Goal: Task Accomplishment & Management: Complete application form

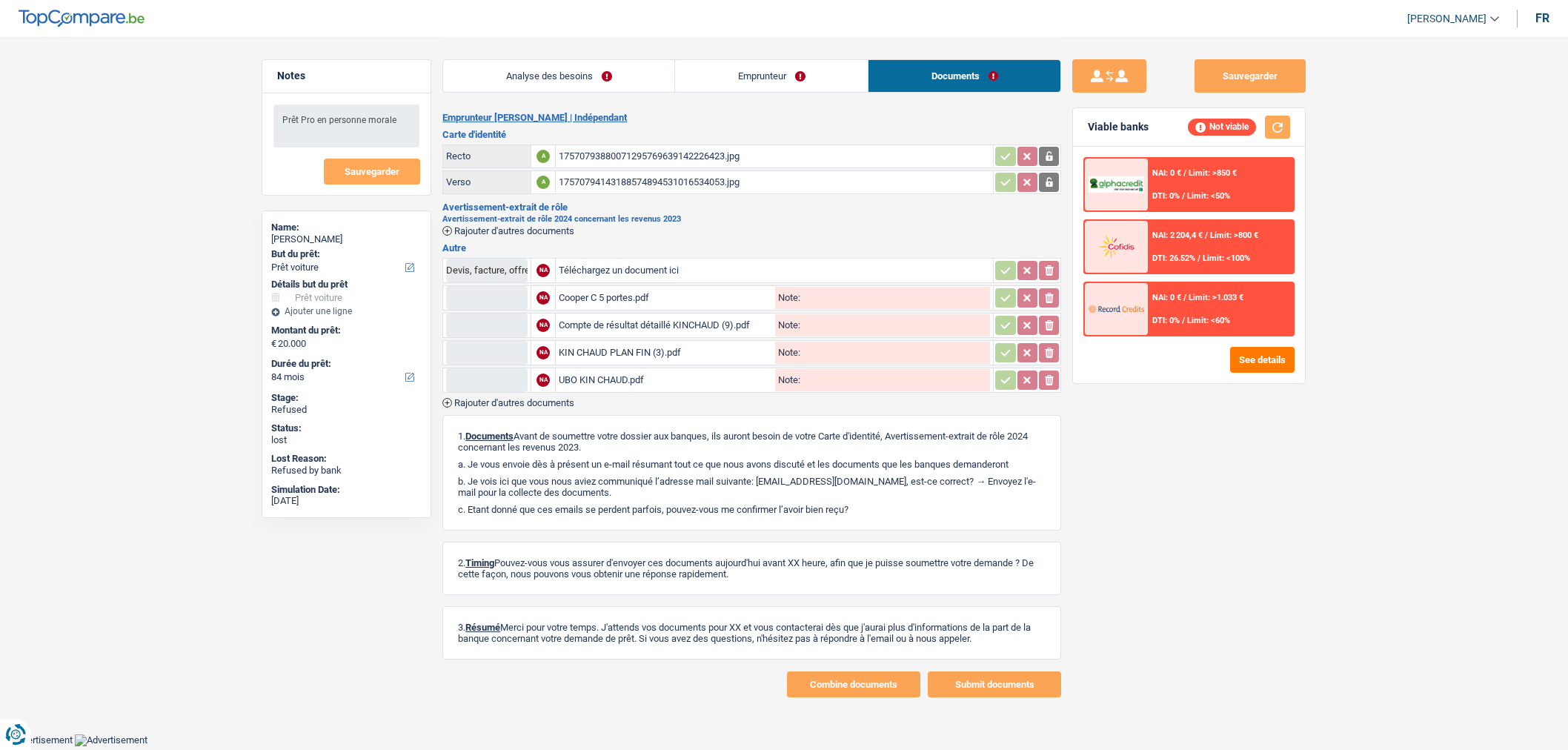
select select "car"
select select "84"
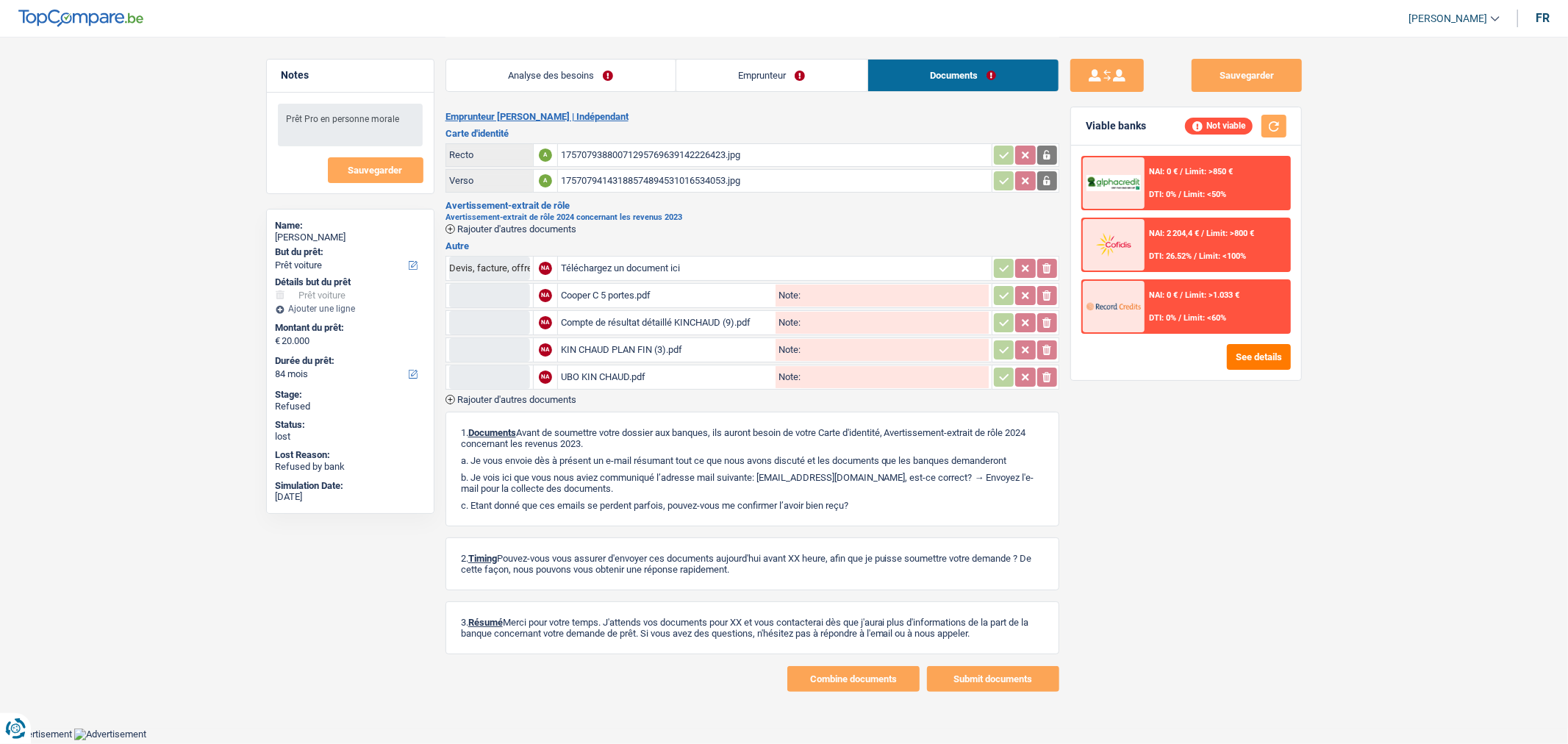
click at [836, 150] on div "17570793880071295769639142226423.jpg" at bounding box center [775, 155] width 428 height 22
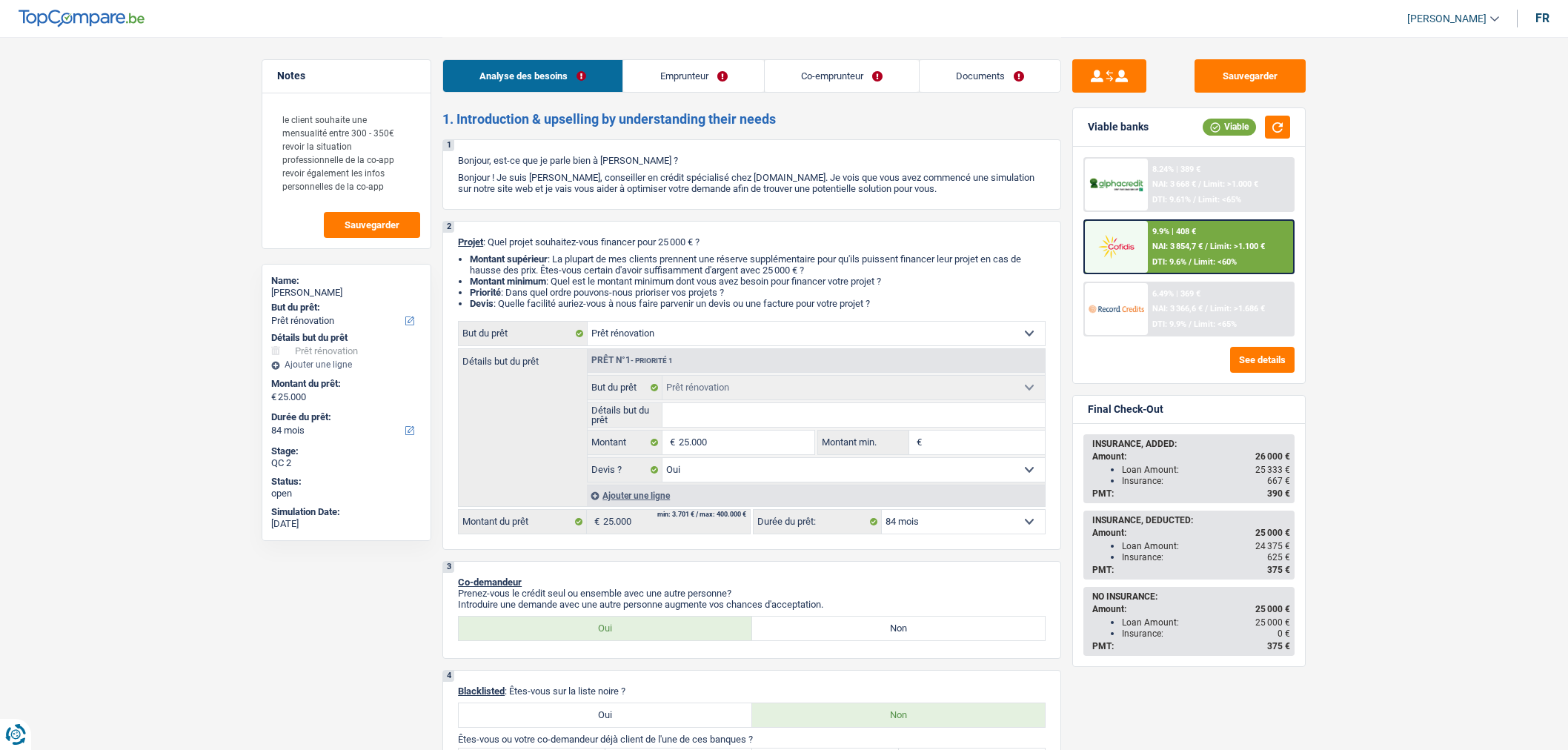
select select "renovation"
select select "84"
select select "renovation"
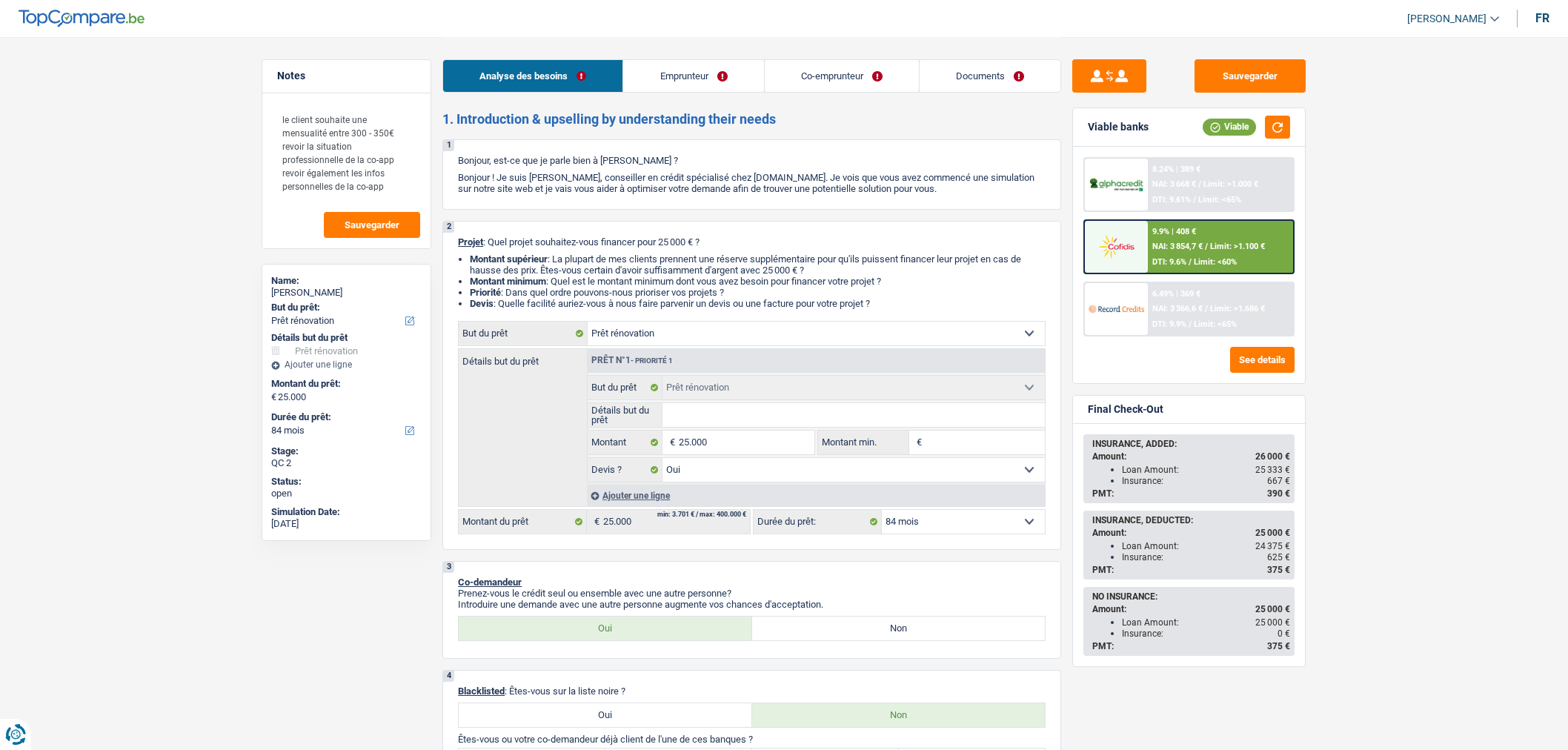
select select "yes"
select select "84"
select select "independent"
select select "worker"
select select "netSalary"
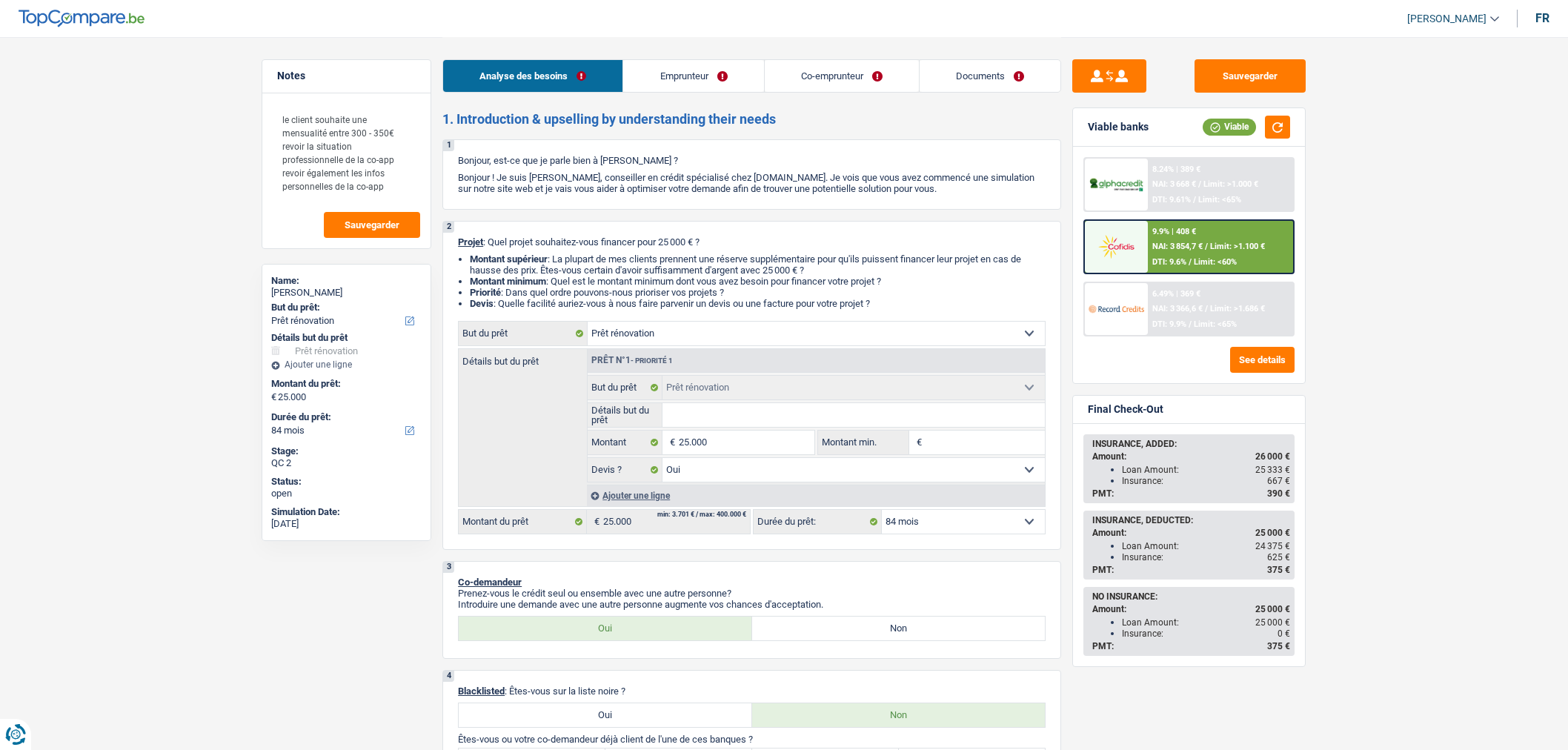
select select "netSalary"
select select "familyAllowances"
select select "unemployment"
select select "ownerWithMortgage"
select select "mortgage"
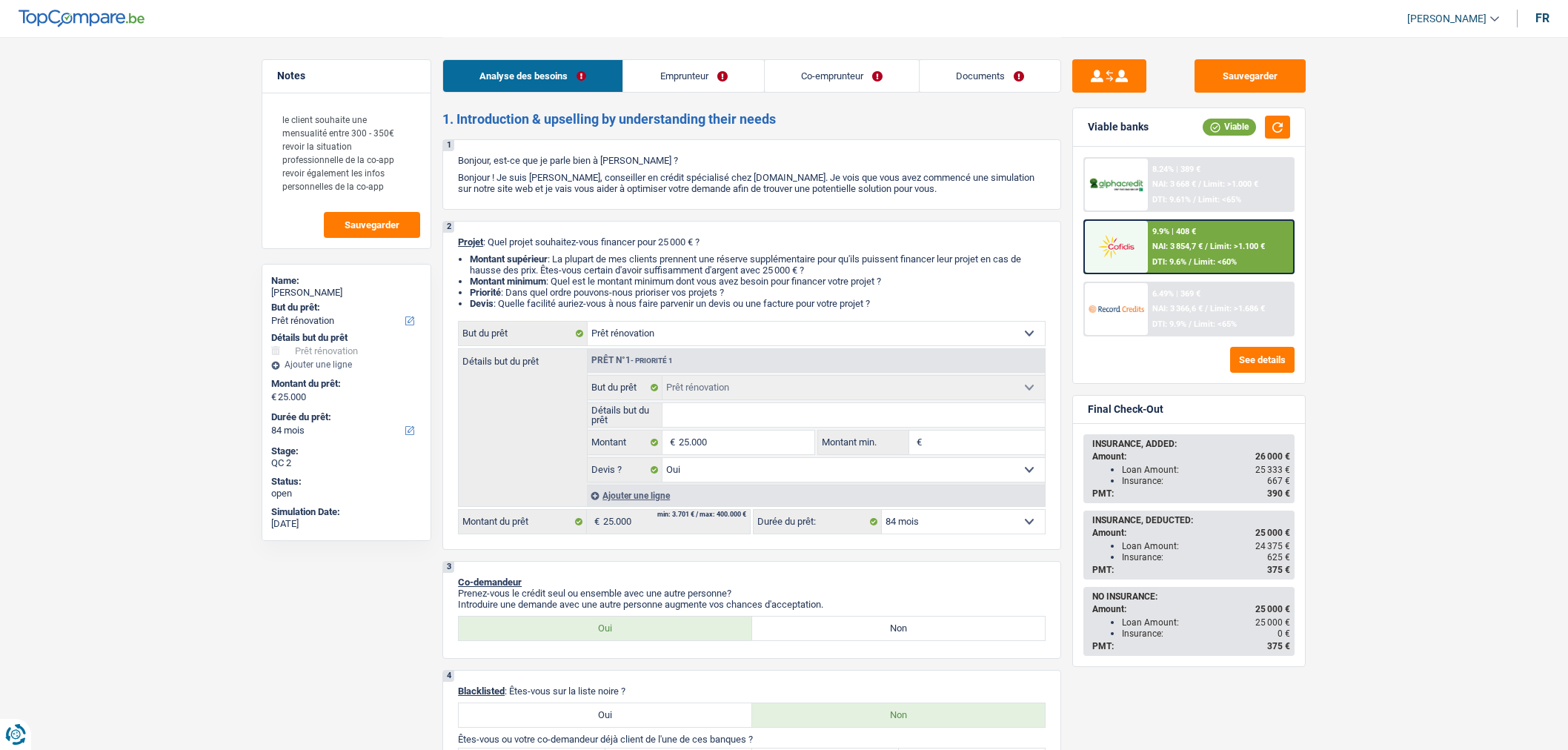
select select "360"
select select "renovation"
select select "yes"
select select "84"
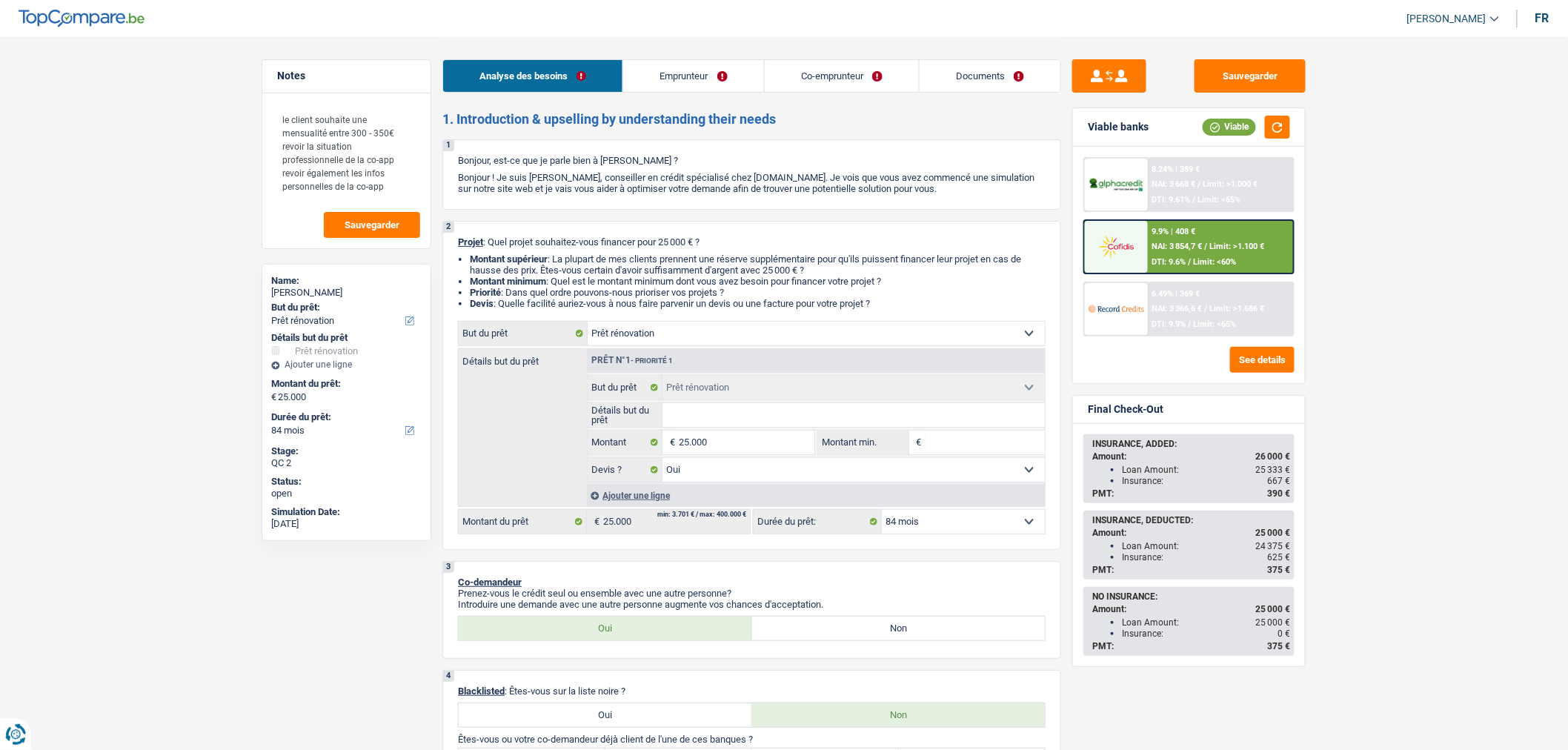
click at [959, 67] on link "Documents" at bounding box center [990, 76] width 141 height 32
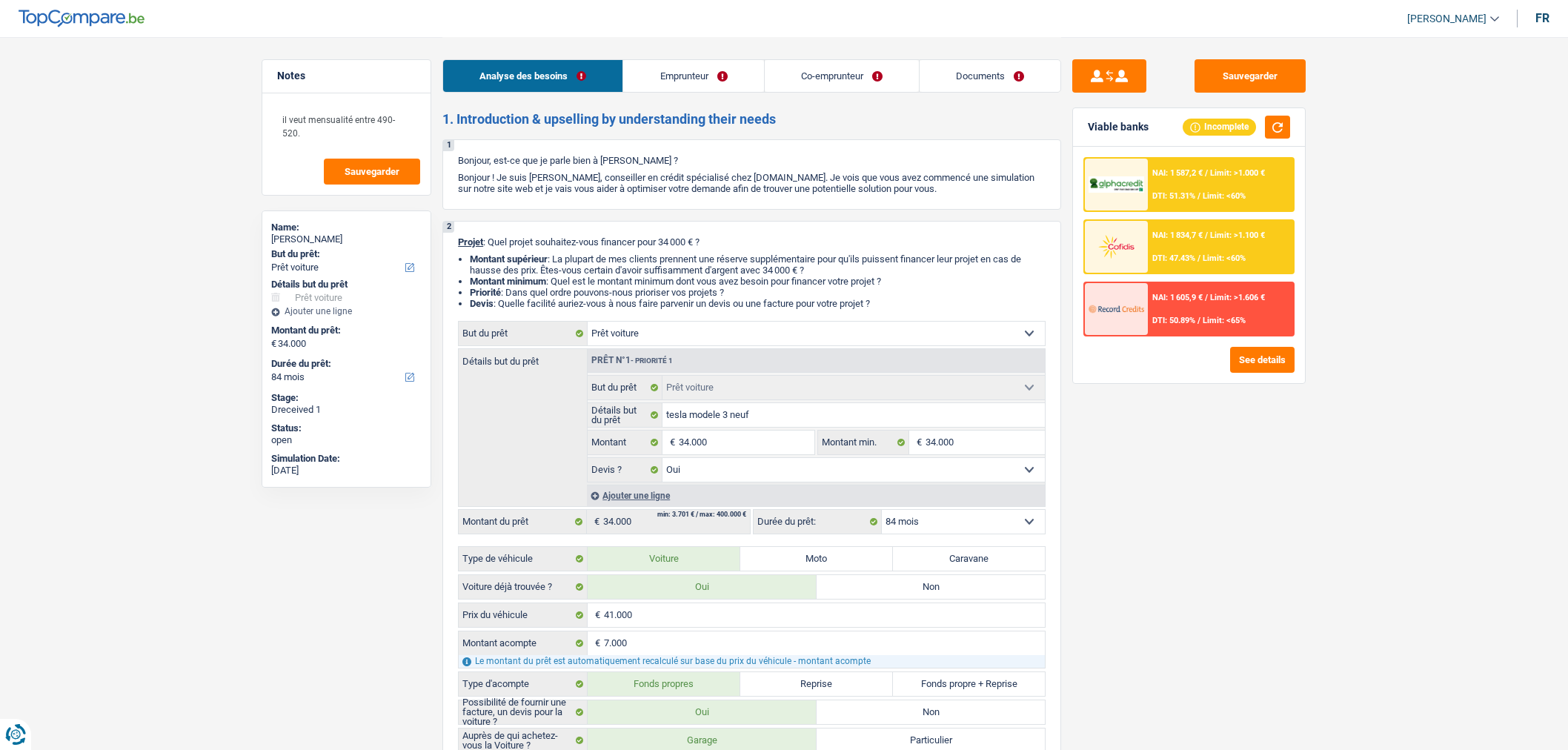
select select "car"
select select "84"
select select "car"
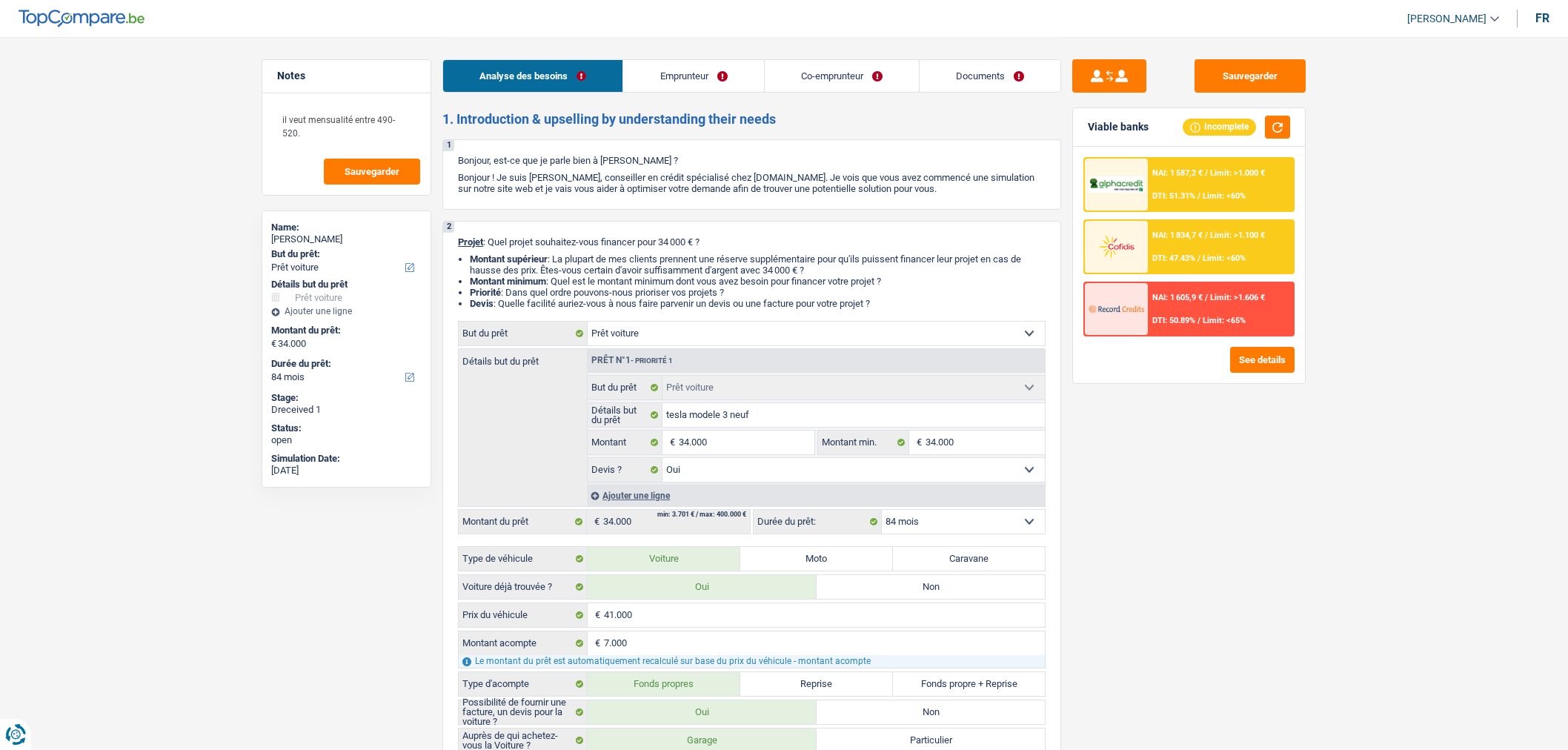
select select "yes"
select select "84"
select select "independent"
select select "worker"
select select "netSalary"
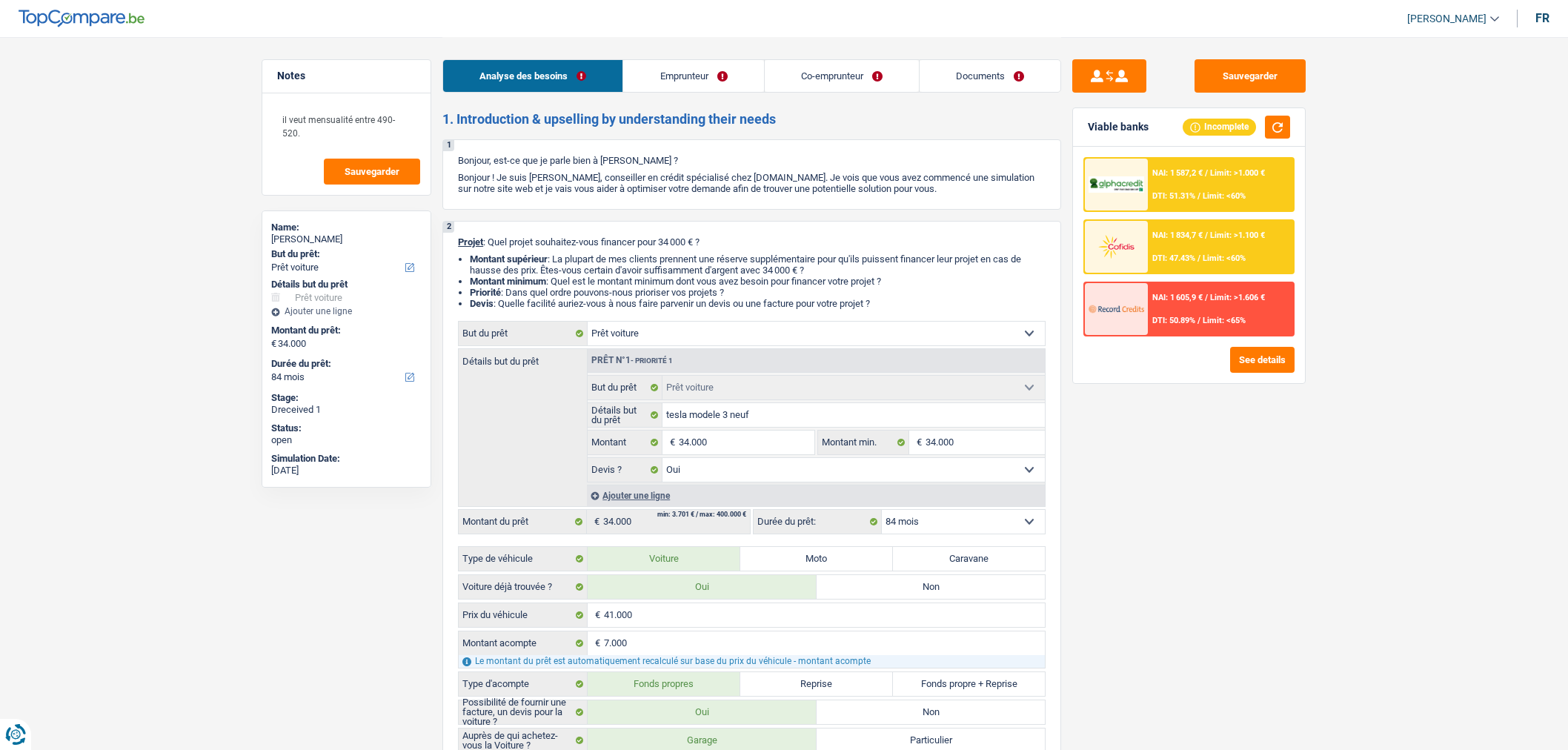
select select "familyAllowances"
select select "netSalary"
select select "mealVouchers"
select select "ownerWithMortgage"
select select "mortgage"
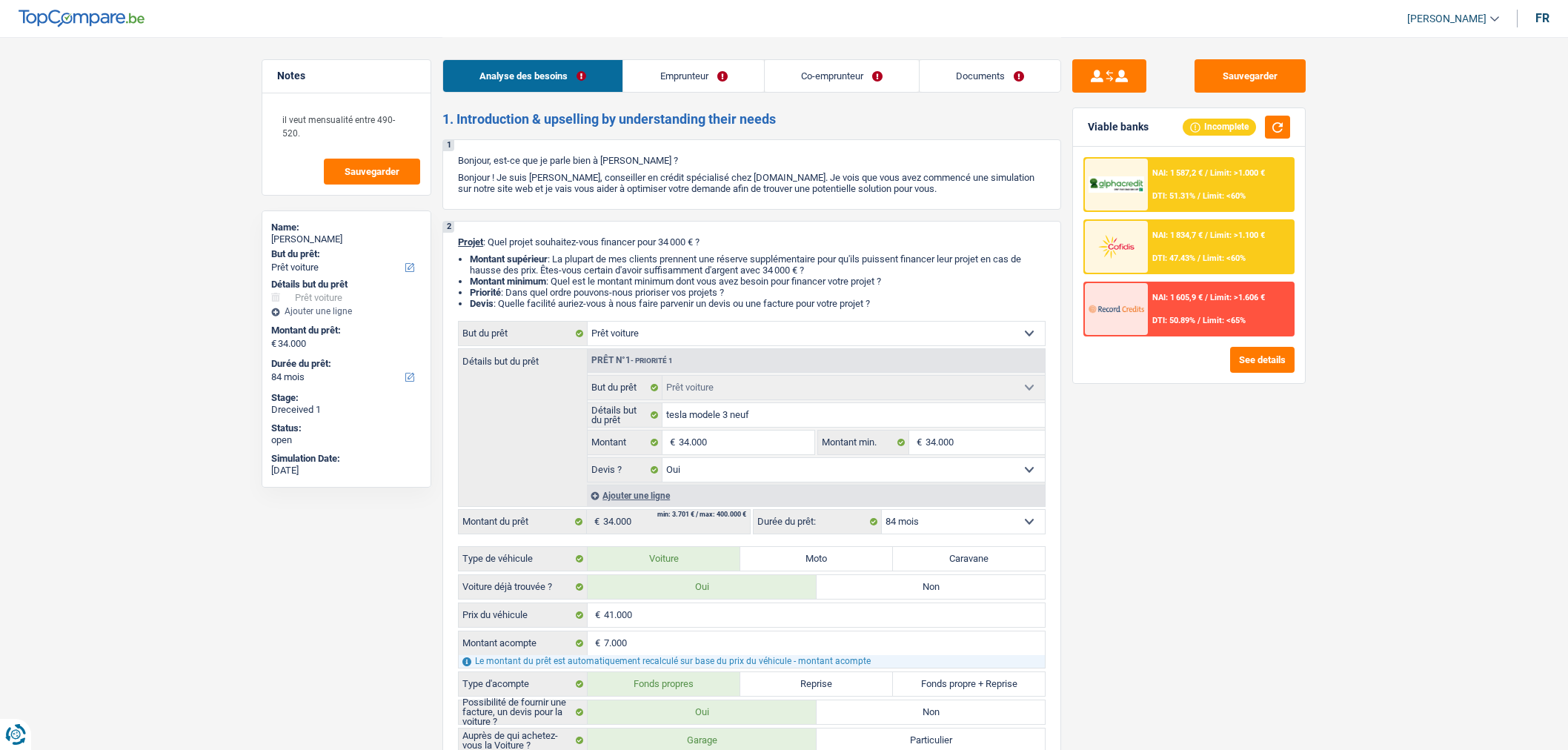
select select "300"
select select "car"
select select "yes"
select select "84"
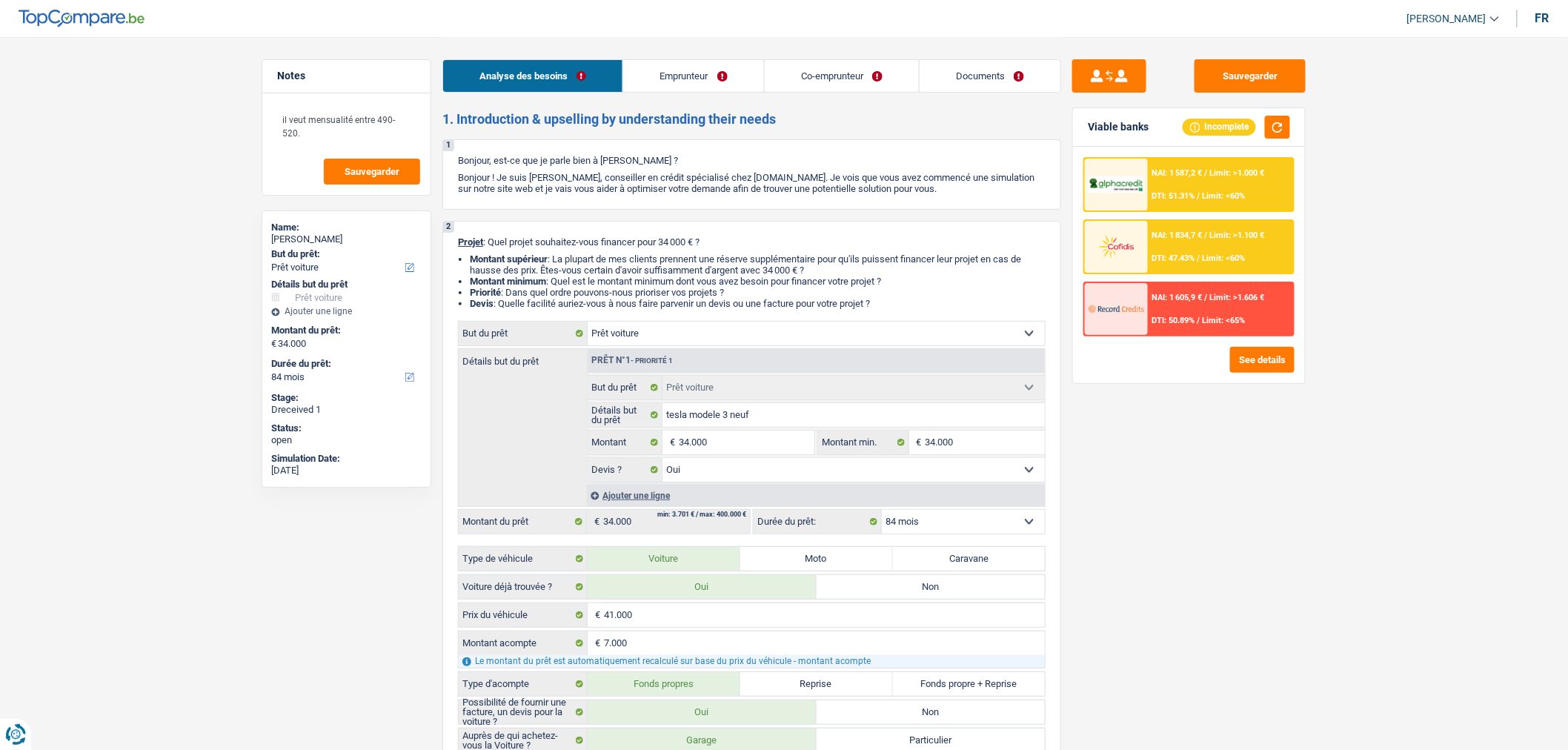
drag, startPoint x: 0, startPoint y: 0, endPoint x: 999, endPoint y: 75, distance: 1001.8
click at [999, 75] on link "Documents" at bounding box center [990, 76] width 141 height 32
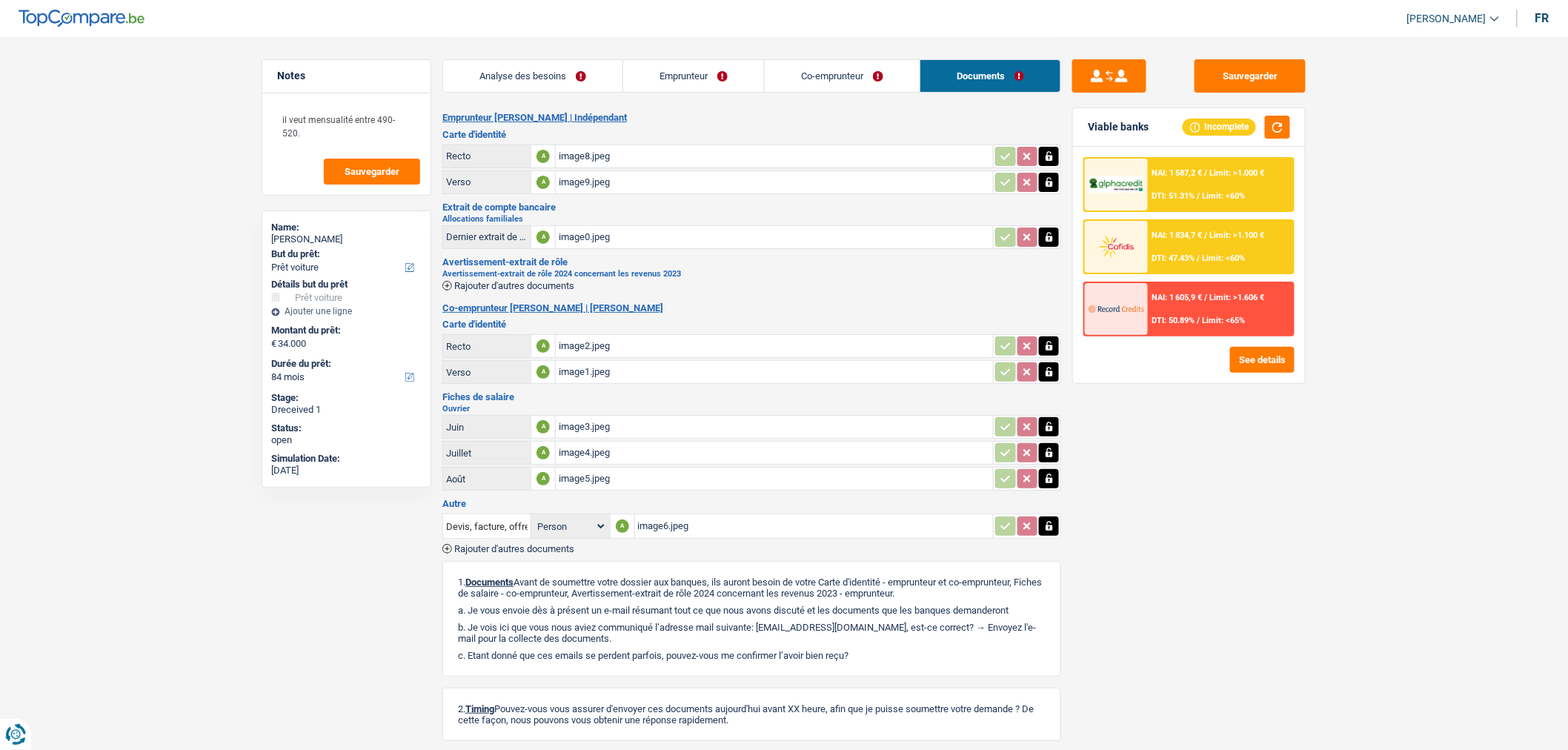
click at [543, 281] on span "Rajouter d'autres documents" at bounding box center [515, 286] width 120 height 10
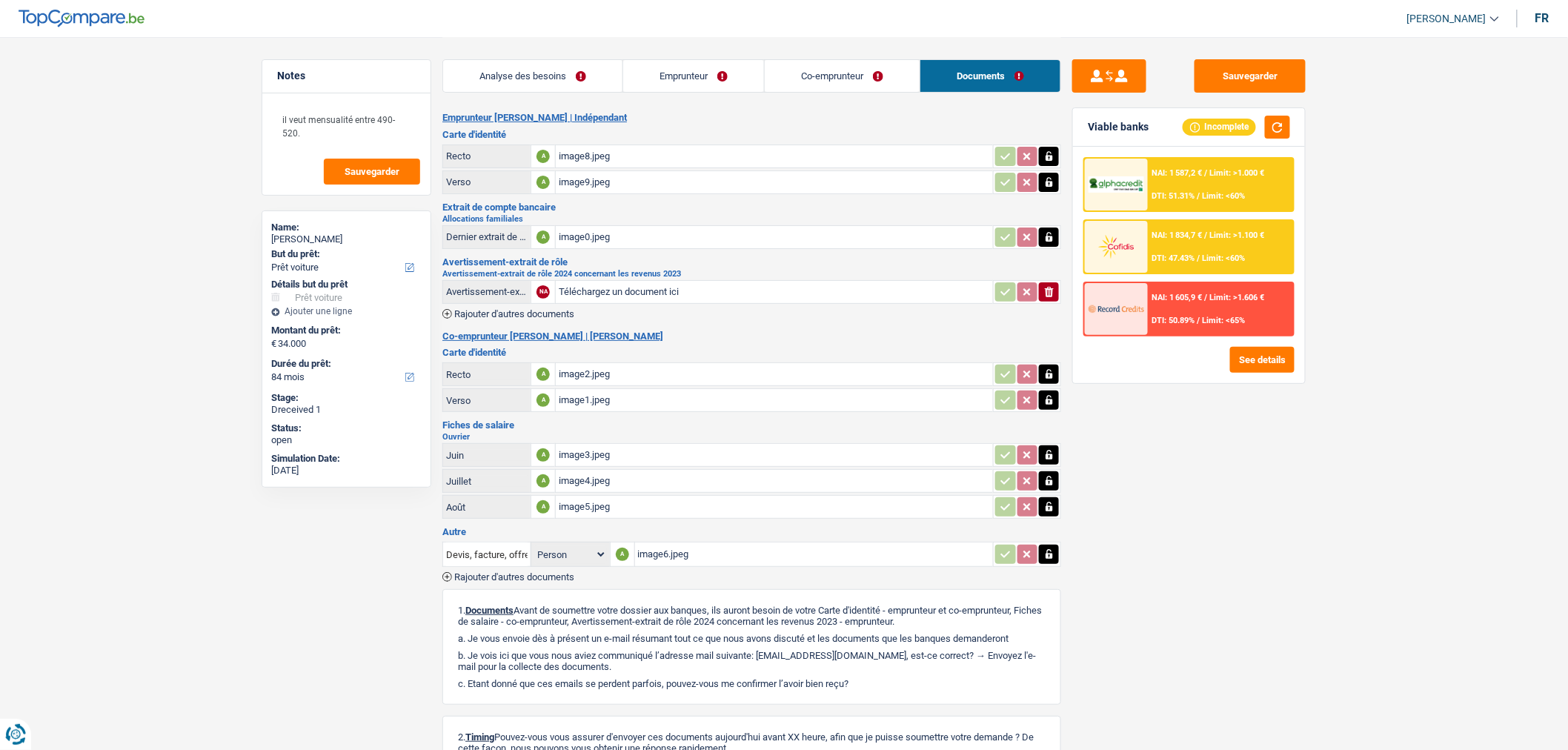
click at [514, 309] on span "Rajouter d'autres documents" at bounding box center [515, 314] width 120 height 10
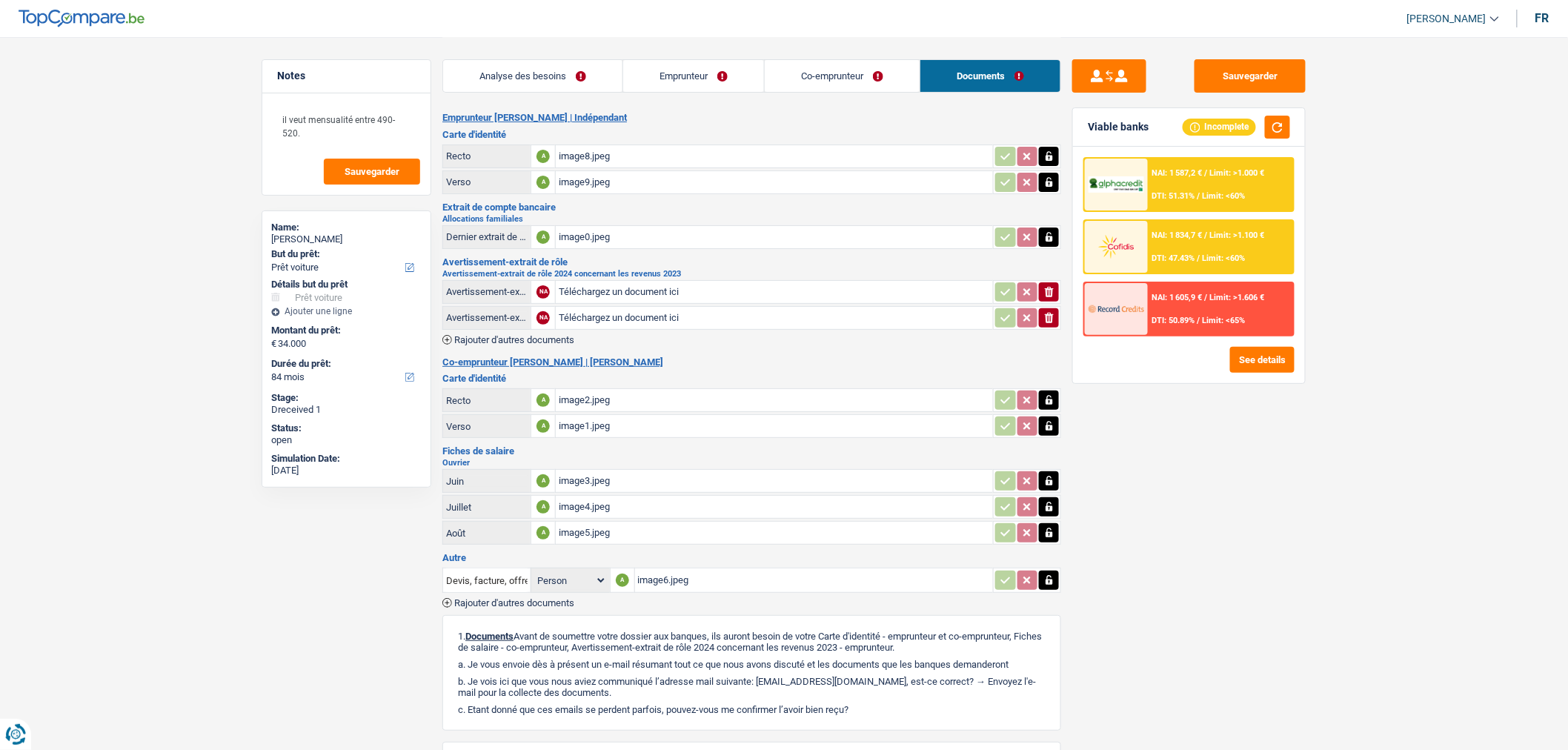
click at [520, 326] on td "Avertissement-extrait de rôle 2024 concernant les revenus 2023" at bounding box center [486, 318] width 89 height 24
click at [527, 335] on span "Rajouter d'autres documents" at bounding box center [515, 339] width 120 height 10
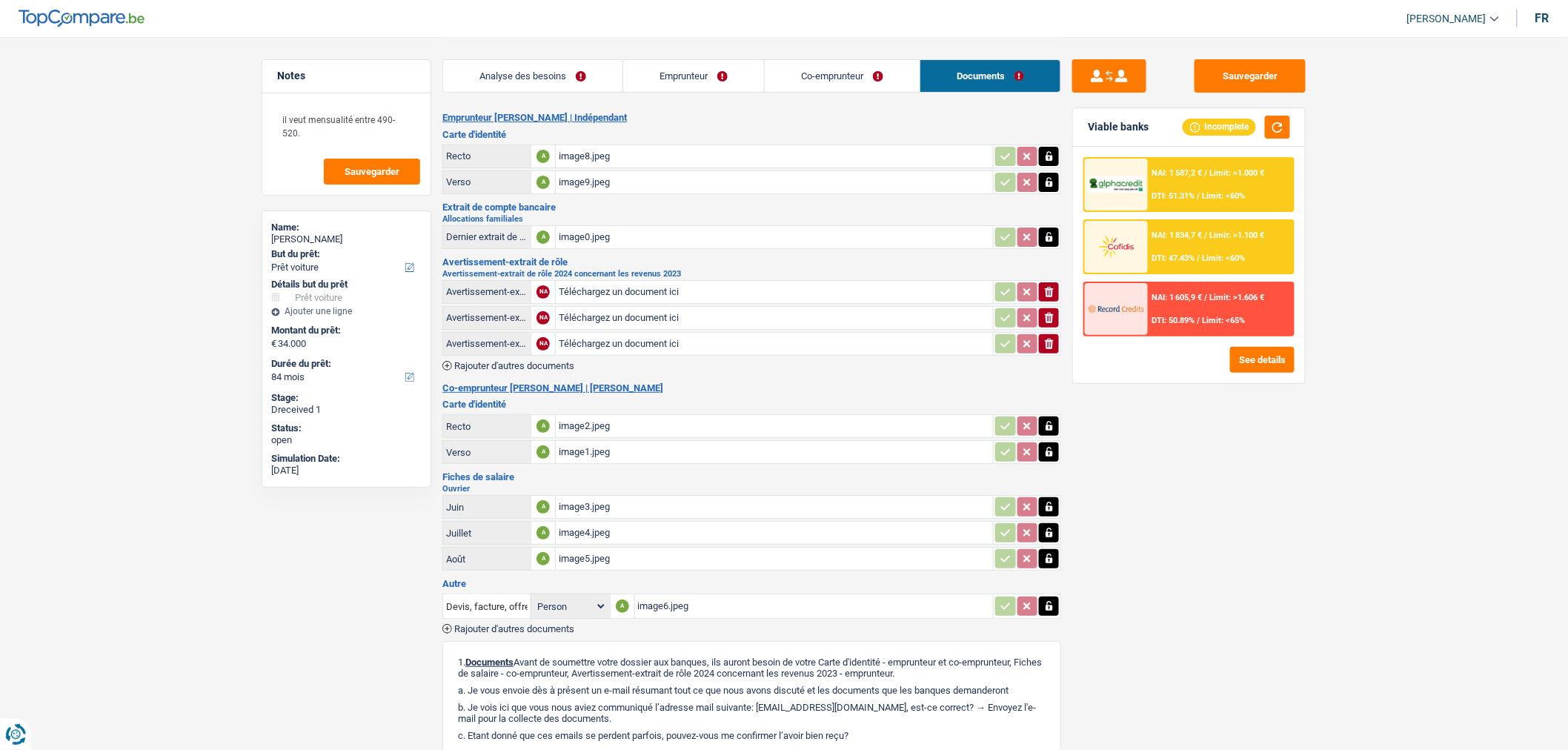
click at [539, 360] on span "Rajouter d'autres documents" at bounding box center [515, 365] width 120 height 10
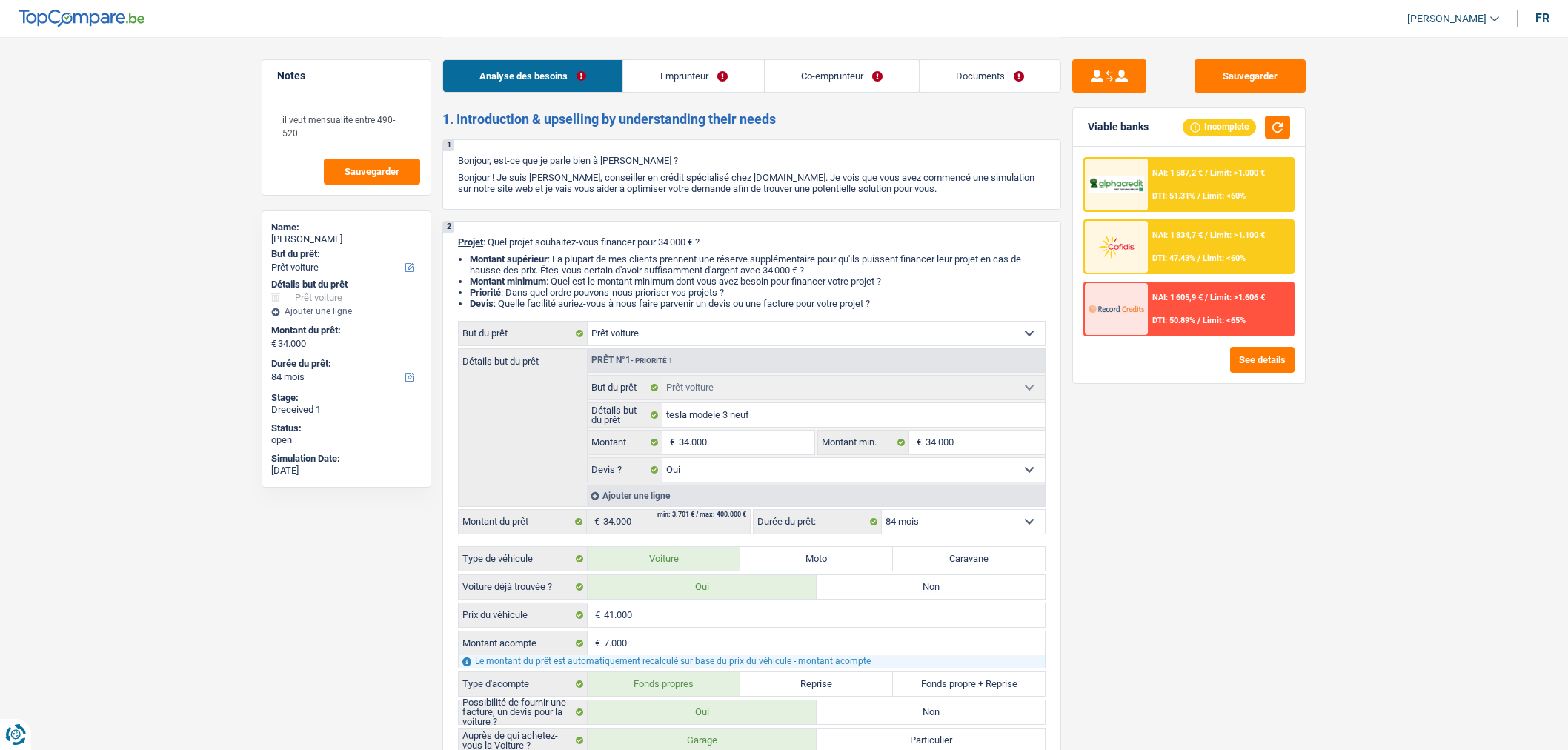
select select "car"
select select "84"
drag, startPoint x: 0, startPoint y: 0, endPoint x: 952, endPoint y: 82, distance: 955.5
click at [952, 82] on link "Documents" at bounding box center [990, 76] width 141 height 32
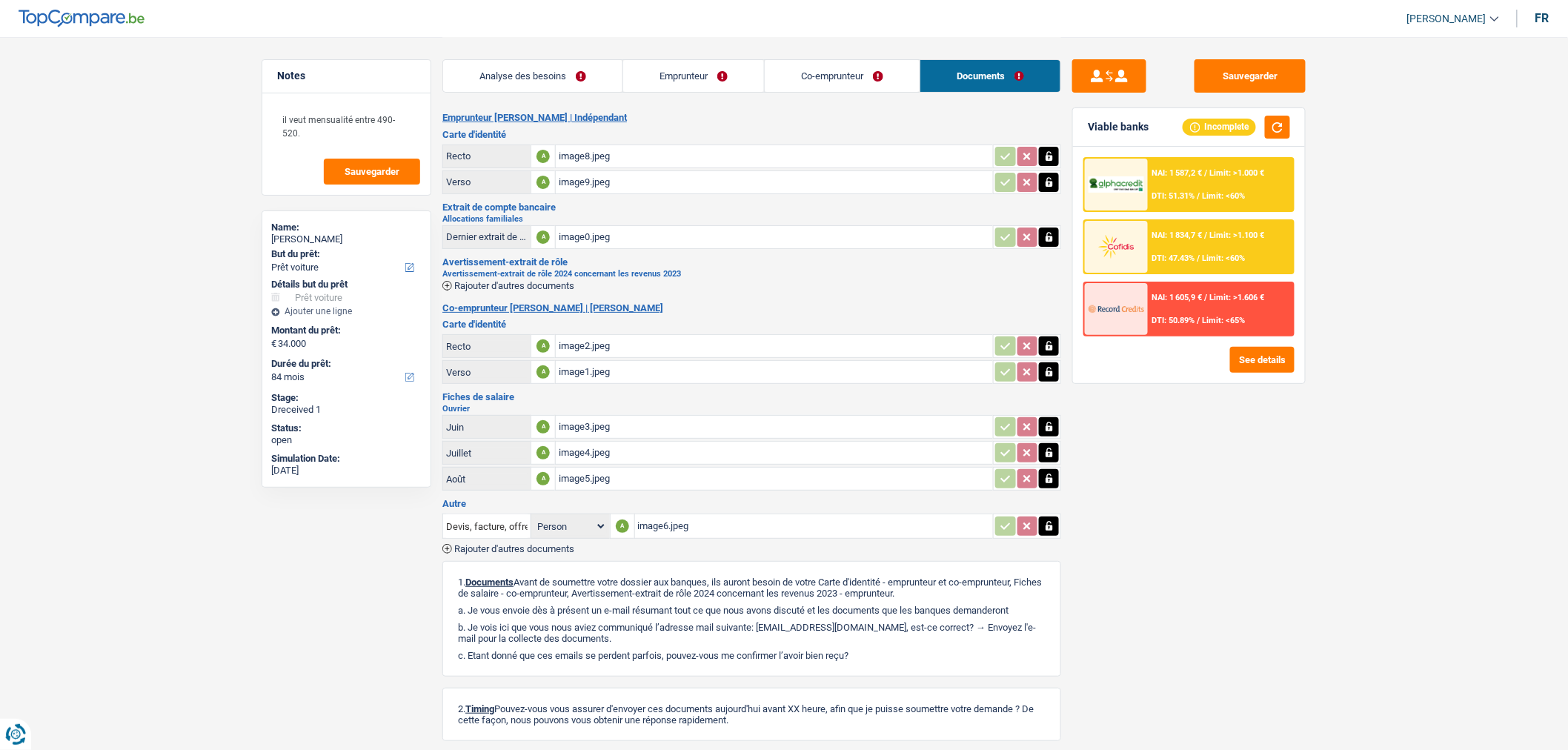
click at [561, 281] on span "Rajouter d'autres documents" at bounding box center [515, 286] width 120 height 10
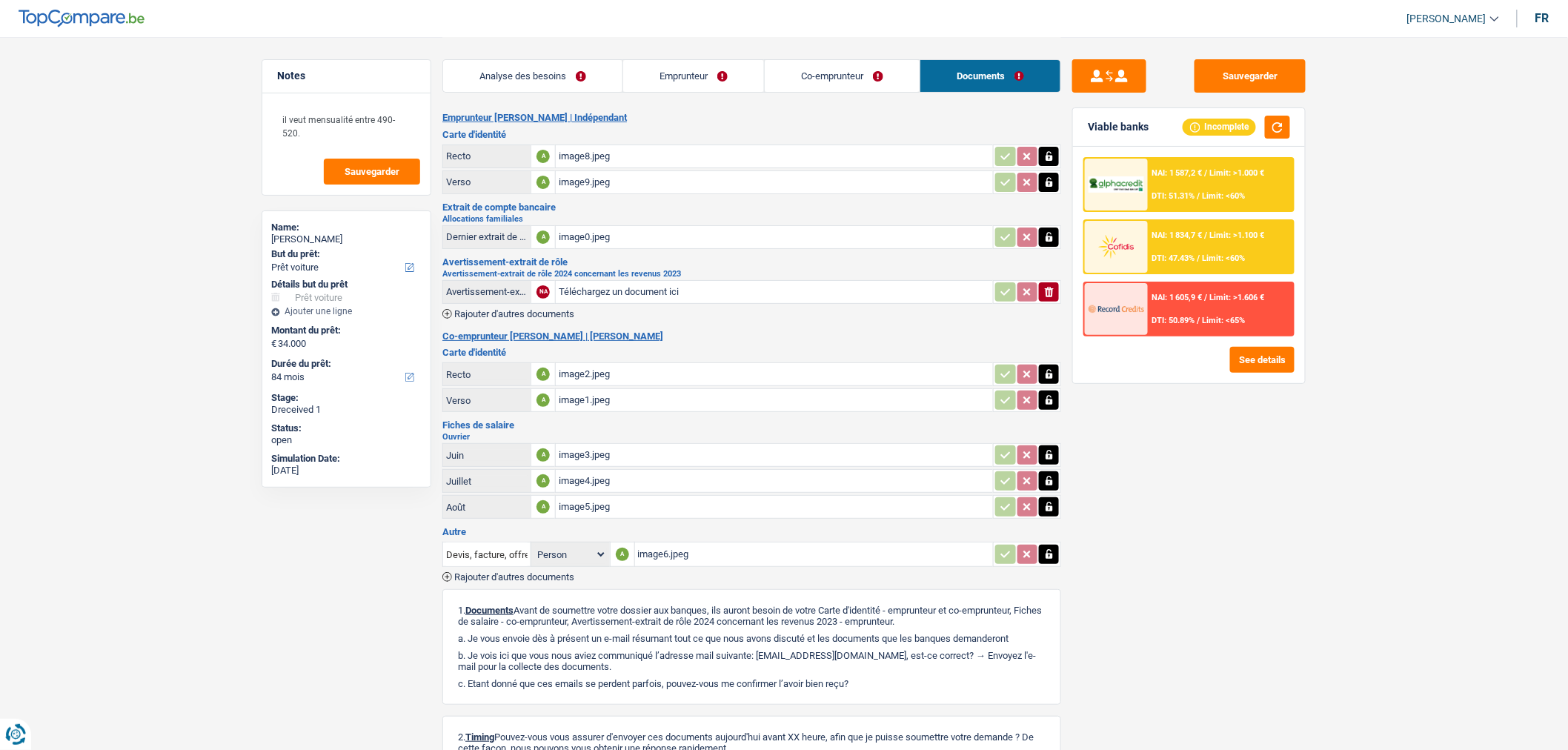
click at [562, 309] on span "Rajouter d'autres documents" at bounding box center [515, 314] width 120 height 10
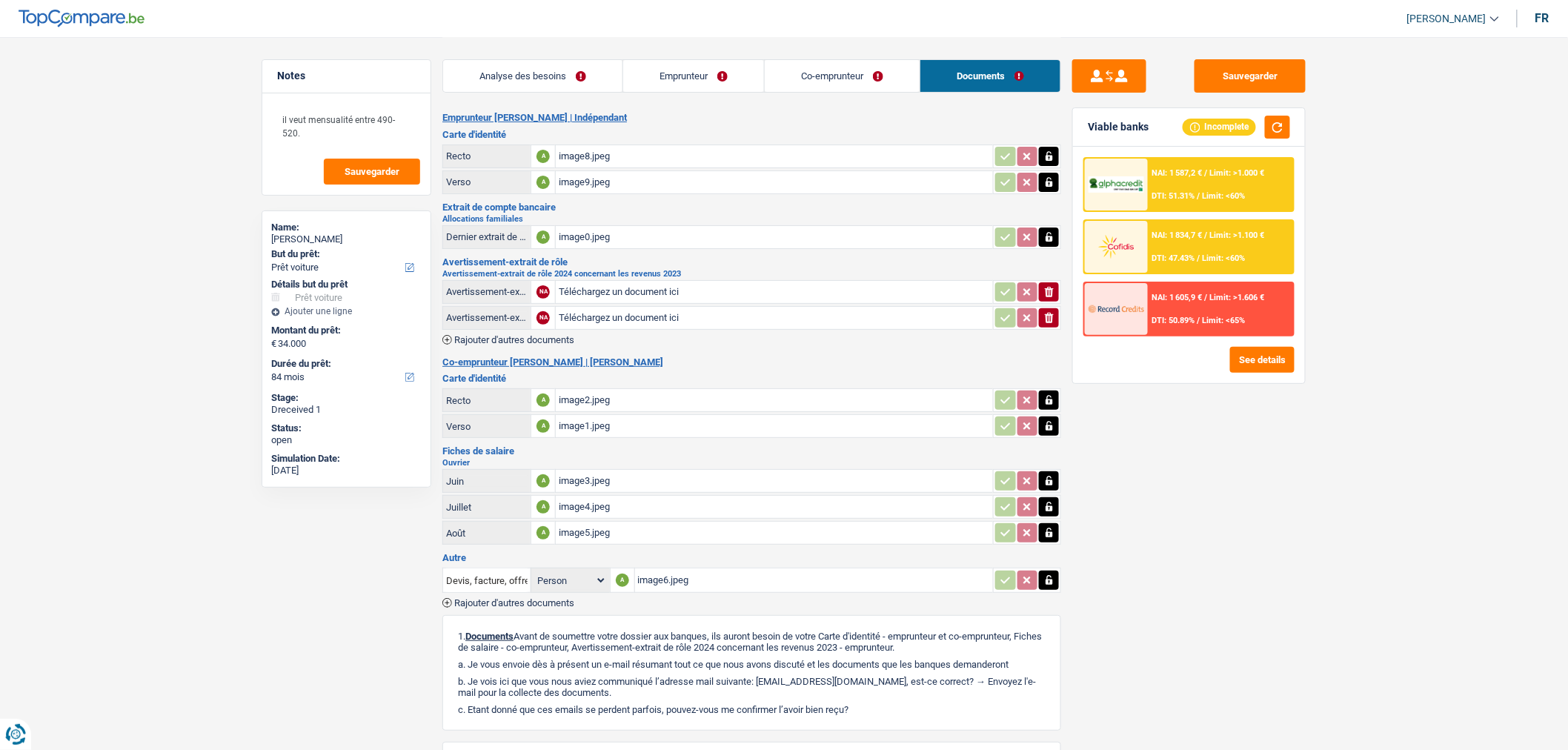
click at [565, 326] on td "Téléchargez un document ici" at bounding box center [774, 318] width 438 height 24
click at [565, 335] on span "Rajouter d'autres documents" at bounding box center [515, 339] width 120 height 10
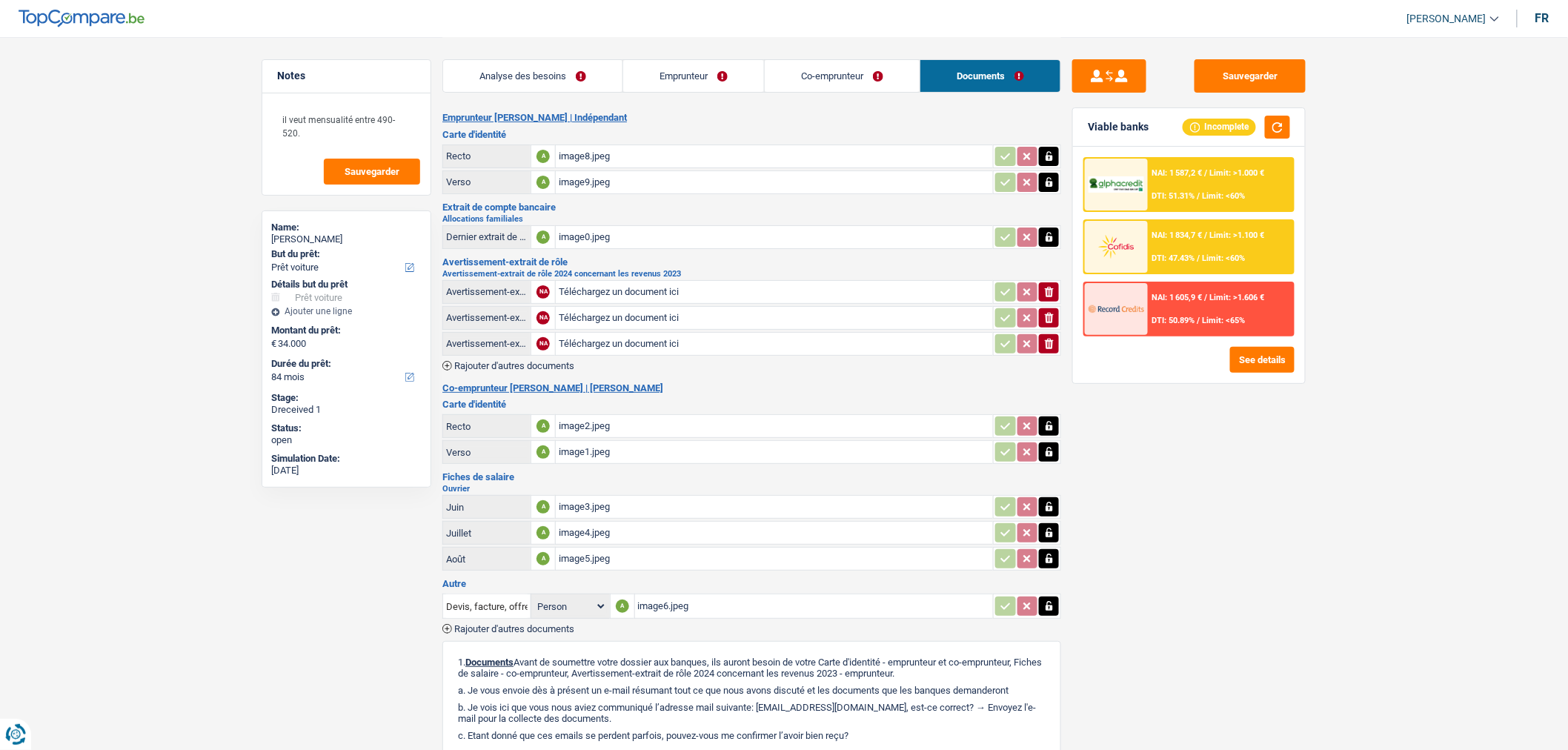
click at [554, 360] on span "Rajouter d'autres documents" at bounding box center [515, 365] width 120 height 10
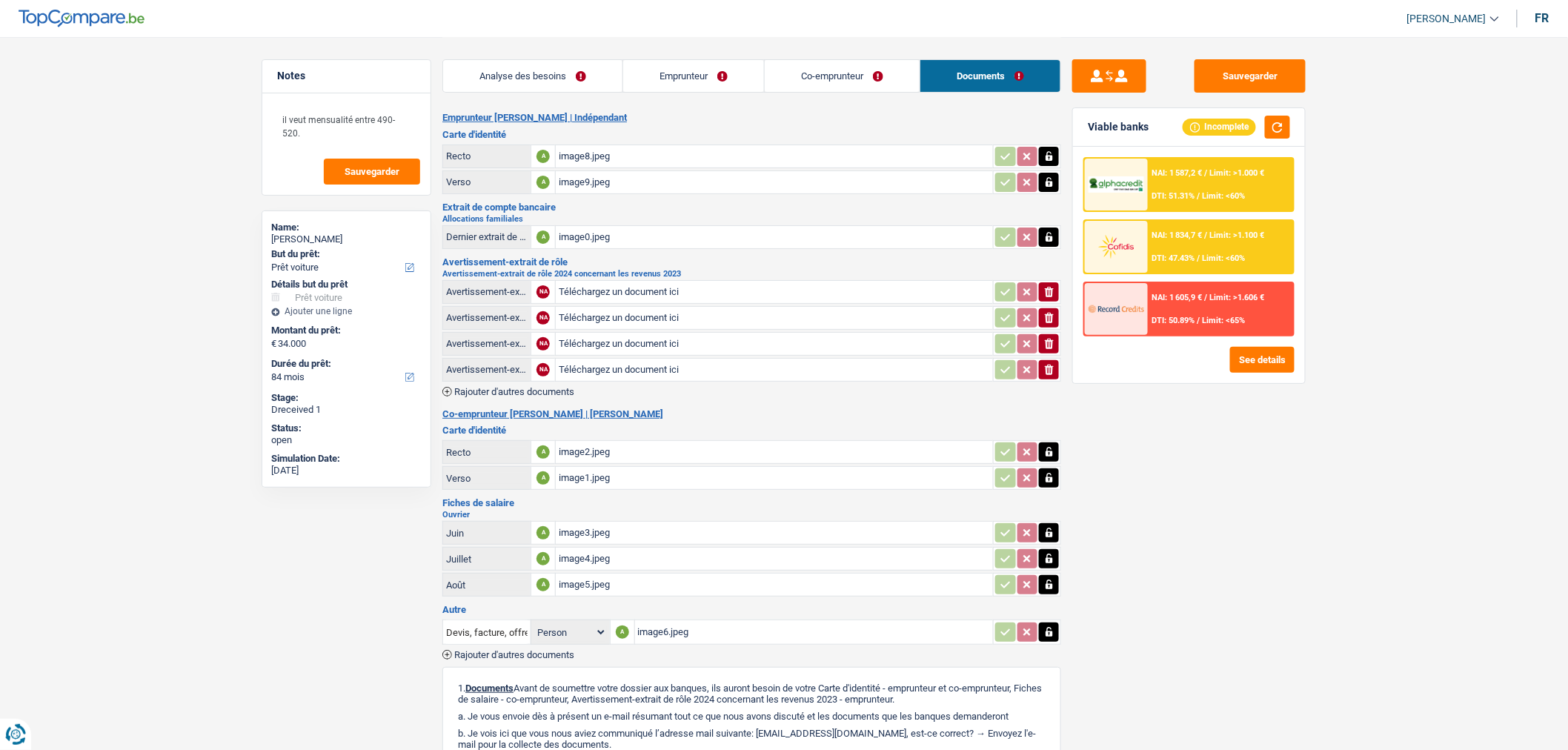
click at [598, 238] on div "image0.jpeg" at bounding box center [774, 237] width 432 height 22
click at [769, 297] on input "Téléchargez un document ici" at bounding box center [774, 292] width 432 height 22
type input "C:\fakepath\image1.jpeg"
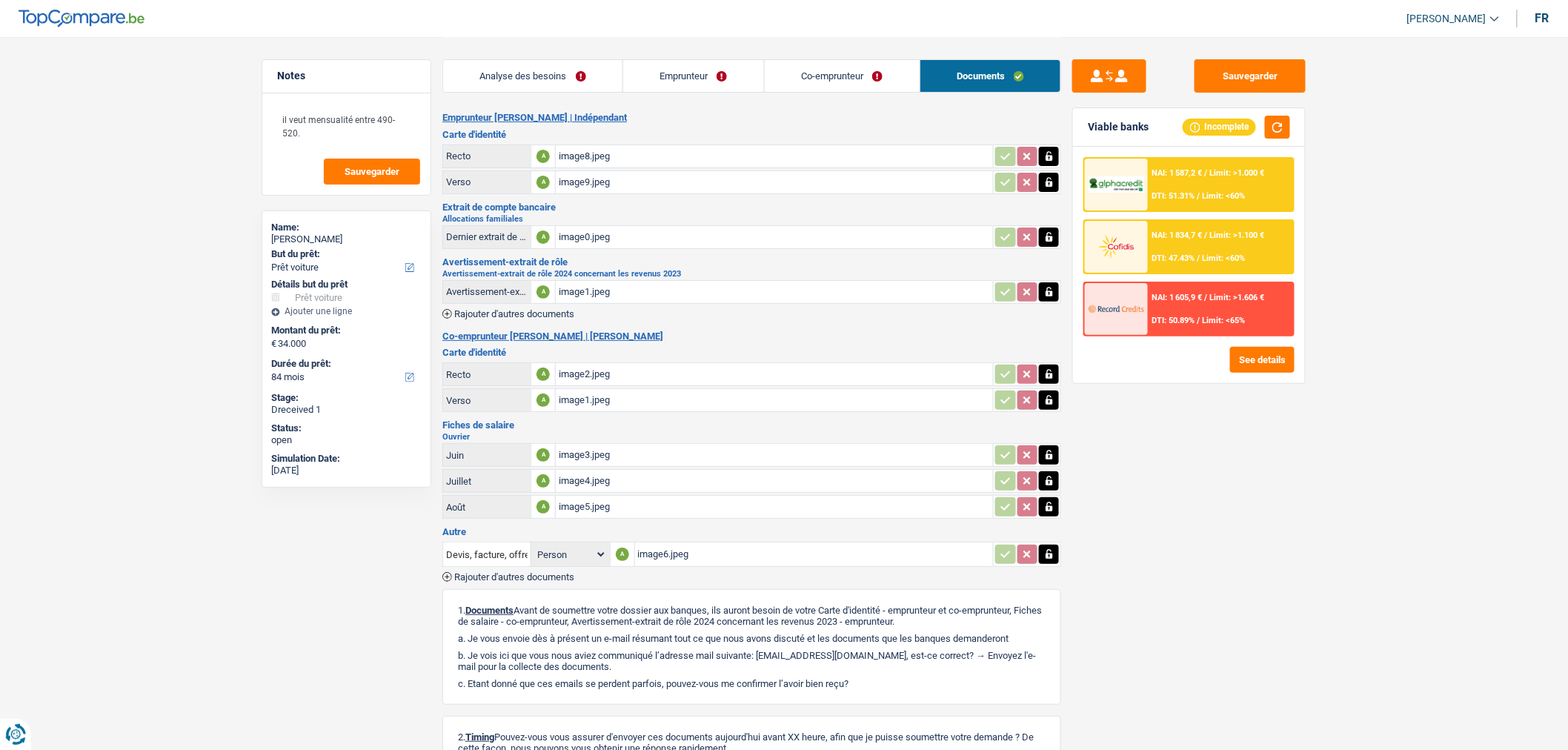
click at [547, 313] on span "Rajouter d'autres documents" at bounding box center [515, 314] width 120 height 10
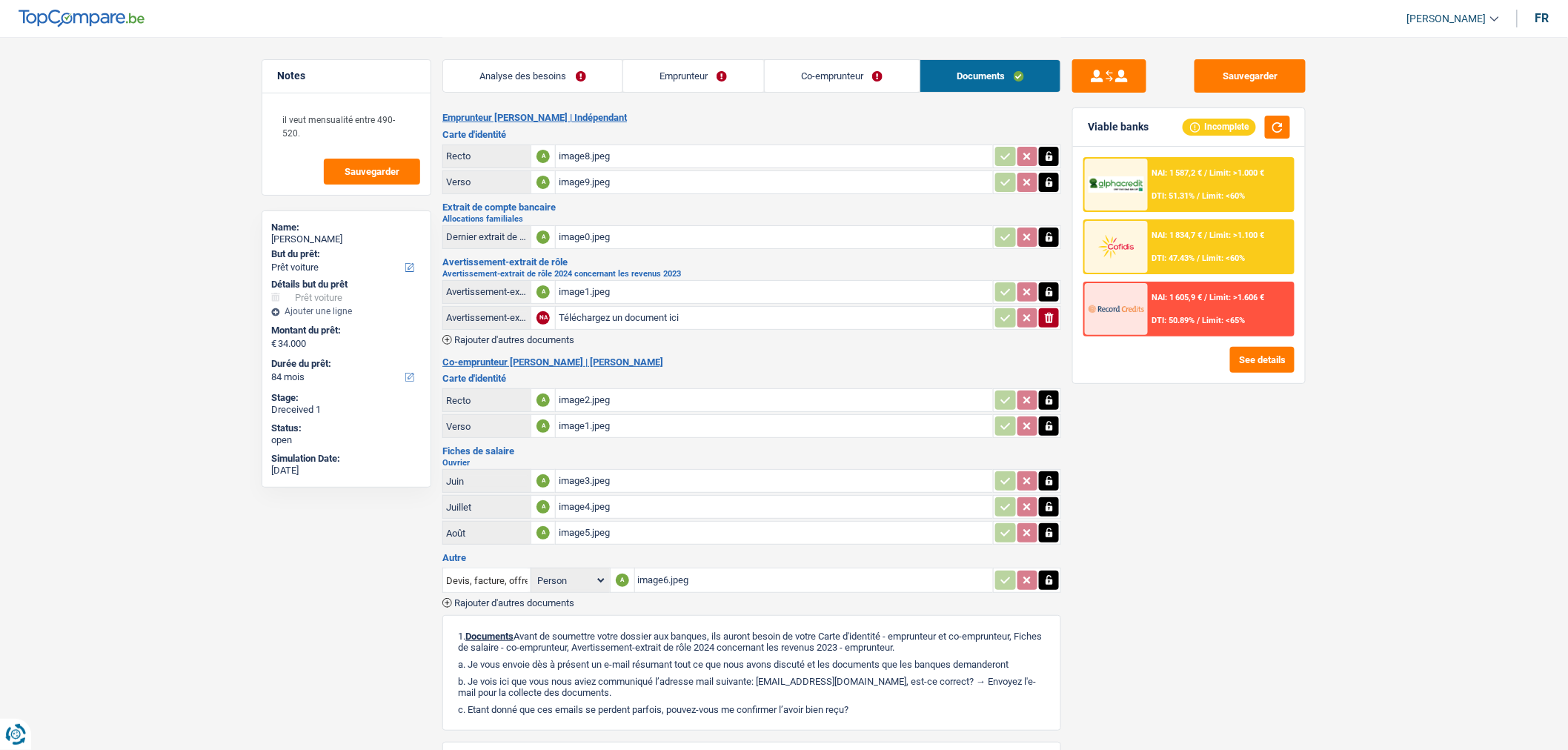
click at [594, 318] on input "Téléchargez un document ici" at bounding box center [774, 318] width 432 height 22
type input "C:\fakepath\image2.jpeg"
click at [573, 335] on span "Rajouter d'autres documents" at bounding box center [515, 339] width 120 height 10
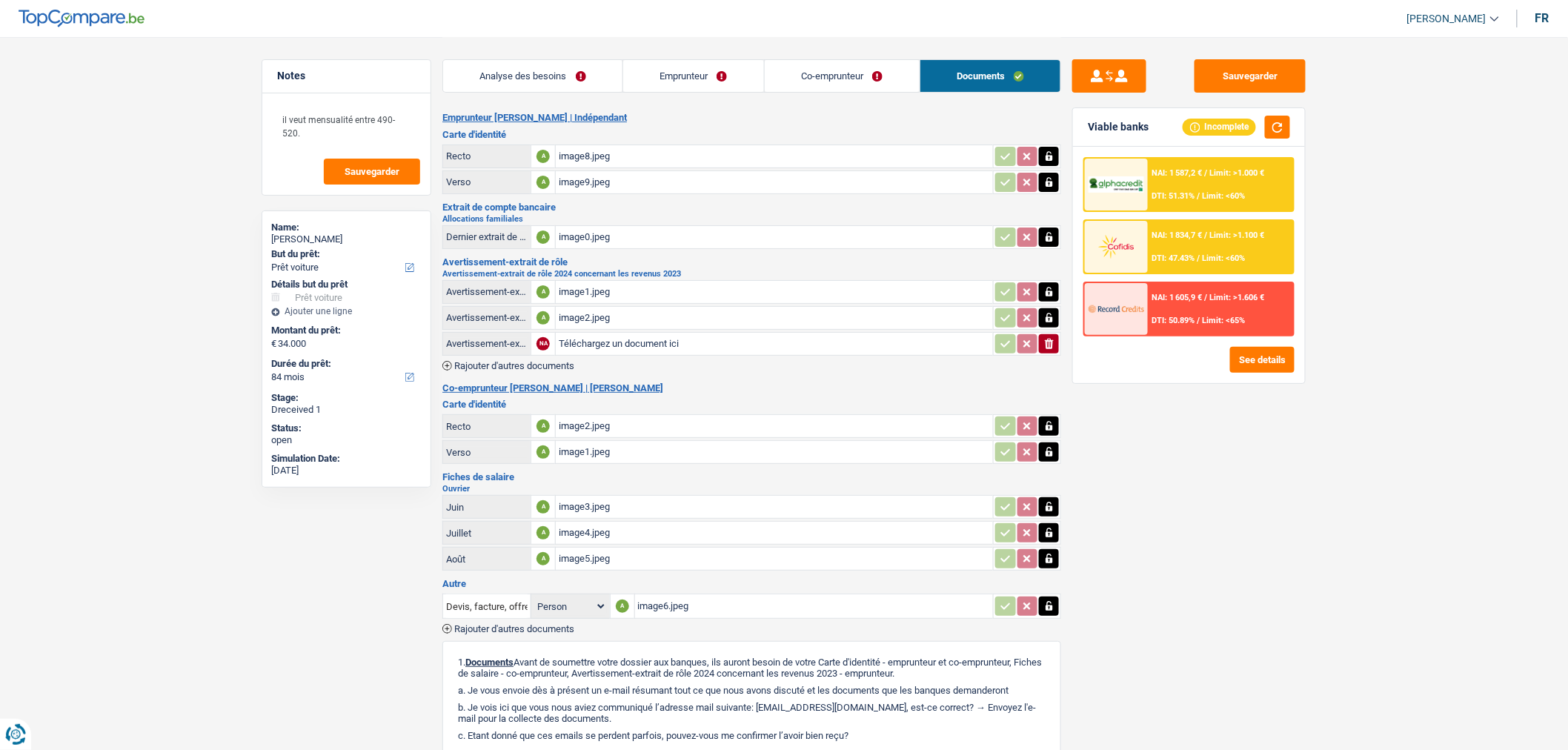
click at [597, 339] on input "Téléchargez un document ici" at bounding box center [774, 344] width 432 height 22
type input "C:\fakepath\image3.jpeg"
click at [550, 360] on span "Rajouter d'autres documents" at bounding box center [515, 365] width 120 height 10
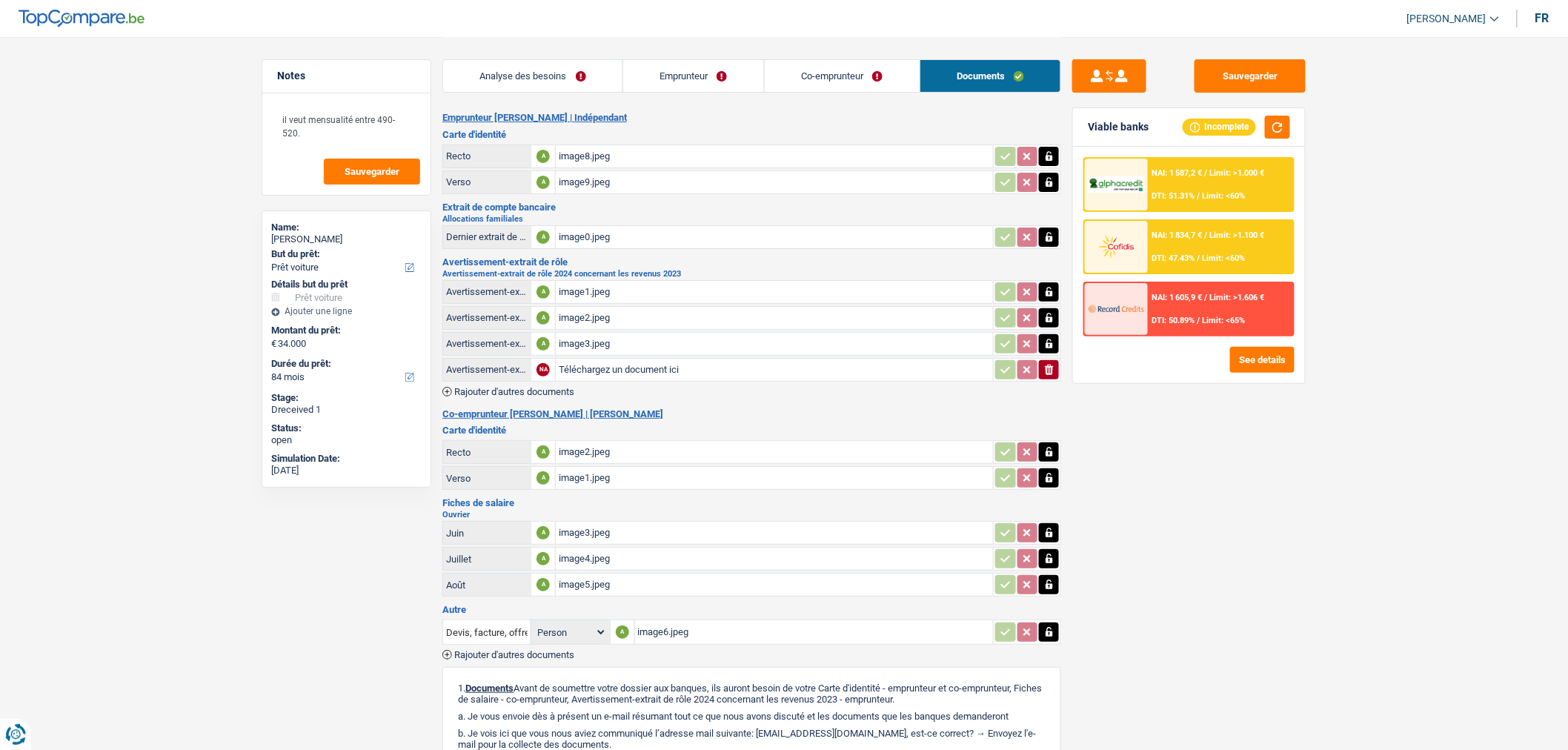
click at [616, 367] on input "Téléchargez un document ici" at bounding box center [774, 370] width 432 height 22
type input "C:\fakepath\image0.jpeg"
click at [1224, 74] on button "Sauvegarder" at bounding box center [1250, 76] width 111 height 34
click at [1257, 77] on button "Sauvegarder" at bounding box center [1250, 76] width 111 height 34
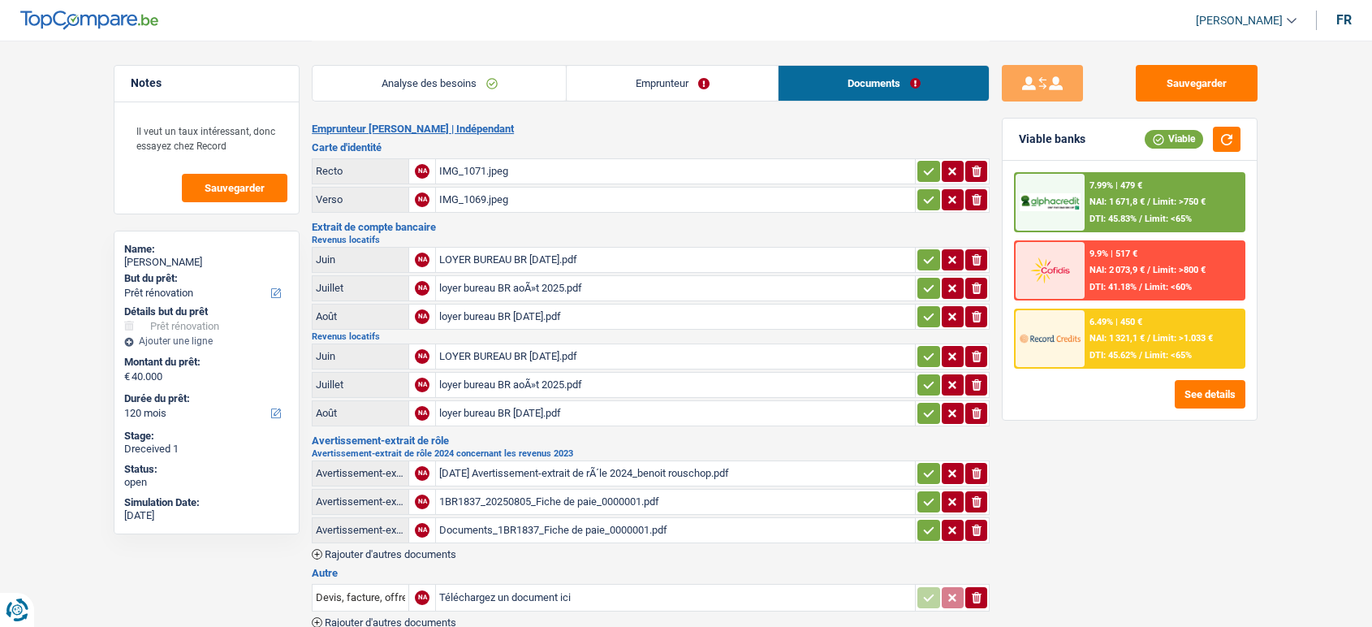
select select "renovation"
select select "120"
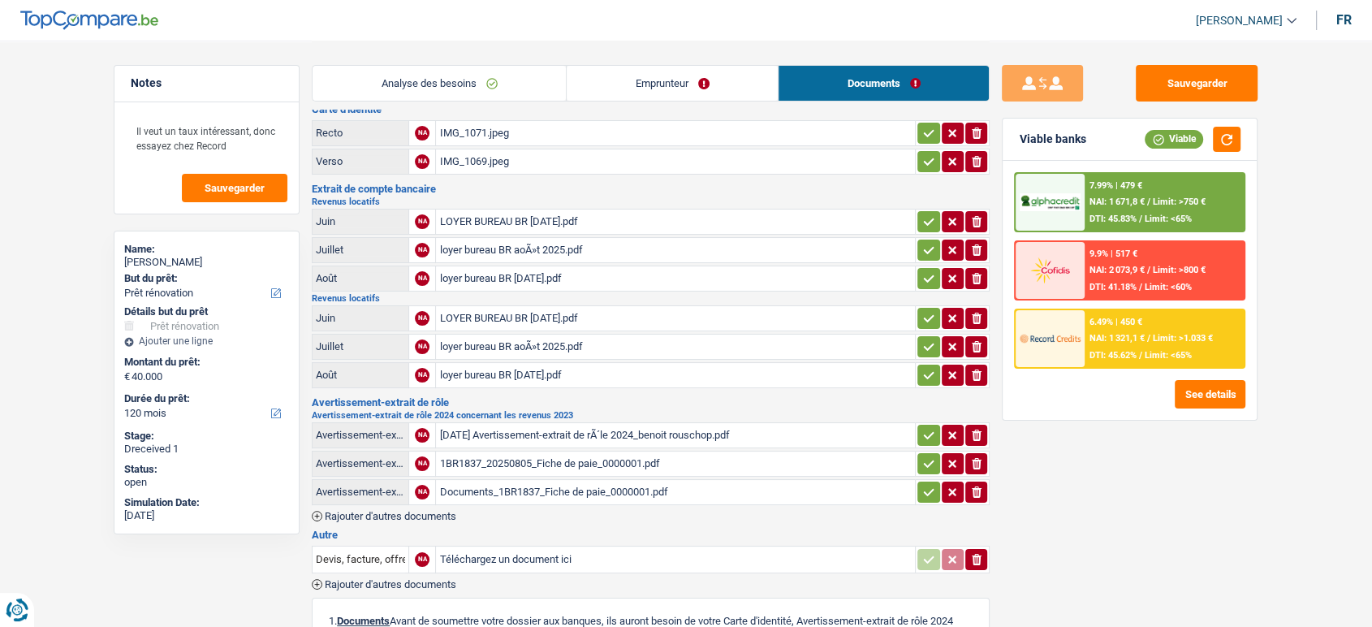
click at [652, 438] on div "[DATE] Avertissement-extrait de rÃ´le 2024_benoit rouschop.pdf" at bounding box center [675, 435] width 473 height 24
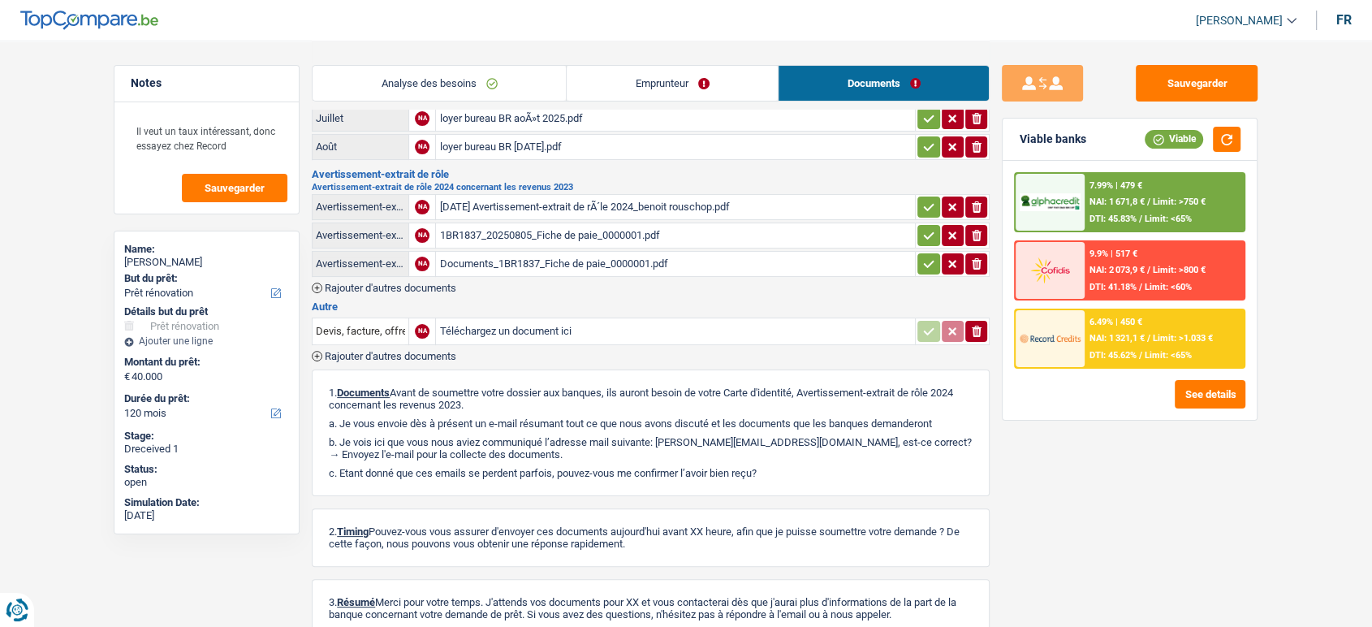
scroll to position [278, 0]
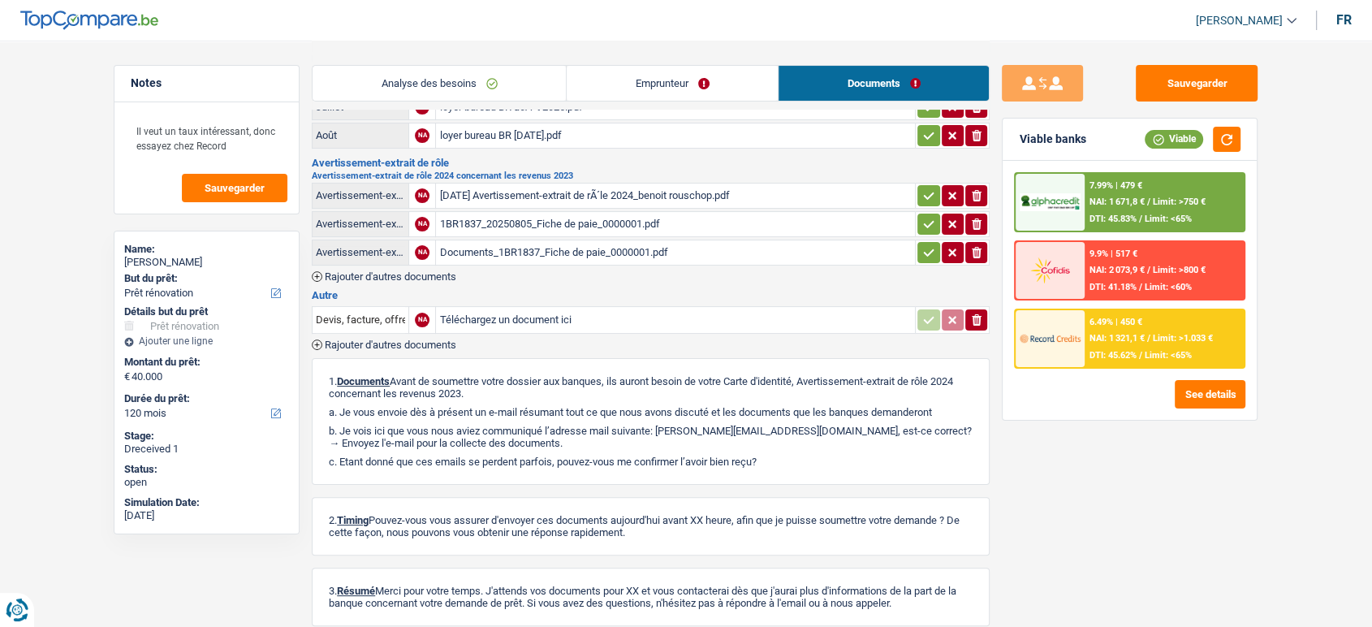
click at [443, 339] on span "Rajouter d'autres documents" at bounding box center [391, 344] width 132 height 11
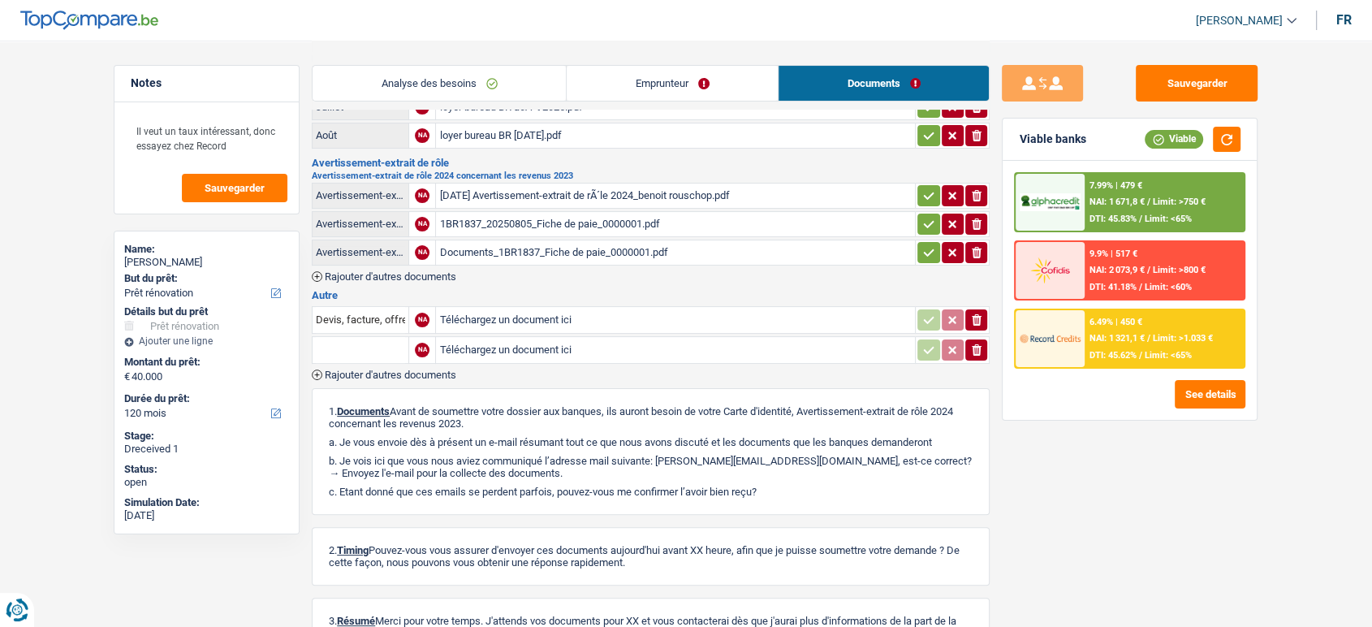
click at [408, 369] on span "Rajouter d'autres documents" at bounding box center [391, 374] width 132 height 11
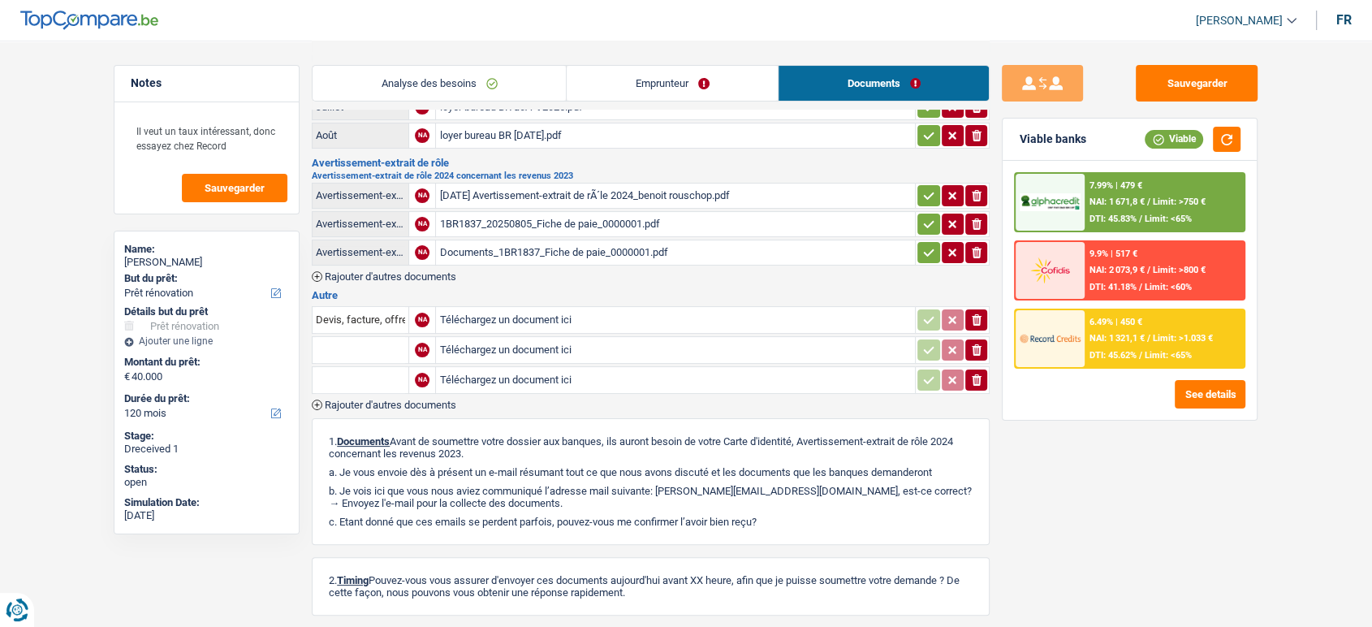
click at [409, 400] on span "Rajouter d'autres documents" at bounding box center [391, 405] width 132 height 11
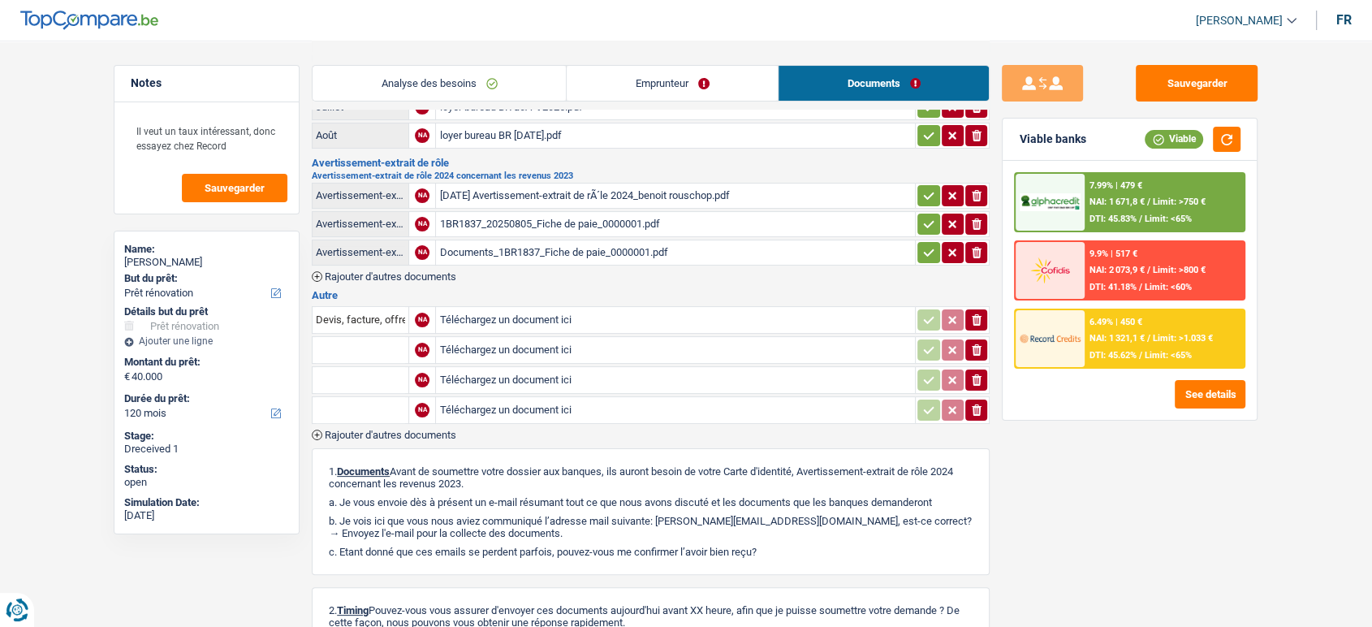
click at [387, 349] on input "text" at bounding box center [360, 350] width 89 height 26
click at [382, 392] on li "Fiche de paie Juin" at bounding box center [415, 402] width 189 height 20
type input "Fiche de paie Juin"
click at [369, 374] on input "text" at bounding box center [360, 380] width 89 height 26
click at [374, 426] on li "Fiche de paie Juin" at bounding box center [415, 432] width 189 height 20
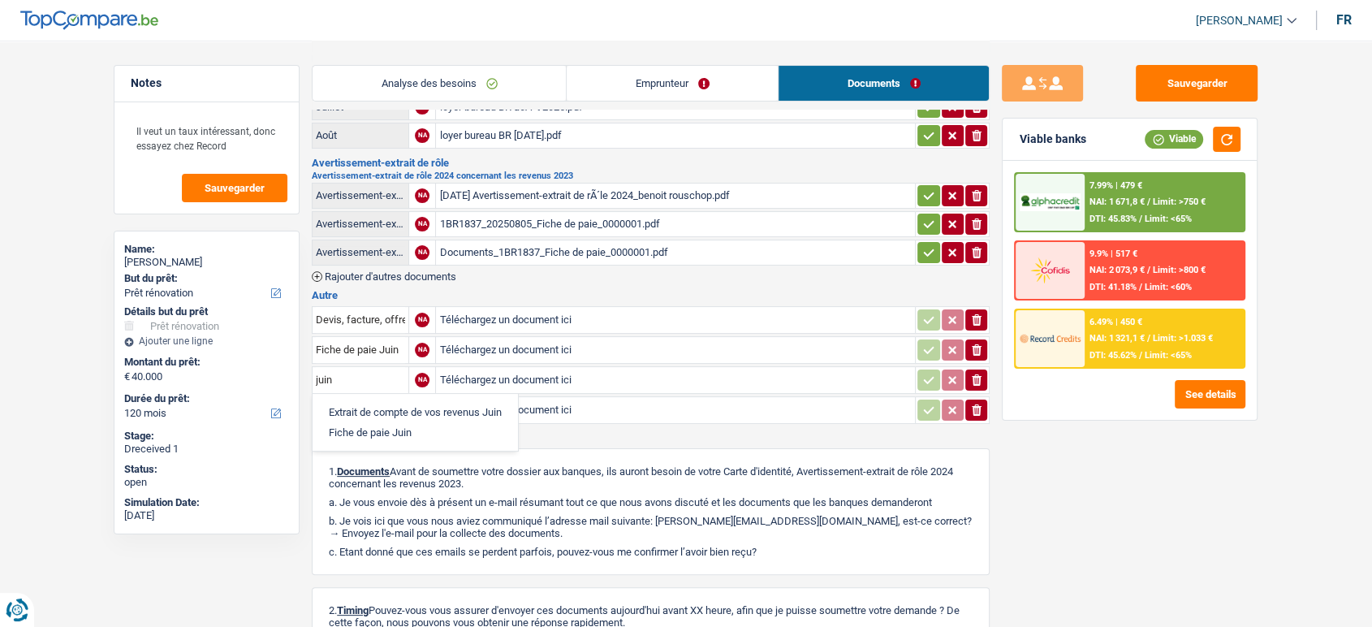
type input "Fiche de paie Juin"
click at [351, 397] on input "text" at bounding box center [360, 410] width 89 height 26
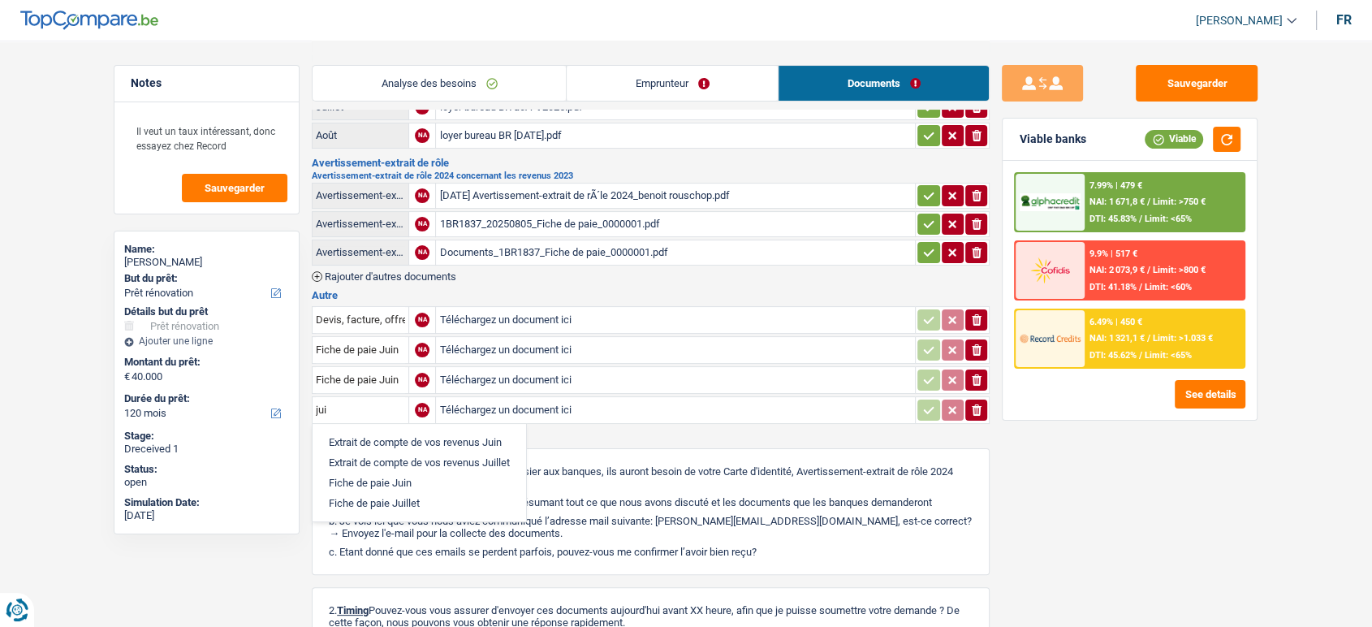
click at [383, 474] on li "Fiche de paie Juin" at bounding box center [419, 483] width 197 height 20
type input "Fiche de paie Juin"
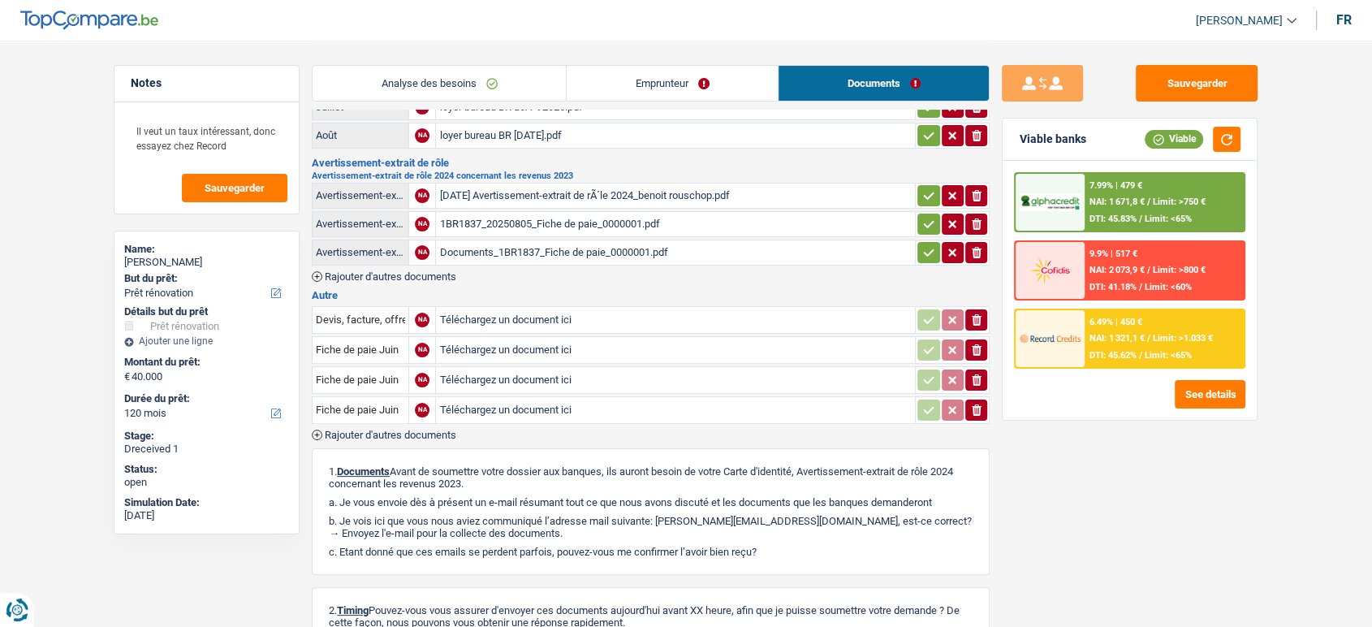
click at [511, 351] on input "Téléchargez un document ici" at bounding box center [675, 350] width 473 height 24
type input "C:\fakepath\1BR1837_20250625_Fiche de paie juin 2025.pdf"
click at [577, 368] on input "Téléchargez un document ici" at bounding box center [675, 380] width 473 height 24
type input "C:\fakepath\1BR1837_20250625_Fiche de paie juin coplÃ©ment 1.pdf"
click at [489, 409] on input "Téléchargez un document ici" at bounding box center [675, 410] width 473 height 24
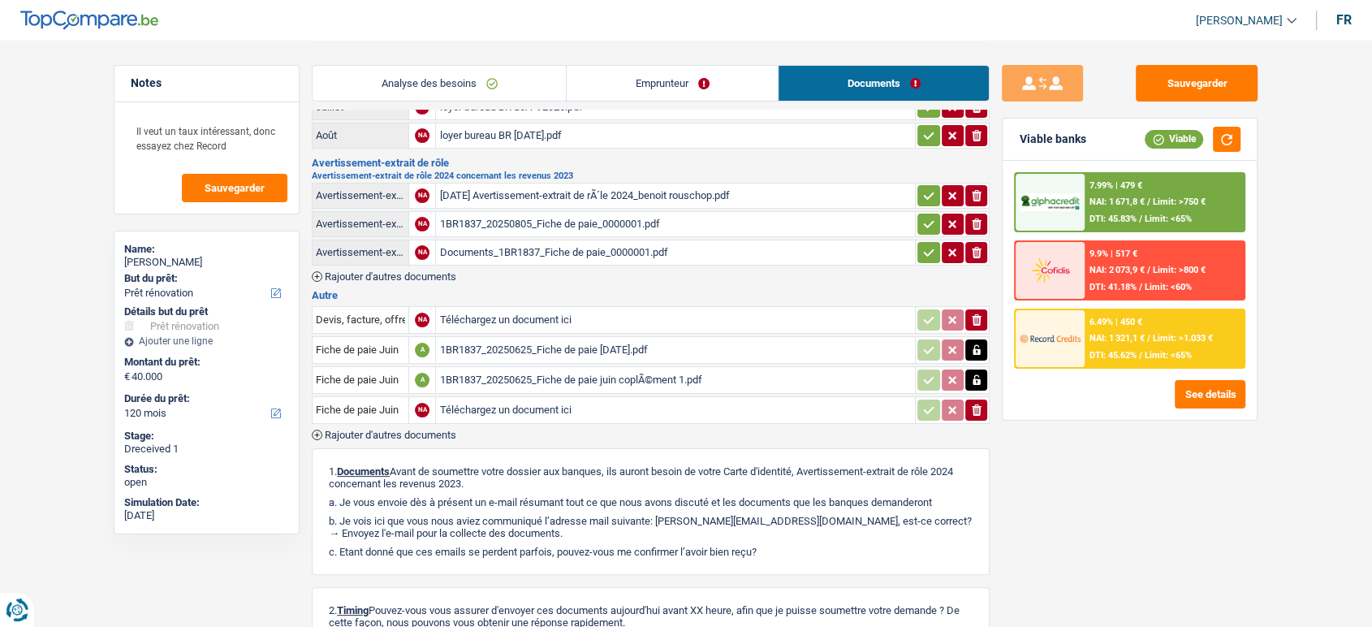
type input "C:\fakepath\1BR1837_20250626_Fiche de paie juin coplÃ©ment 2.pdf"
click at [1164, 88] on button "Sauvegarder" at bounding box center [1197, 83] width 122 height 37
click at [1189, 88] on button "Sauvegarder" at bounding box center [1197, 83] width 122 height 37
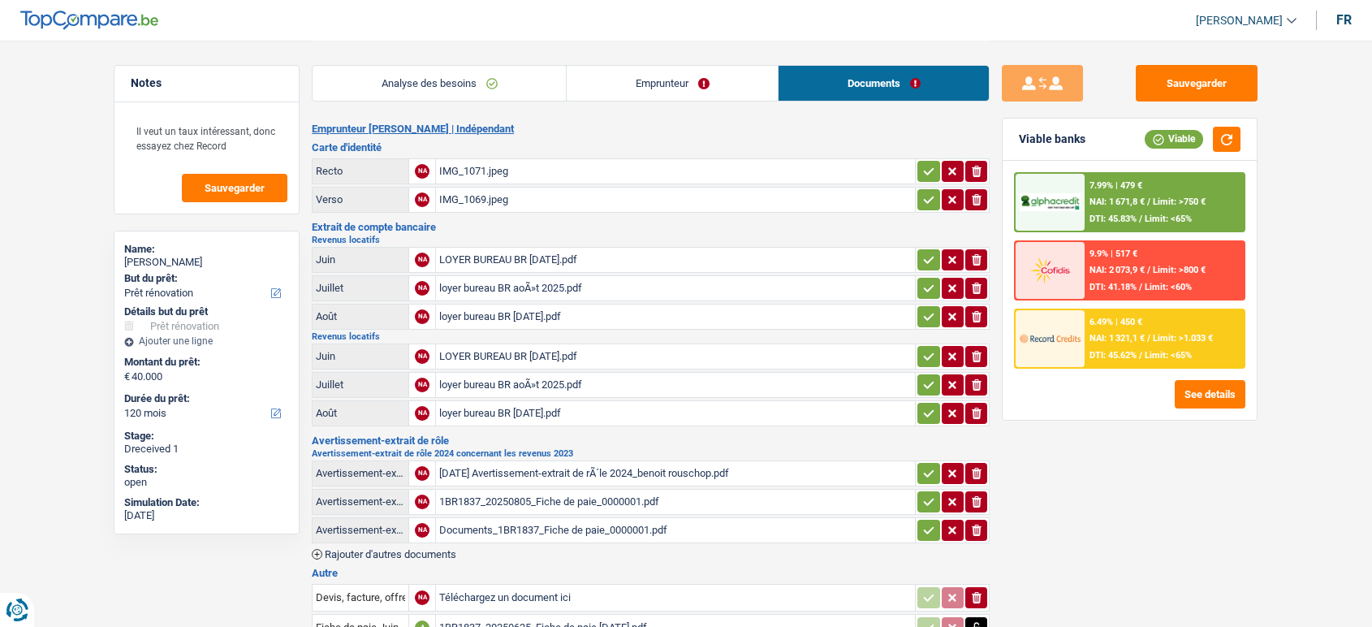
select select "renovation"
select select "120"
click at [683, 265] on div "LOYER BUREAU BR JUILLET 2024.pdf" at bounding box center [675, 260] width 473 height 24
click at [678, 84] on link "Emprunteur" at bounding box center [672, 83] width 211 height 35
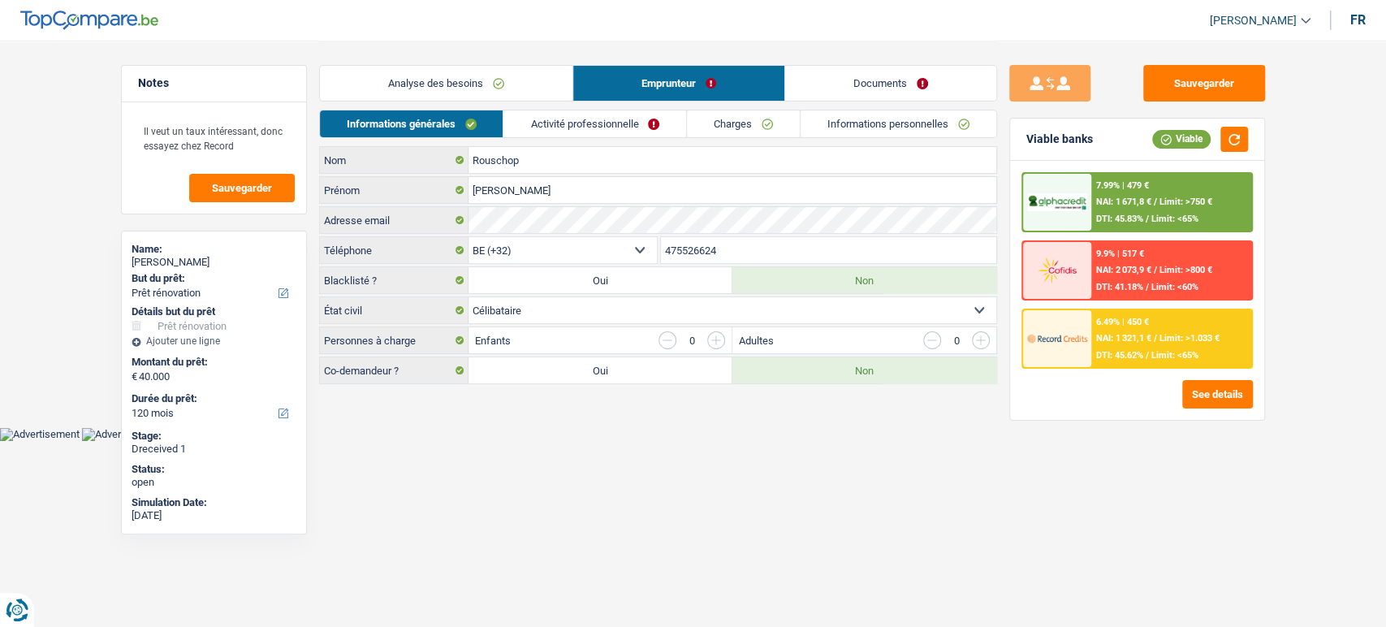
click at [603, 125] on link "Activité professionnelle" at bounding box center [594, 123] width 183 height 27
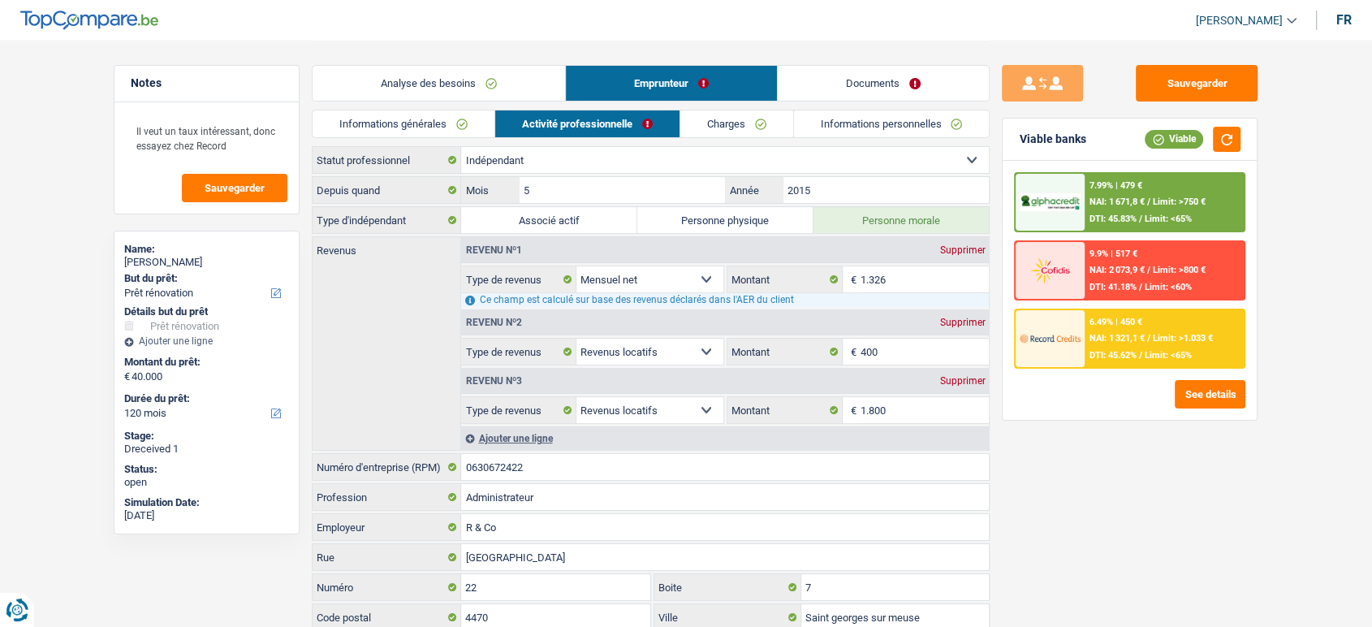
click at [927, 84] on link "Documents" at bounding box center [883, 83] width 211 height 35
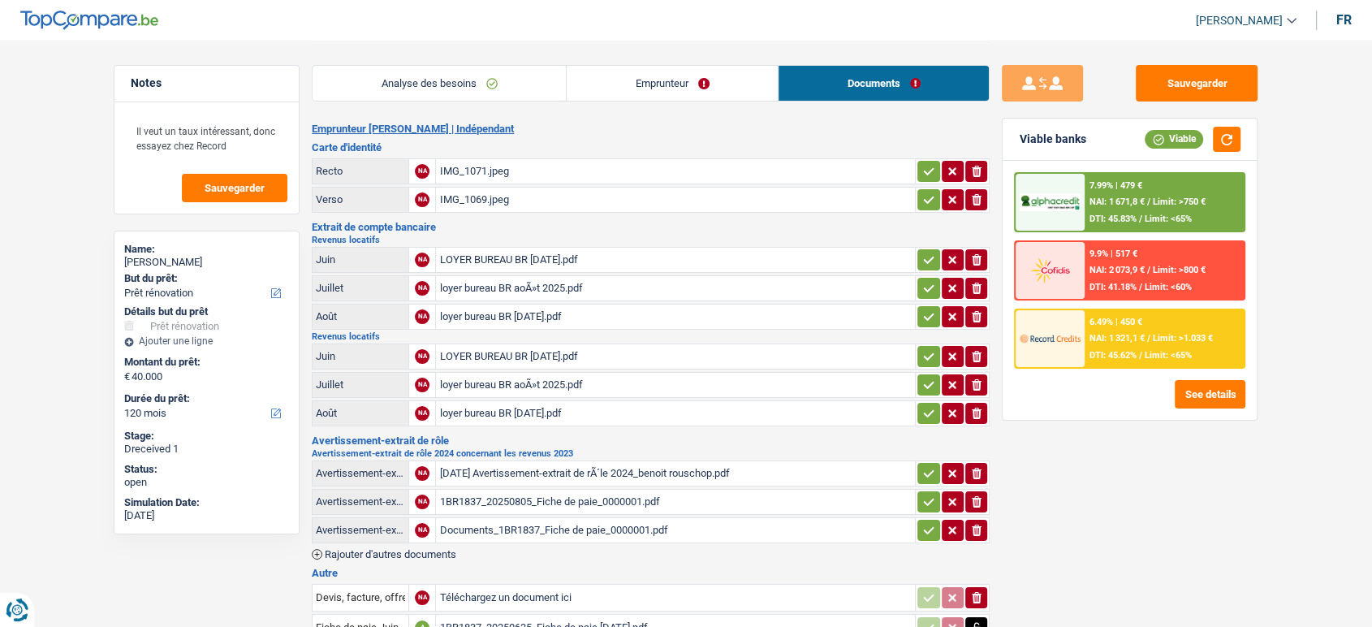
click at [572, 408] on div "loyer bureau BR [DATE].pdf" at bounding box center [675, 413] width 473 height 24
click at [657, 380] on div "loyer bureau BR aoÃ»t 2025.pdf" at bounding box center [675, 385] width 473 height 24
click at [746, 360] on div "LOYER BUREAU BR JUILLET 2024.pdf" at bounding box center [675, 356] width 473 height 24
click at [566, 261] on div "LOYER BUREAU BR JUILLET 2024.pdf" at bounding box center [675, 260] width 473 height 24
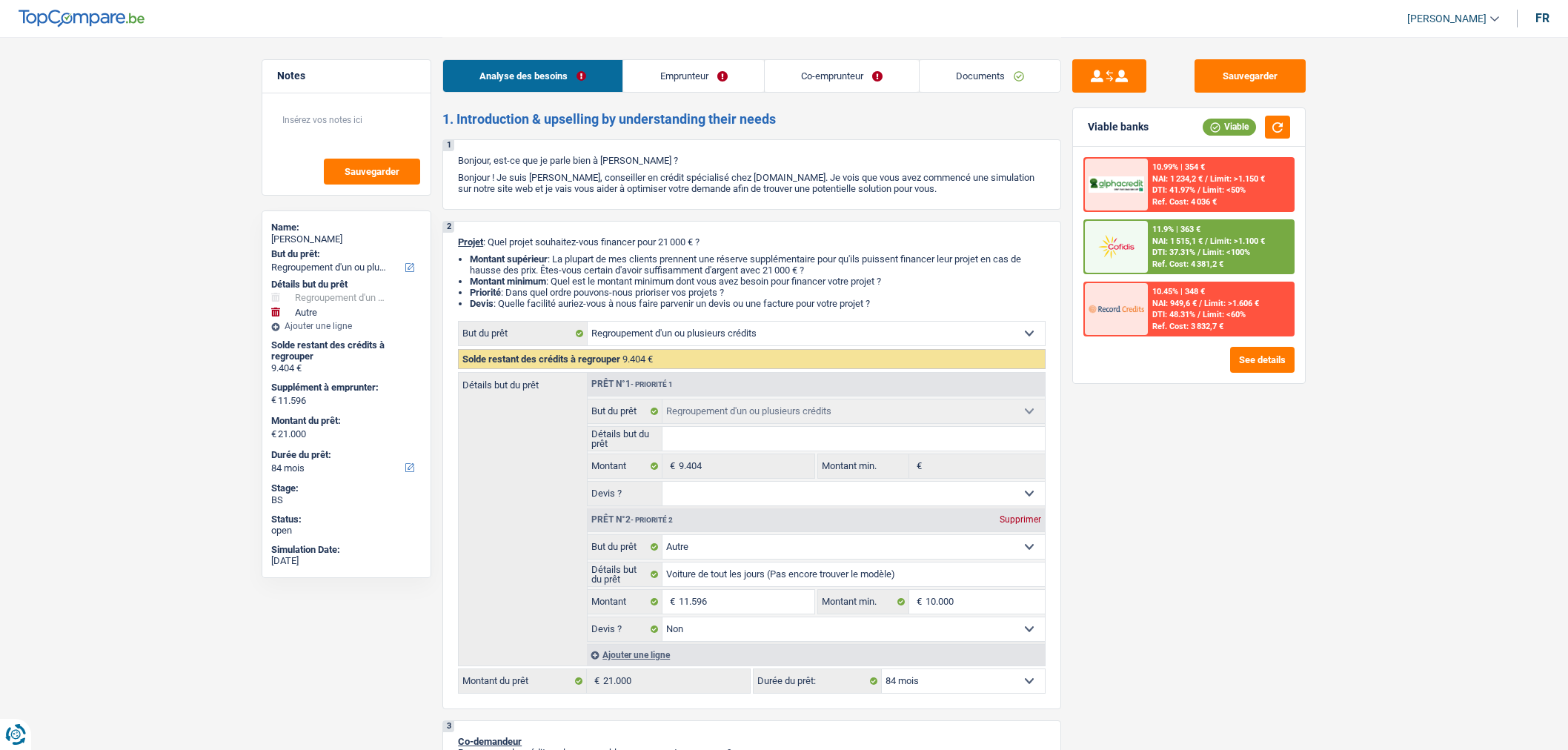
select select "refinancing"
select select "other"
select select "84"
click at [976, 89] on link "Documents" at bounding box center [990, 76] width 141 height 32
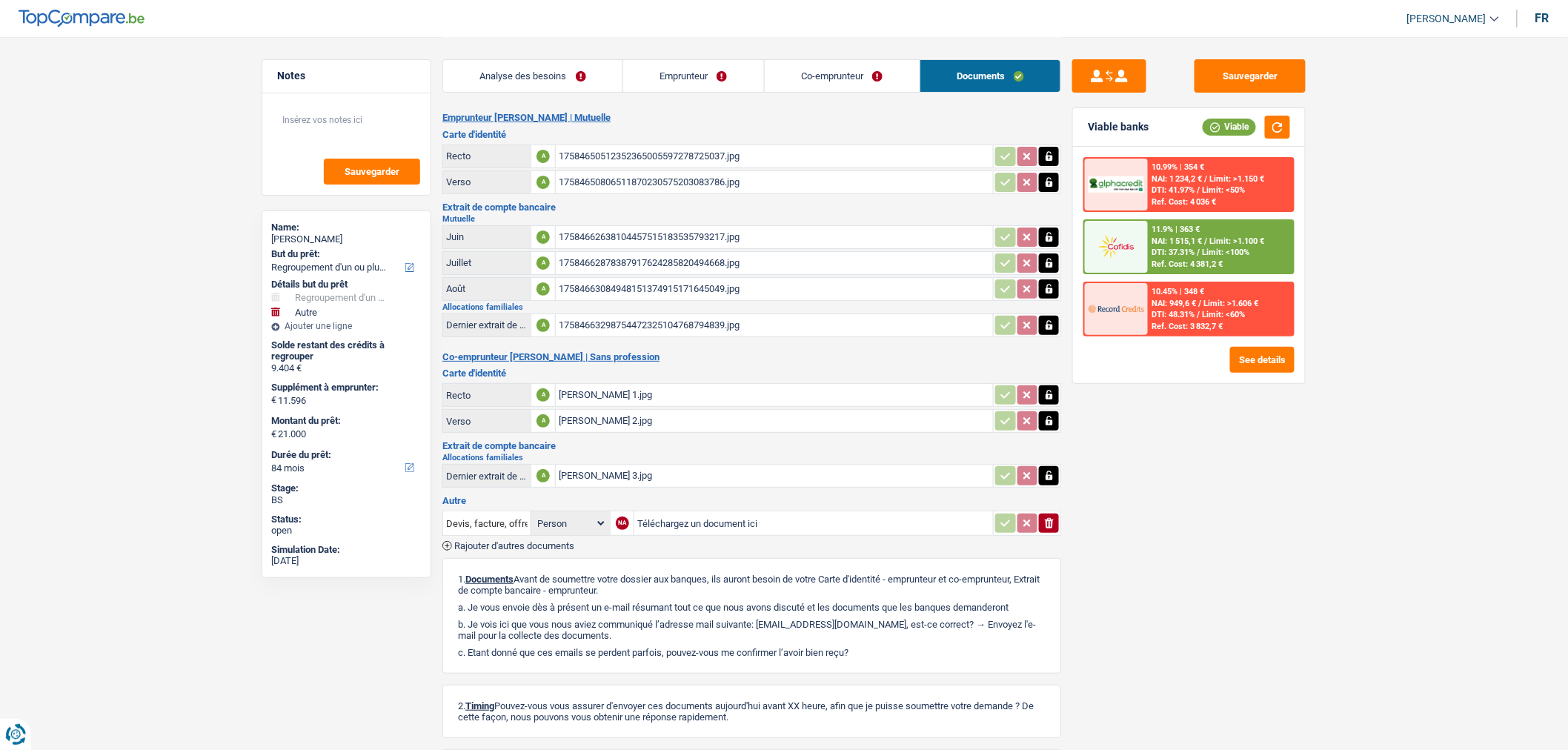
click at [846, 235] on div "17584662638104457515183535793217.jpg" at bounding box center [774, 237] width 432 height 22
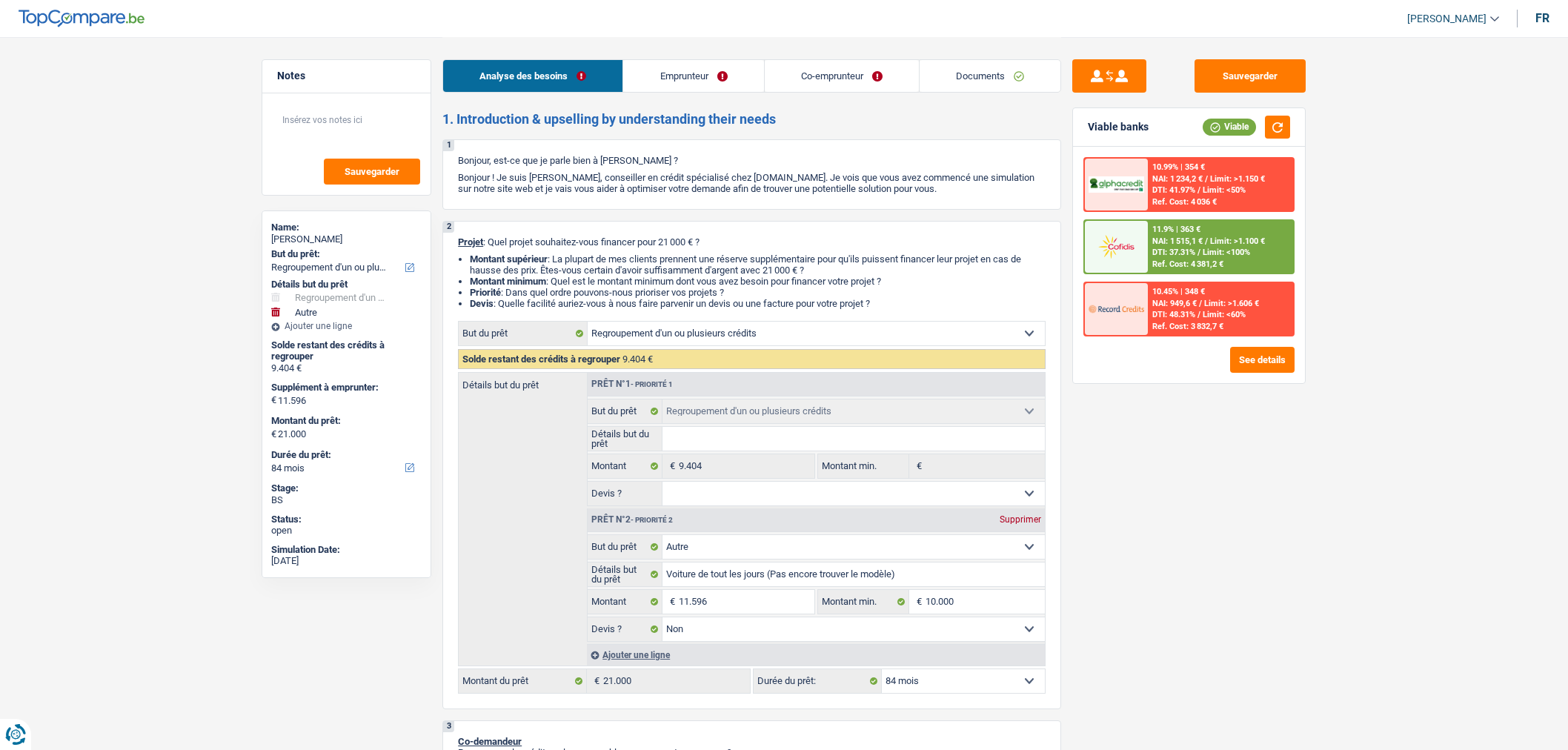
select select "refinancing"
select select "other"
select select "84"
select select "refinancing"
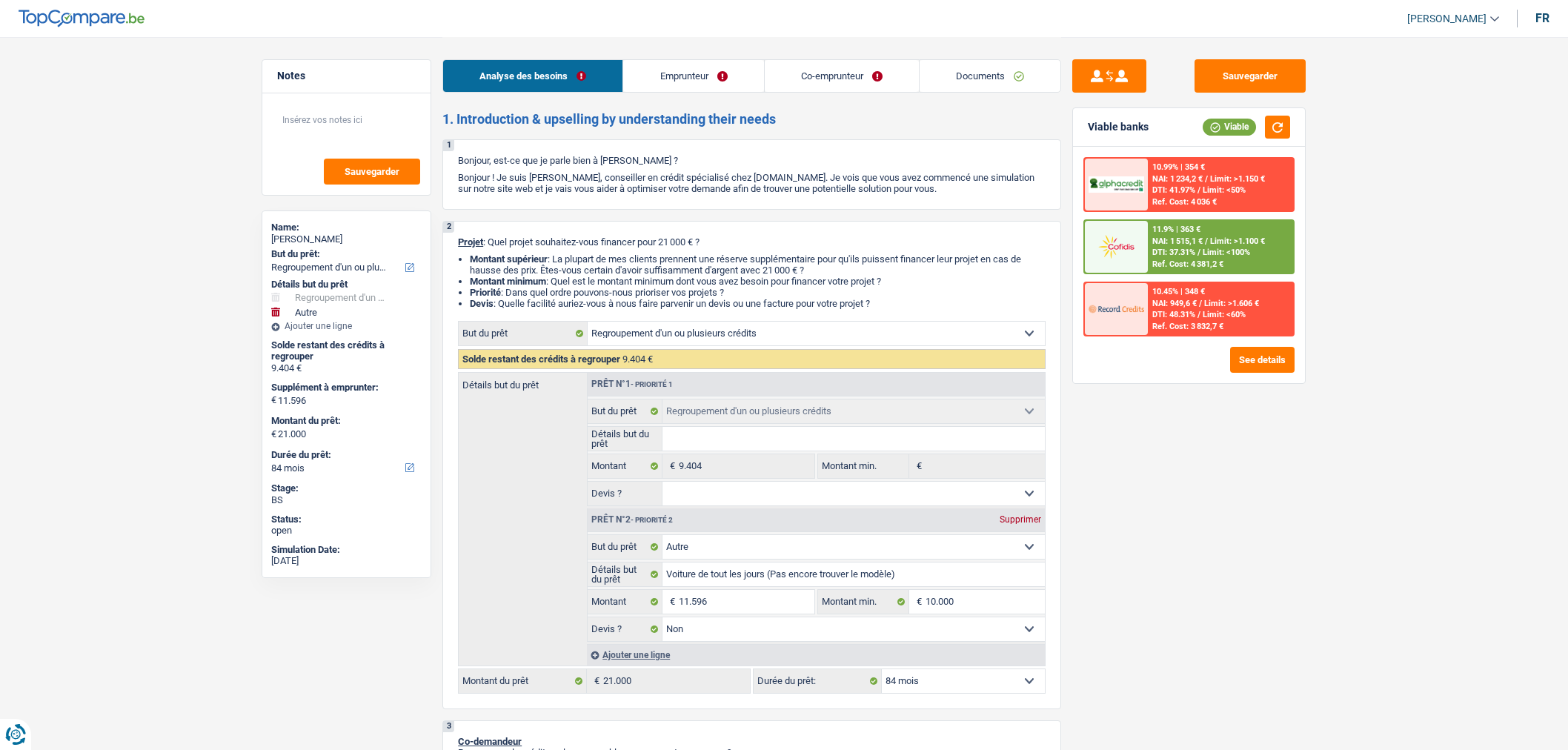
select select "refinancing"
select select "other"
select select "false"
select select "84"
select select "mutuality"
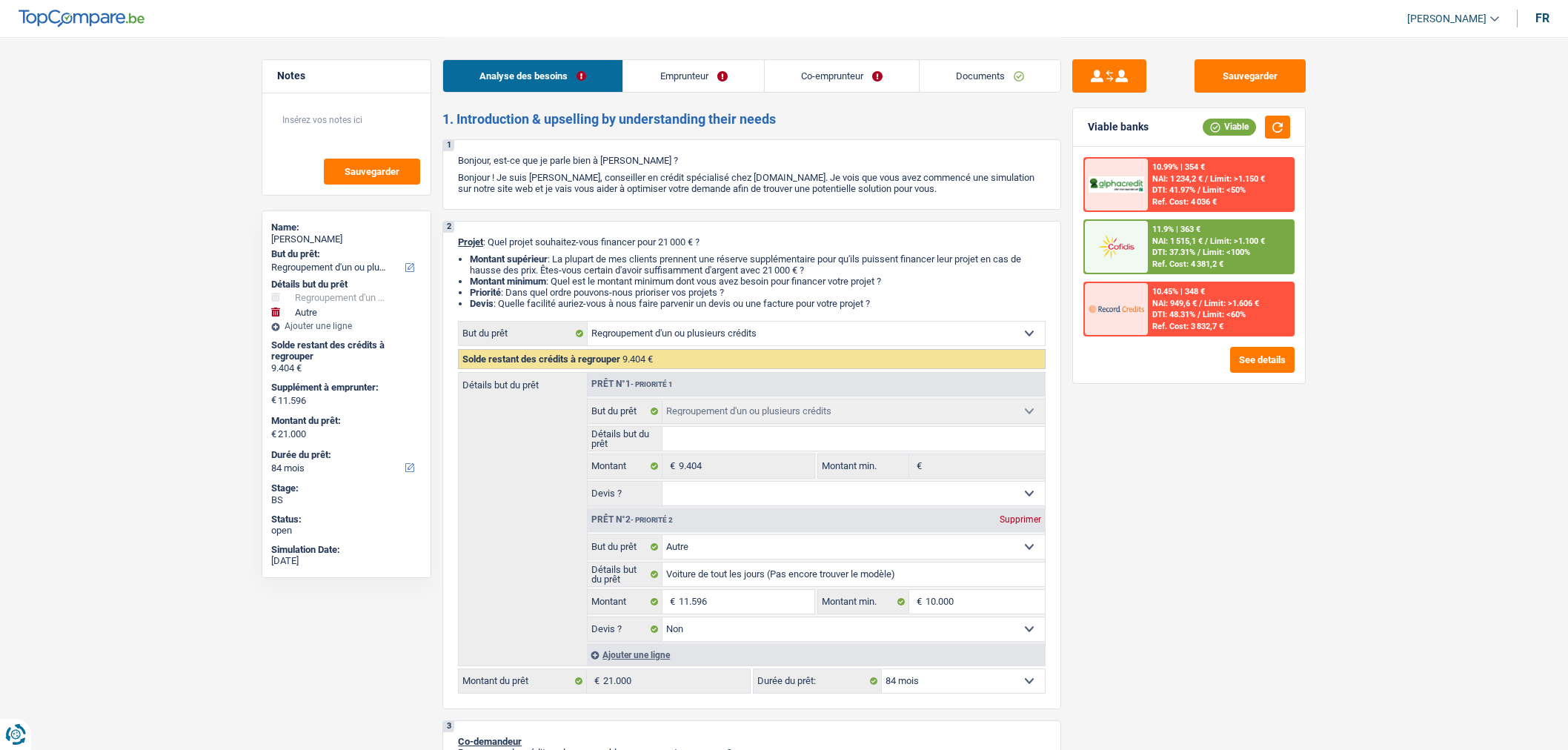
select select "noProfession"
select select "mutualityIndemnity"
select select "familyAllowances"
select select "rents"
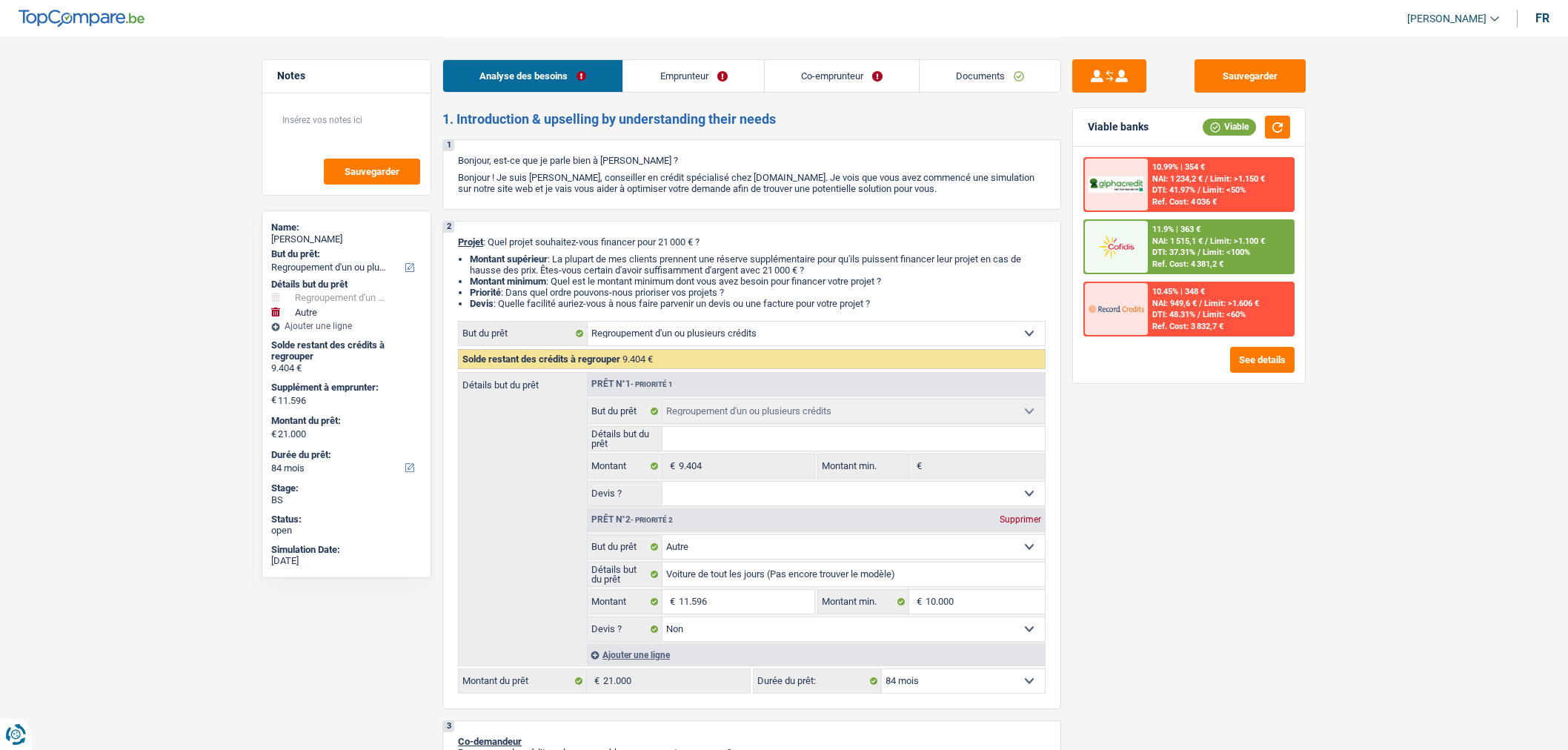
select select "personalLoan"
select select "other"
select select "60"
select select "cardOrCredit"
select select "refinancing"
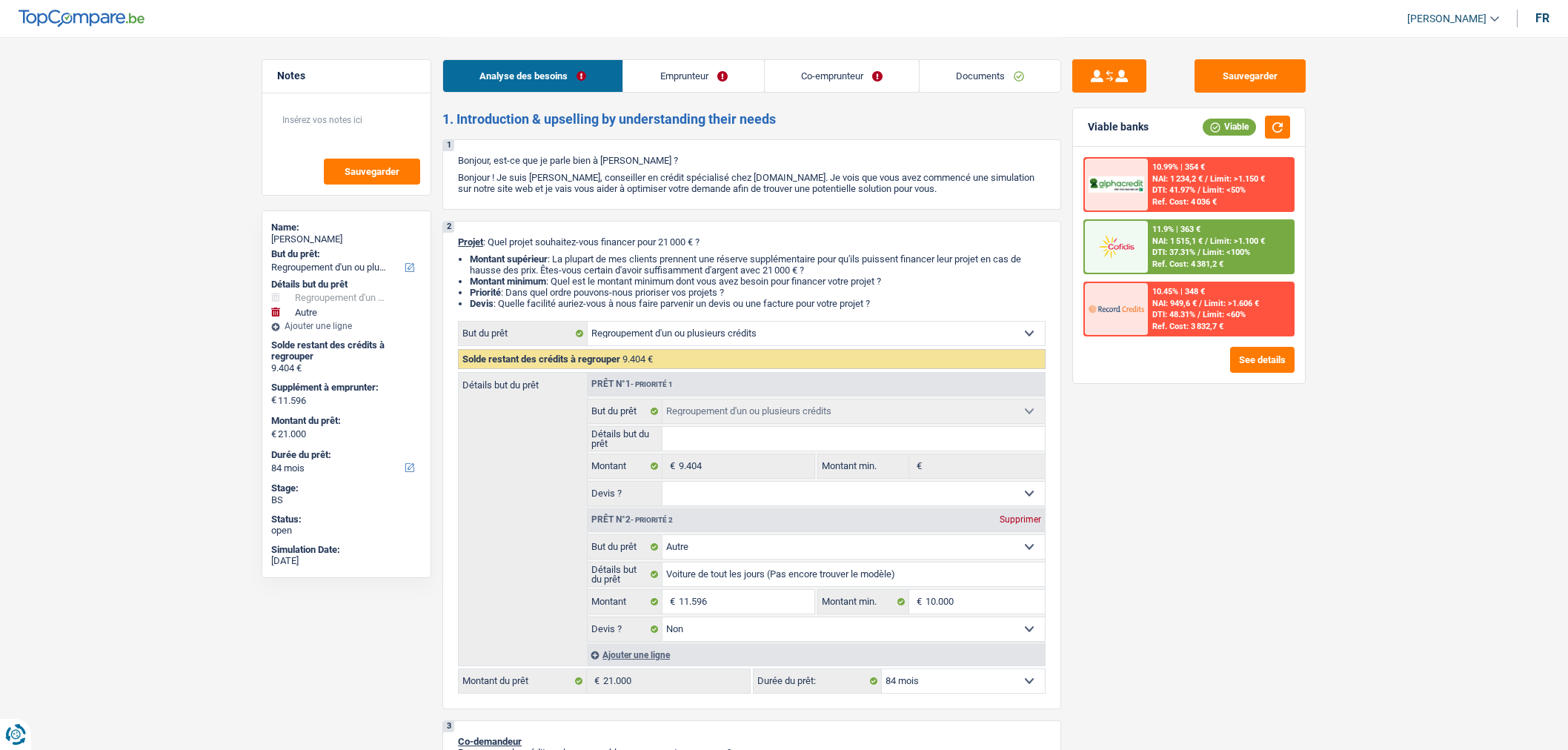
select select "refinancing"
select select "other"
select select "false"
select select "84"
select select "32"
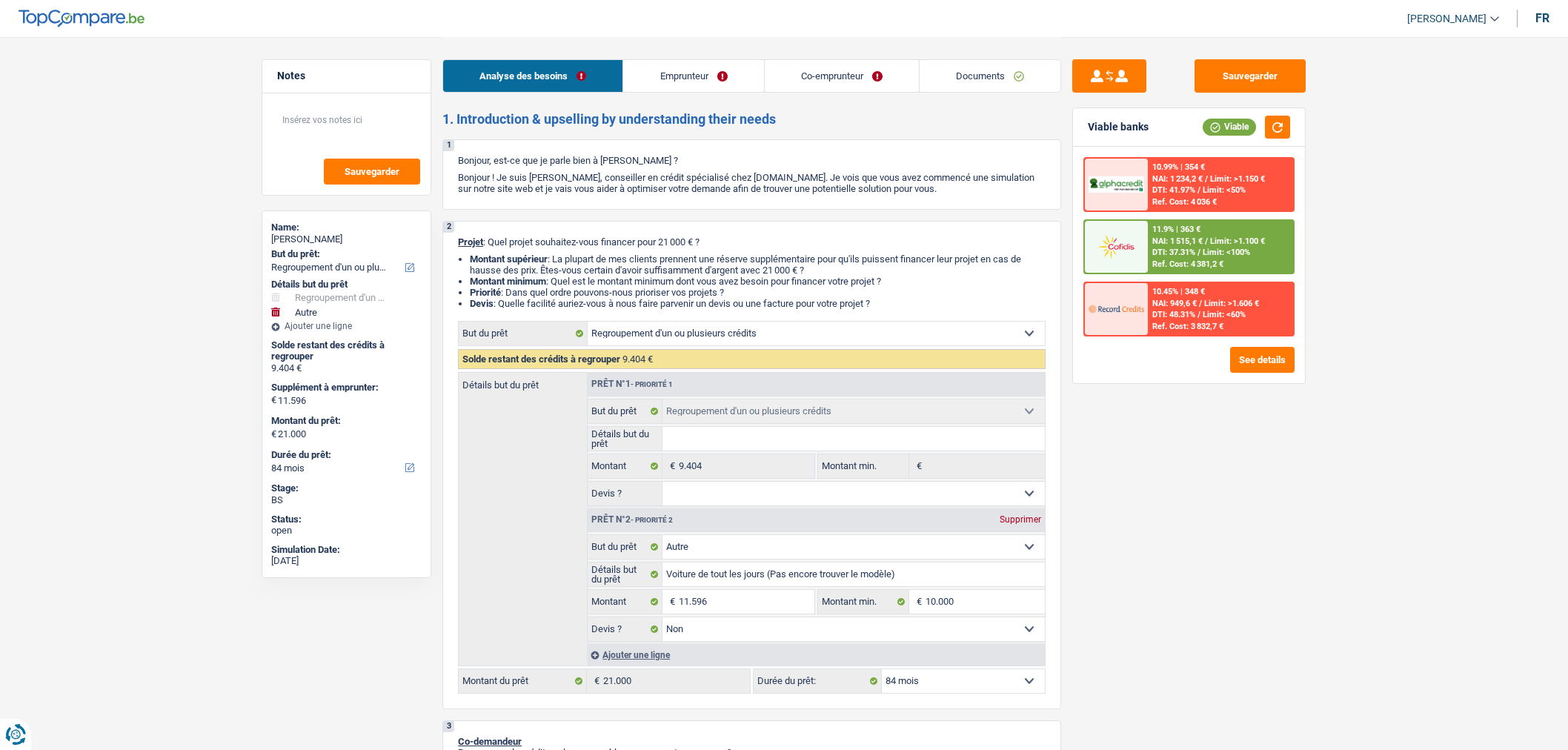
select select "single"
click at [724, 80] on link "Emprunteur" at bounding box center [693, 76] width 140 height 32
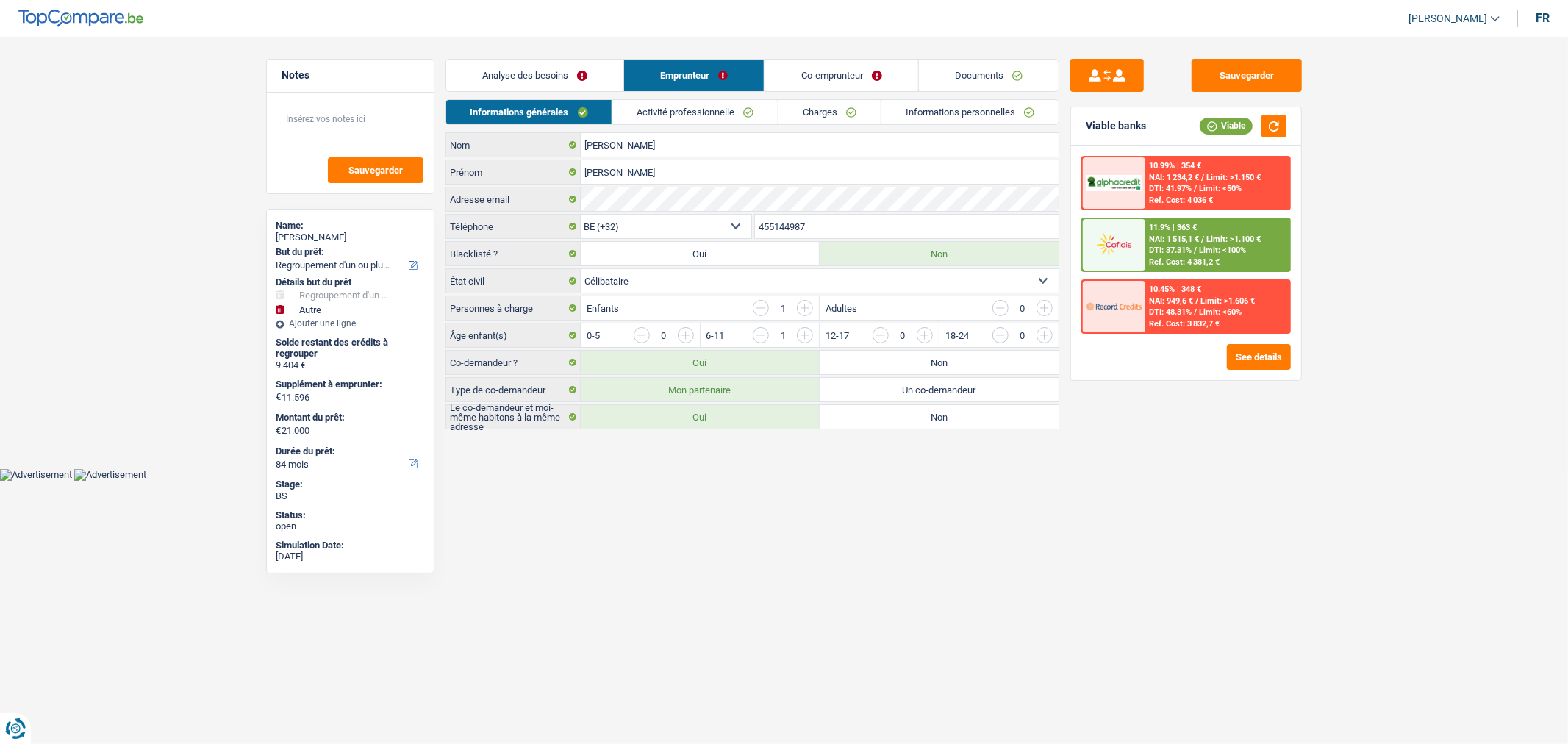
click at [809, 72] on link "Co-emprunteur" at bounding box center [841, 75] width 153 height 32
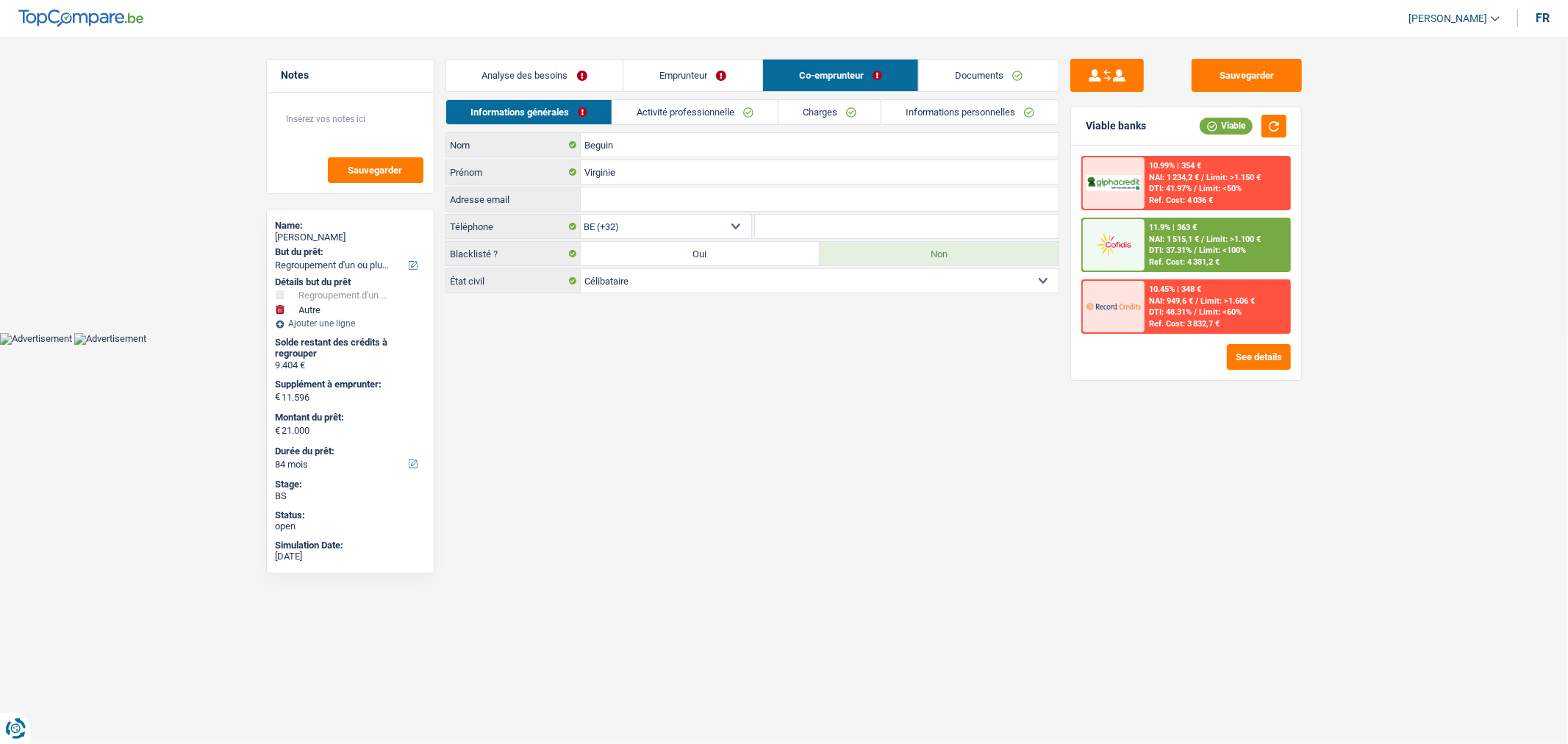
click at [699, 113] on link "Activité professionnelle" at bounding box center [694, 111] width 166 height 24
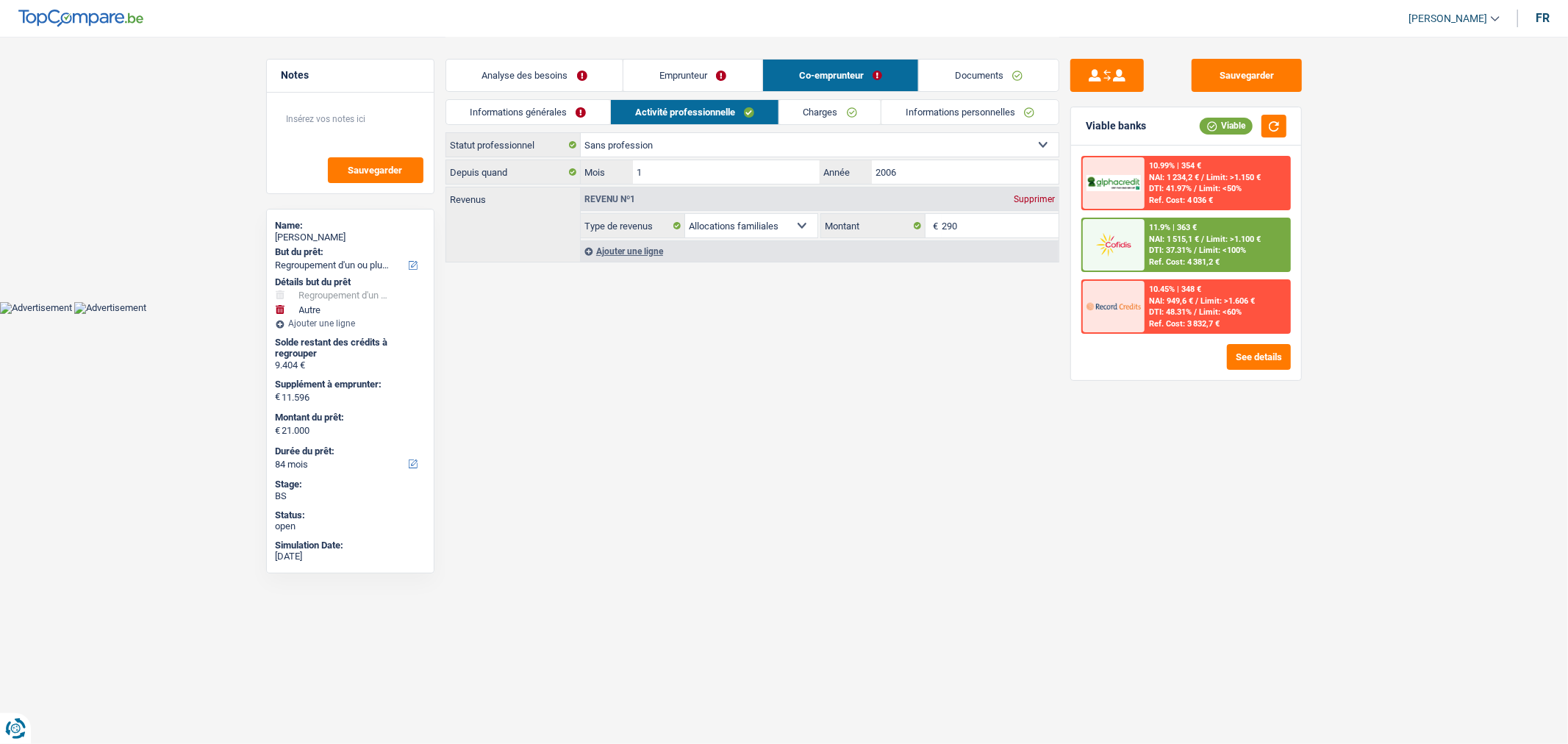
click at [828, 111] on link "Charges" at bounding box center [830, 111] width 102 height 24
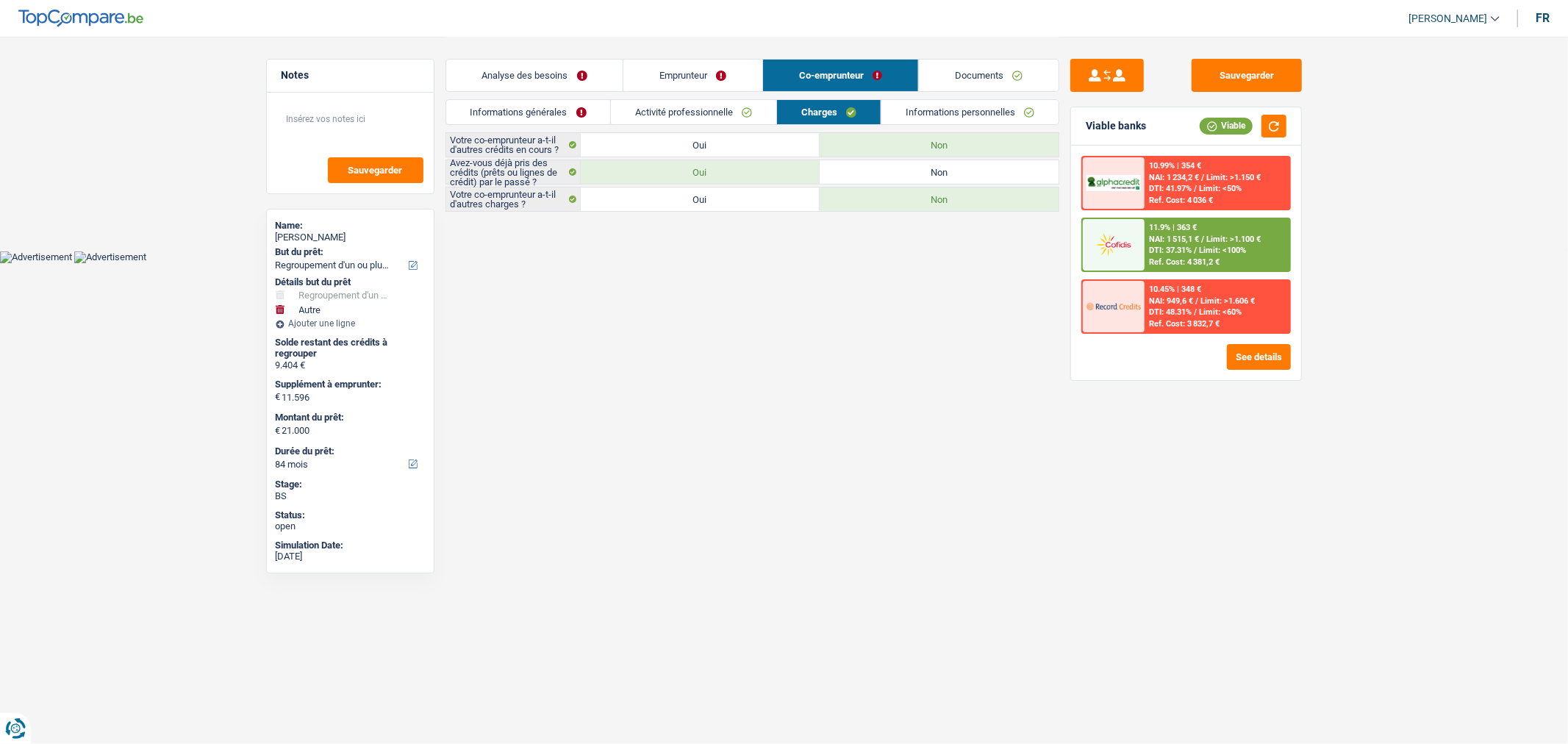
click at [950, 112] on link "Informations personnelles" at bounding box center [970, 111] width 177 height 24
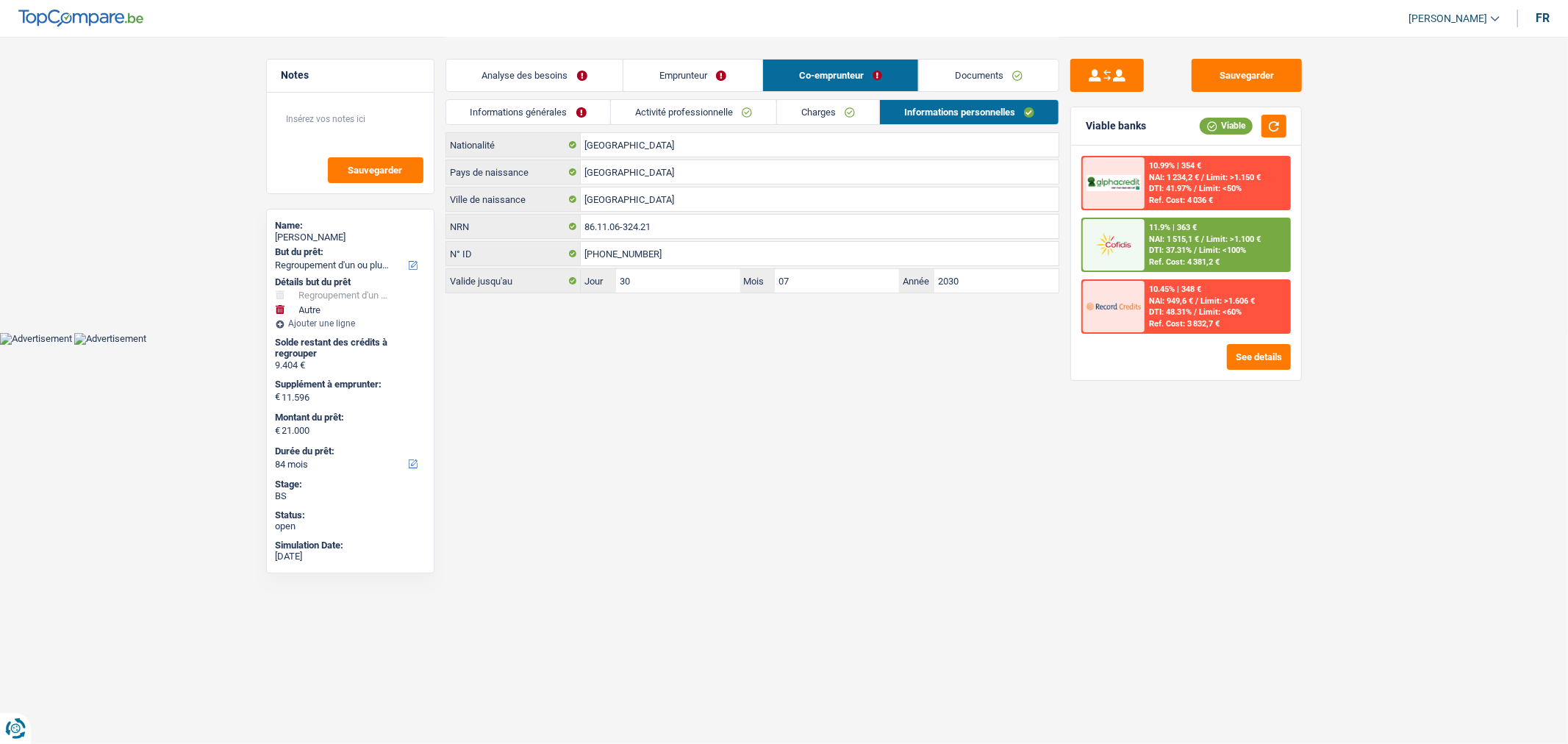
click at [1009, 60] on link "Documents" at bounding box center [989, 75] width 139 height 32
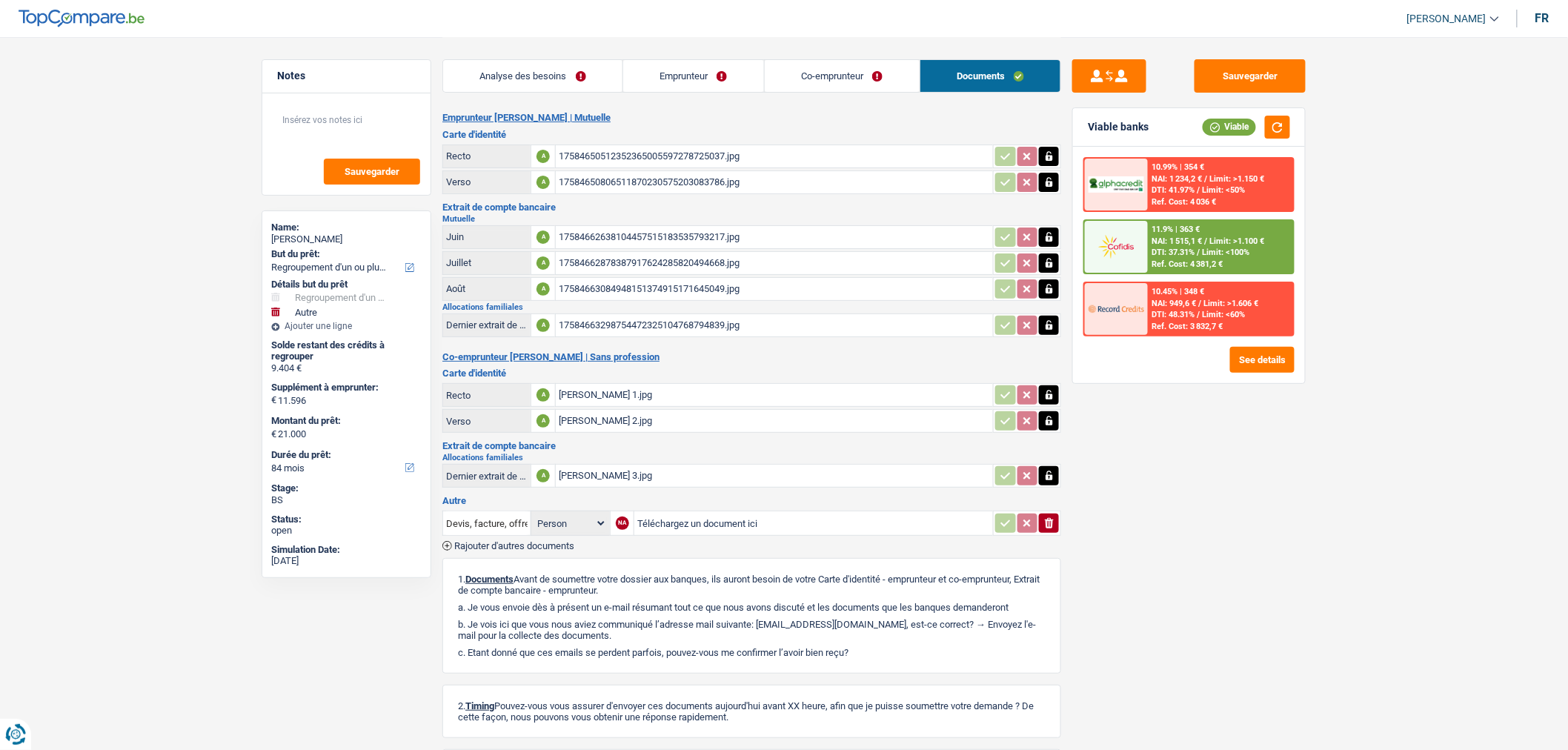
click at [712, 80] on link "Emprunteur" at bounding box center [694, 76] width 141 height 32
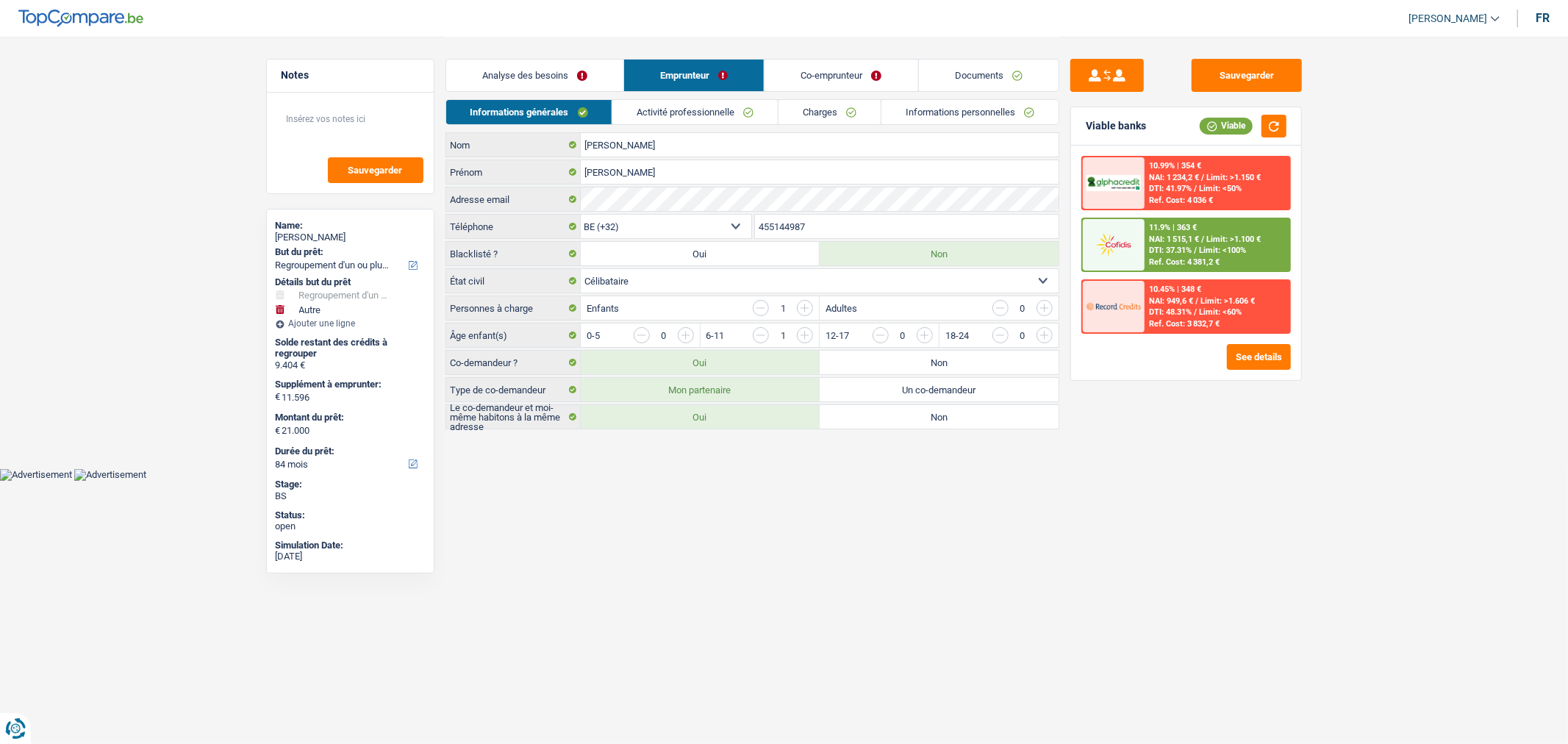
click at [583, 72] on link "Analyse des besoins" at bounding box center [535, 75] width 177 height 32
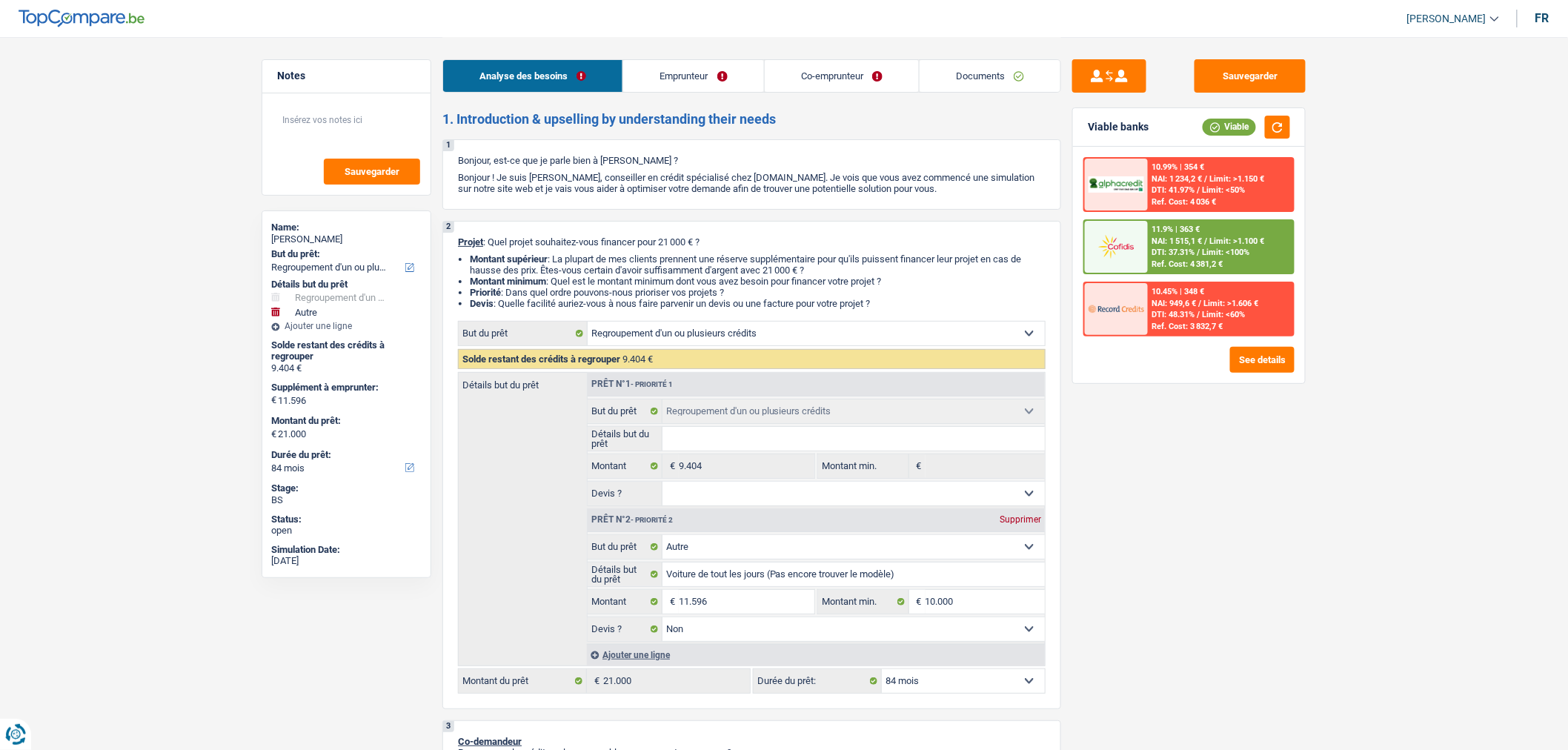
click at [1019, 77] on link "Documents" at bounding box center [990, 76] width 141 height 32
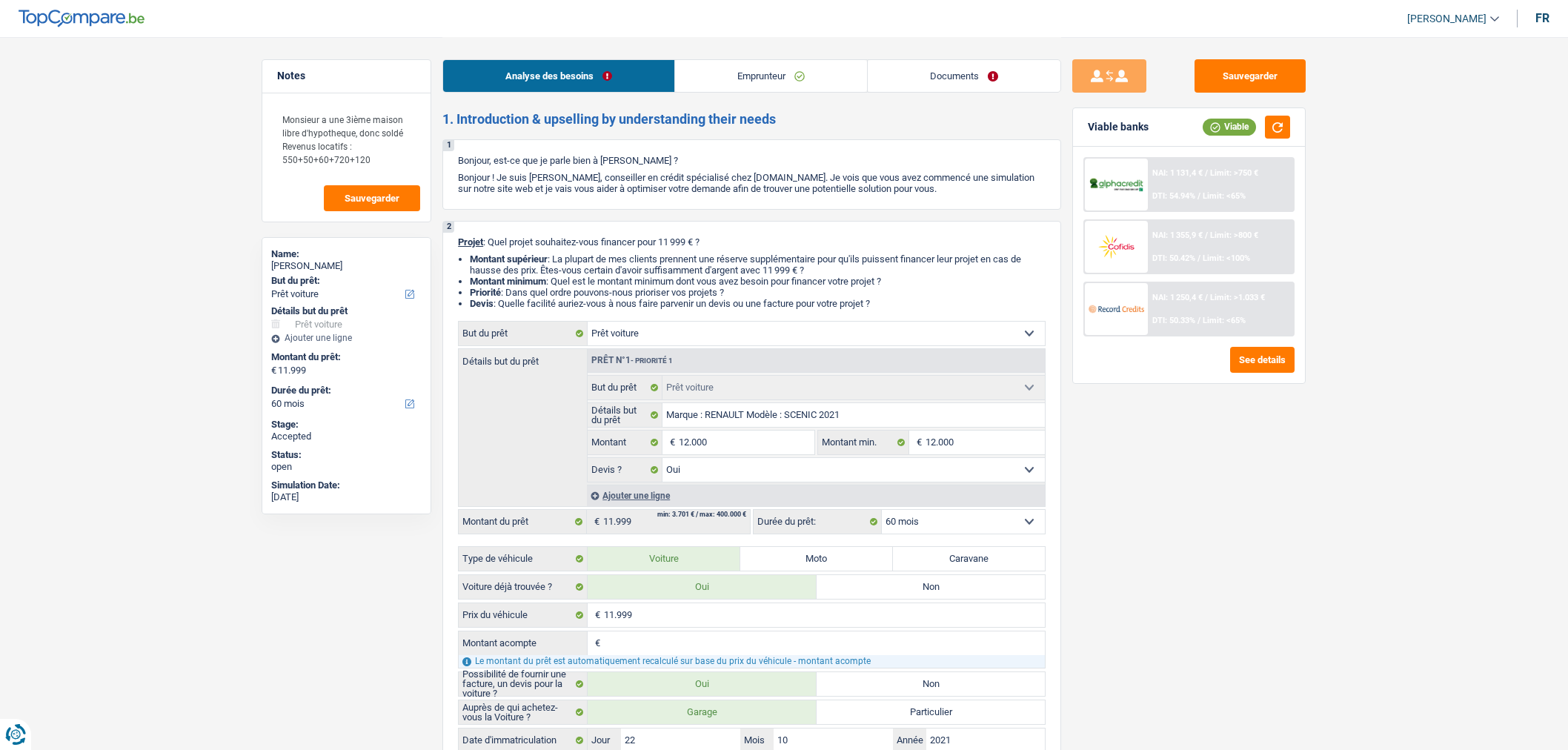
select select "car"
select select "60"
select select "car"
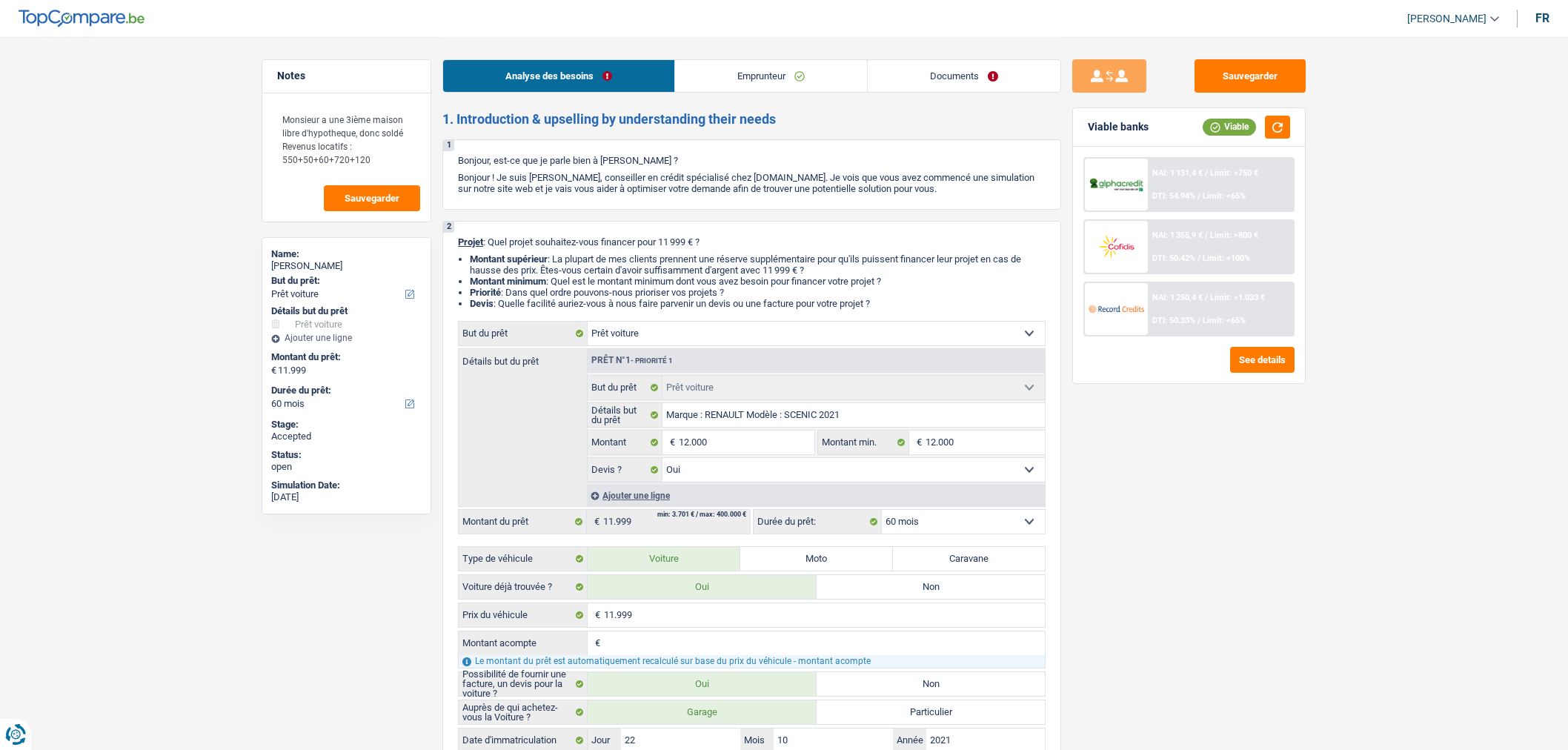
select select "yes"
select select "60"
select select "worker"
select select "netSalary"
select select "mealVouchers"
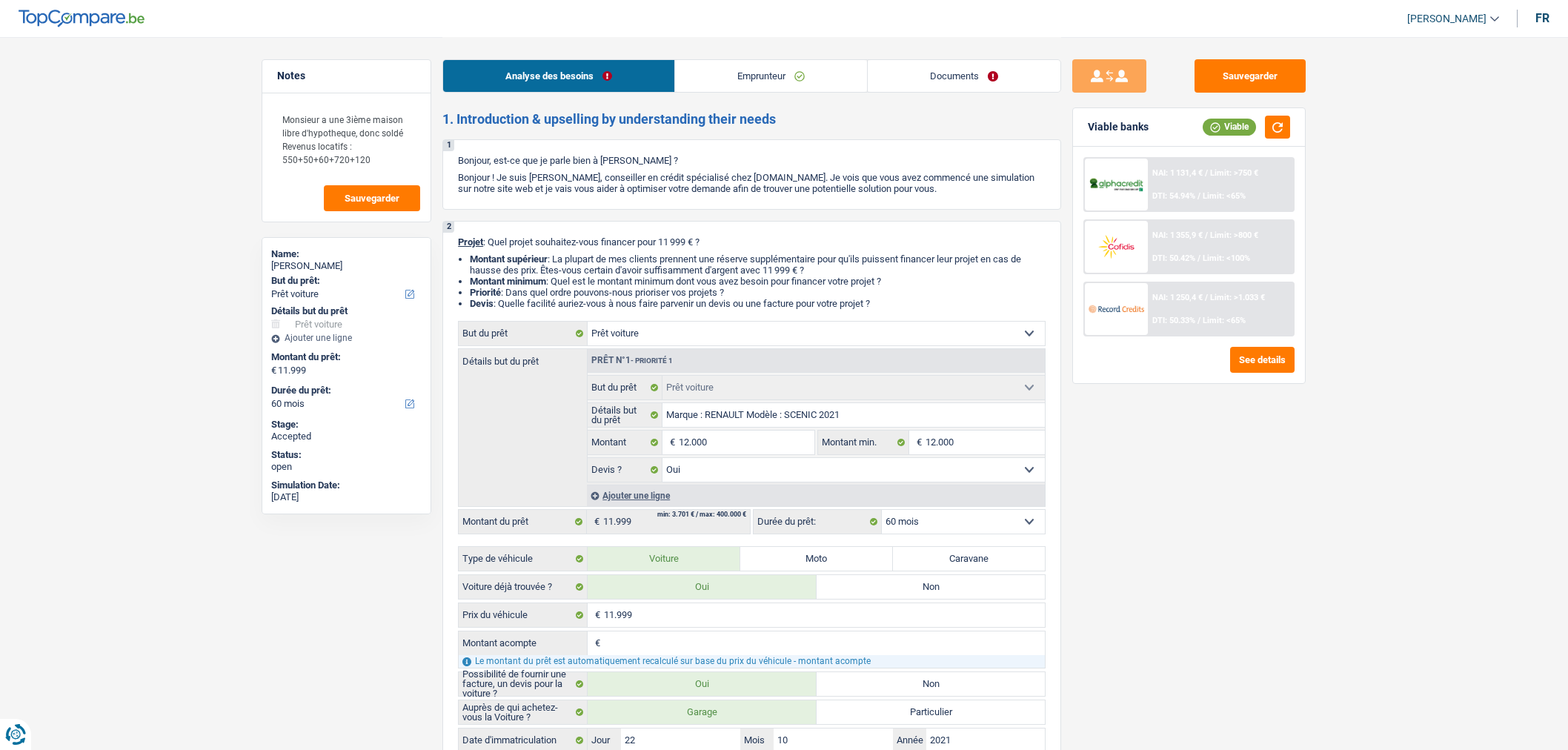
select select "rentalIncome"
select select "ownerWithMortgage"
select select "mortgage"
select select "300"
select select "mortgage"
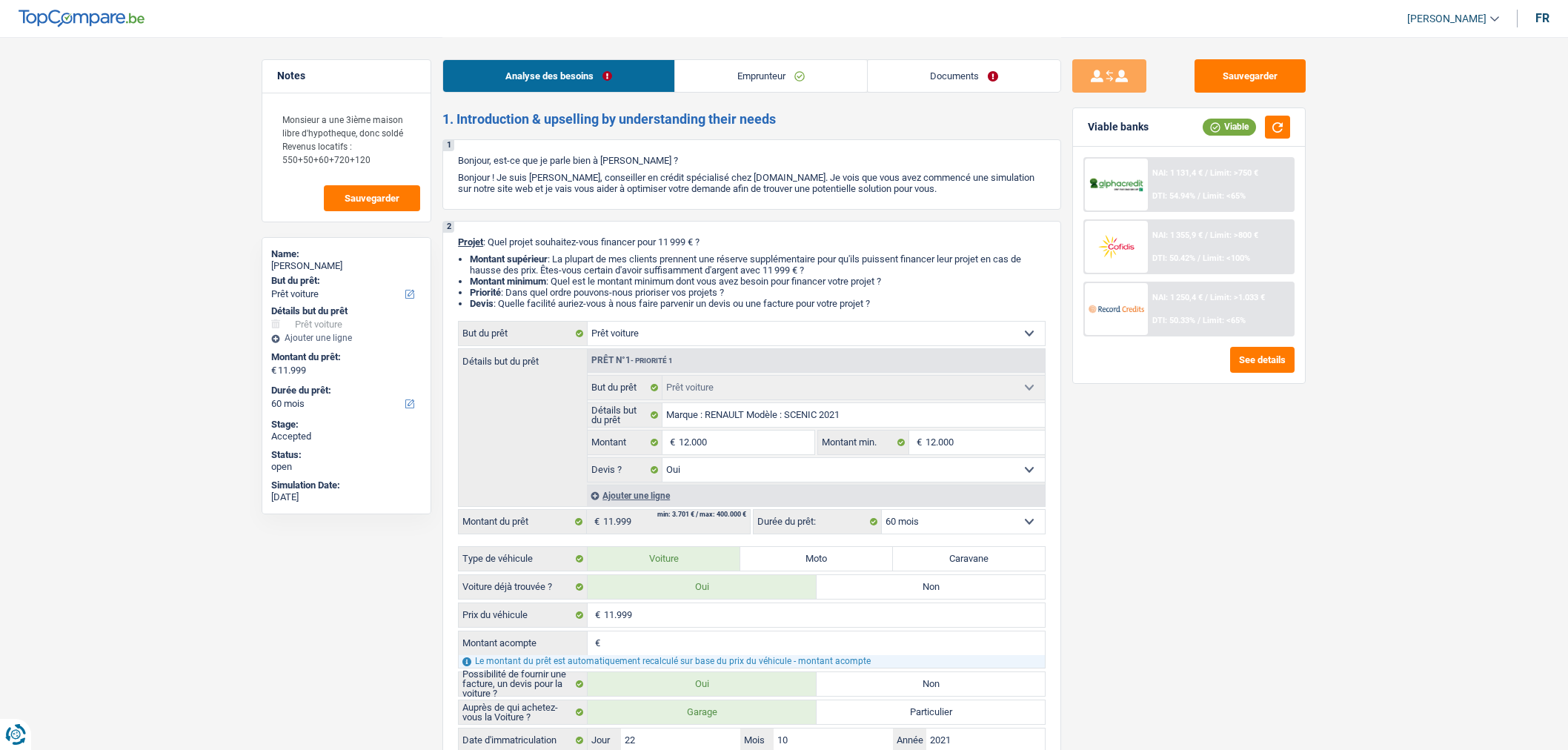
select select "300"
select select "car"
select select "yes"
select select "60"
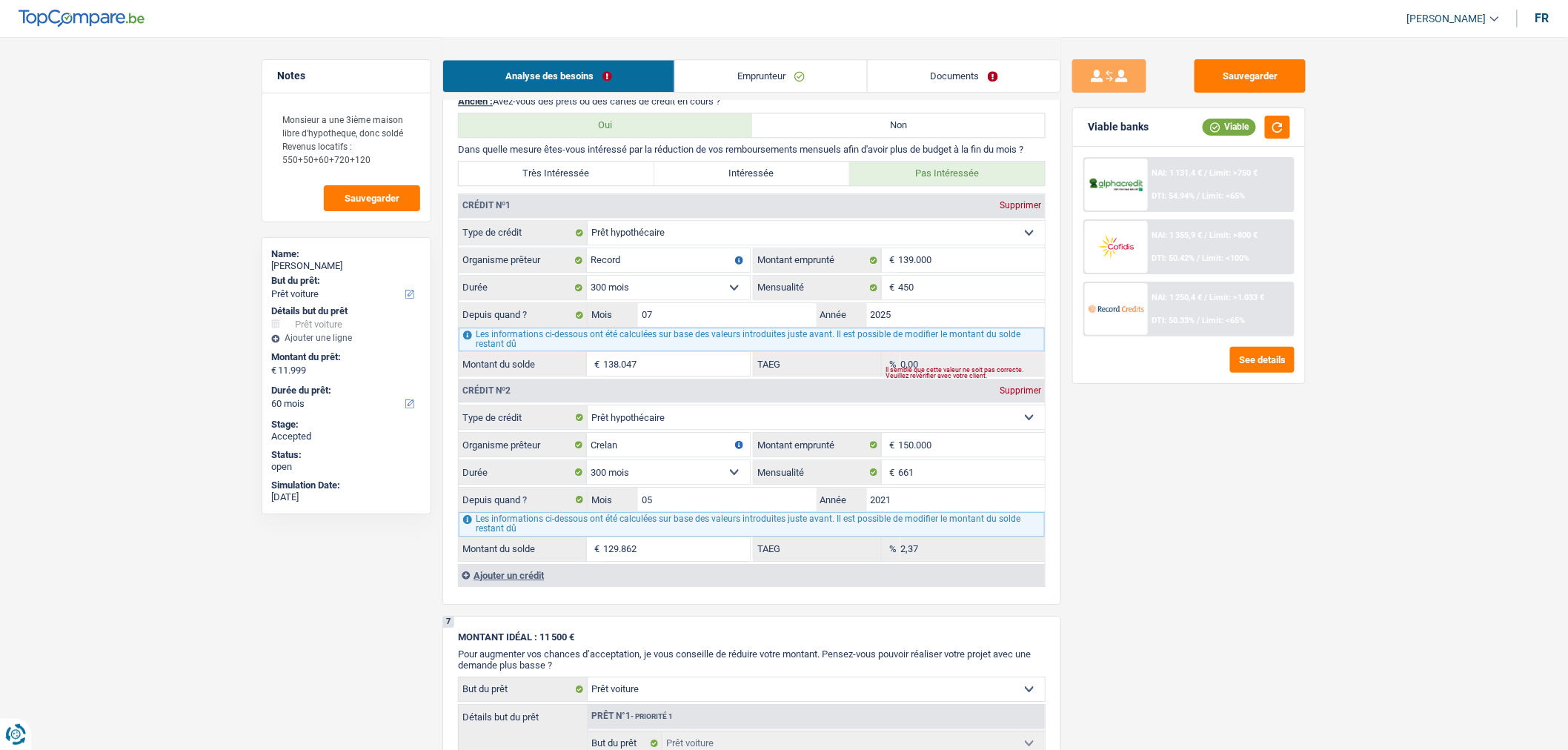
scroll to position [1595, 0]
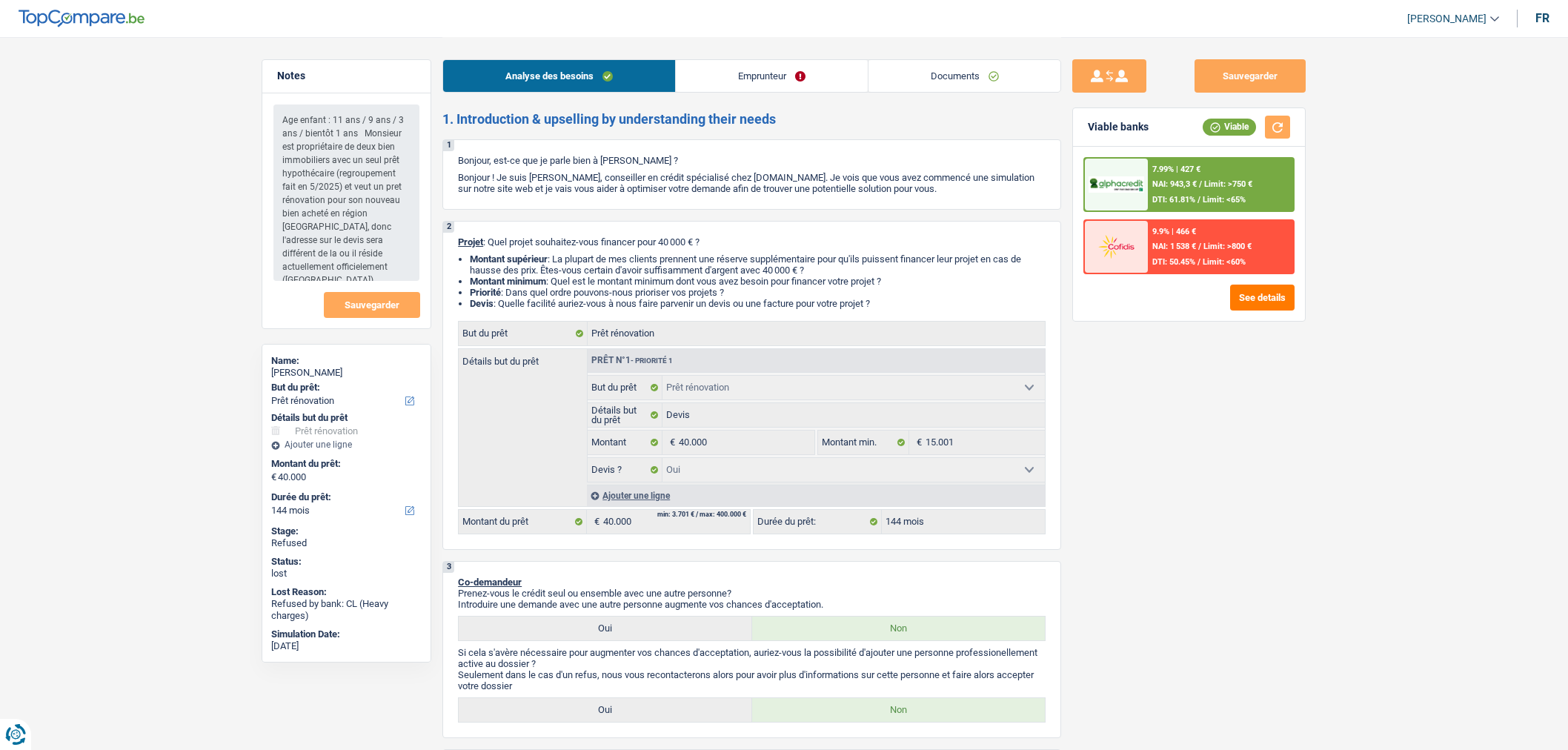
select select "renovation"
select select "144"
select select "renovation"
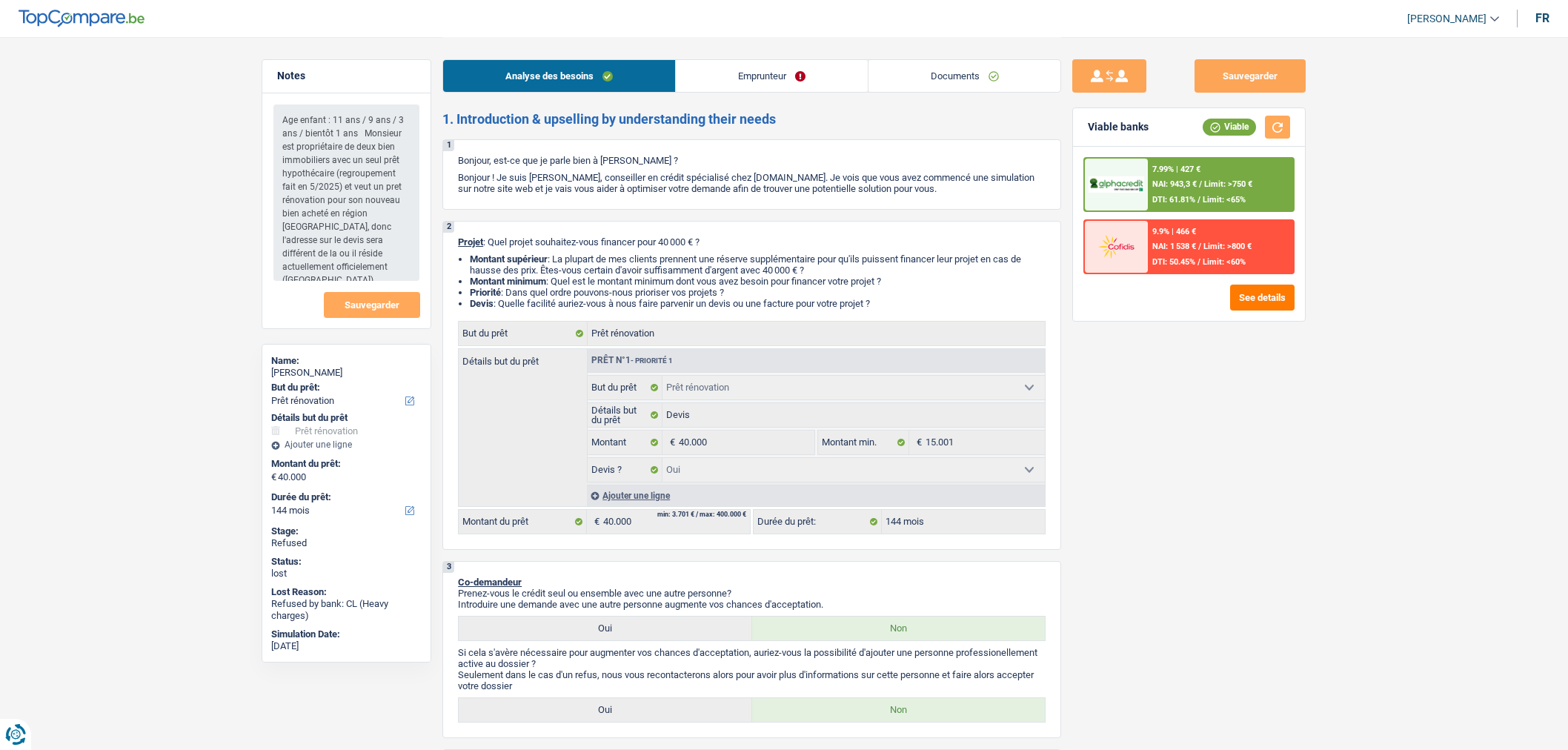
select select "yes"
select select "144"
select select "independent"
select select "familyAllowances"
select select "netSalary"
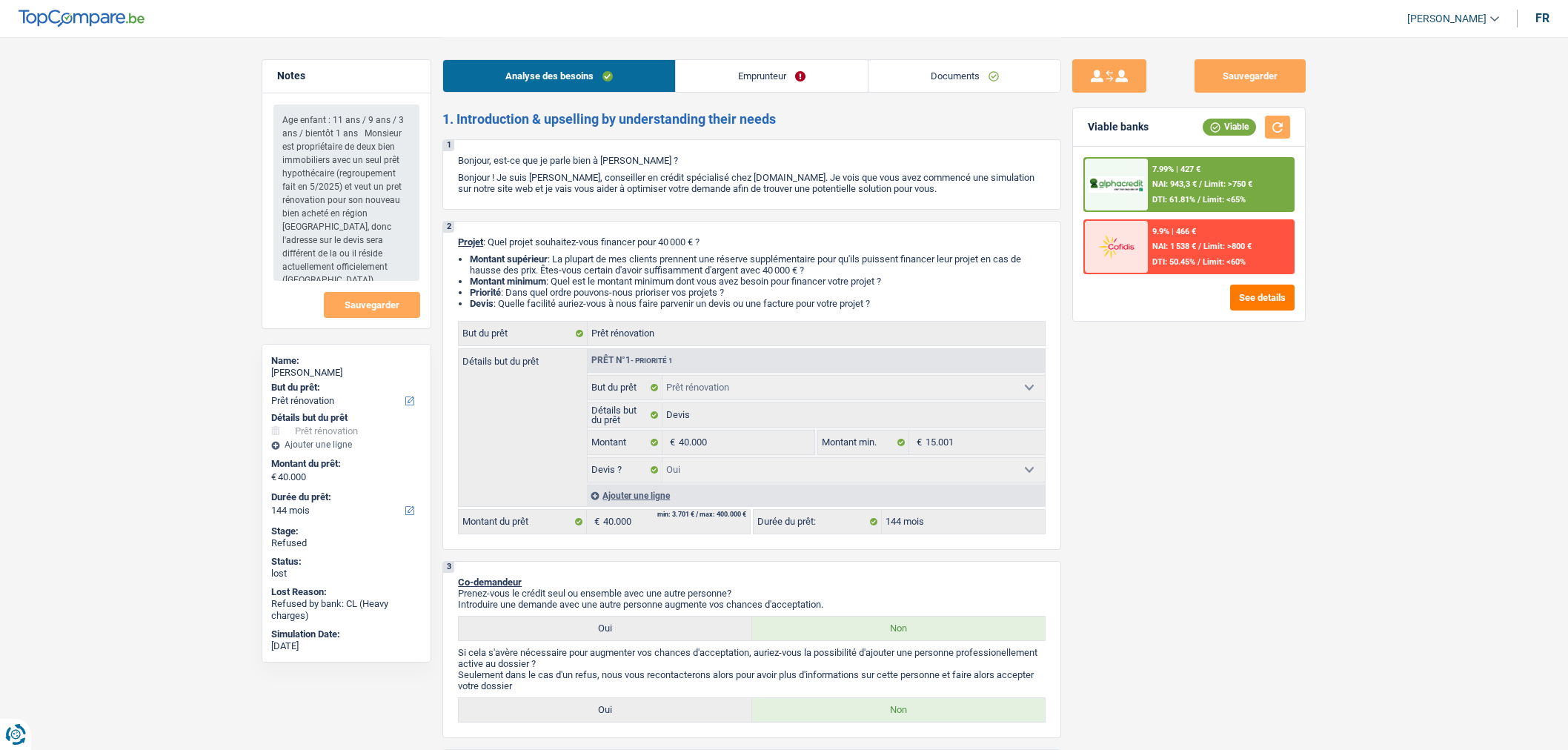
select select "ownerWithMortgage"
select select "mortgage"
select select "240"
select select "renovation"
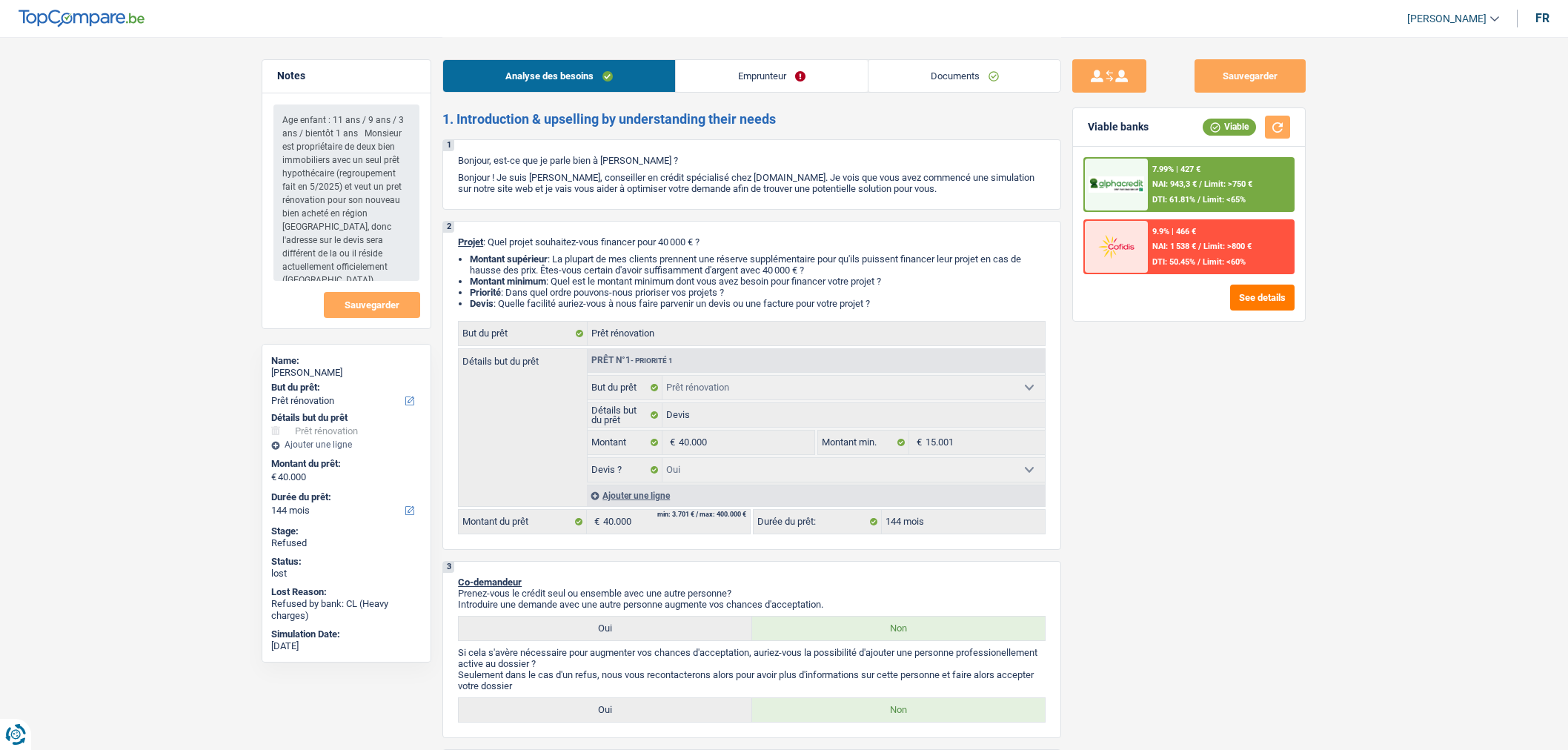
select select "yes"
select select "144"
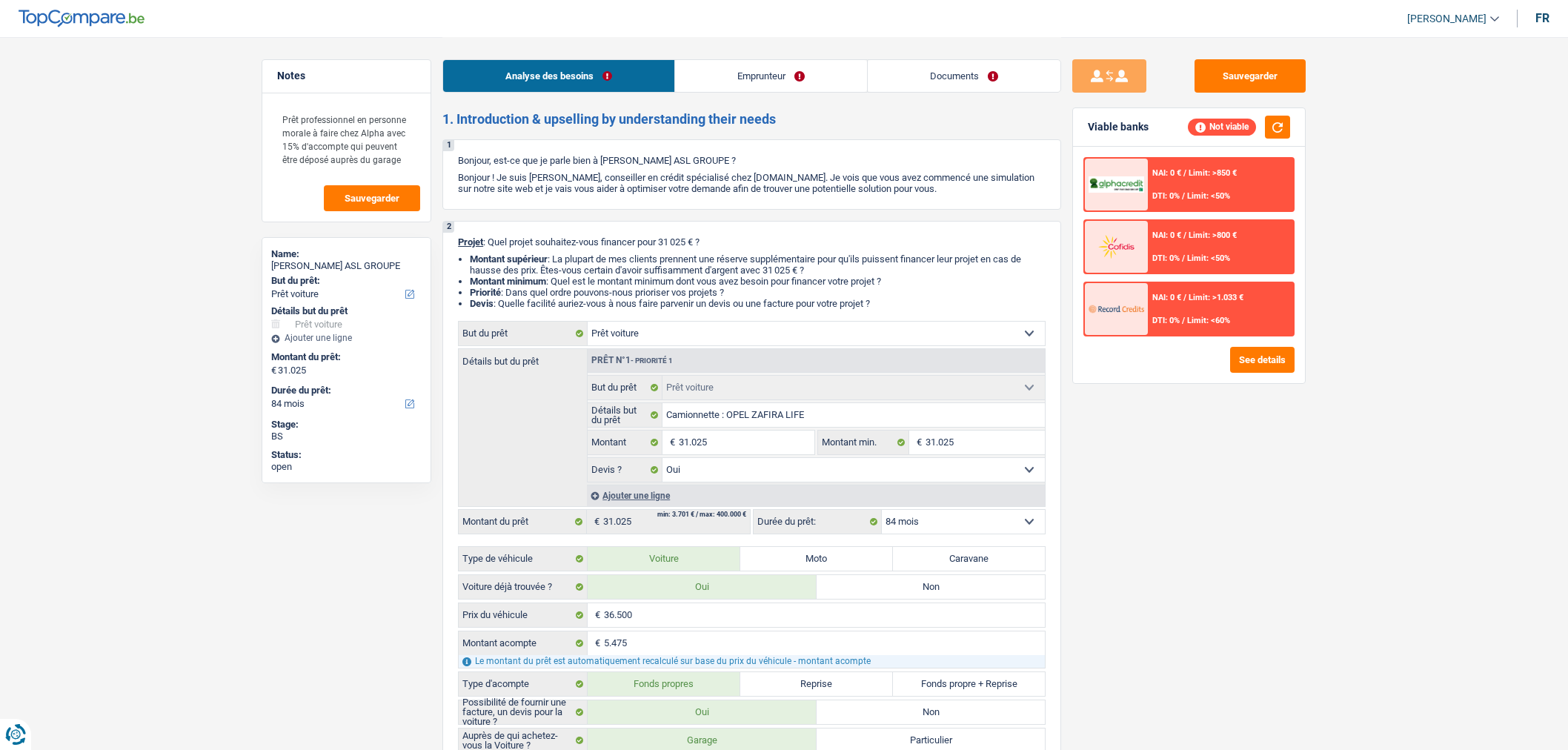
select select "car"
select select "84"
select select "car"
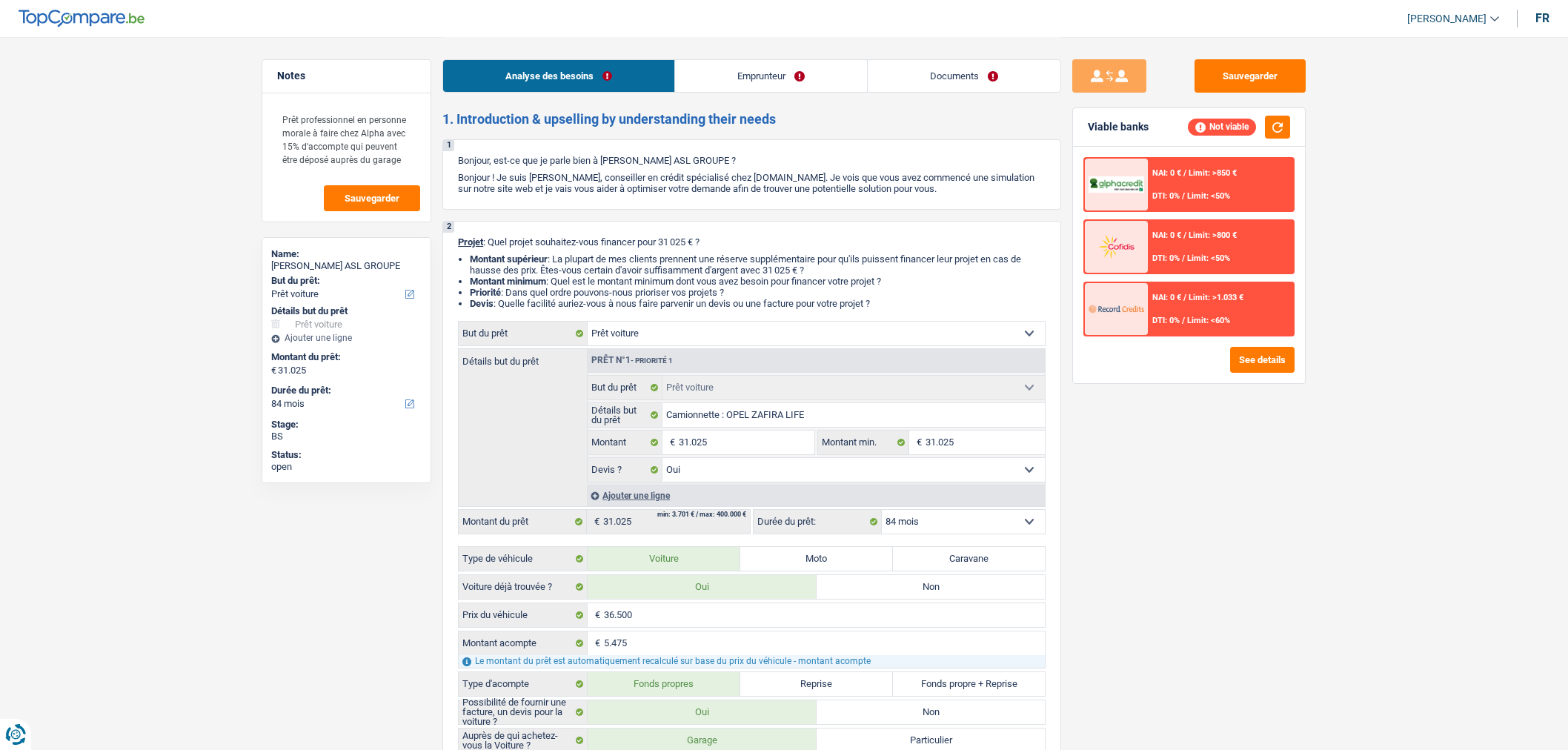
select select "yes"
select select "84"
select select "independent"
select select "netSalary"
select select "liveWithParents"
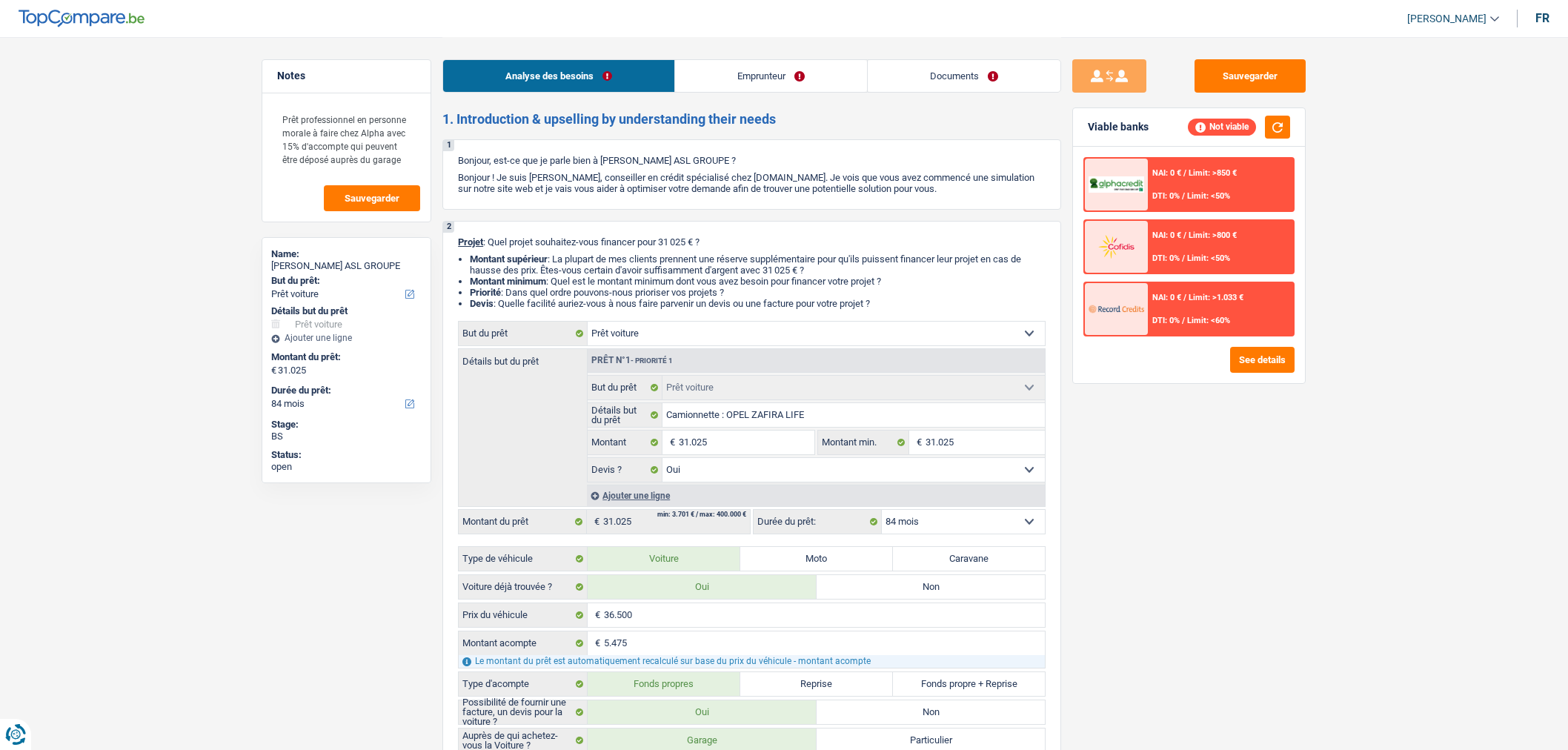
select select "car"
select select "yes"
select select "84"
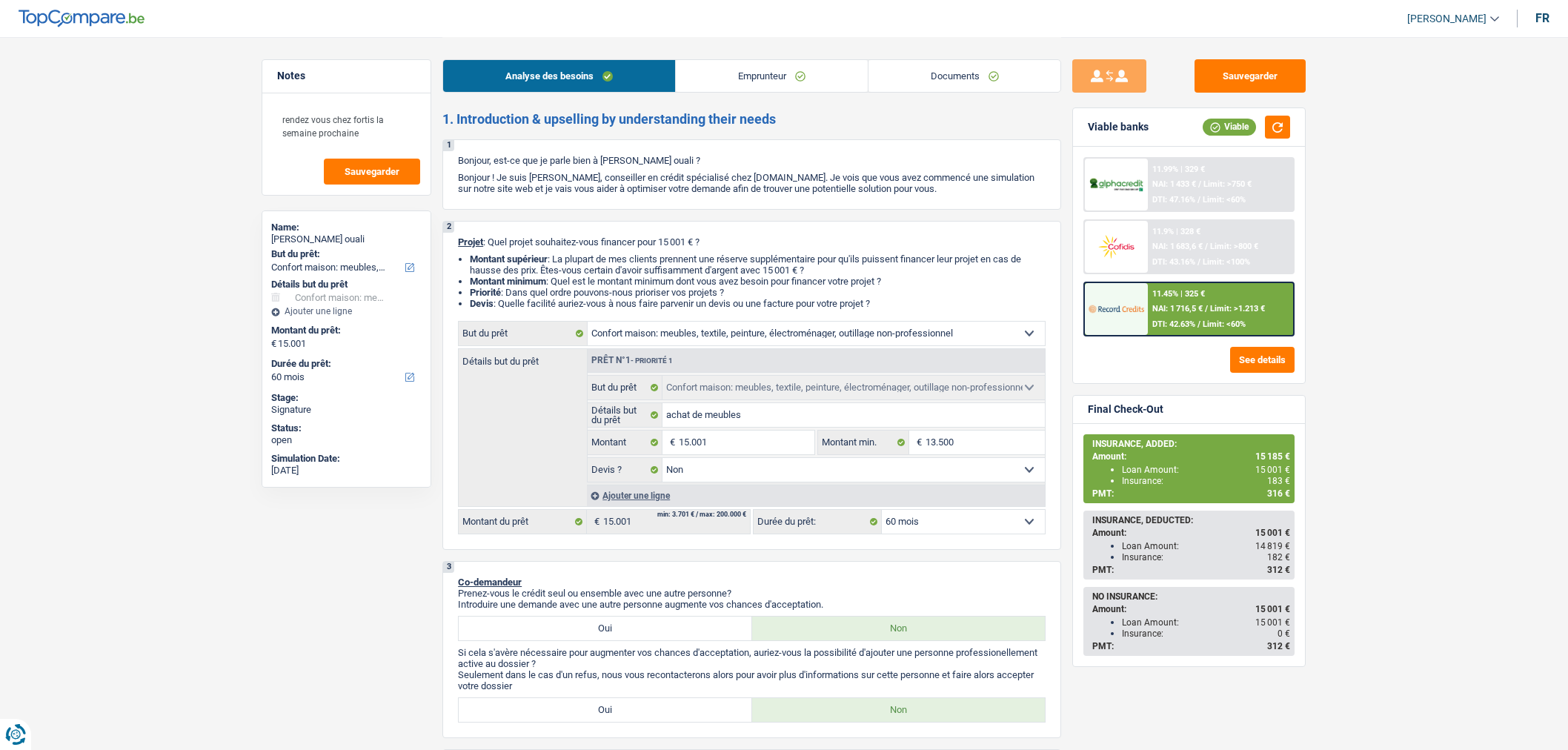
select select "household"
select select "60"
select select "household"
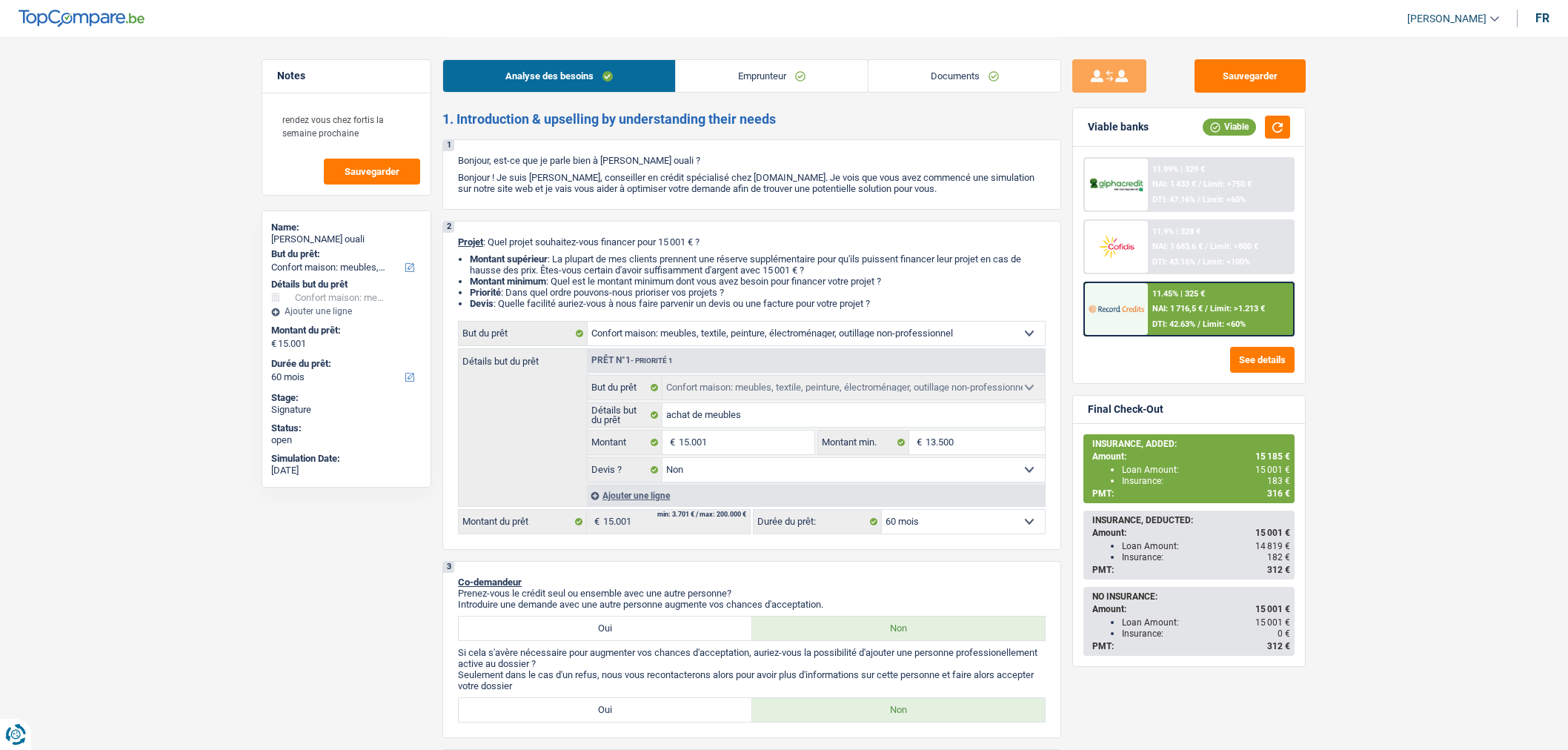
select select "false"
select select "60"
select select "worker"
select select "familyAllowances"
select select "netSalary"
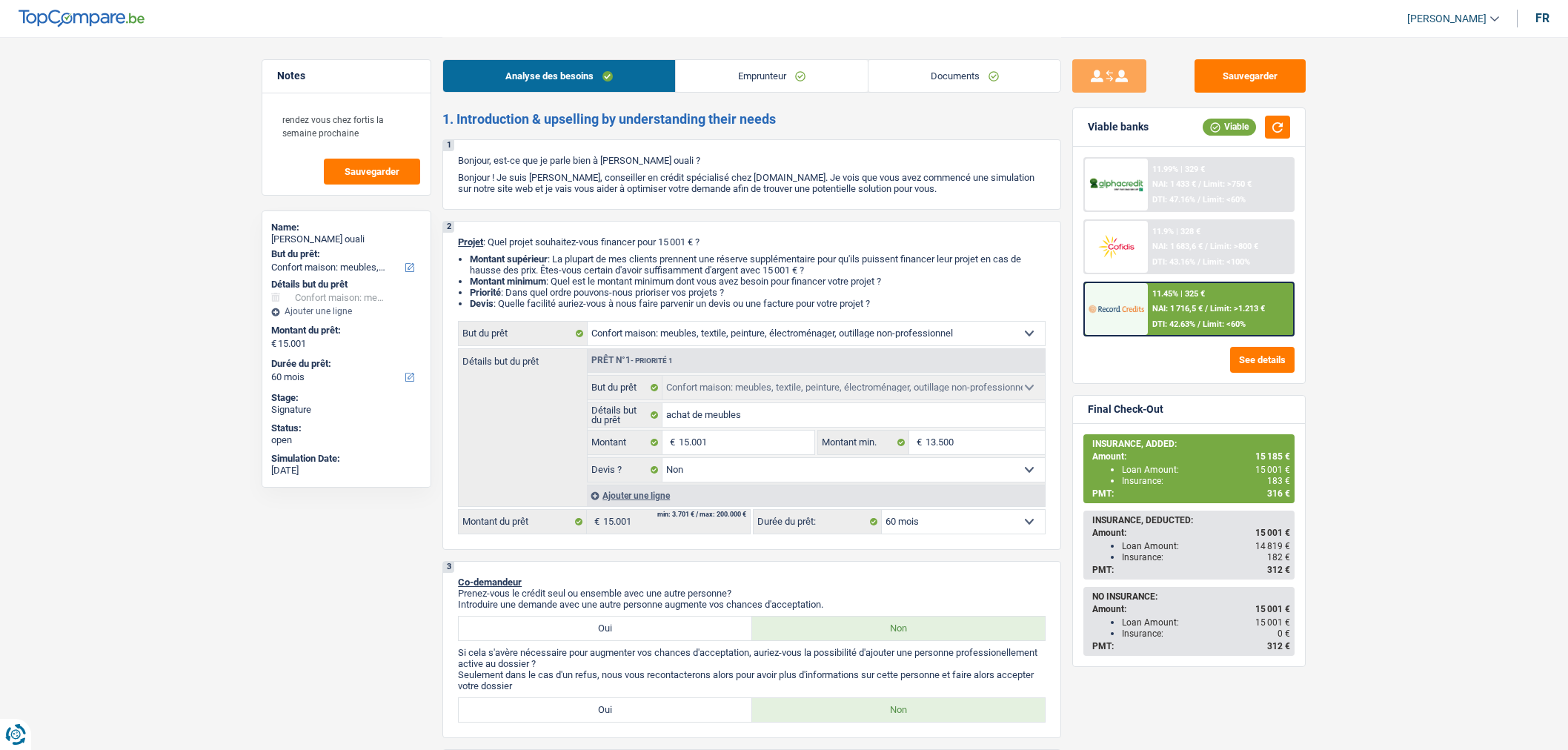
select select "mealVouchers"
select select "rents"
select select "household"
select select "false"
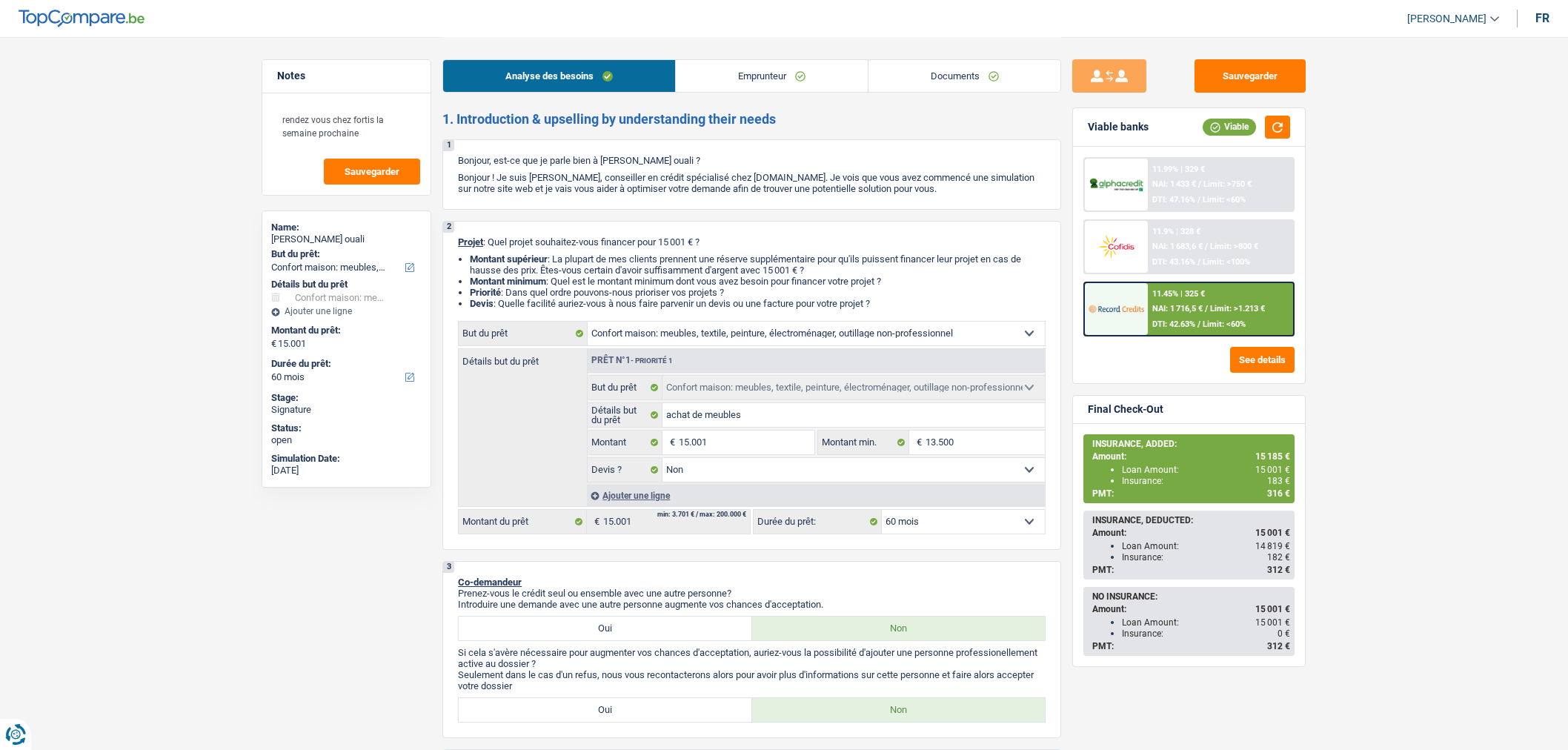
select select "60"
select select "household"
select select "60"
select select "household"
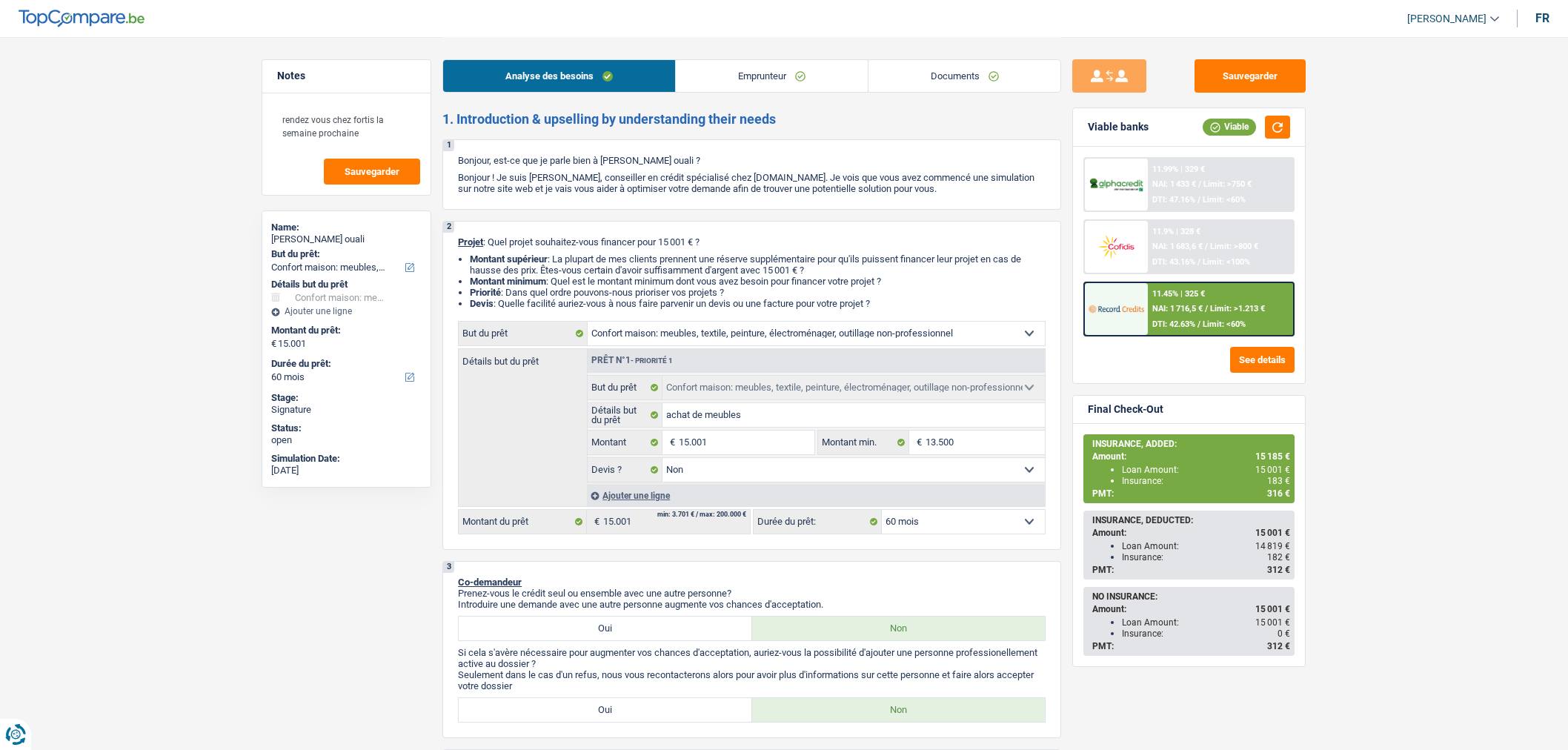
select select "household"
select select "false"
select select "60"
select select "worker"
select select "familyAllowances"
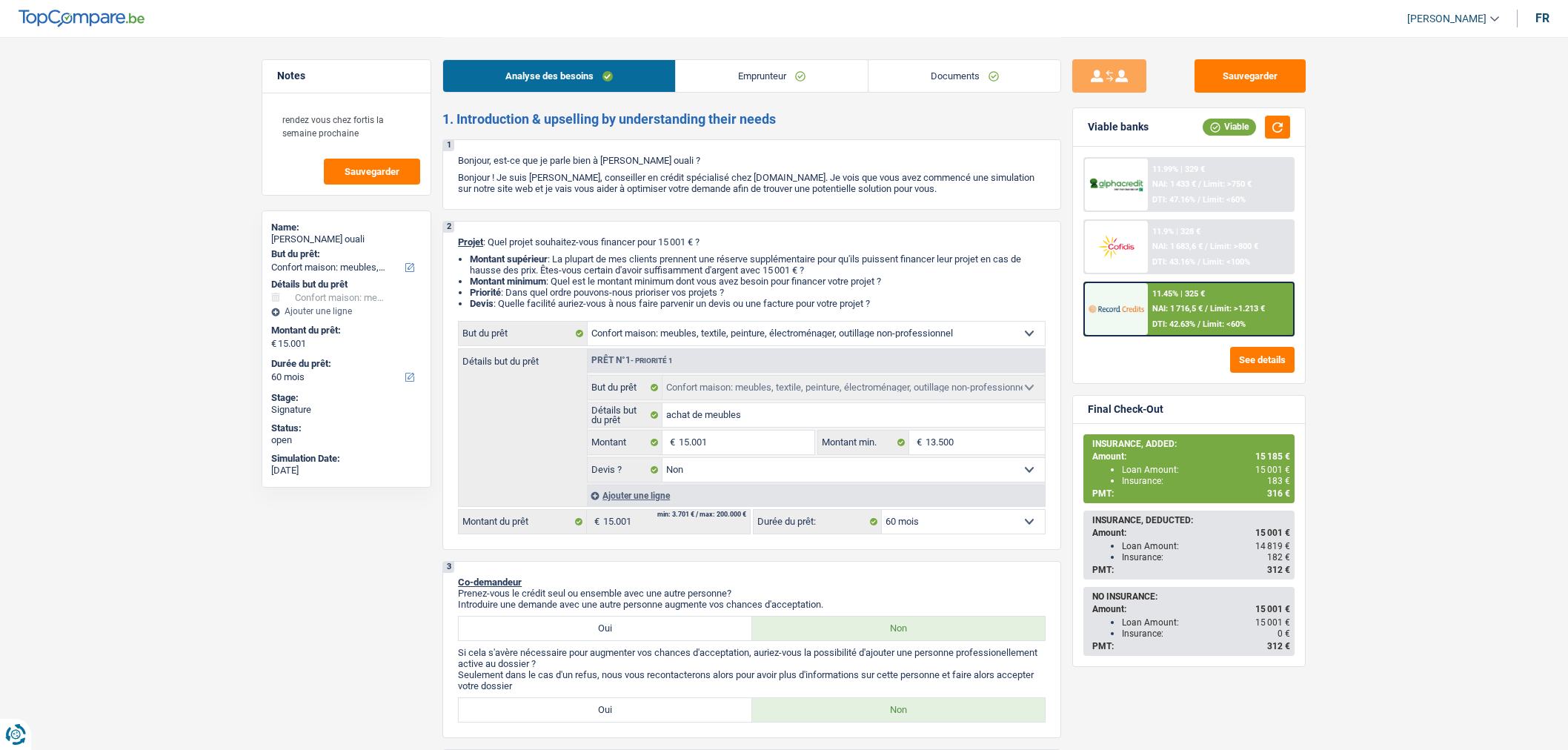
select select "netSalary"
select select "mealVouchers"
select select "rents"
select select "household"
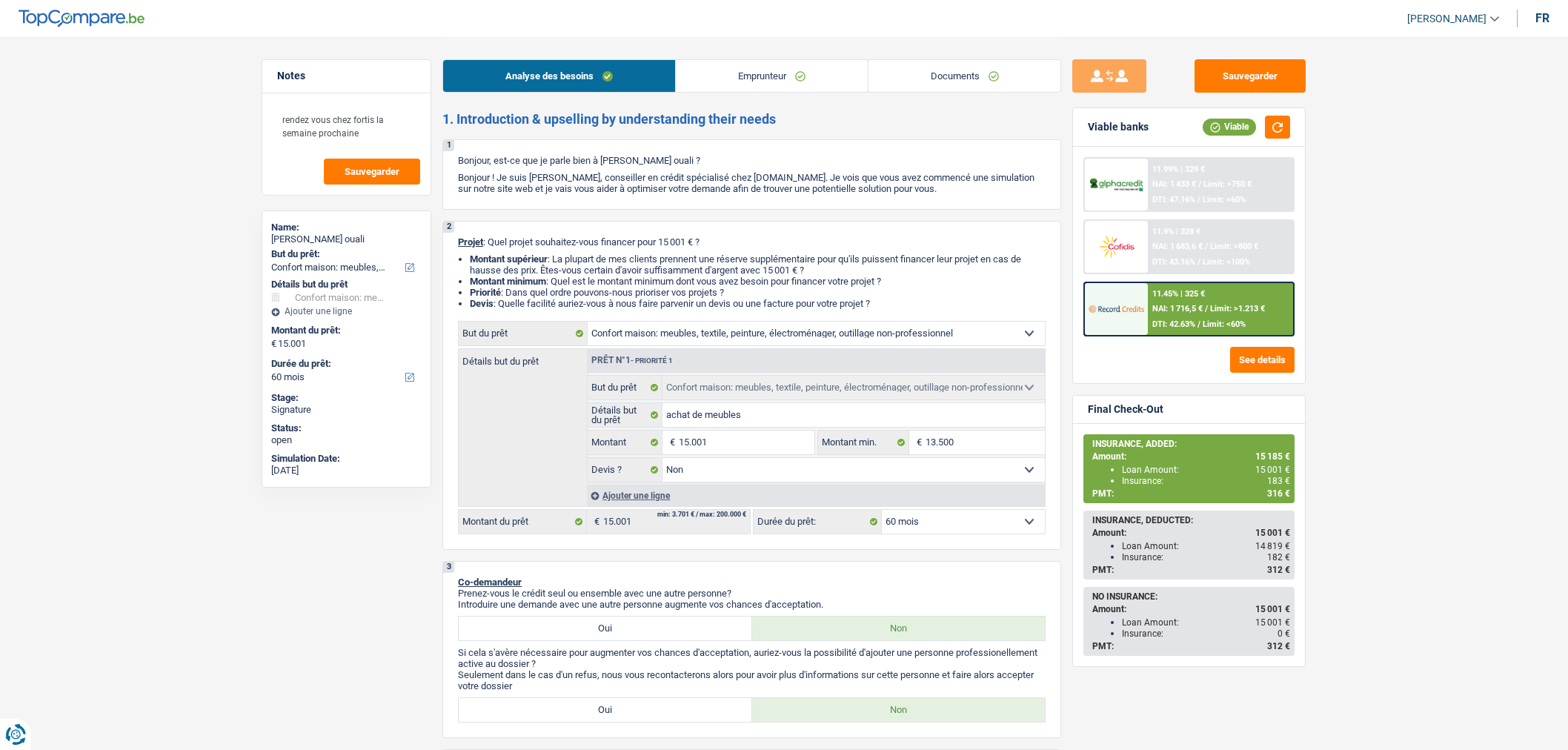
select select "false"
select select "60"
click at [1213, 304] on span "Limit: >1.213 €" at bounding box center [1238, 308] width 55 height 10
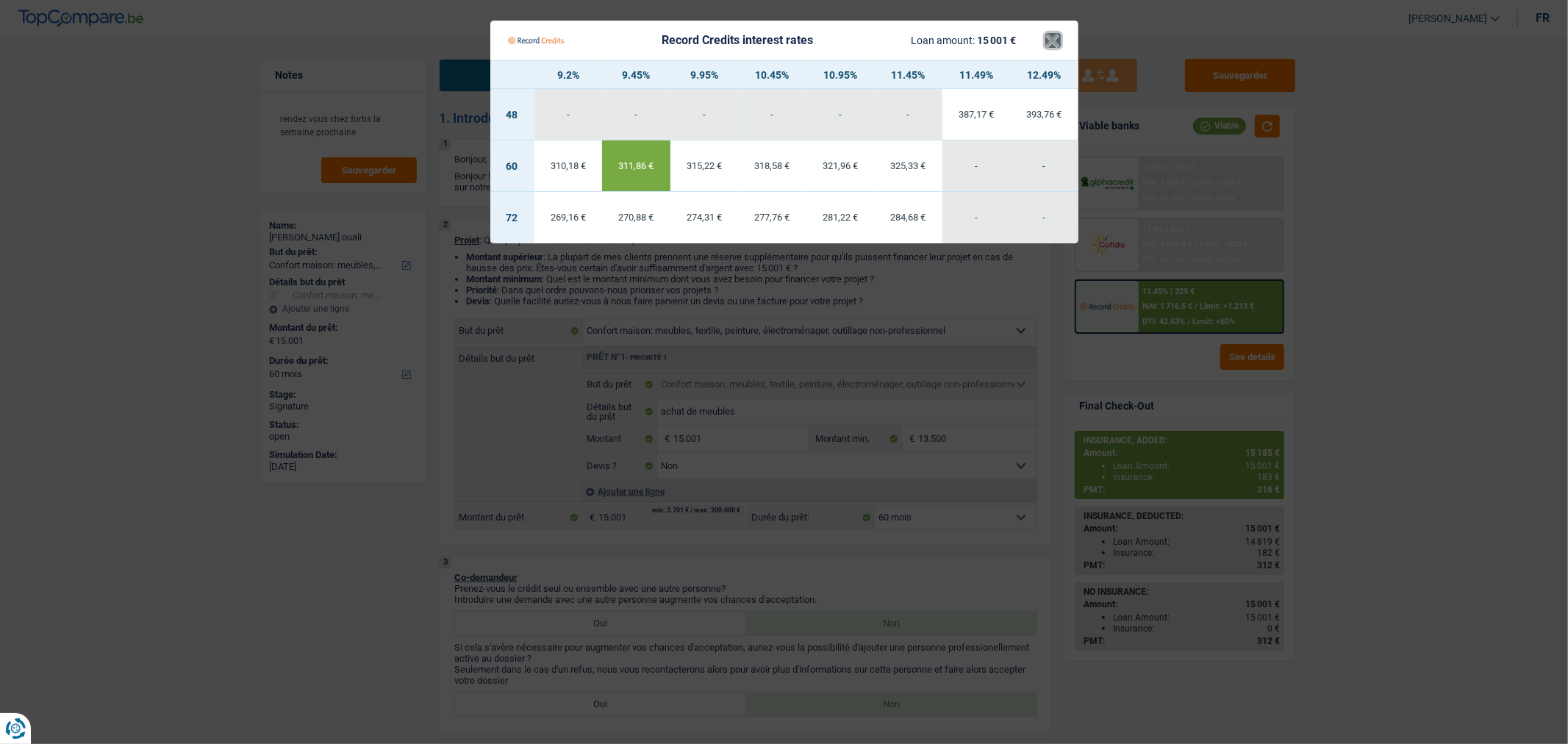
click at [1052, 47] on button "×" at bounding box center [1053, 41] width 15 height 14
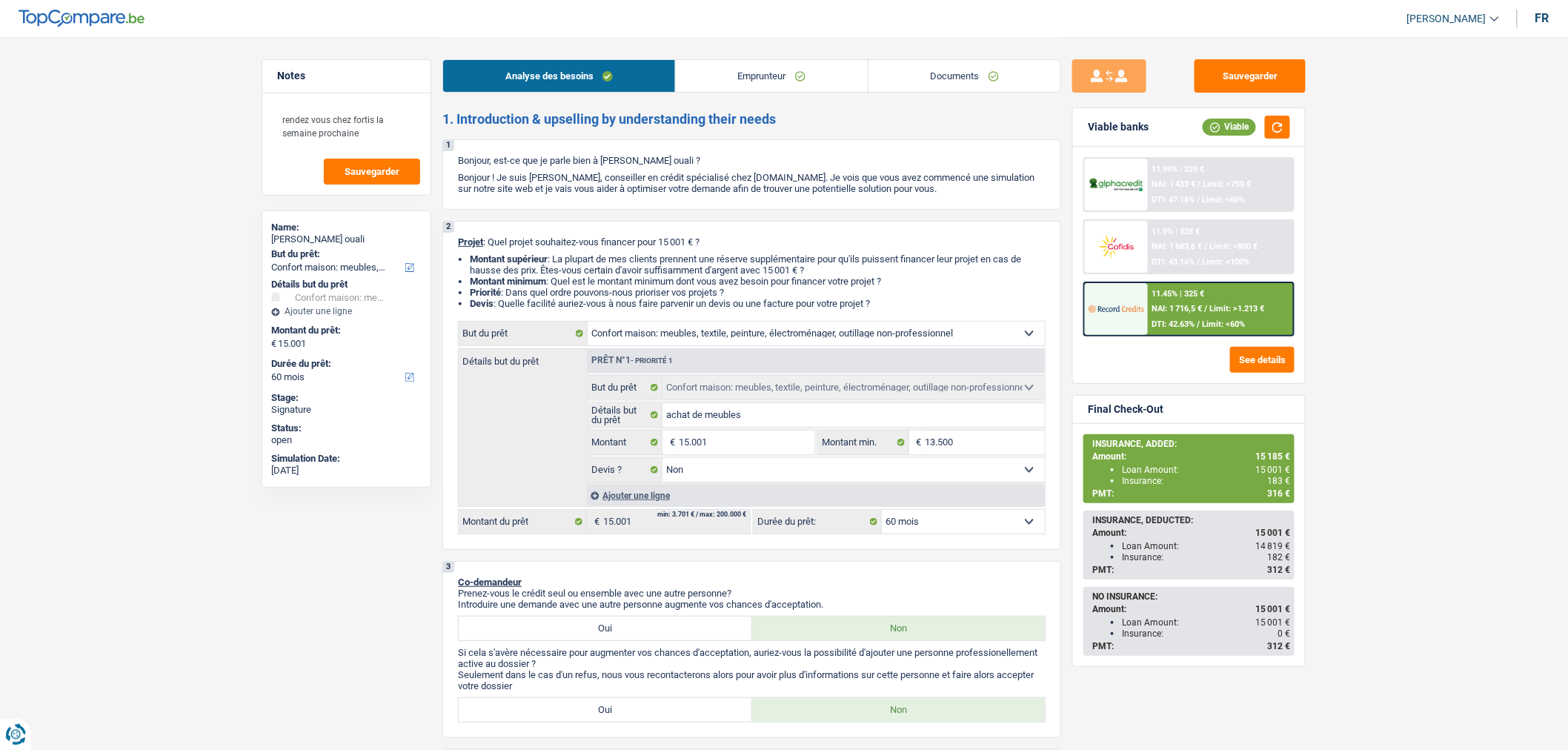
click at [1162, 245] on span "NAI: 1 683,6 €" at bounding box center [1177, 246] width 50 height 10
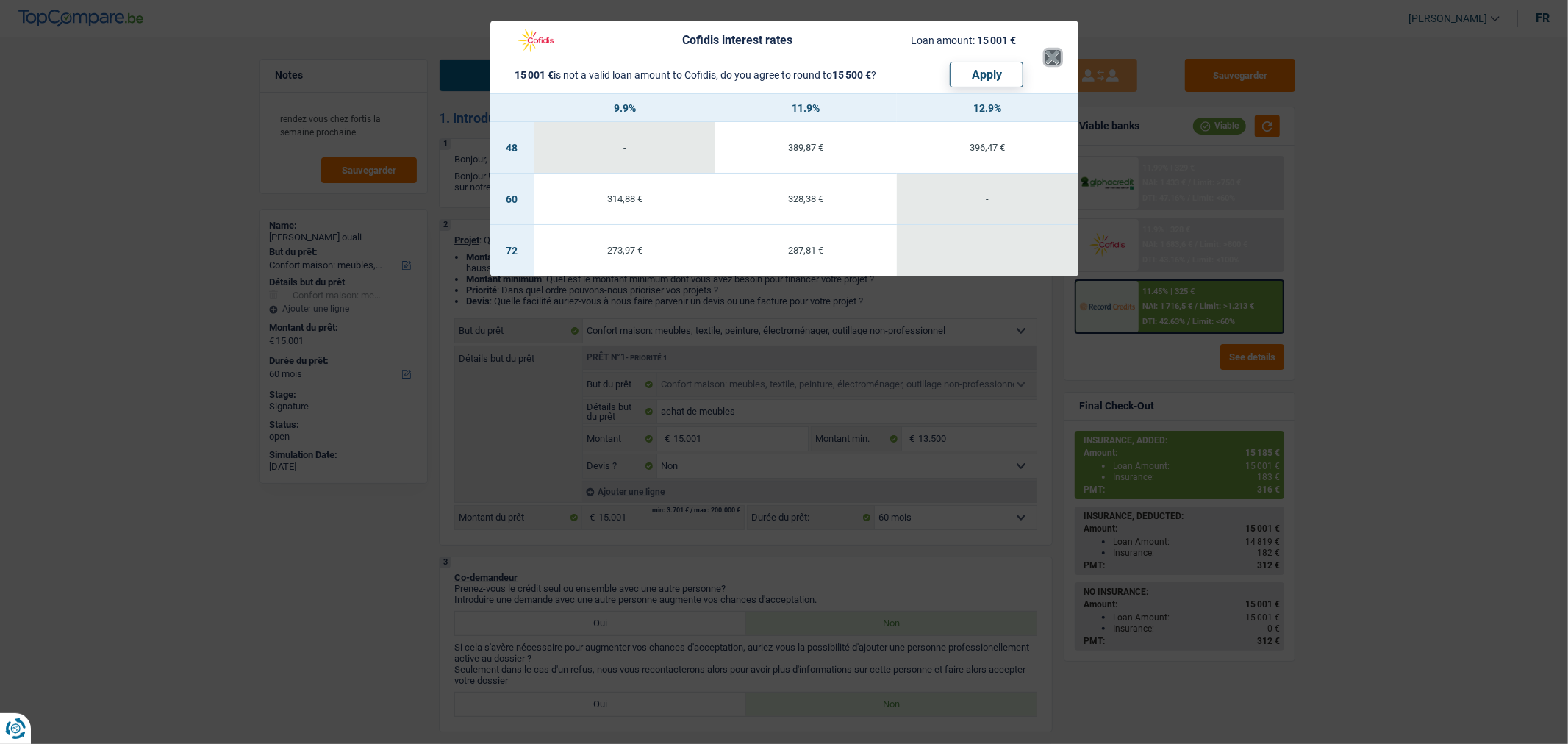
click at [1047, 52] on button "×" at bounding box center [1053, 57] width 15 height 14
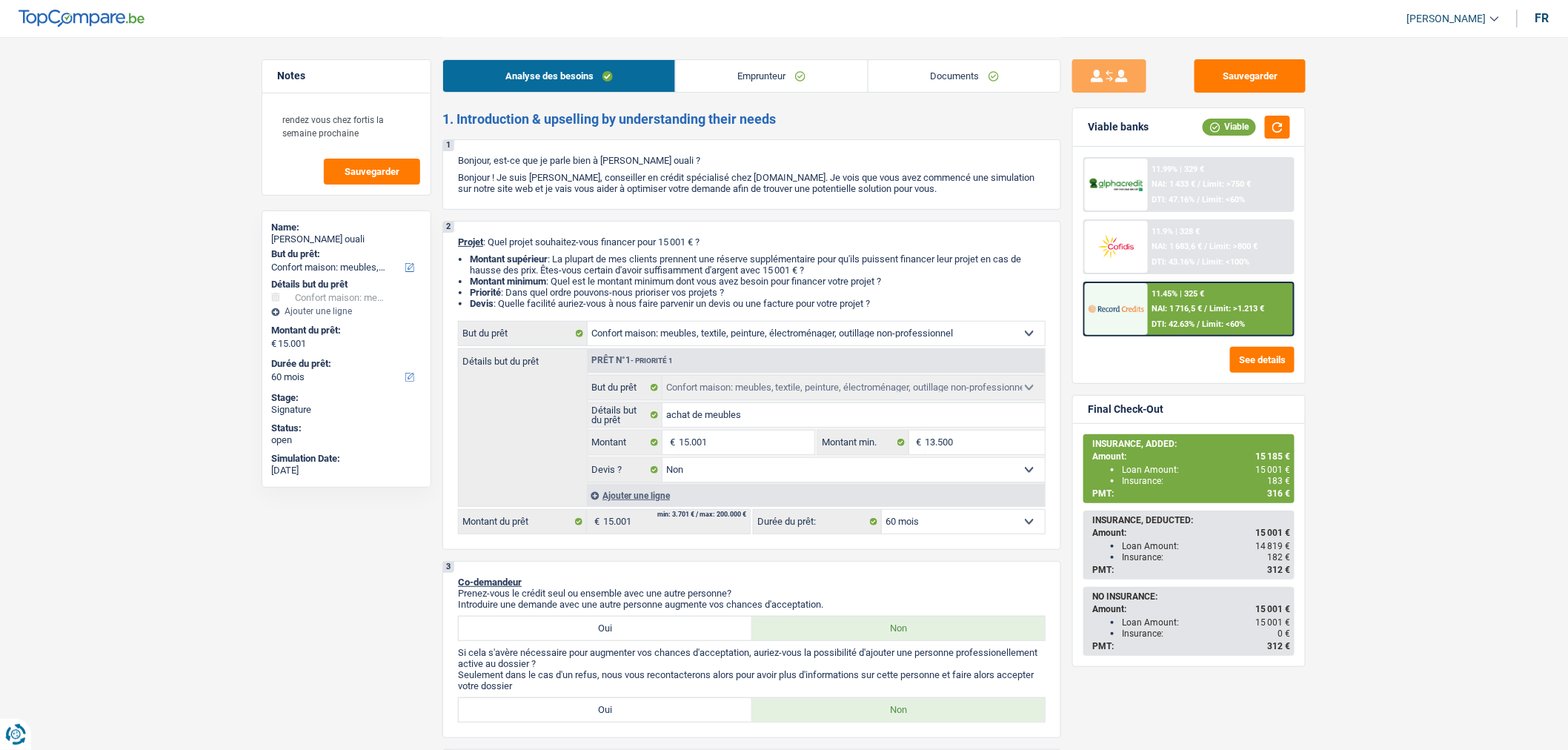
click at [1169, 193] on div "11.99% | 329 € NAI: 1 433 € / Limit: >750 € DTI: 47.16% / Limit: <60%" at bounding box center [1221, 184] width 146 height 52
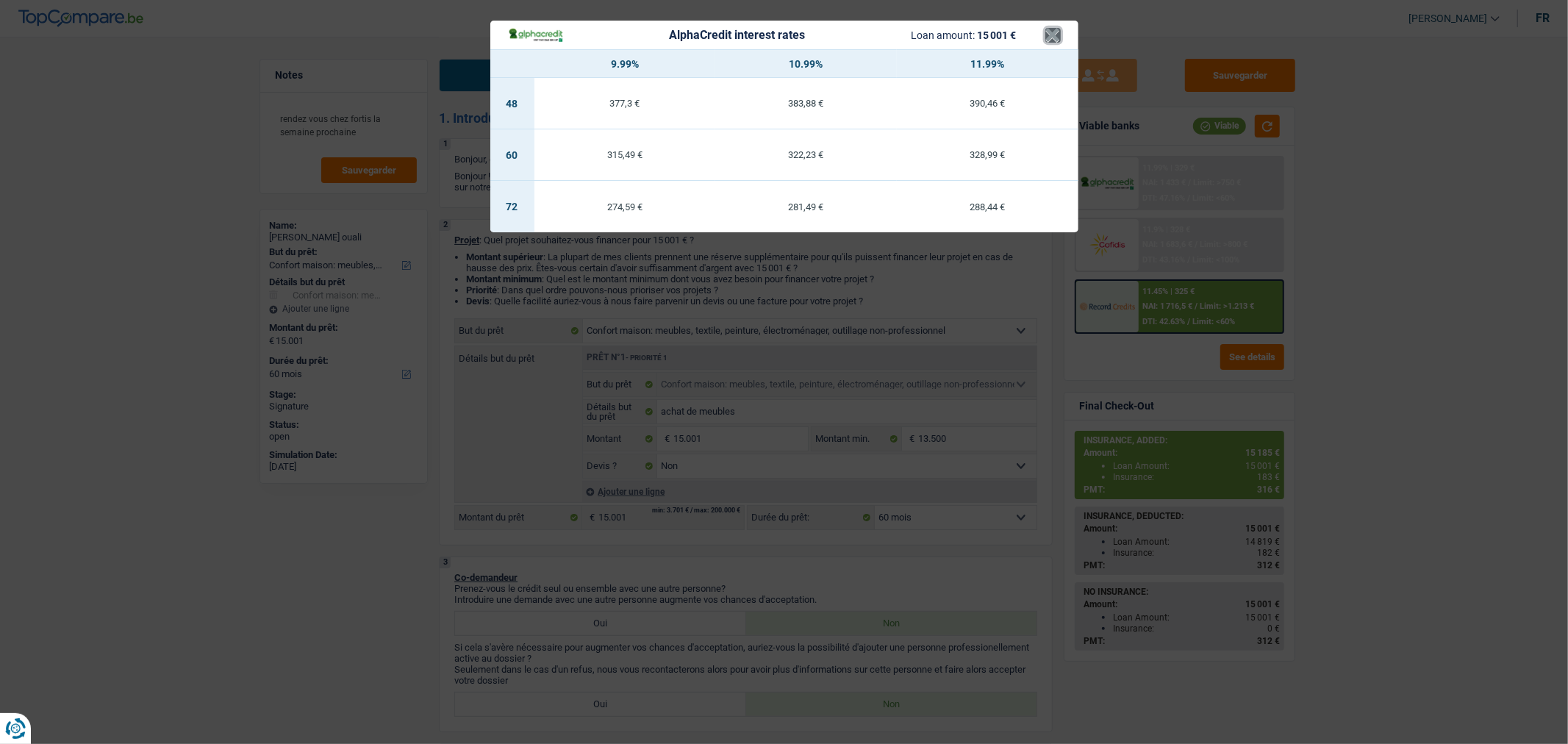
click at [1057, 38] on button "×" at bounding box center [1053, 35] width 15 height 14
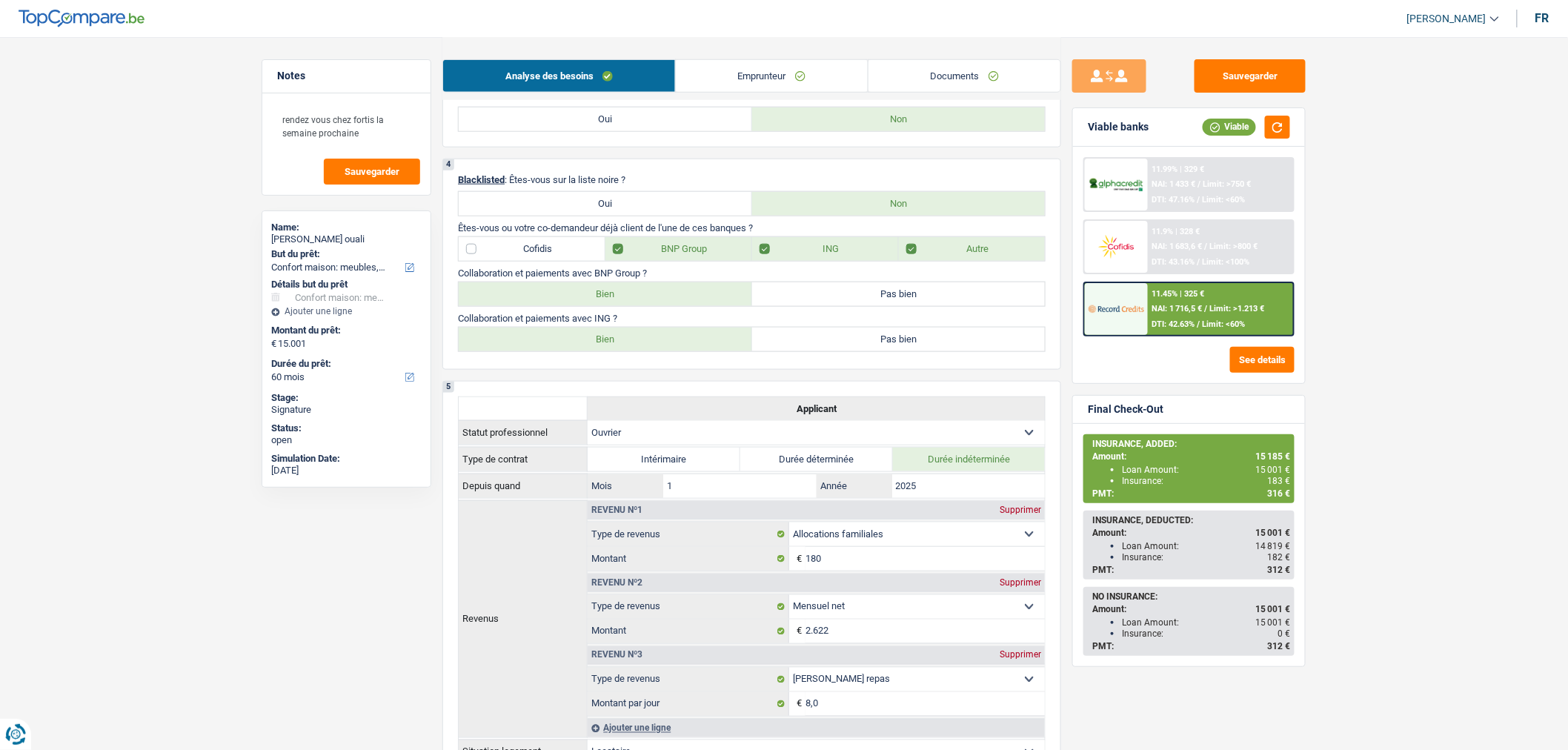
scroll to position [591, 0]
click at [1217, 292] on div "11.45% | 325 € NAI: 1 716,5 € / Limit: >1.213 € DTI: 42.63% / Limit: <60%" at bounding box center [1221, 308] width 146 height 52
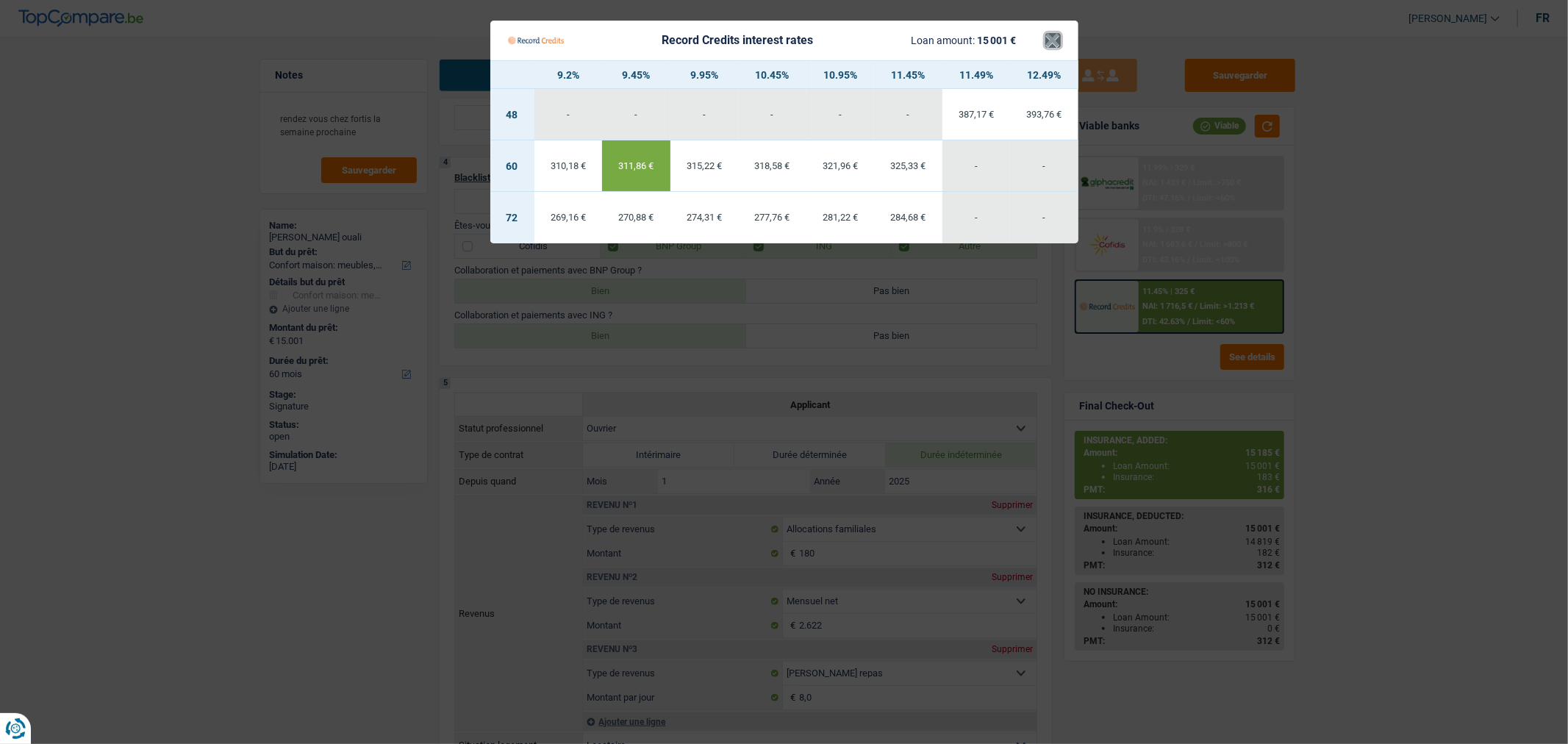
click at [1054, 43] on button "×" at bounding box center [1053, 41] width 15 height 14
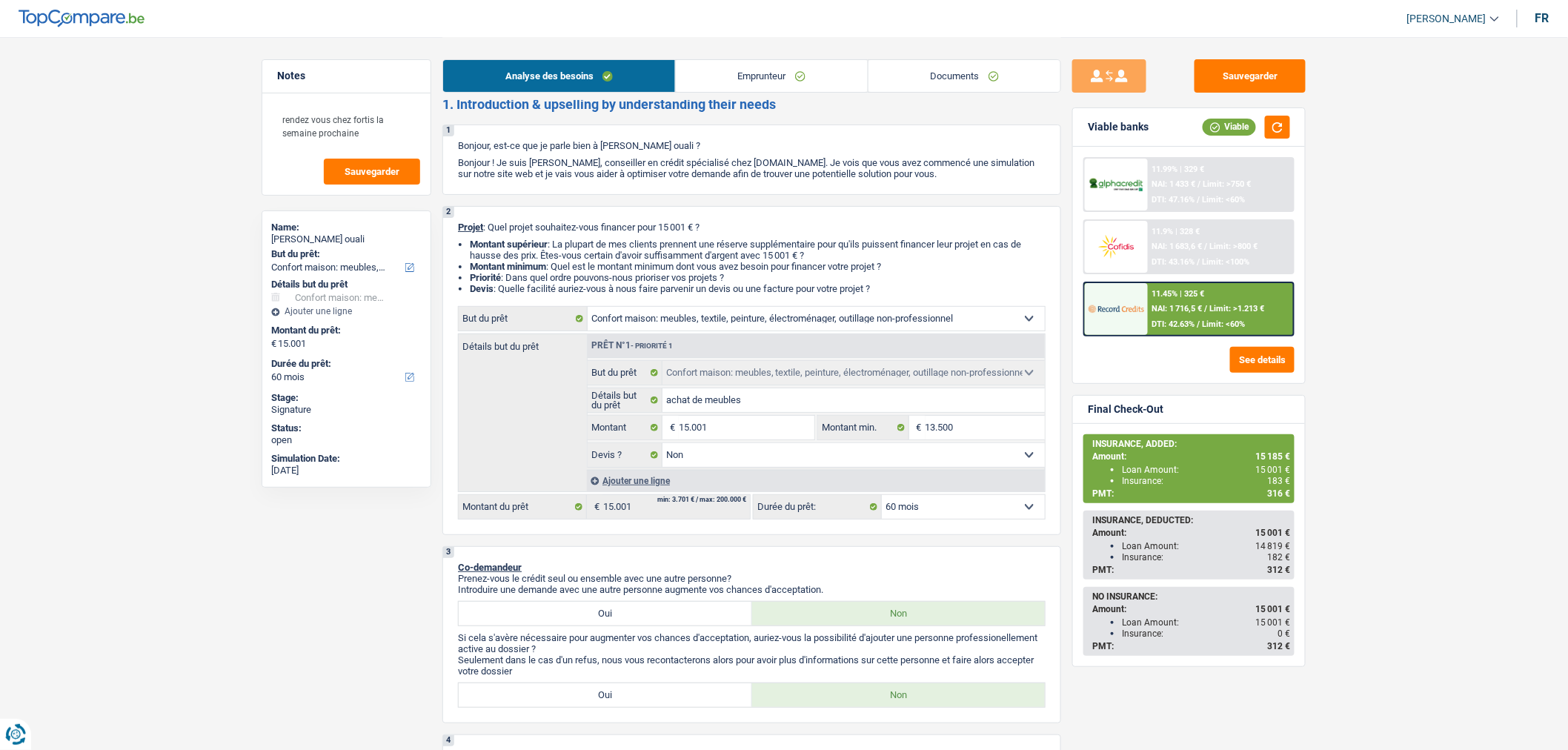
scroll to position [0, 0]
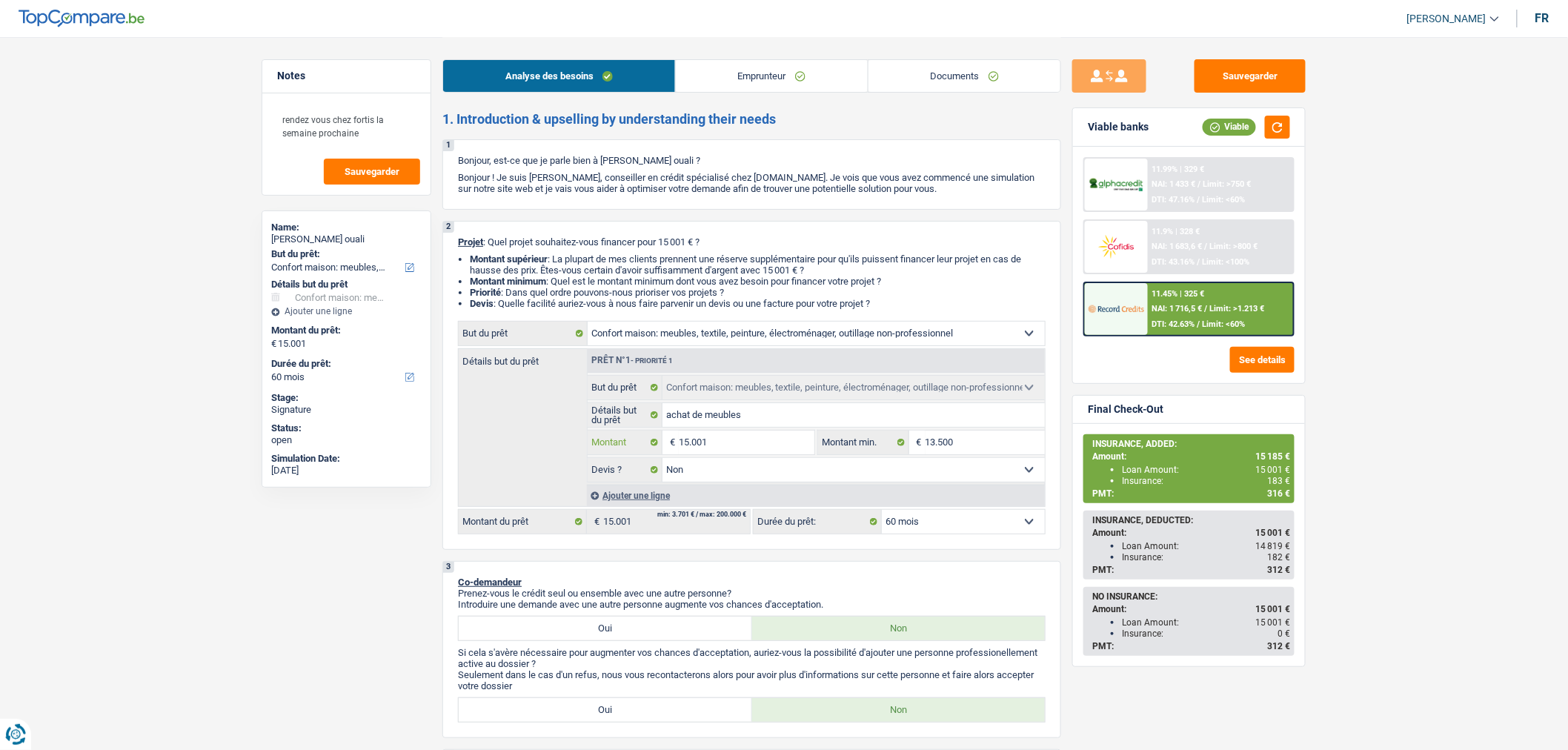
click at [773, 450] on input "15.001" at bounding box center [747, 443] width 136 height 24
type input "2"
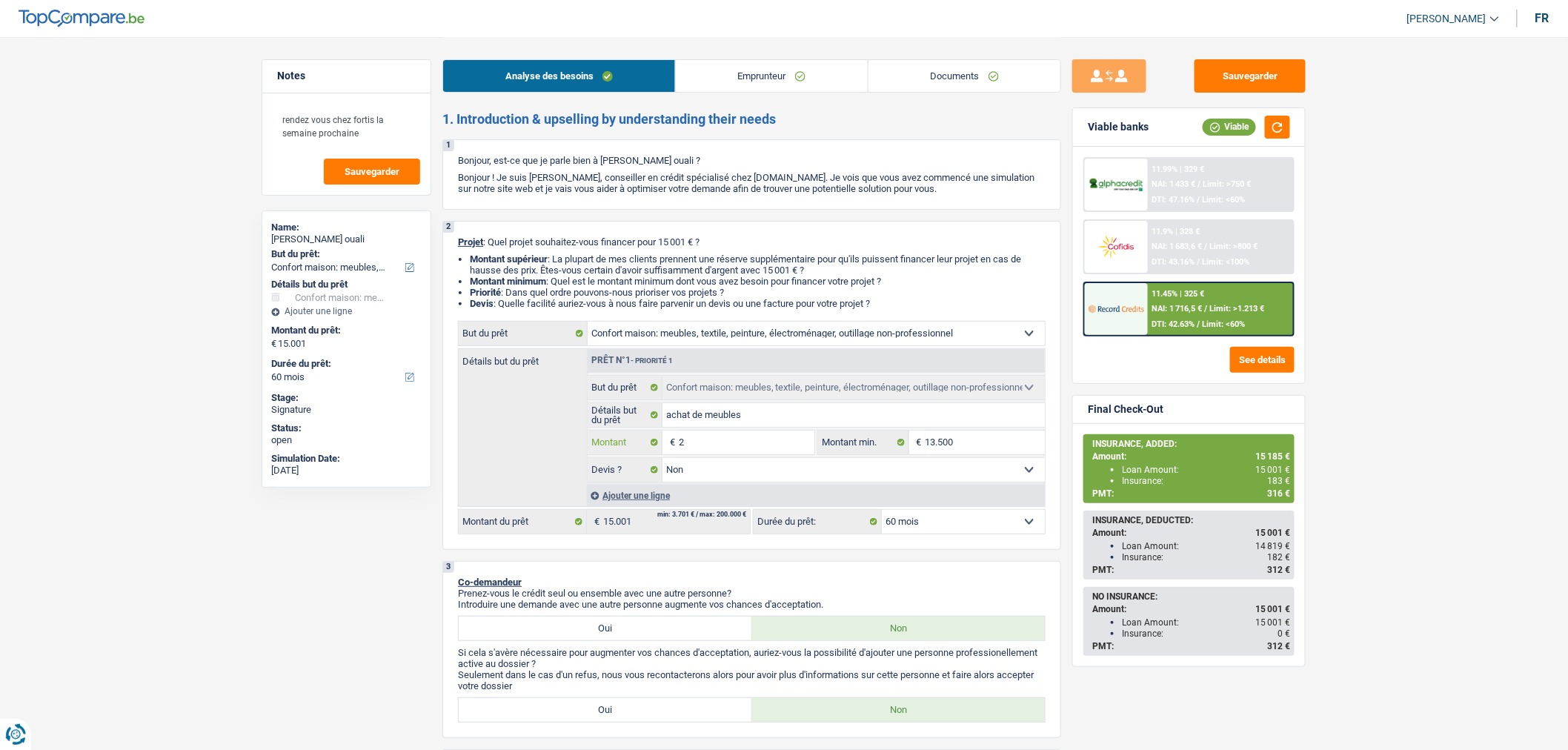
type input "22"
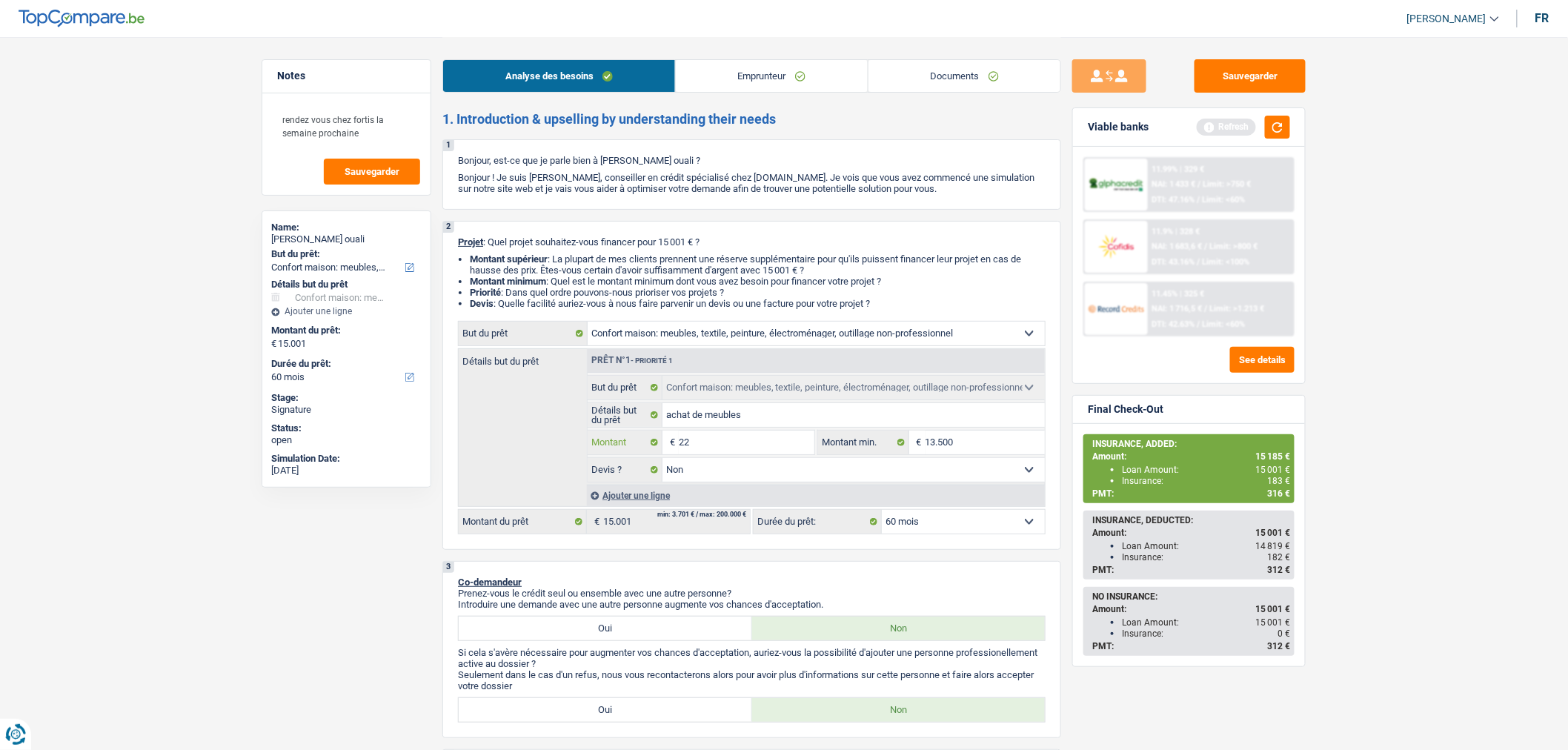
type input "220"
type input "2.200"
type input "22.000"
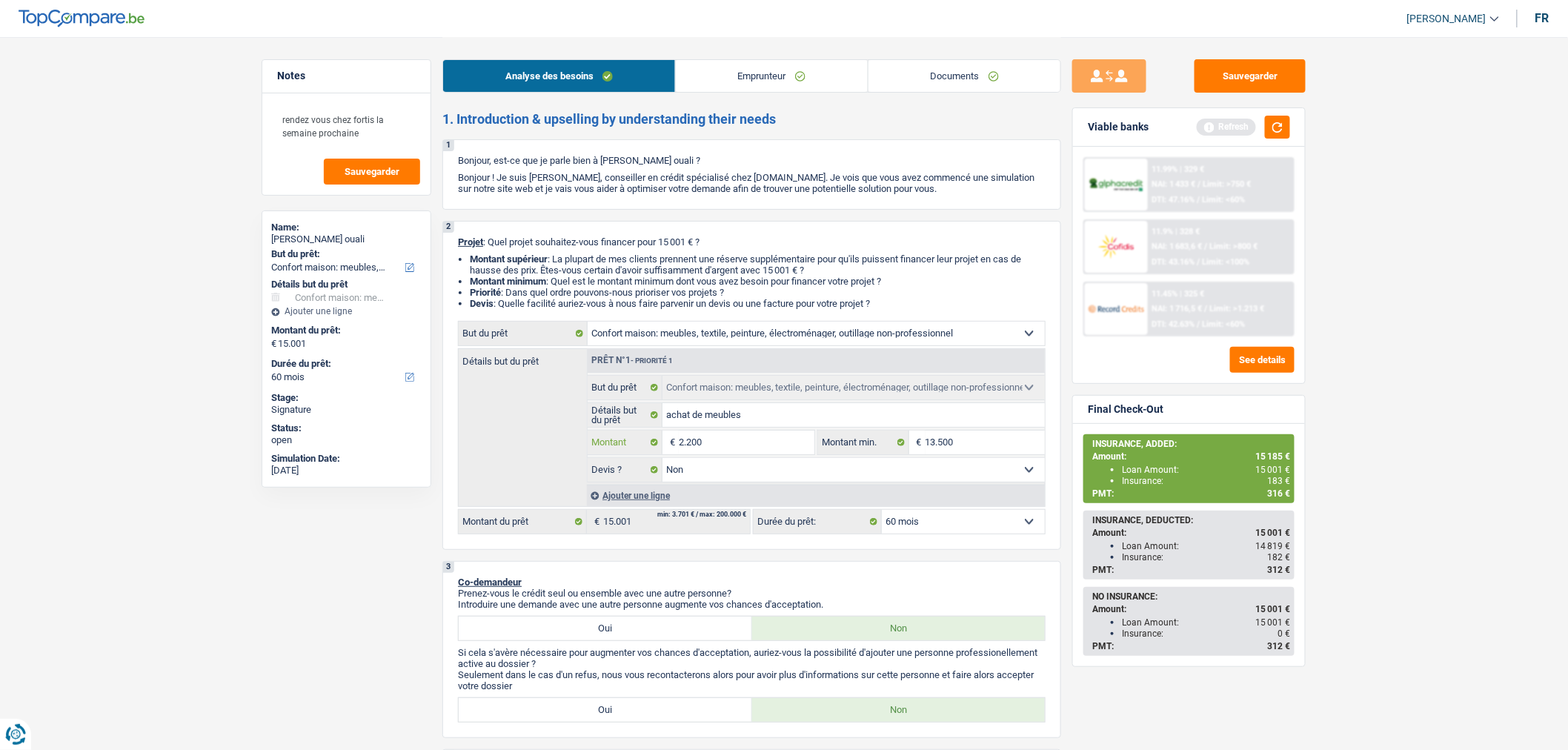
type input "22.000"
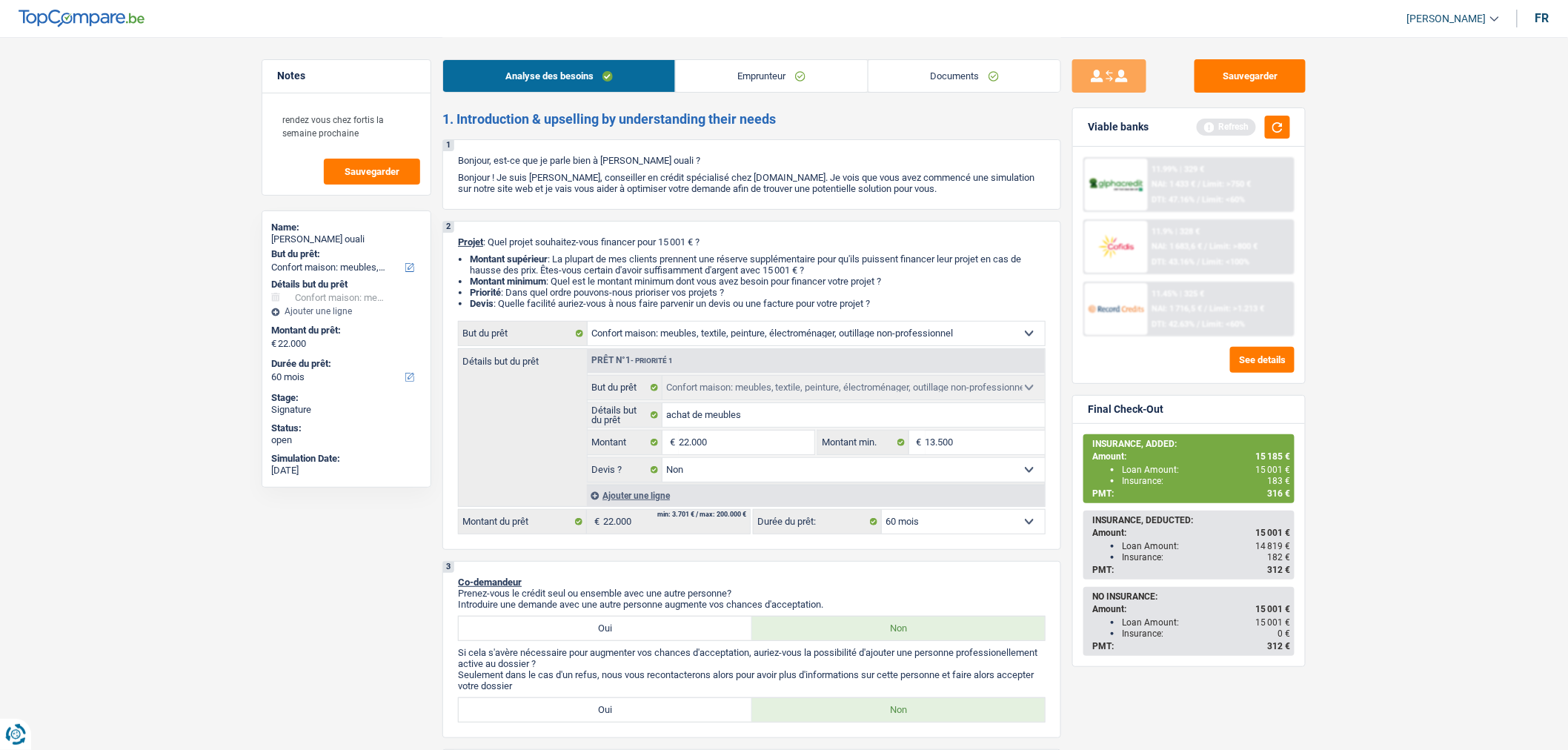
click at [964, 514] on select "12 mois 18 mois 24 mois 30 mois 36 mois 42 mois 48 mois 60 mois 72 mois 84 mois…" at bounding box center [963, 522] width 163 height 24
select select "120"
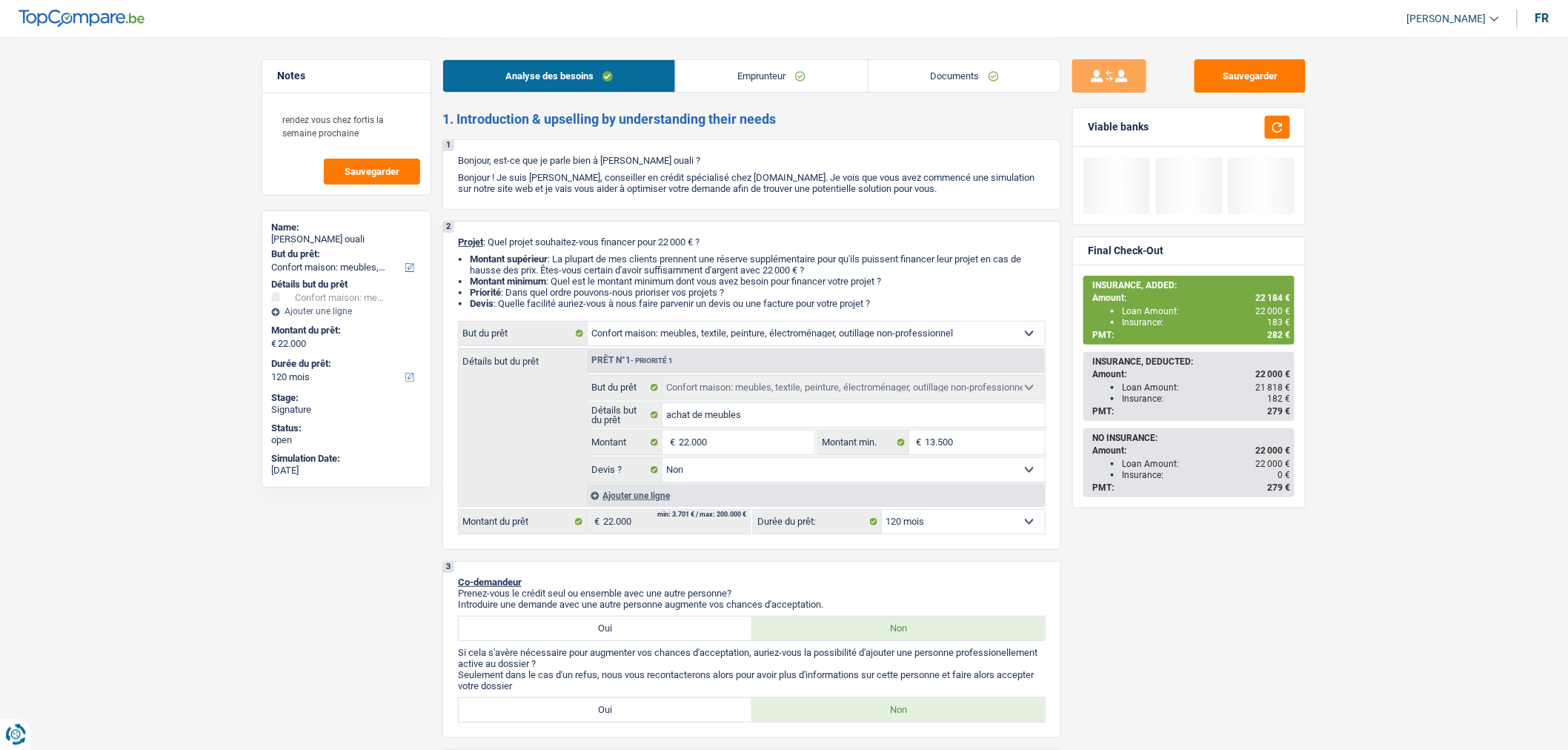
select select "84"
click at [882, 515] on select "12 mois 18 mois 24 mois 30 mois 36 mois 42 mois 48 mois 60 mois 72 mois 84 mois…" at bounding box center [963, 522] width 163 height 24
select select "84"
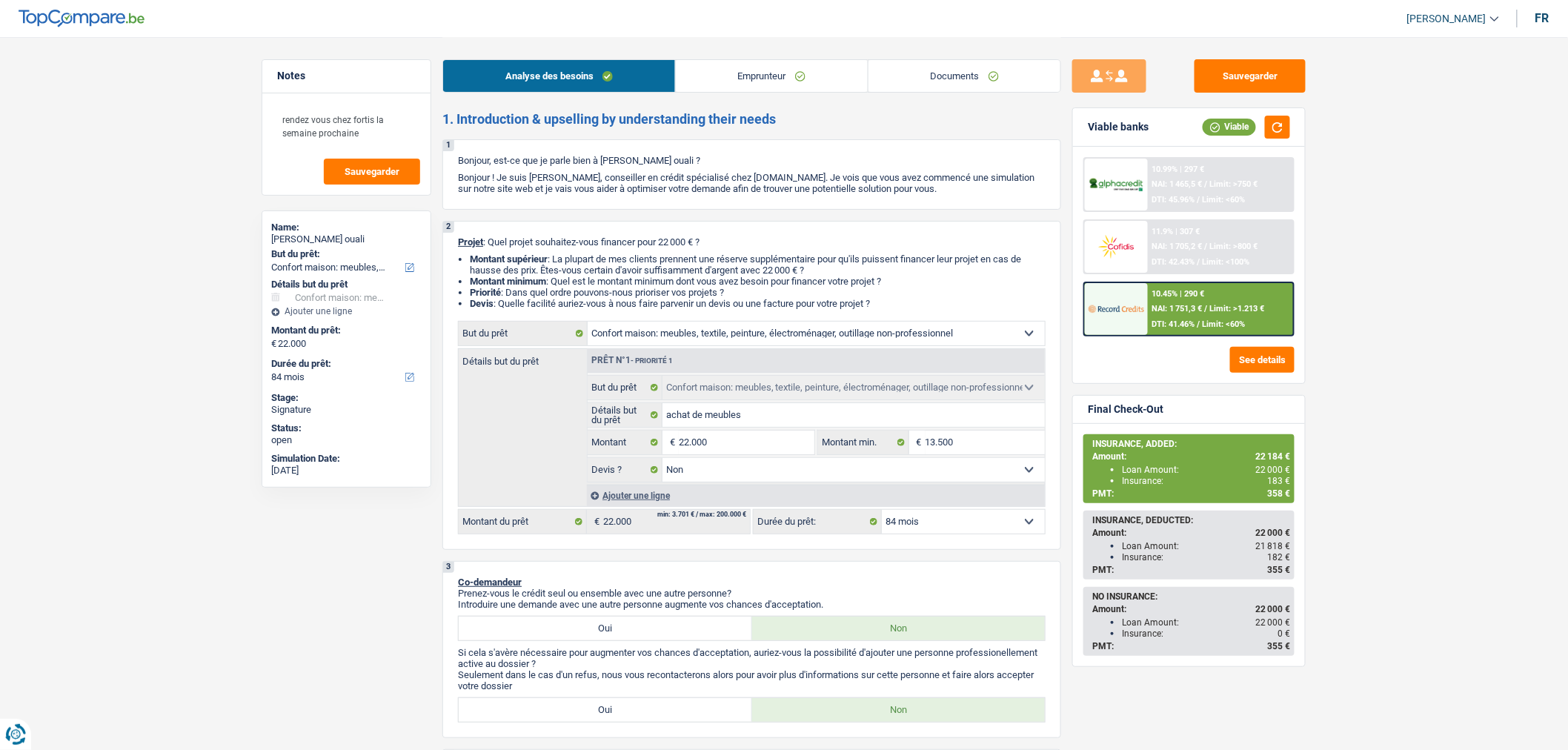
click at [1173, 327] on div "10.45% | 290 € NAI: 1 751,3 € / Limit: >1.213 € DTI: 41.46% / Limit: <60%" at bounding box center [1221, 308] width 146 height 52
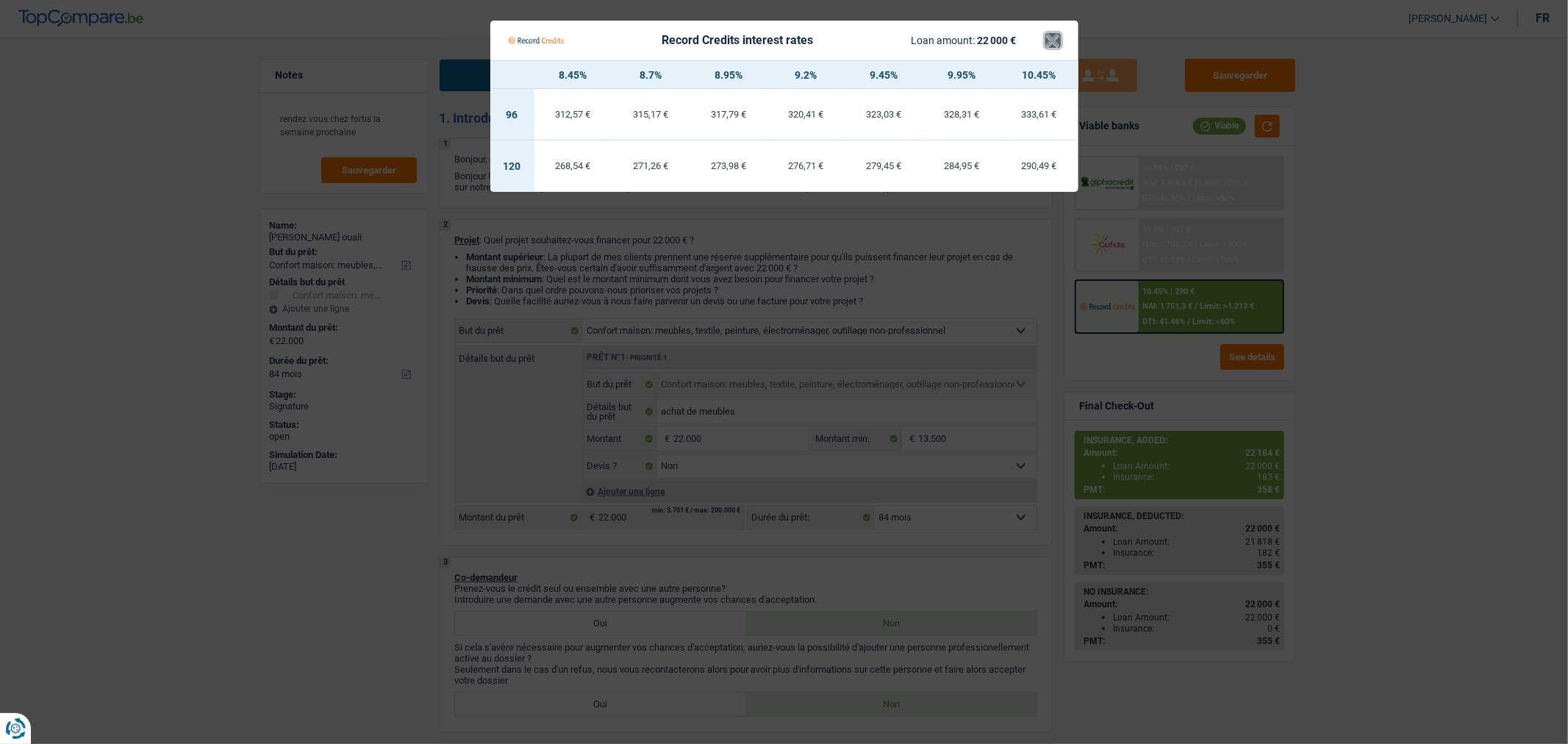
click at [1047, 41] on button "×" at bounding box center [1053, 41] width 15 height 14
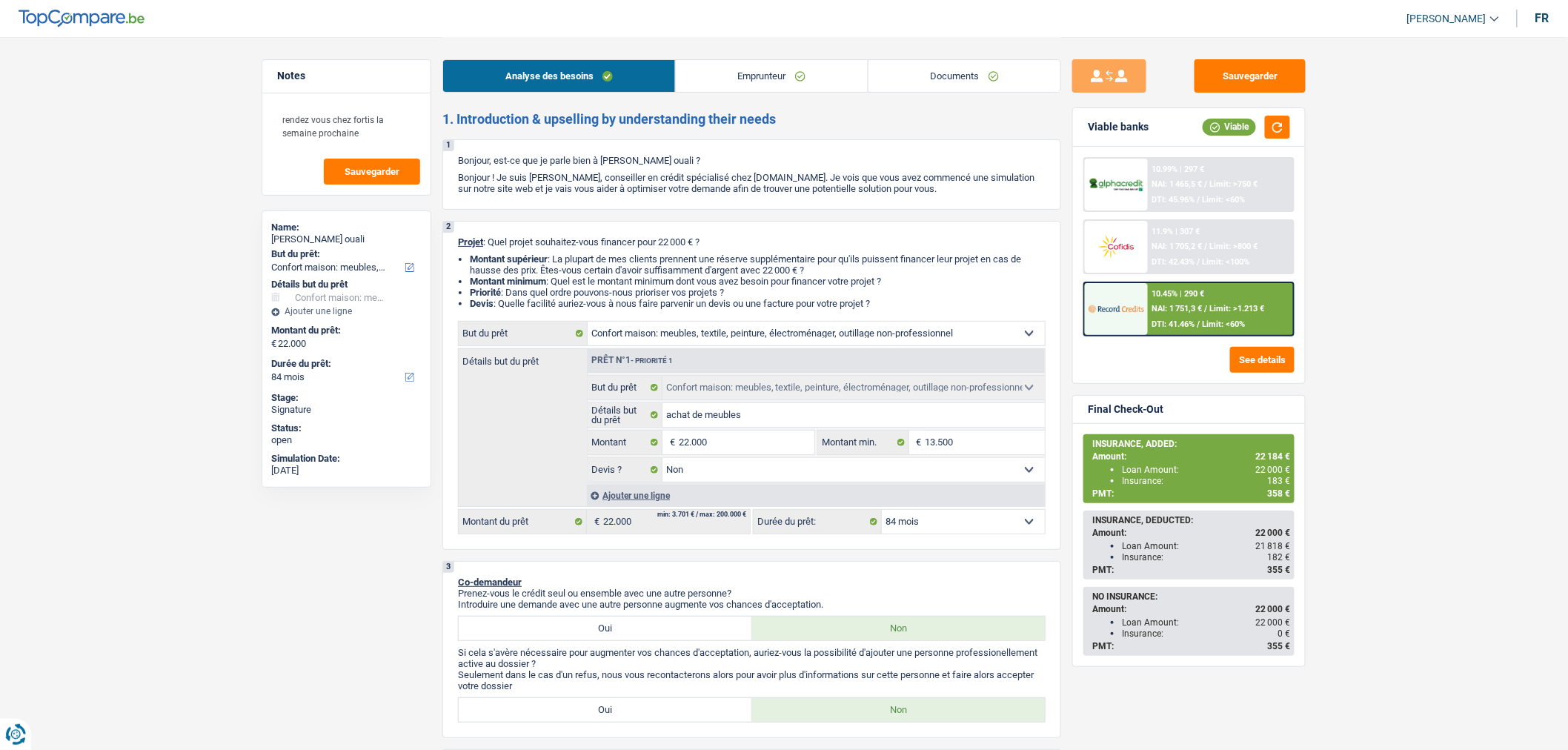
click at [1194, 221] on div "11.9% | 307 € NAI: 1 705,2 € / Limit: >800 € DTI: 42.43% / Limit: <100%" at bounding box center [1221, 246] width 146 height 52
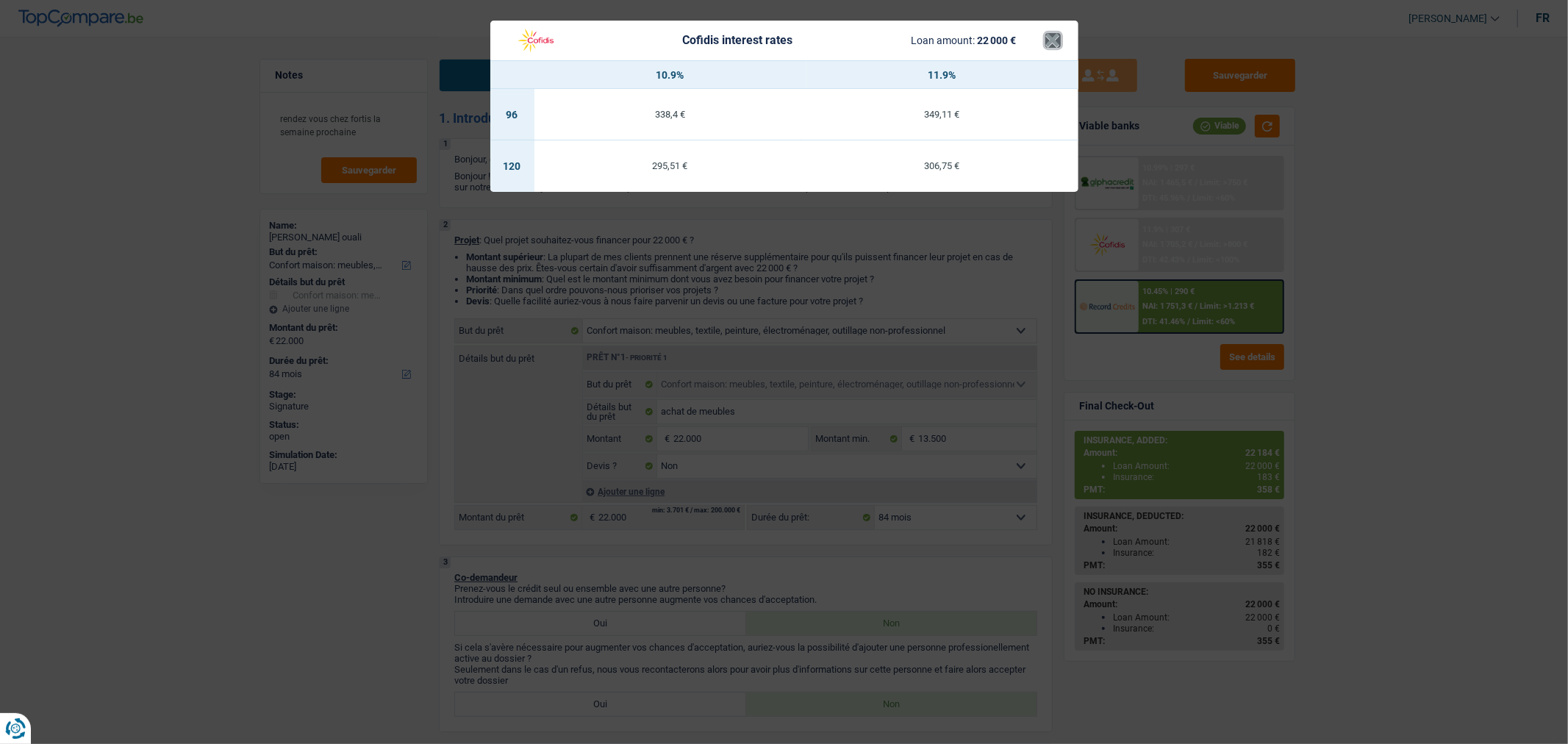
click at [1059, 35] on button "×" at bounding box center [1053, 41] width 15 height 14
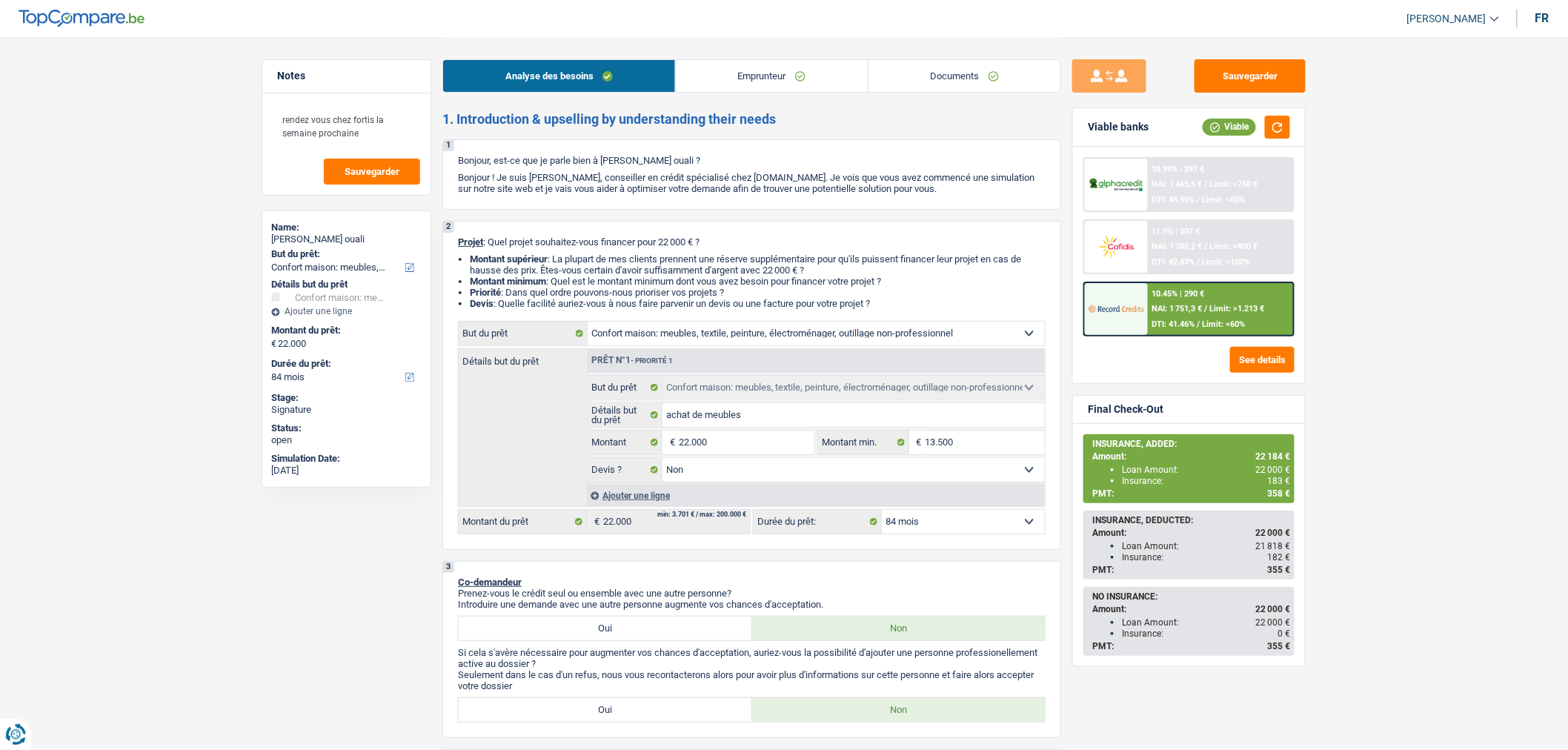
click at [1177, 195] on span "DTI: 45.96%" at bounding box center [1174, 200] width 43 height 10
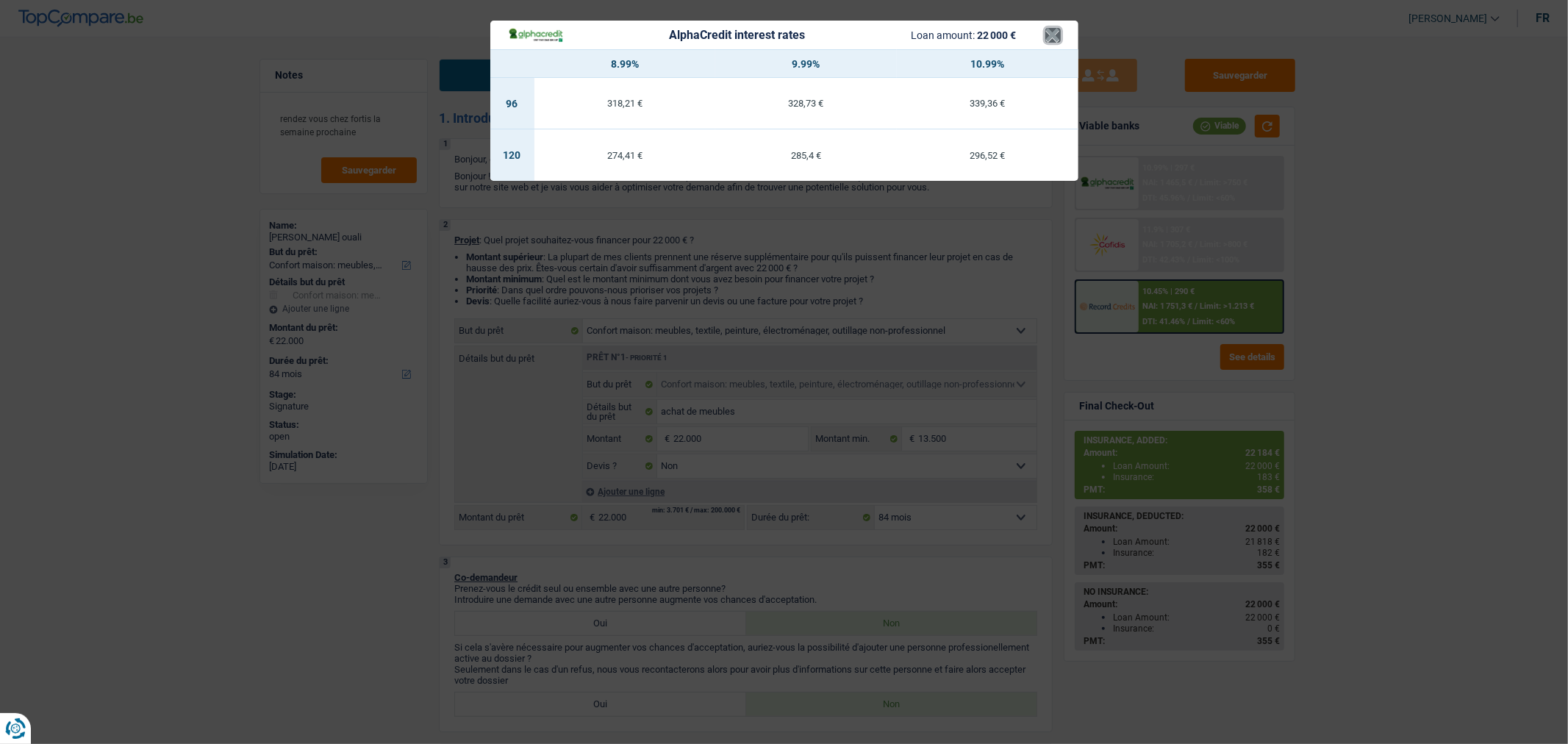
click at [1058, 37] on button "×" at bounding box center [1053, 35] width 15 height 14
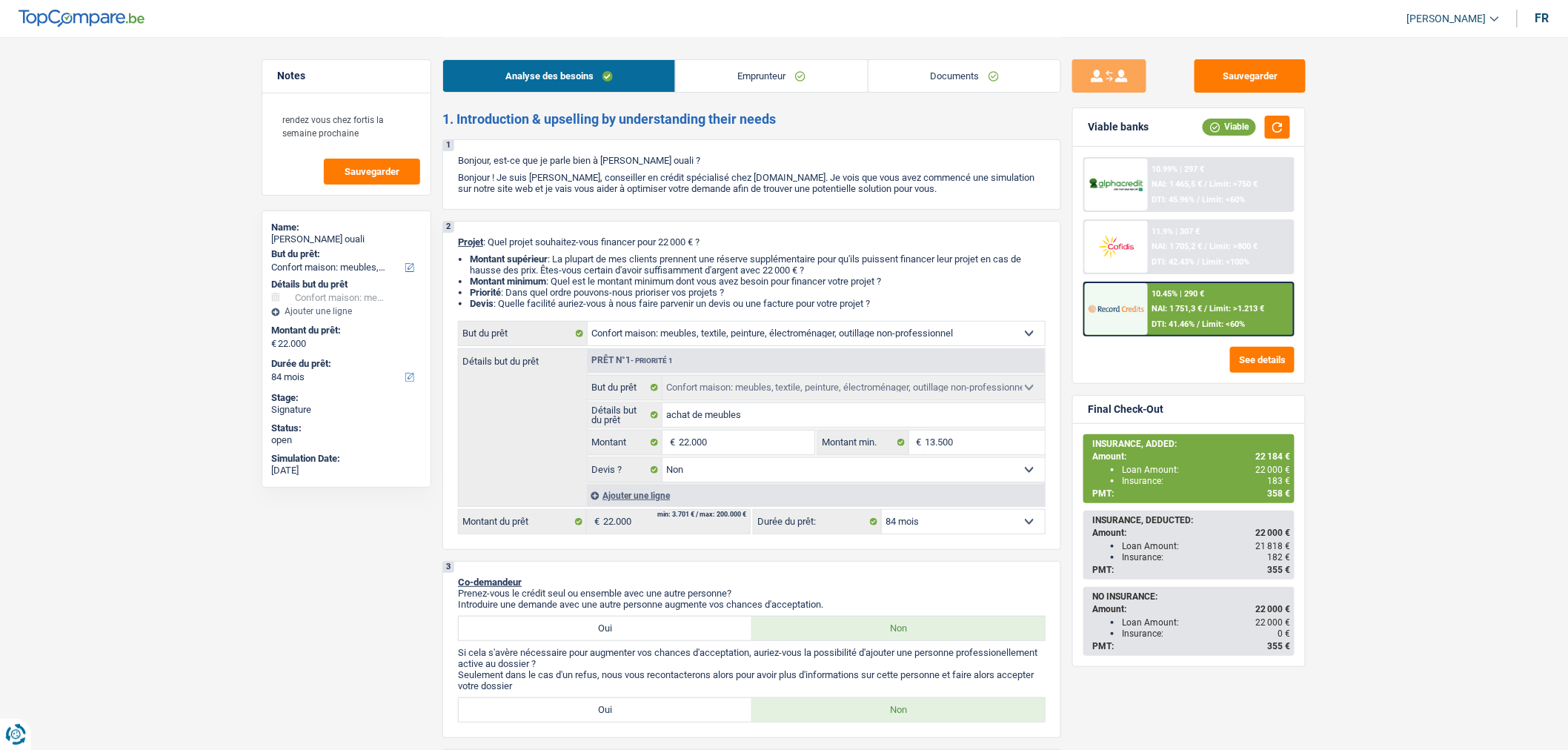
click at [1168, 312] on div "10.45% | 290 € NAI: 1 751,3 € / Limit: >1.213 € DTI: 41.46% / Limit: <60%" at bounding box center [1221, 308] width 146 height 52
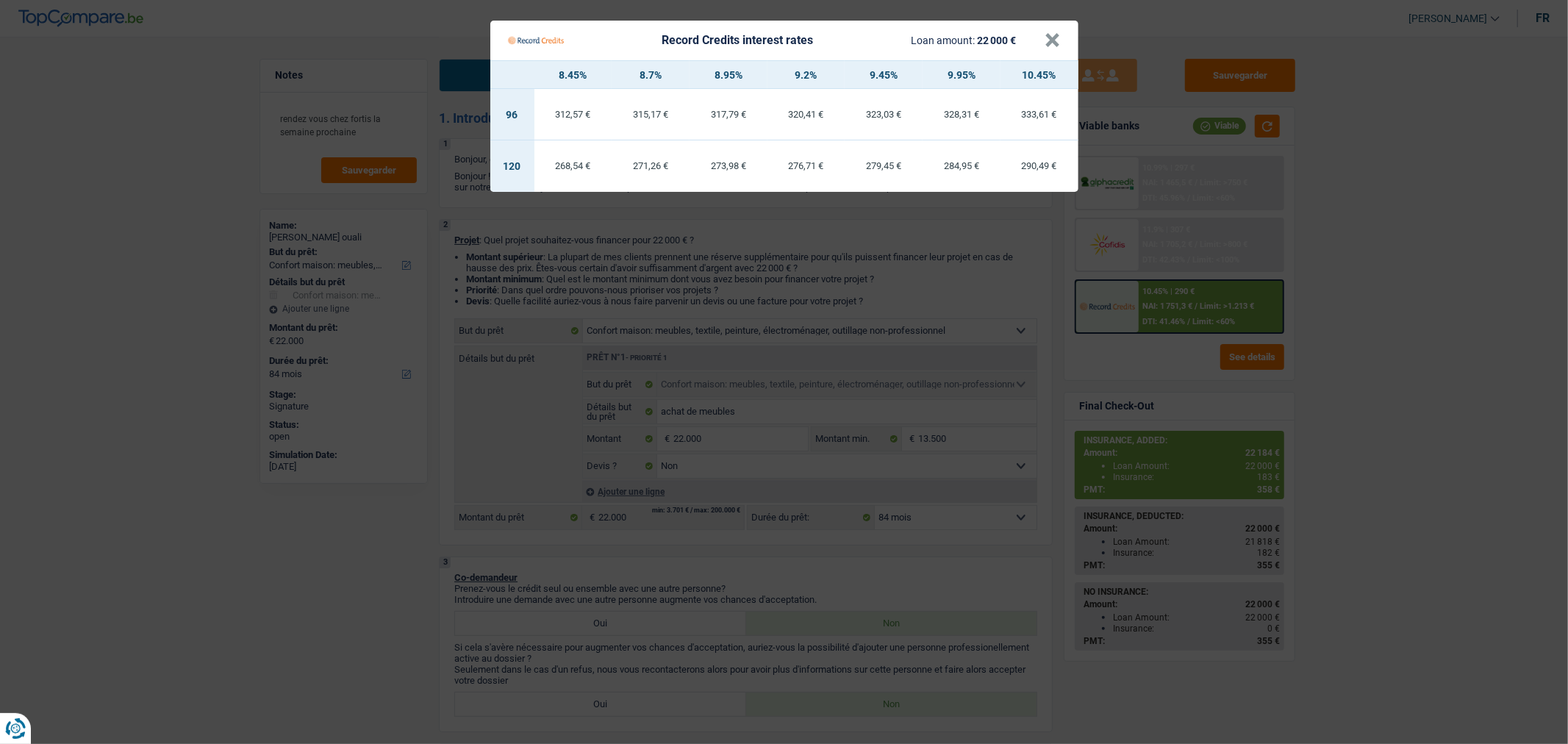
click at [1044, 37] on div "Record Credits interest rates Loan amount: 22 000 €" at bounding box center [777, 40] width 538 height 28
click at [1047, 41] on button "×" at bounding box center [1053, 41] width 15 height 14
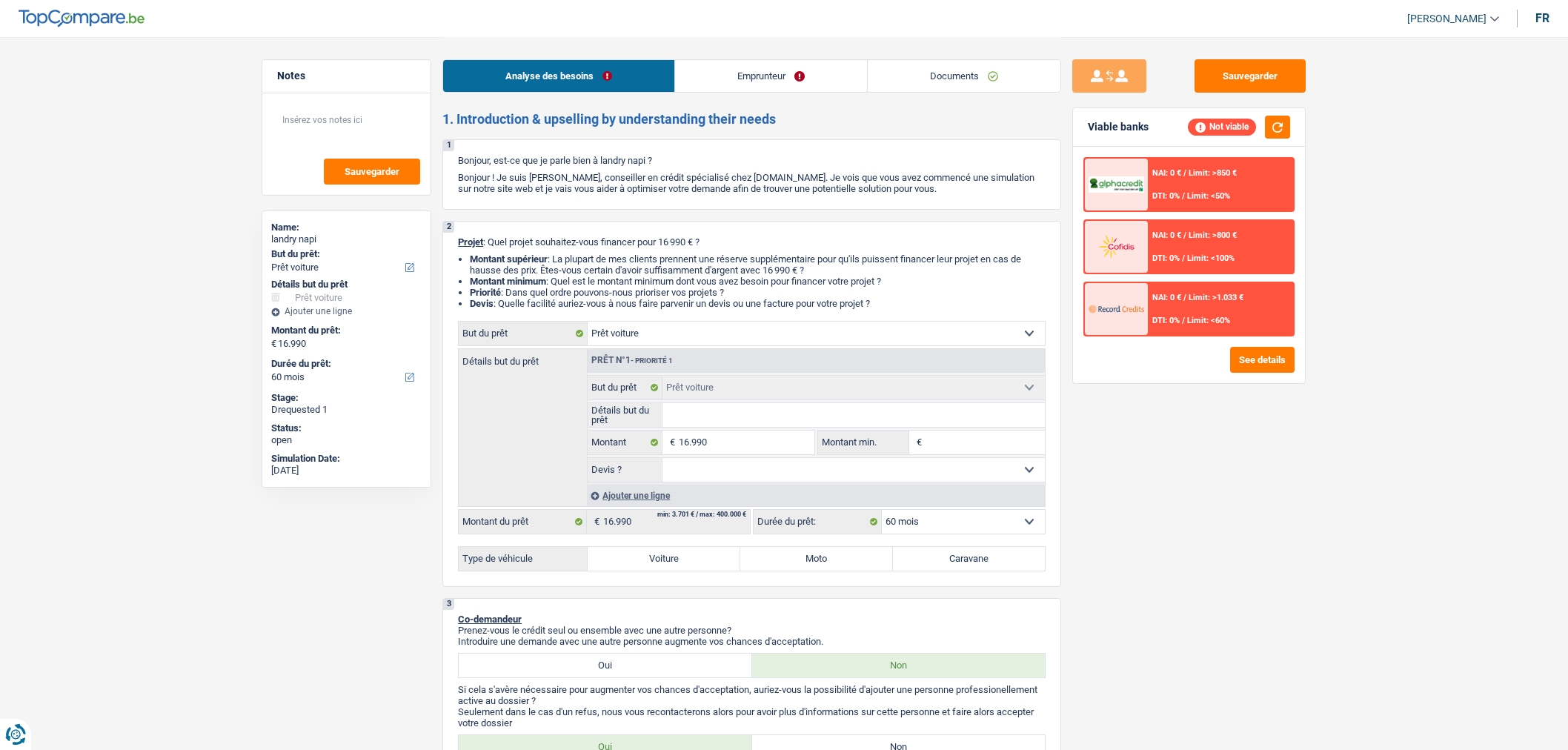
select select "car"
select select "60"
select select "car"
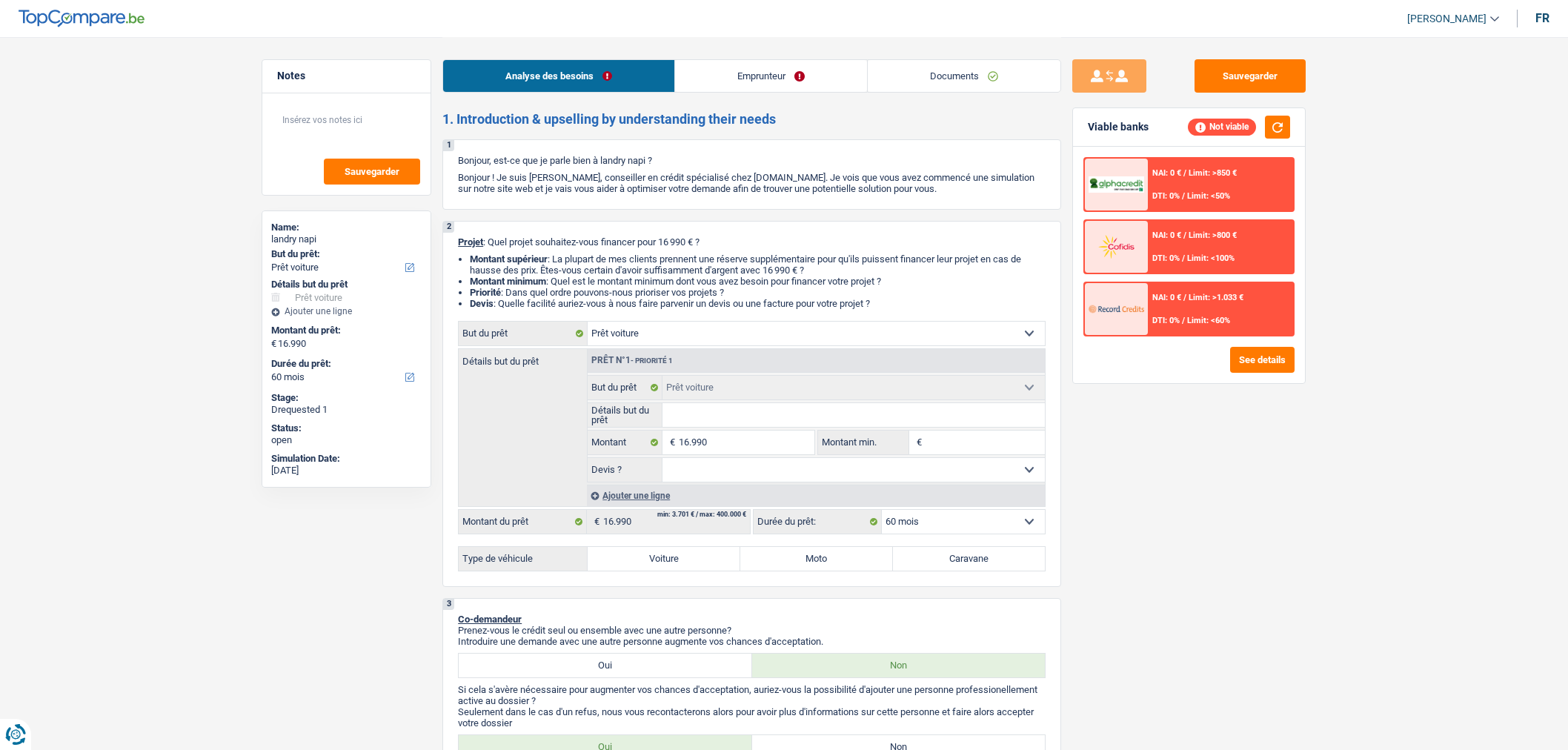
select select "60"
select select "car"
select select "60"
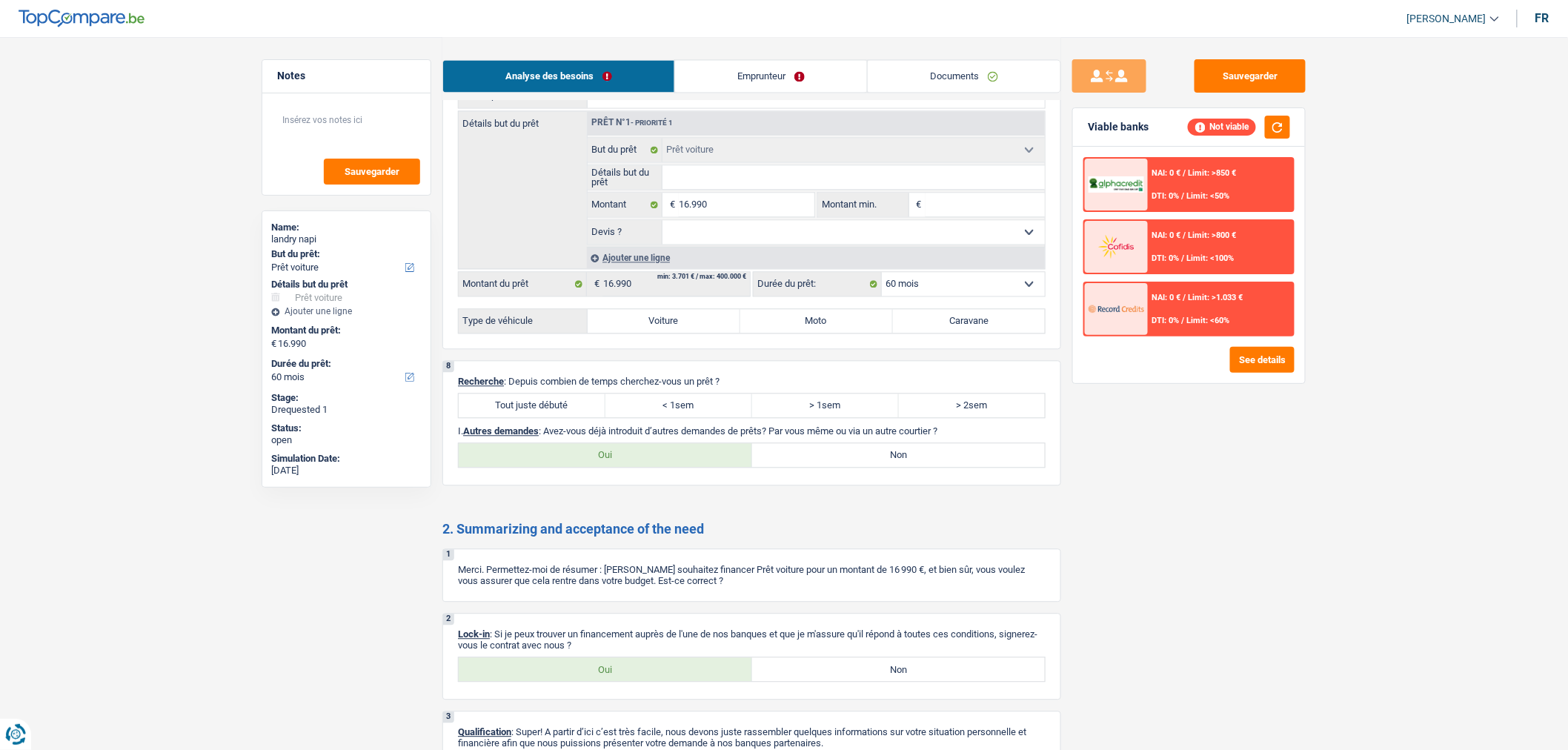
scroll to position [1330, 0]
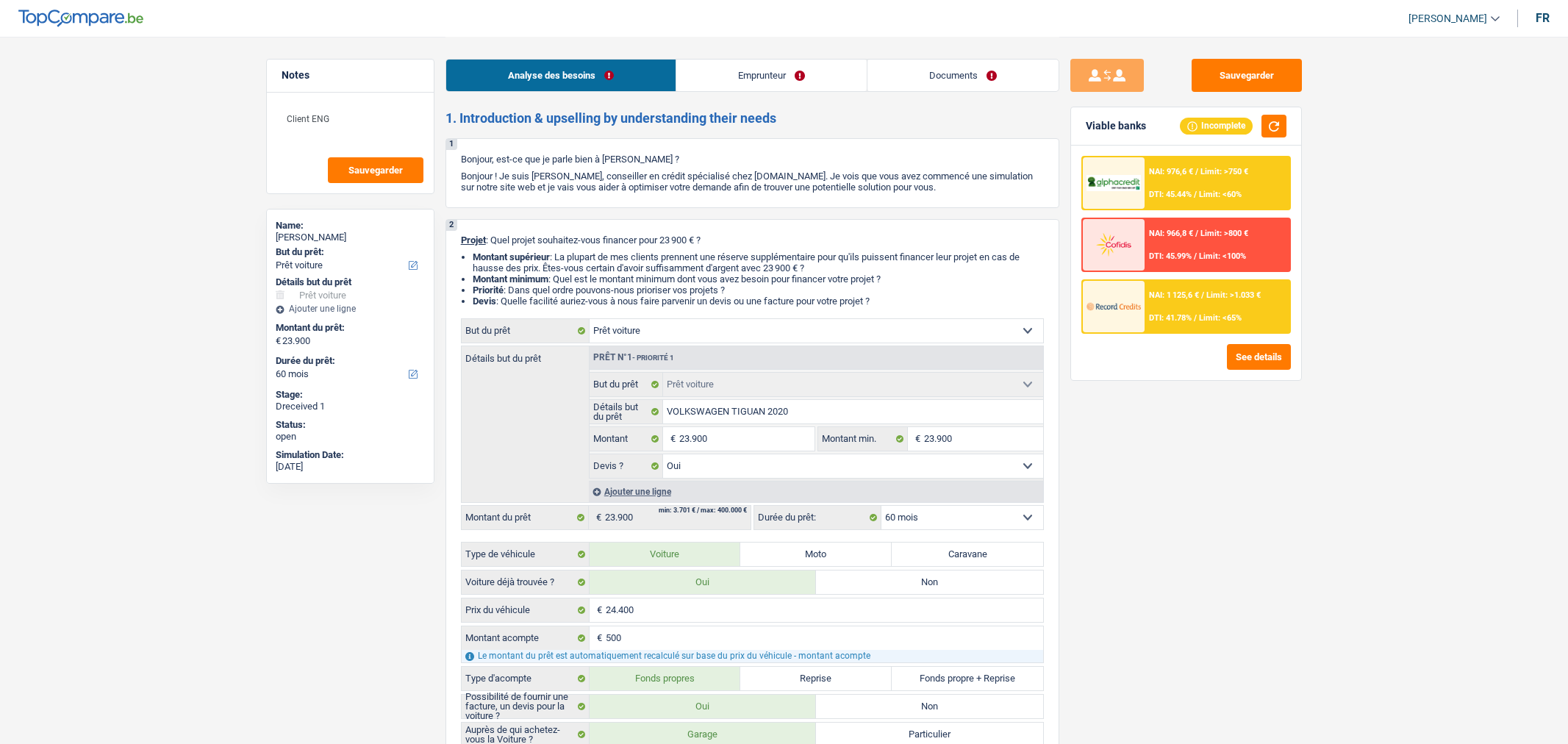
select select "car"
select select "60"
select select "car"
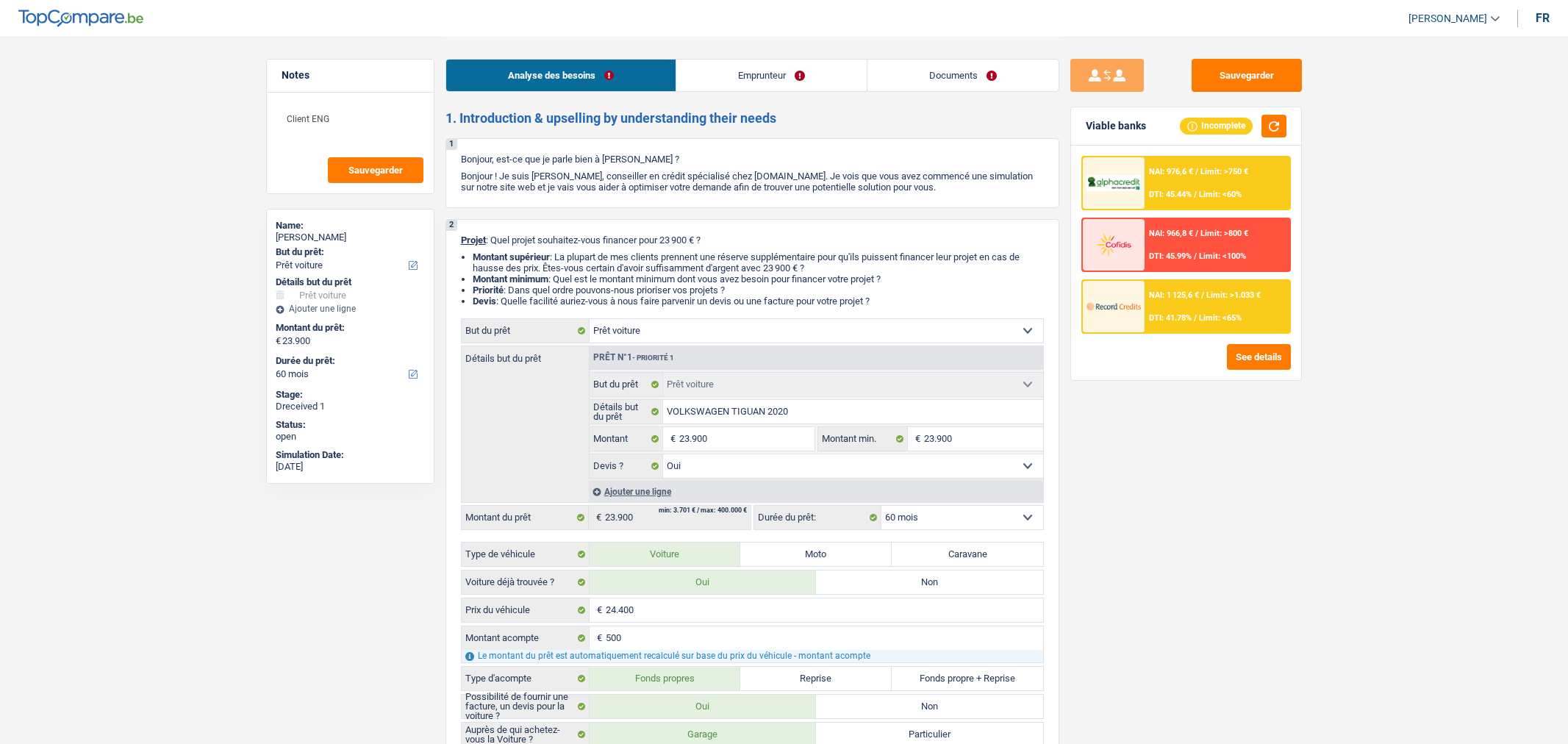
select select "yes"
select select "60"
select select "worker"
select select "netSalary"
select select "rents"
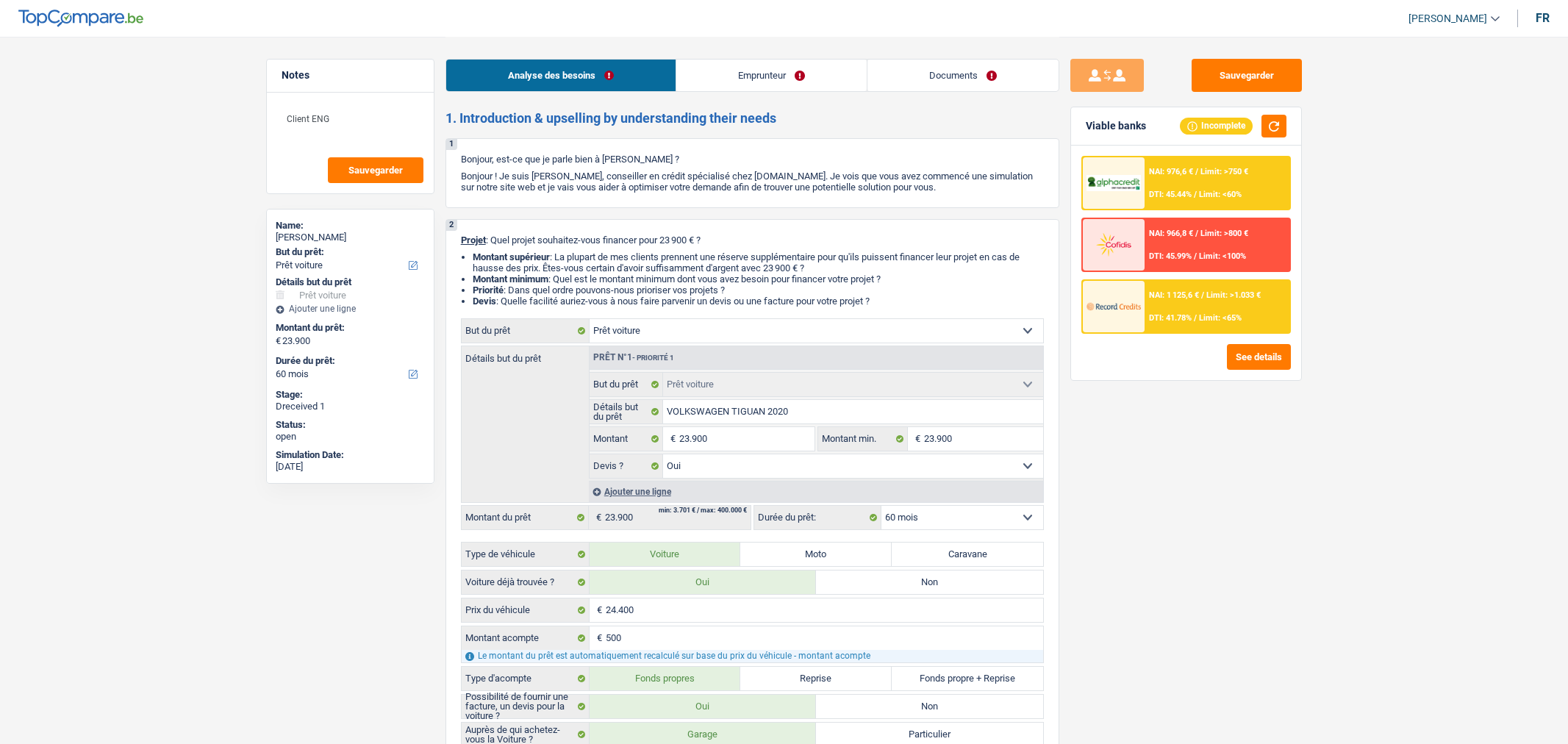
select select "car"
select select "yes"
select select "60"
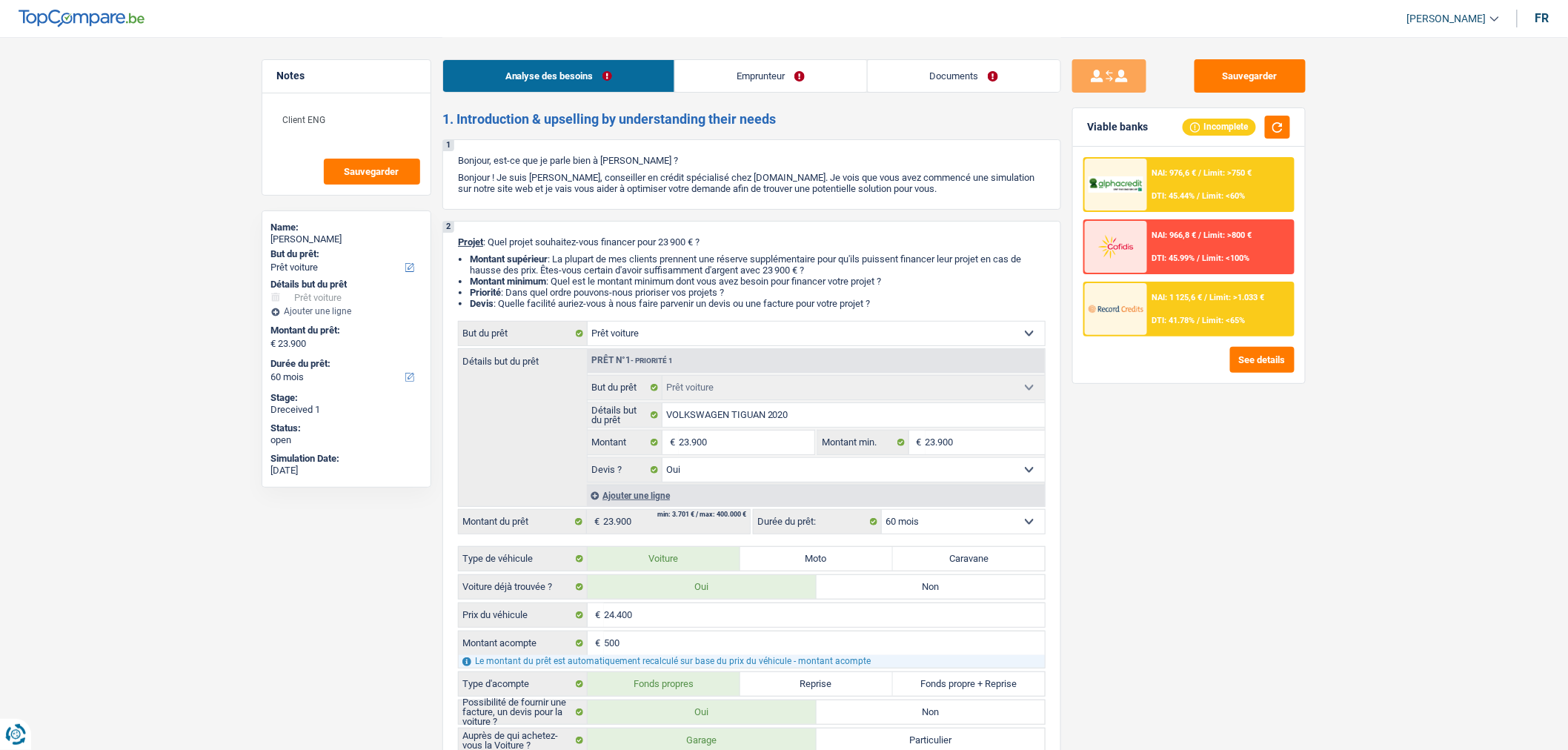
drag, startPoint x: 0, startPoint y: 0, endPoint x: 988, endPoint y: 84, distance: 991.6
click at [988, 84] on link "Documents" at bounding box center [964, 76] width 193 height 32
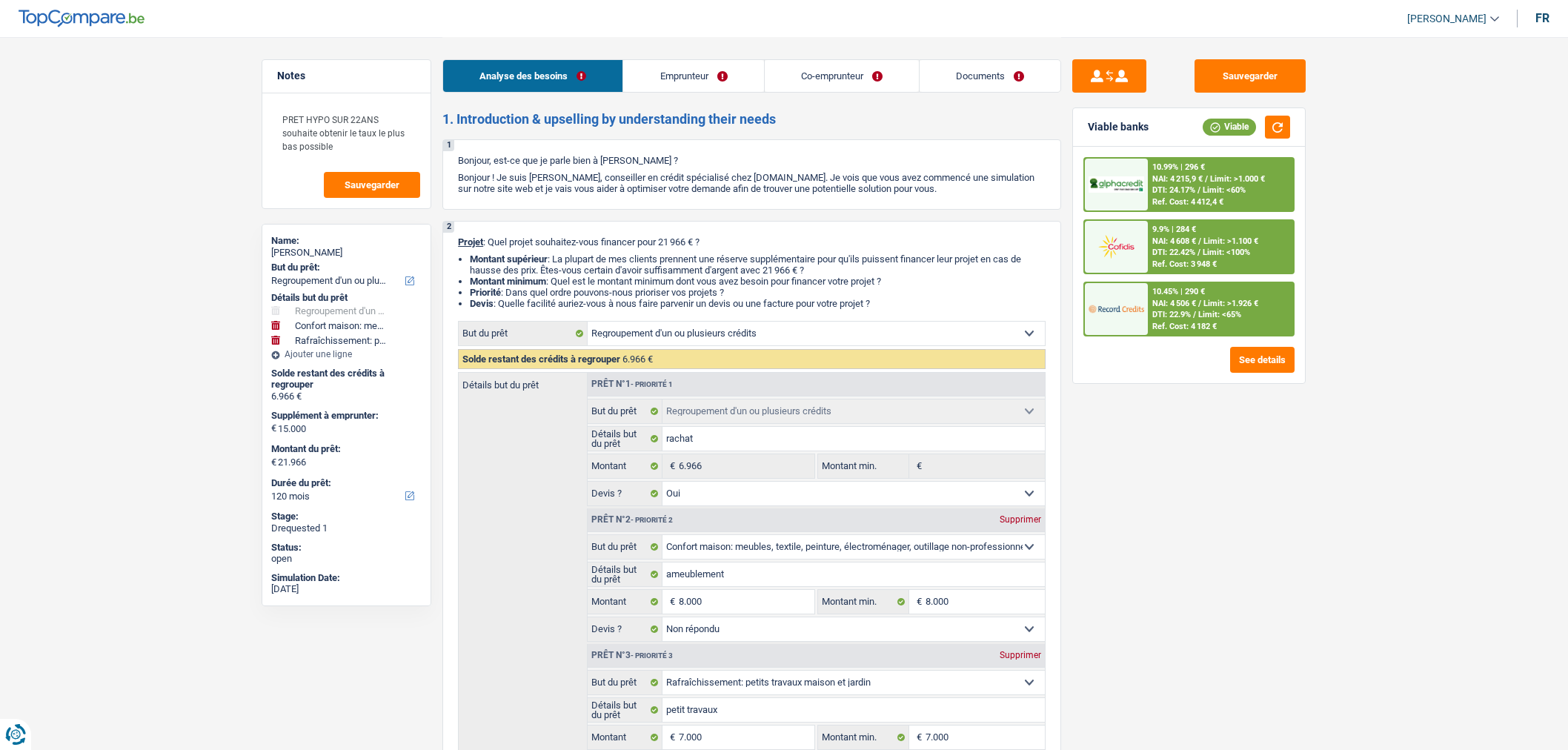
select select "refinancing"
select select "household"
select select "houseOrGarden"
select select "120"
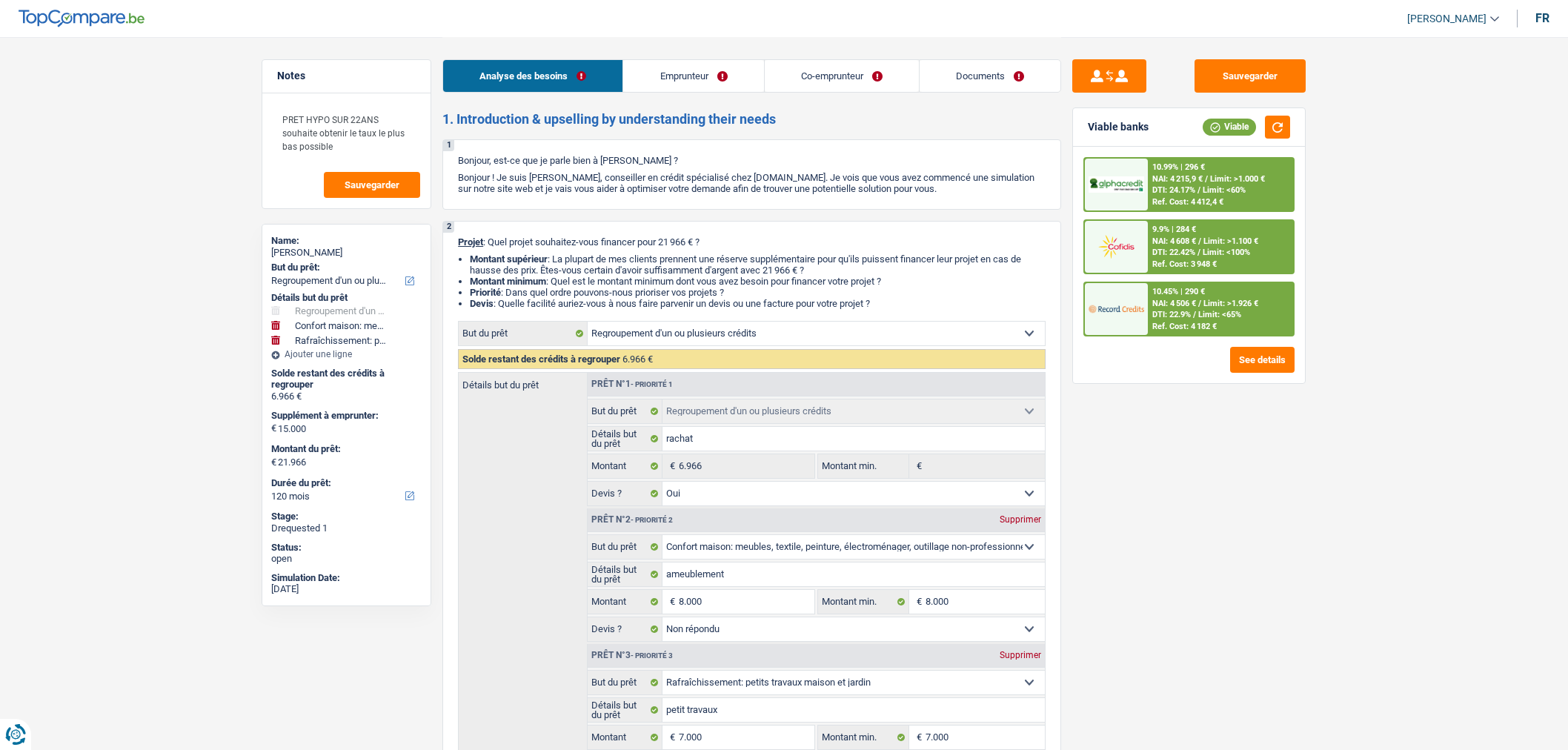
select select "refinancing"
select select "yes"
select select "household"
select select "not_answered"
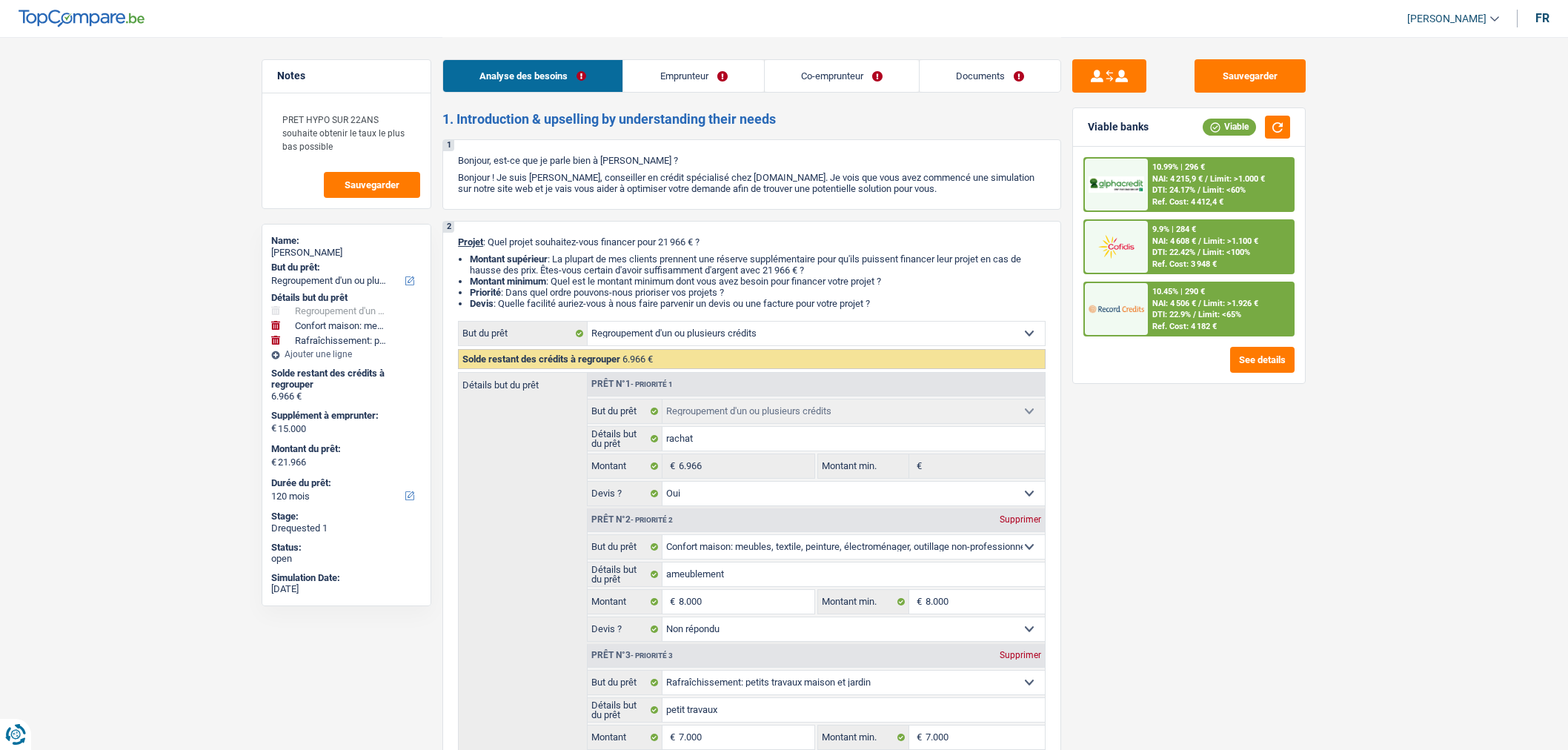
select select "houseOrGarden"
select select "not_answered"
select select "120"
select select "worker"
select select "publicEmployee"
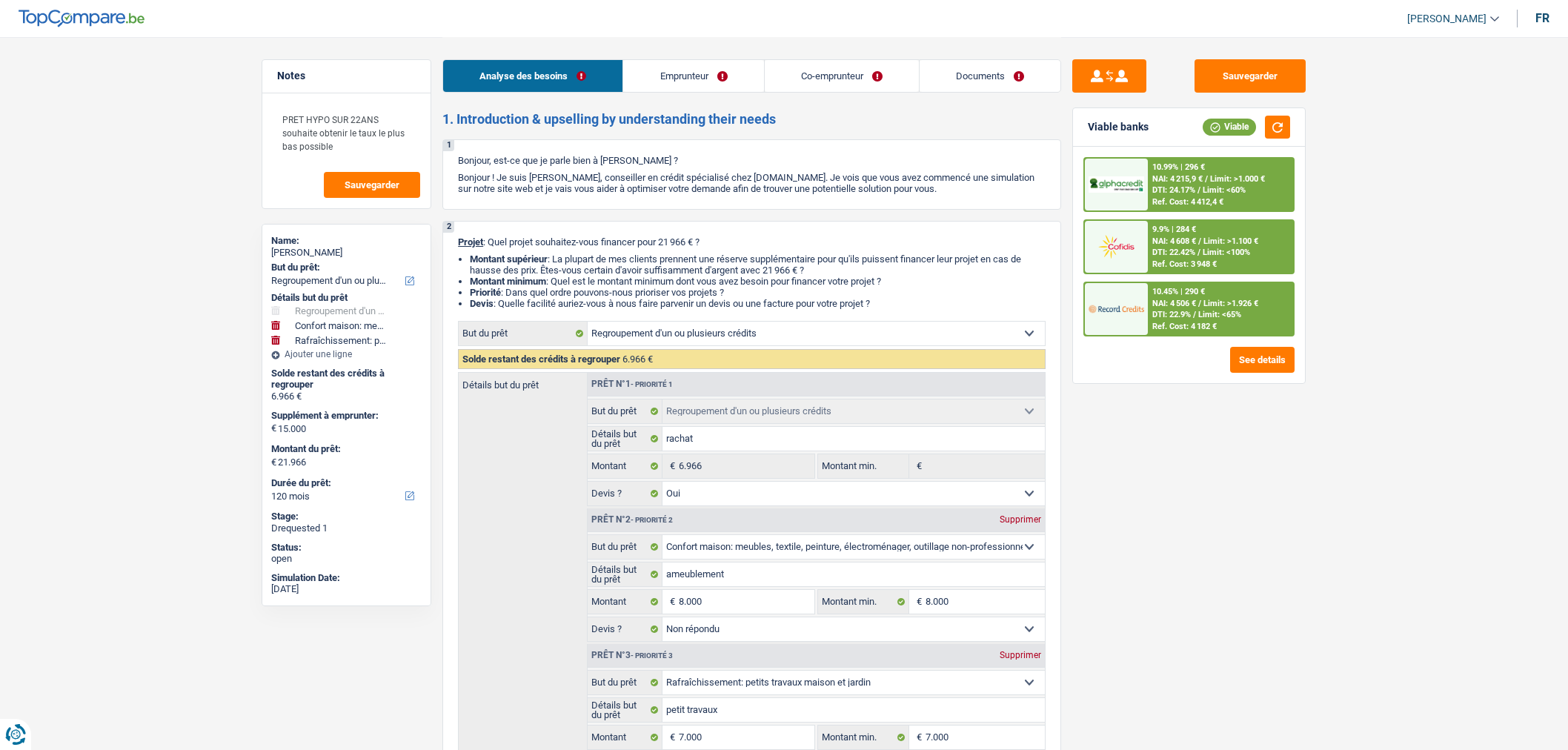
select select "netSalary"
select select "familyAllowances"
select select "netSalary"
select select "mealVouchers"
select select "familyAllowances"
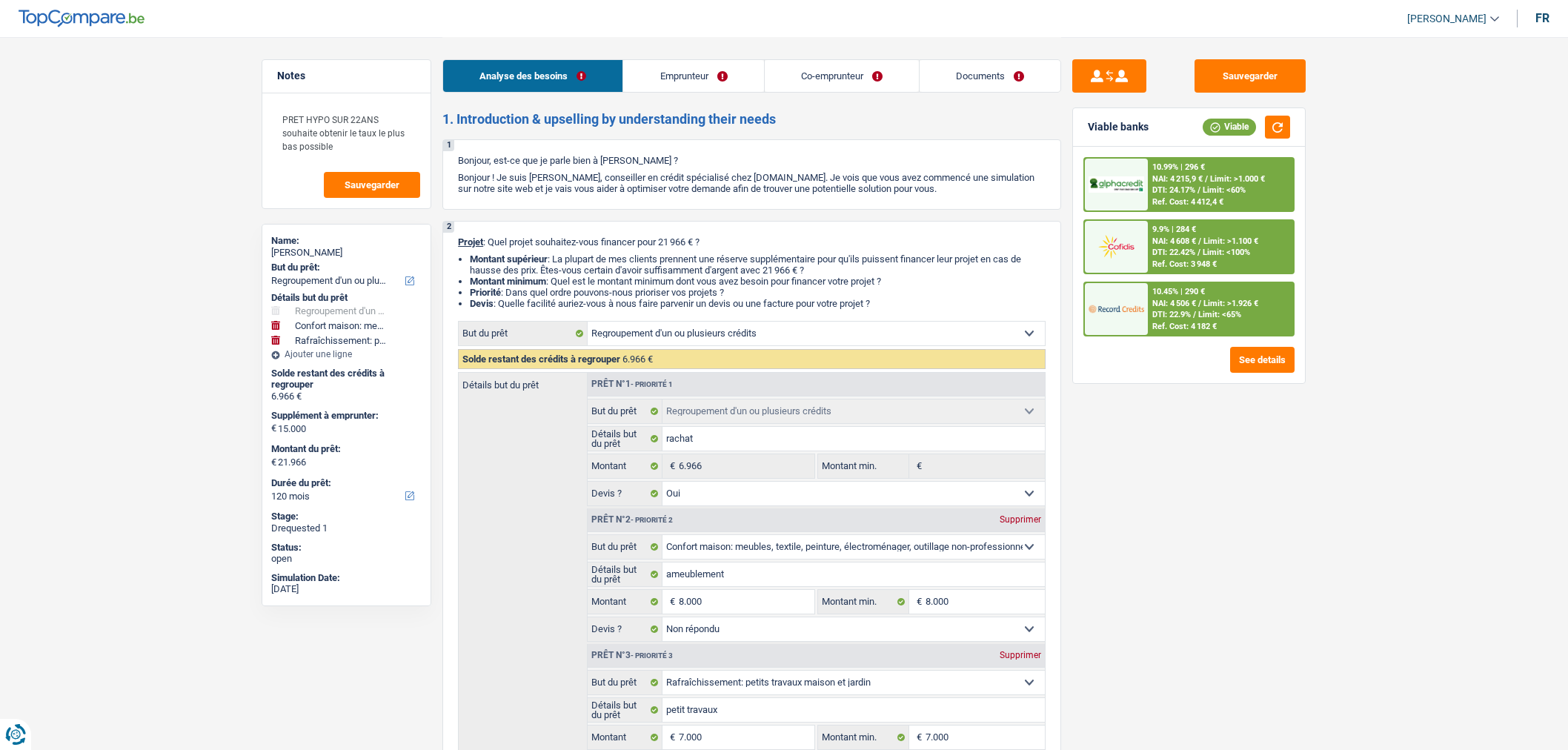
select select "ownerWithMortgage"
select select "personalLoan"
select select "homeFurnishingOrRelocation"
select select "48"
select select "mortgage"
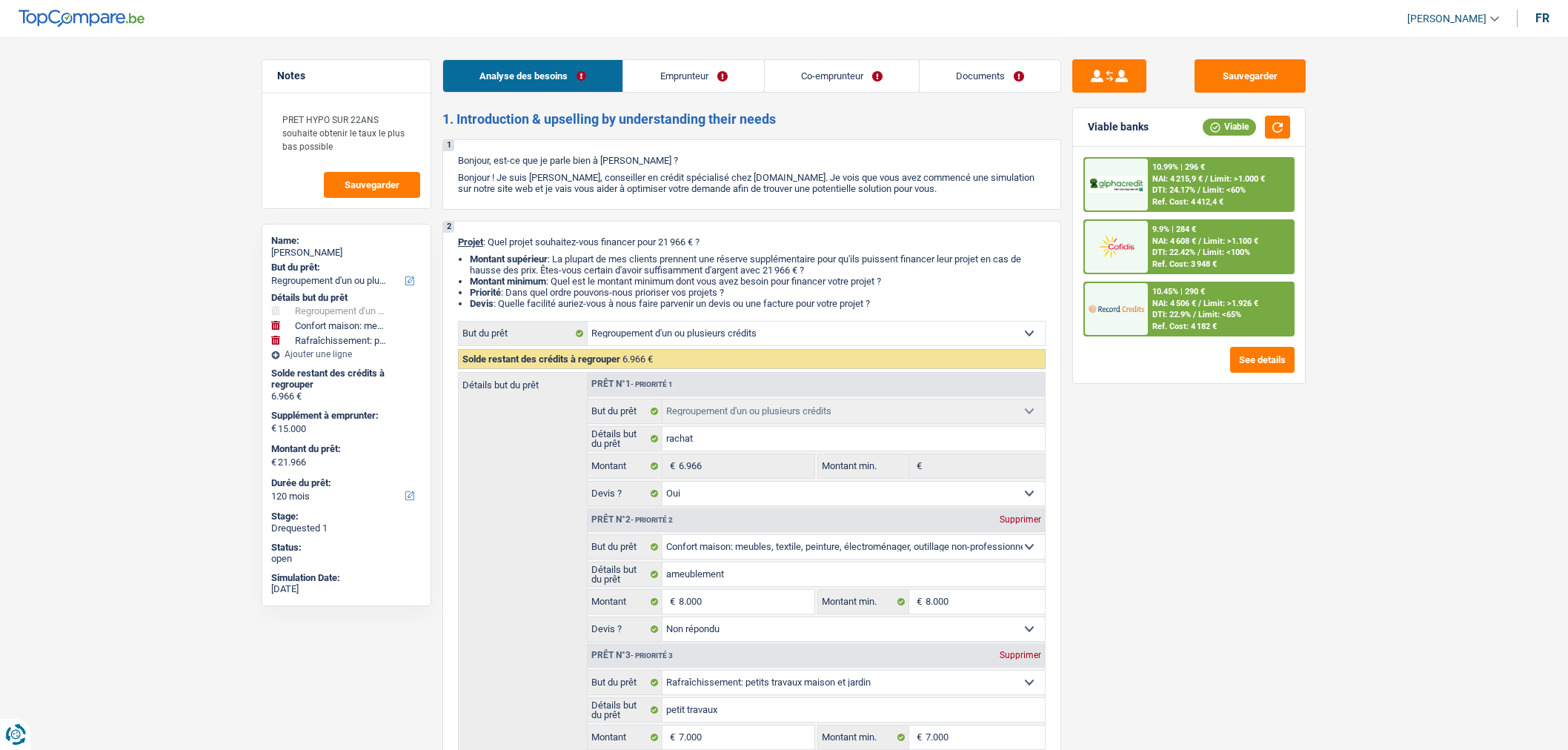
select select "300"
select select "renovationLoan"
select select "120"
select select "refinancing"
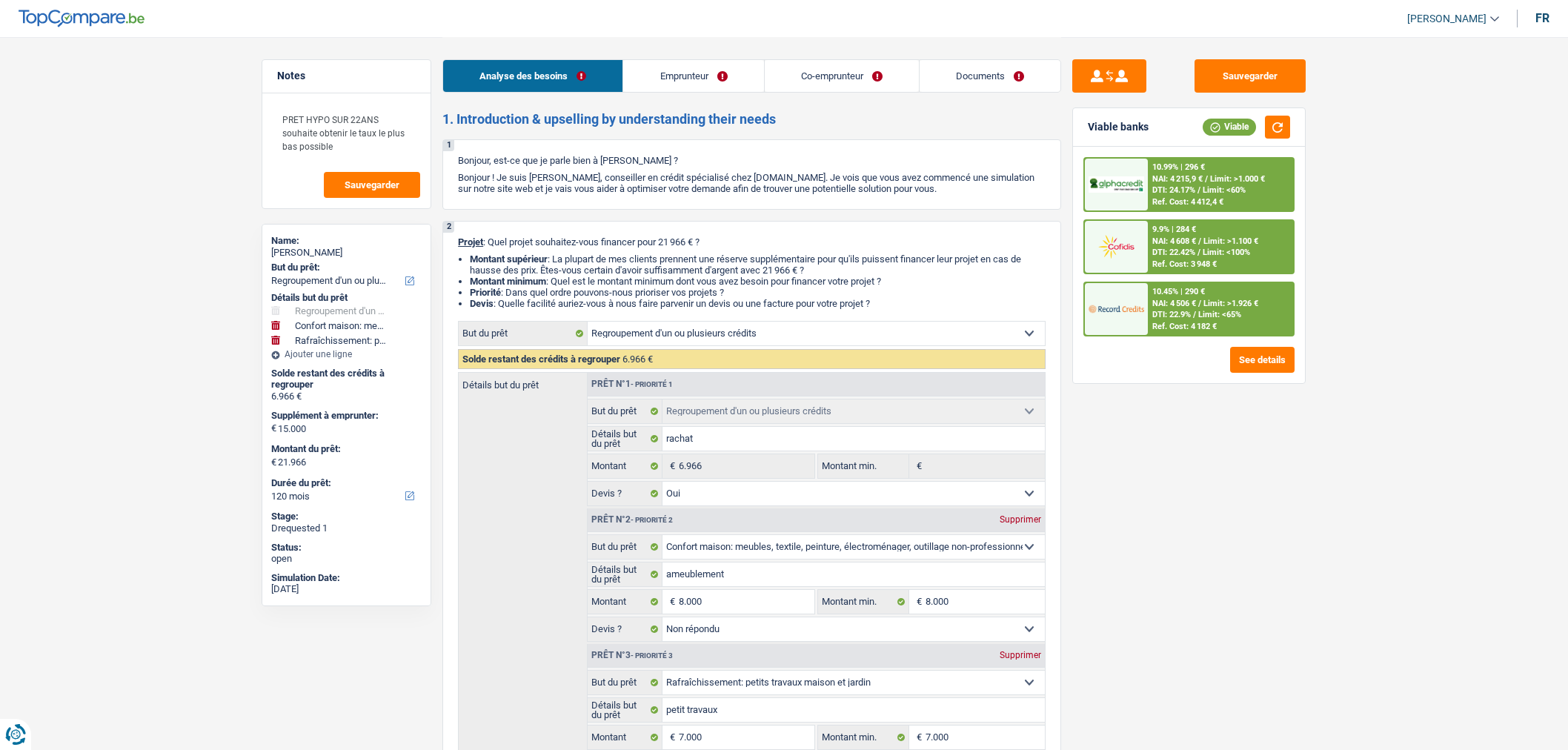
select select "yes"
select select "household"
select select "not_answered"
select select "houseOrGarden"
select select "not_answered"
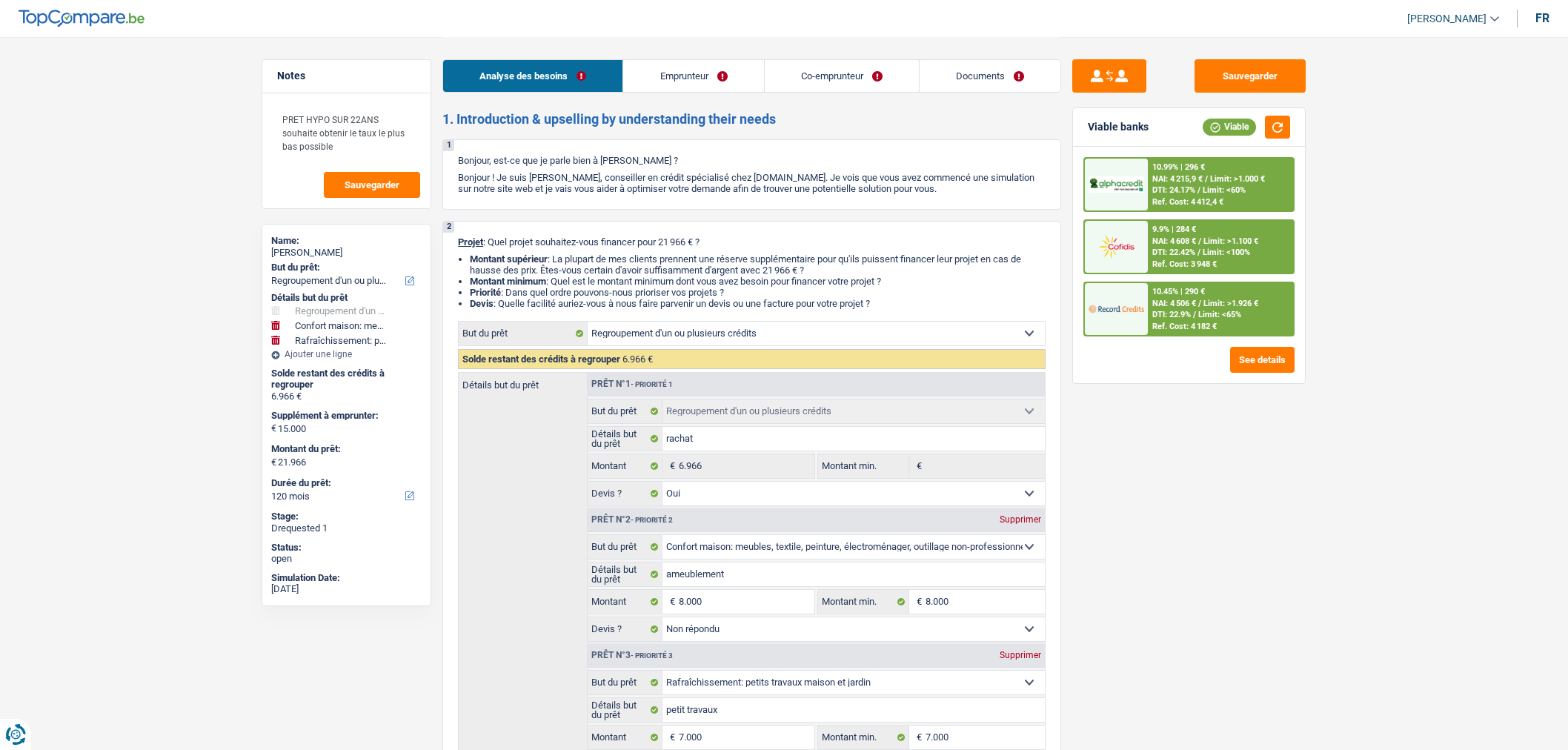
select select "120"
click at [1003, 77] on link "Documents" at bounding box center [990, 76] width 141 height 32
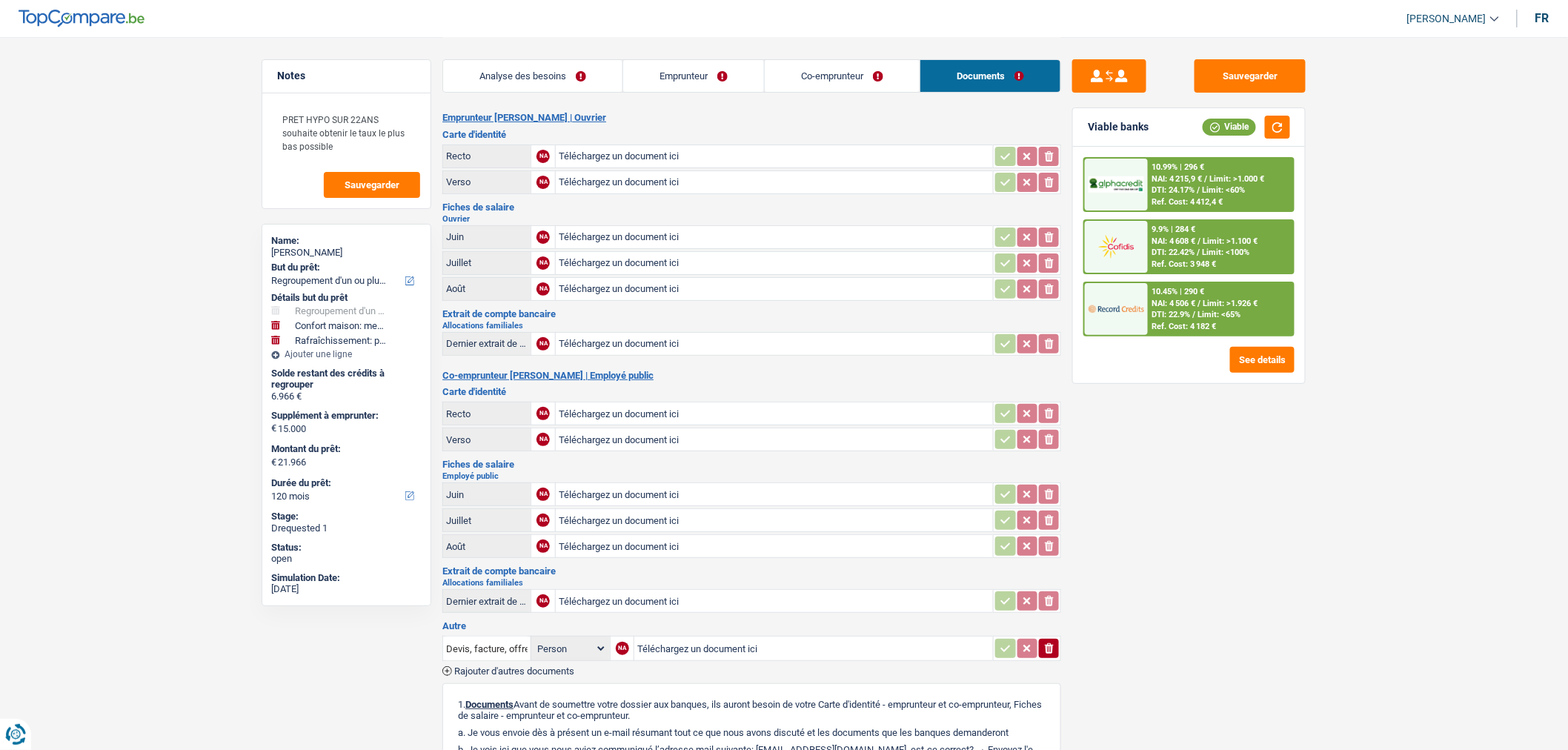
click at [853, 151] on input "Téléchargez un document ici" at bounding box center [774, 156] width 432 height 22
type input "C:\fakepath\CI_Mahta_verso.pdf"
click at [603, 182] on input "Téléchargez un document ici" at bounding box center [774, 182] width 432 height 22
type input "C:\fakepath\CI_Mahta.pdf"
click at [1386, 521] on main "Notes PRET HYPO SUR 22ANS souhaite obtenir le taux le plus bas possible Sauvega…" at bounding box center [784, 501] width 1568 height 1003
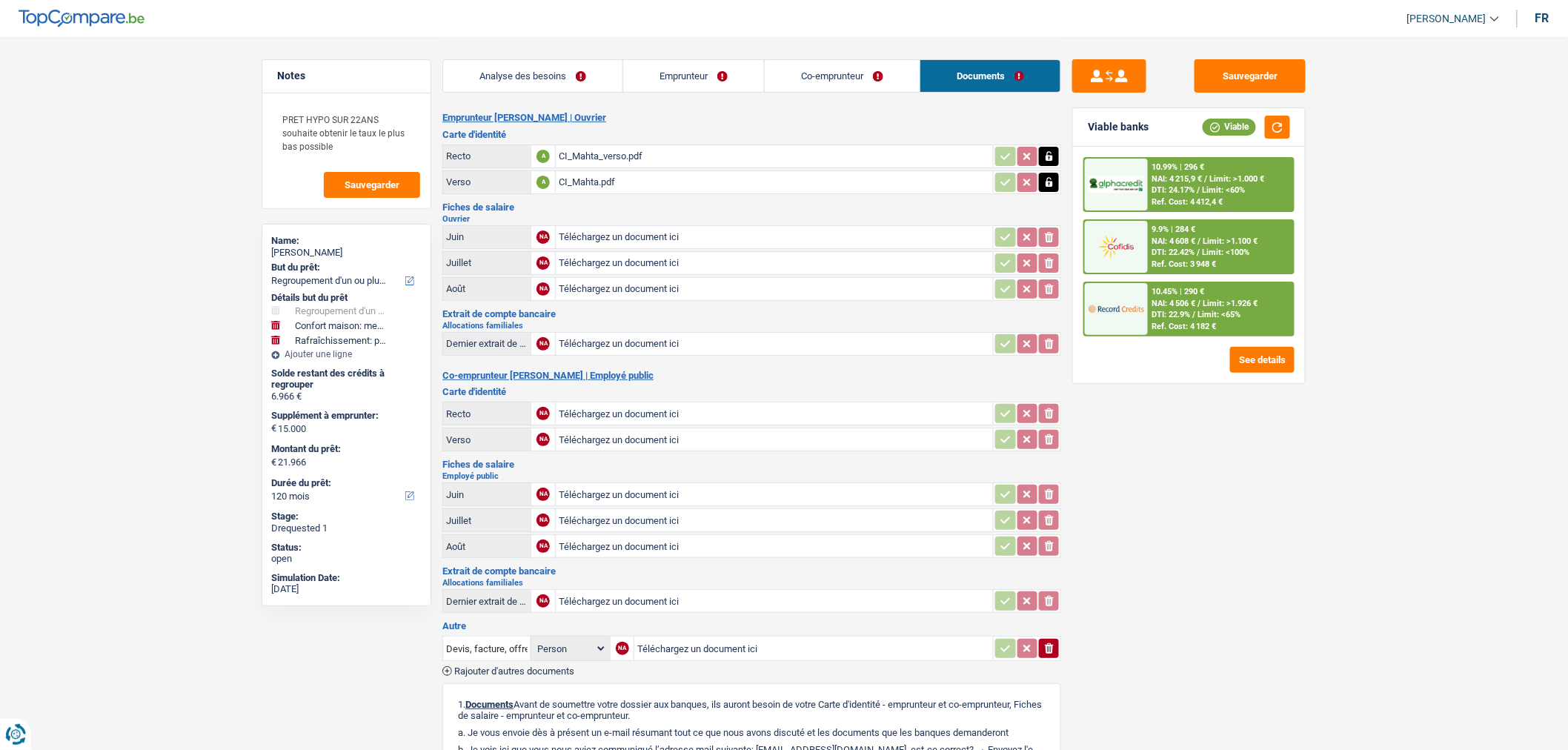
click at [1109, 557] on div "Sauvegarder Viable banks Viable 10.99% | 296 € NAI: 4 215,9 € / Limit: >1.000 €…" at bounding box center [1189, 392] width 256 height 667
click at [743, 405] on input "Téléchargez un document ici" at bounding box center [774, 413] width 432 height 22
type input "C:\fakepath\CI_Qoudhadh.pdf"
click at [646, 437] on input "Téléchargez un document ici" at bounding box center [774, 439] width 432 height 22
type input "C:\fakepath\CI_Qoudhadh_verso.pdf"
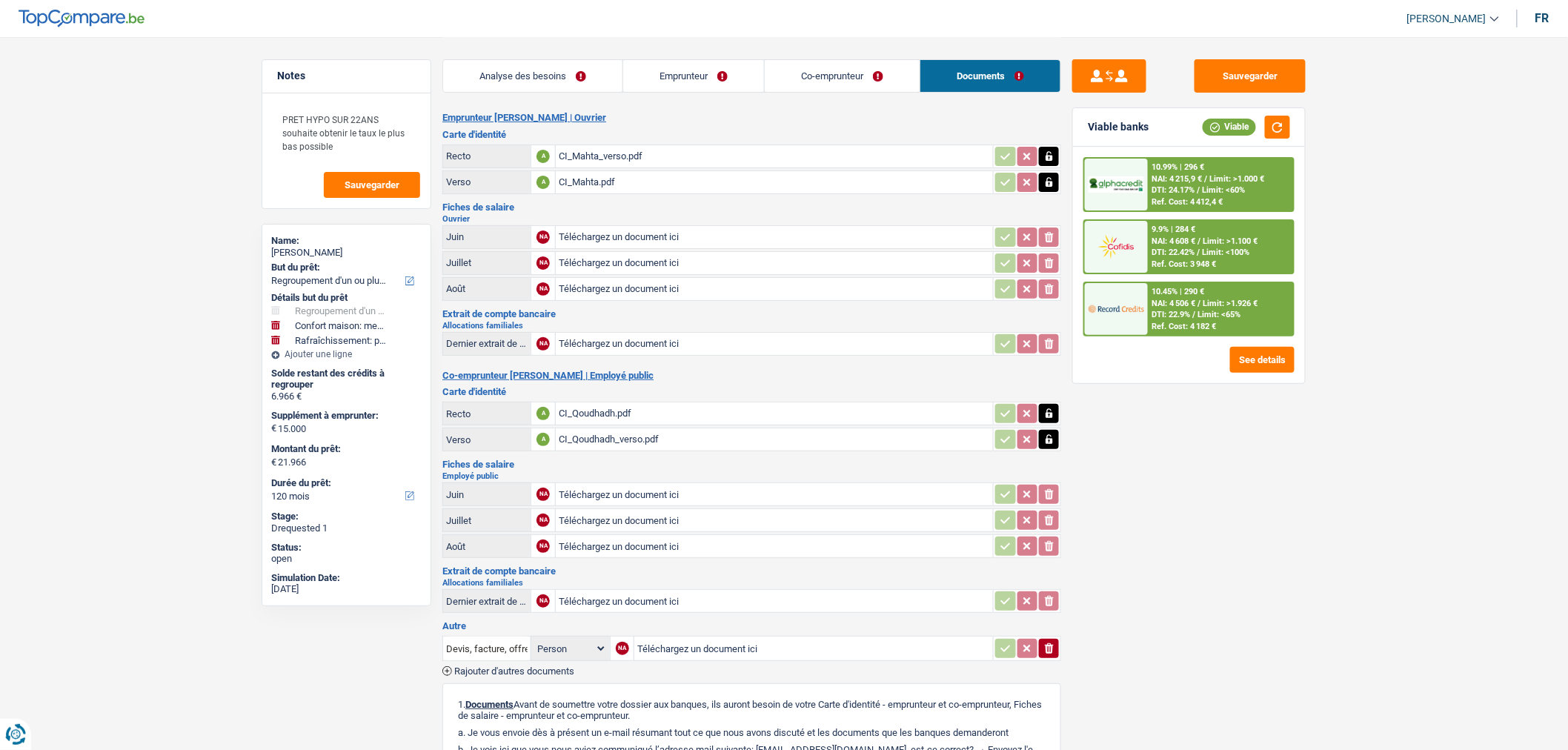
click at [1239, 593] on div "Sauvegarder Viable banks Viable 10.99% | 296 € NAI: 4 215,9 € / Limit: >1.000 €…" at bounding box center [1189, 392] width 256 height 667
click at [768, 234] on input "Téléchargez un document ici" at bounding box center [774, 237] width 432 height 22
type input "C:\fakepath\MahtaNourdin_06_2025.pdf"
click at [776, 537] on input "Téléchargez un document ici" at bounding box center [774, 546] width 432 height 22
type input "C:\fakepath\Qoudhadh Nadia_082025.pdf"
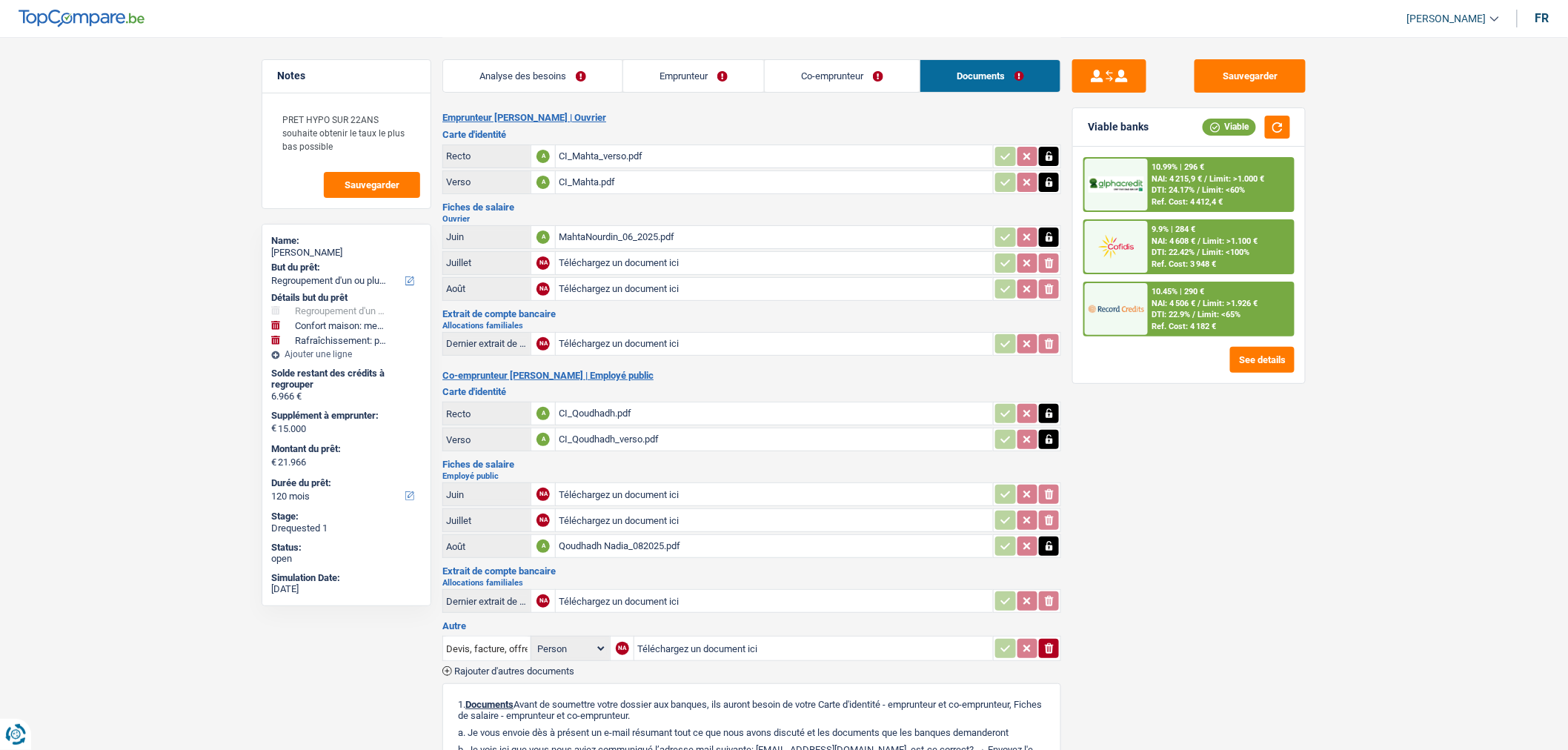
click at [1174, 550] on div "Sauvegarder Viable banks Viable 10.99% | 296 € NAI: 4 215,9 € / Limit: >1.000 €…" at bounding box center [1189, 392] width 256 height 667
click at [818, 484] on input "Téléchargez un document ici" at bounding box center [774, 494] width 432 height 22
type input "C:\fakepath\QoudhadhNadia_062025.pdf"
click at [1211, 679] on div "Sauvegarder Viable banks Viable 10.99% | 296 € NAI: 4 215,9 € / Limit: >1.000 €…" at bounding box center [1189, 392] width 256 height 667
click at [762, 515] on input "Téléchargez un document ici" at bounding box center [774, 520] width 432 height 22
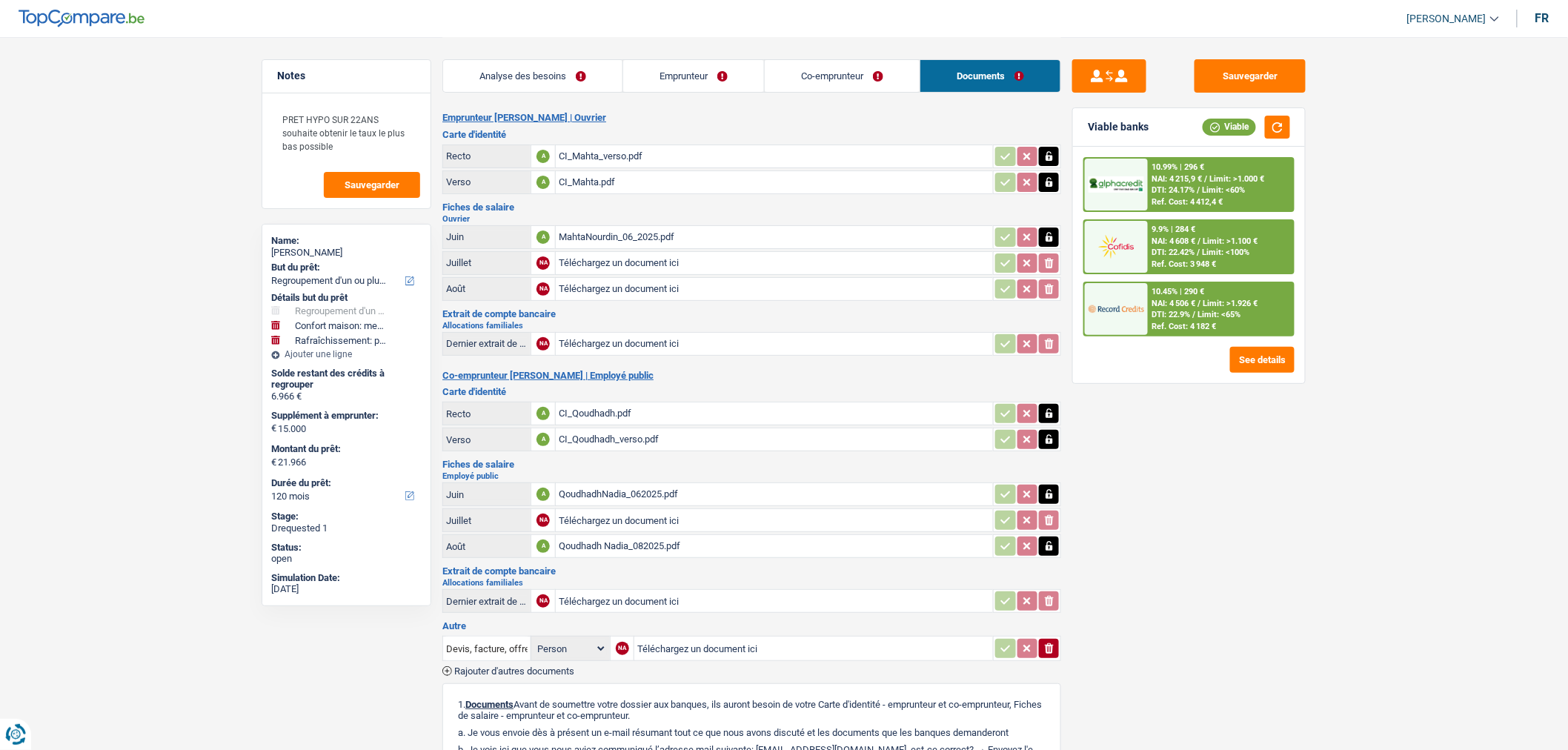
type input "C:\fakepath\QoudhadhNadia_072025.pdf"
click at [1252, 636] on div "Sauvegarder Viable banks Viable 10.99% | 296 € NAI: 4 215,9 € / Limit: >1.000 €…" at bounding box center [1189, 392] width 256 height 667
click at [714, 335] on input "Téléchargez un document ici" at bounding box center [774, 344] width 432 height 22
type input "C:\fakepath\Allocations familiales_092025.pdf"
click at [1258, 75] on button "Sauvegarder" at bounding box center [1250, 76] width 111 height 34
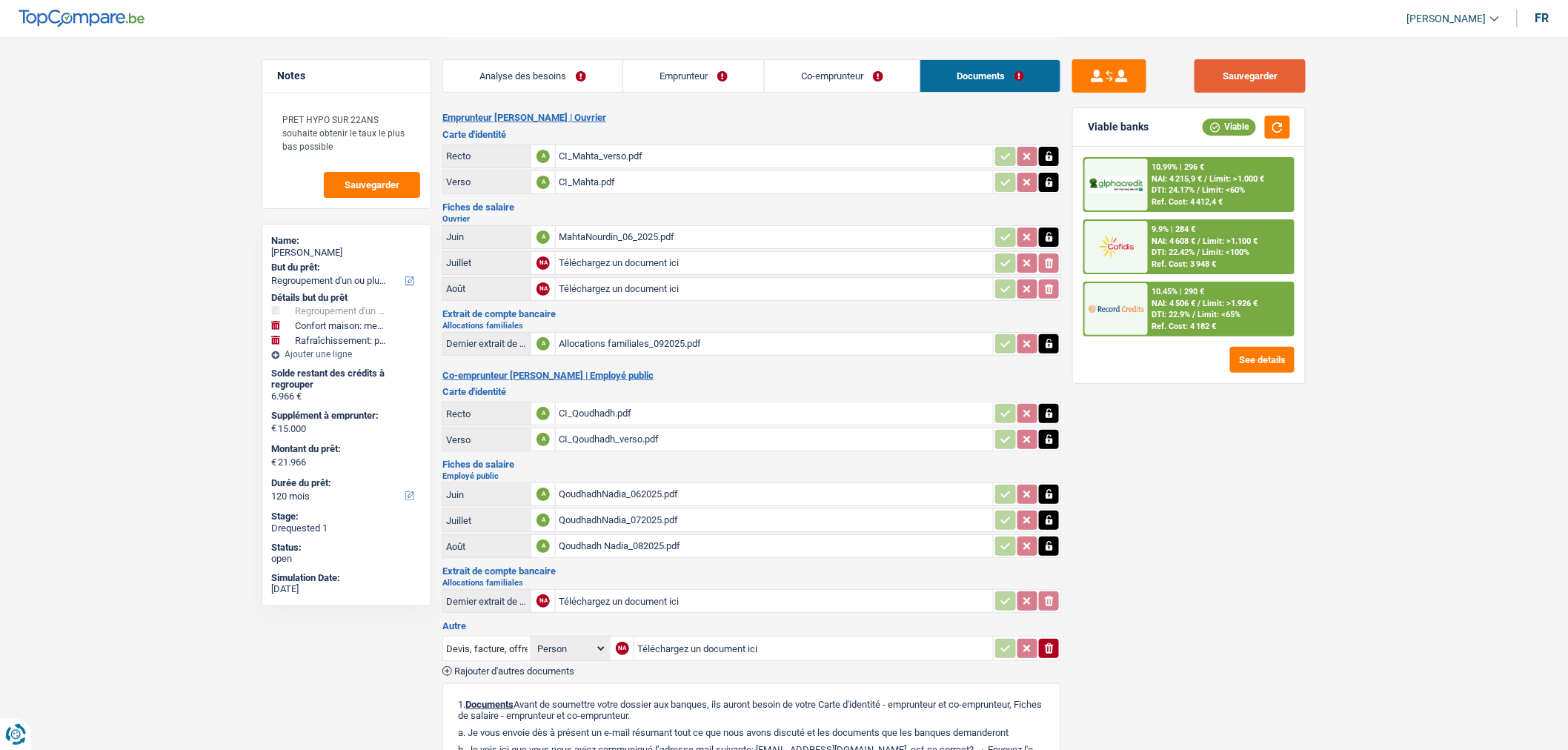
click at [1271, 74] on button "Sauvegarder" at bounding box center [1250, 76] width 111 height 34
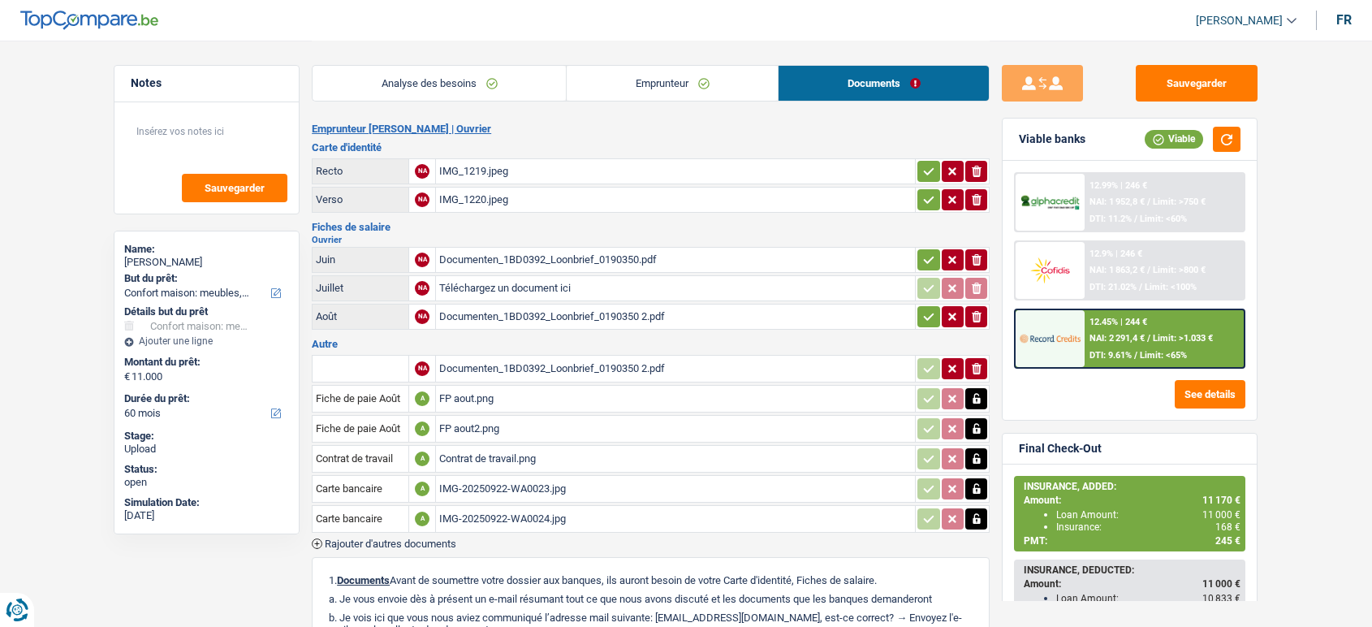
select select "household"
select select "60"
click at [410, 538] on span "Rajouter d'autres documents" at bounding box center [391, 543] width 132 height 11
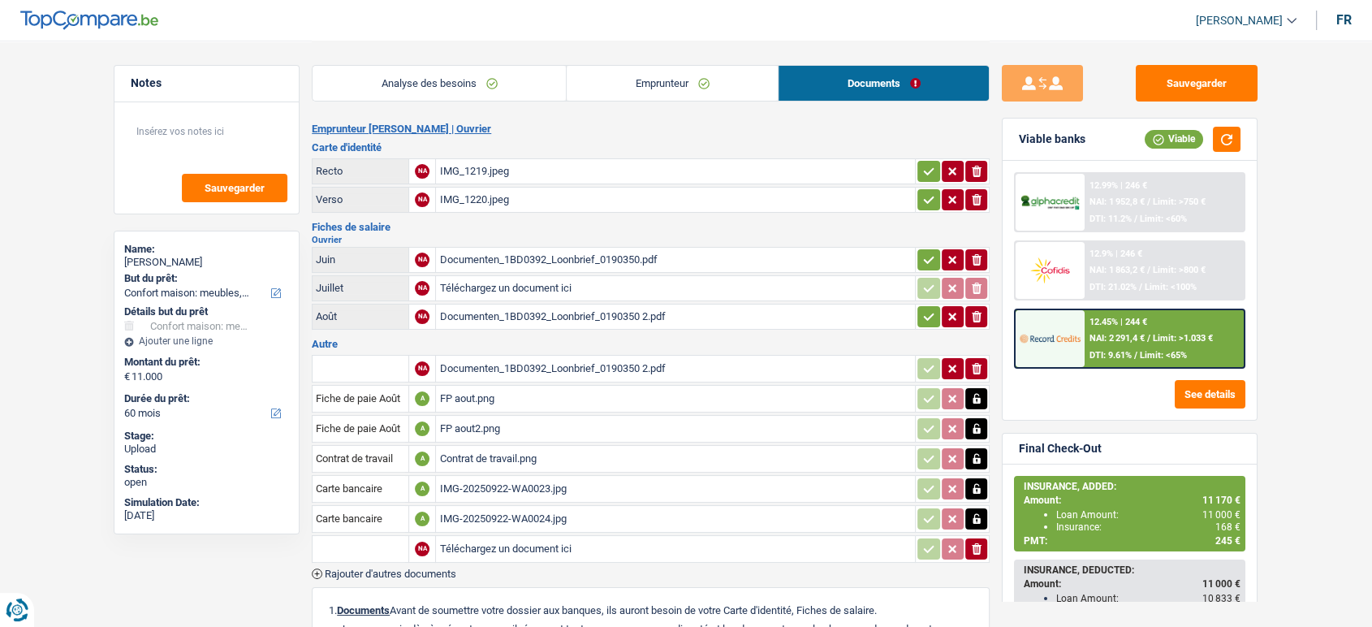
click at [364, 538] on input "text" at bounding box center [360, 549] width 89 height 26
click at [364, 580] on li "Autre" at bounding box center [404, 581] width 166 height 20
type input "Autre"
click at [508, 544] on input "Téléchargez un document ici" at bounding box center [557, 549] width 236 height 24
type input "C:\fakepath\unnamed.jpg"
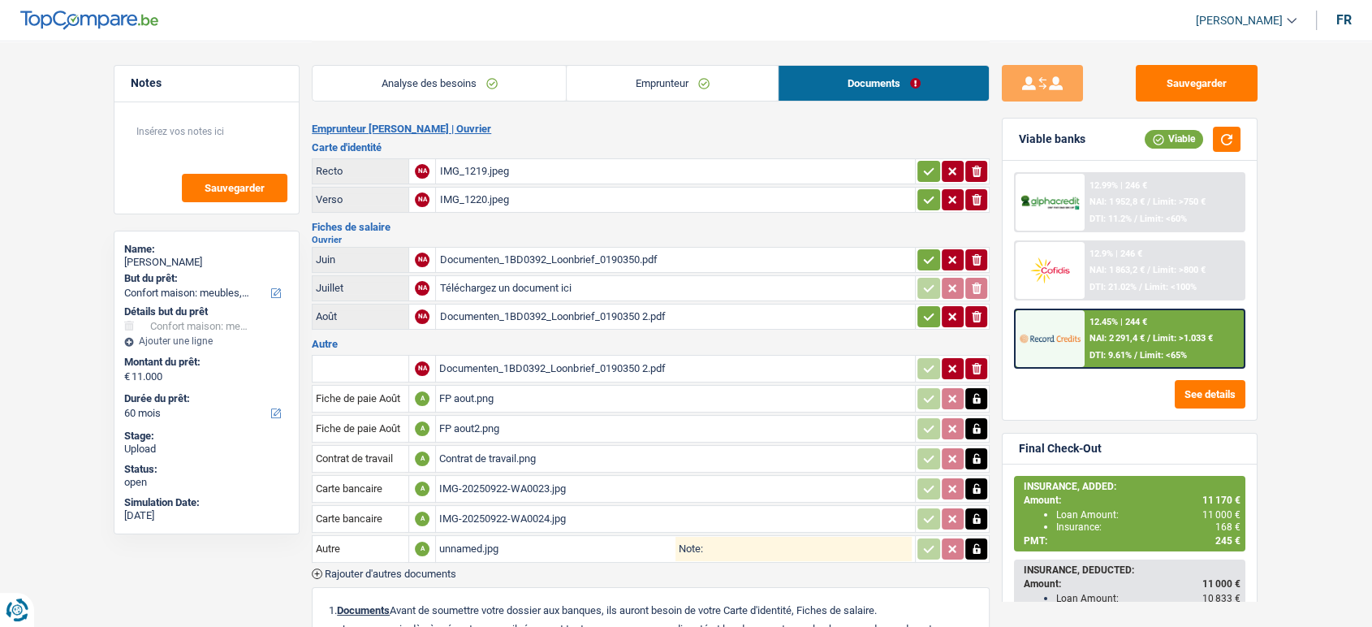
click at [754, 538] on input "Note:" at bounding box center [807, 549] width 209 height 24
type input "EDENRED proof of payement"
click at [1227, 82] on button "Sauvegarder" at bounding box center [1197, 83] width 122 height 37
click at [1143, 80] on button "Sauvegarder" at bounding box center [1197, 83] width 122 height 37
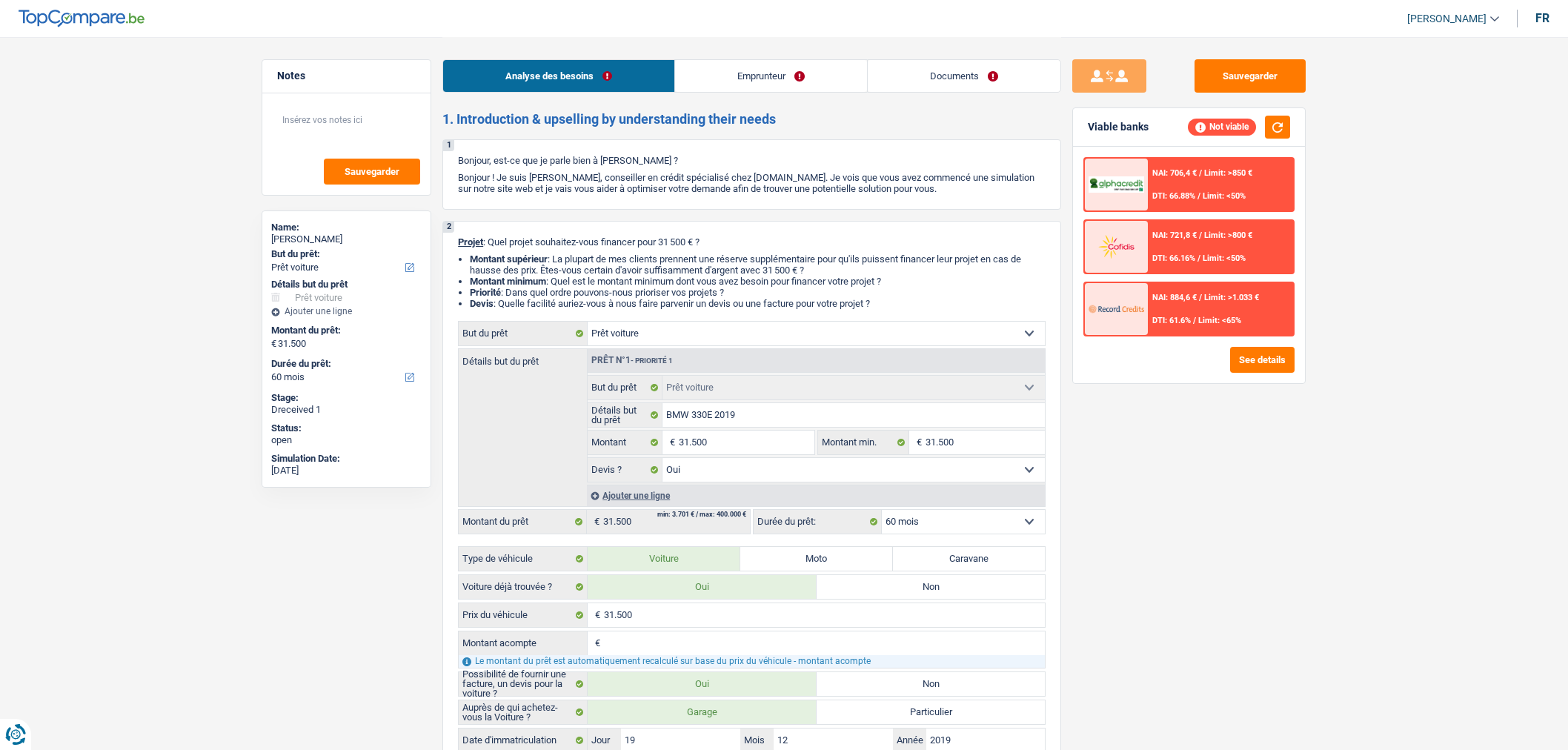
select select "car"
select select "60"
select select "car"
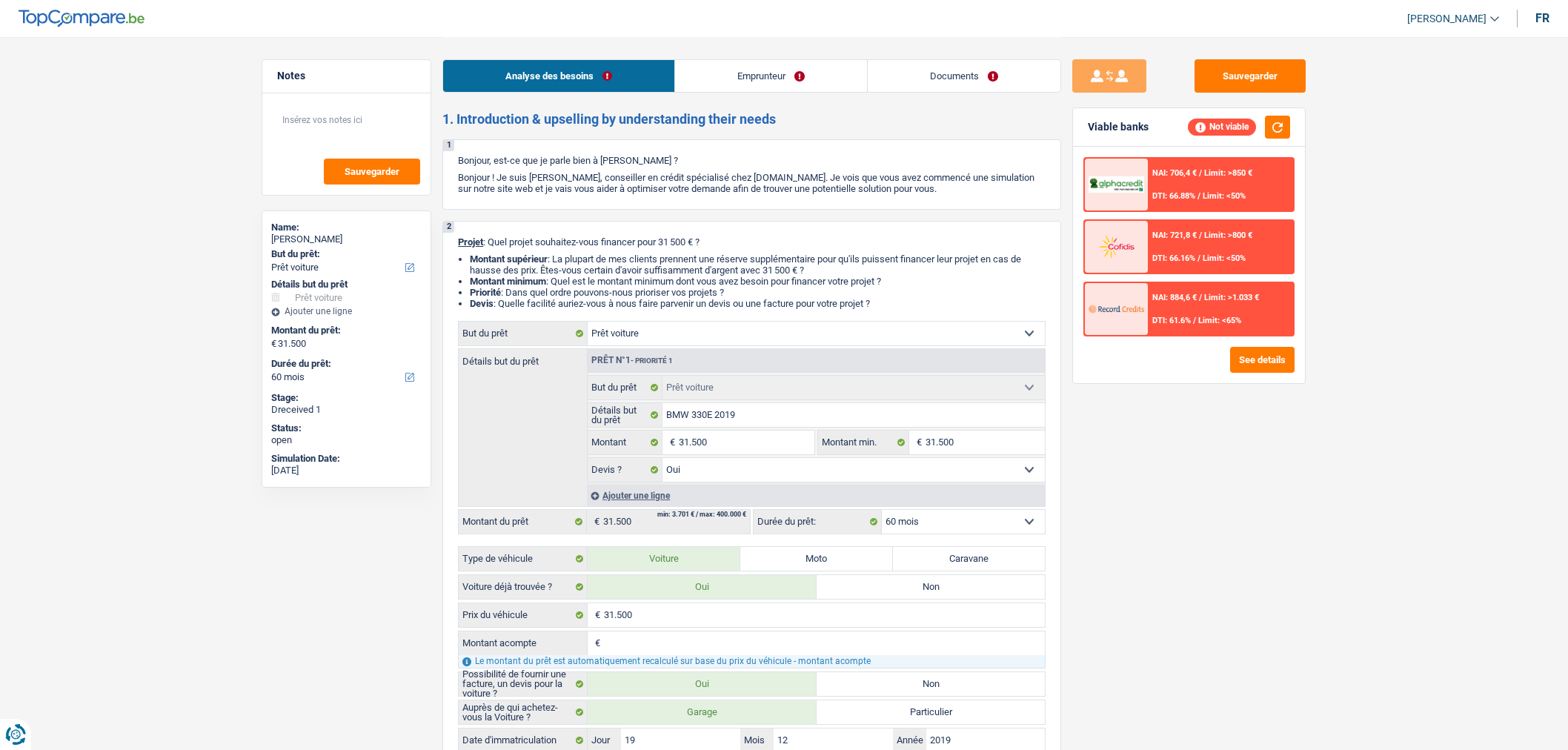
select select "yes"
select select "60"
select select "worker"
select select "netSalary"
select select "rents"
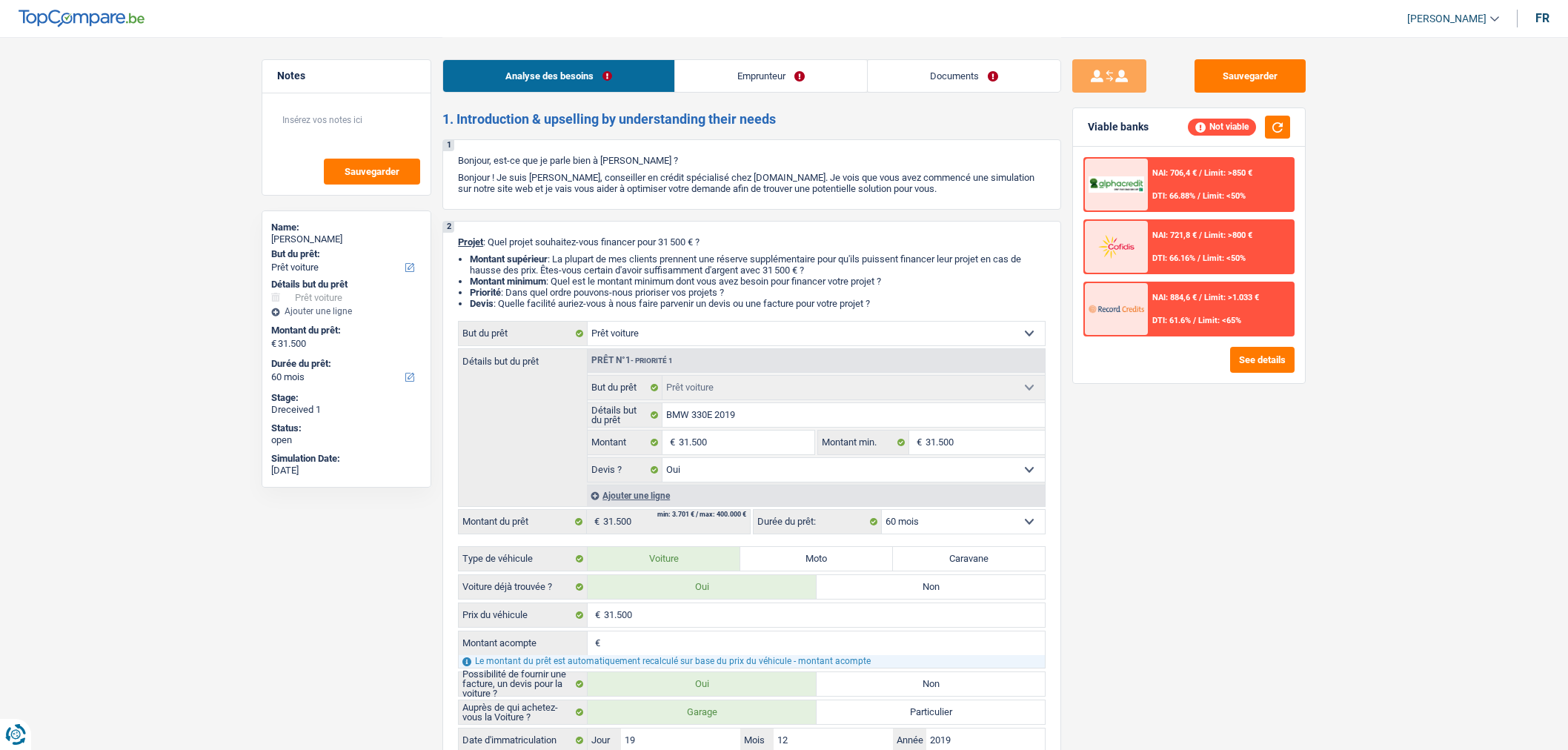
select select "car"
select select "yes"
select select "60"
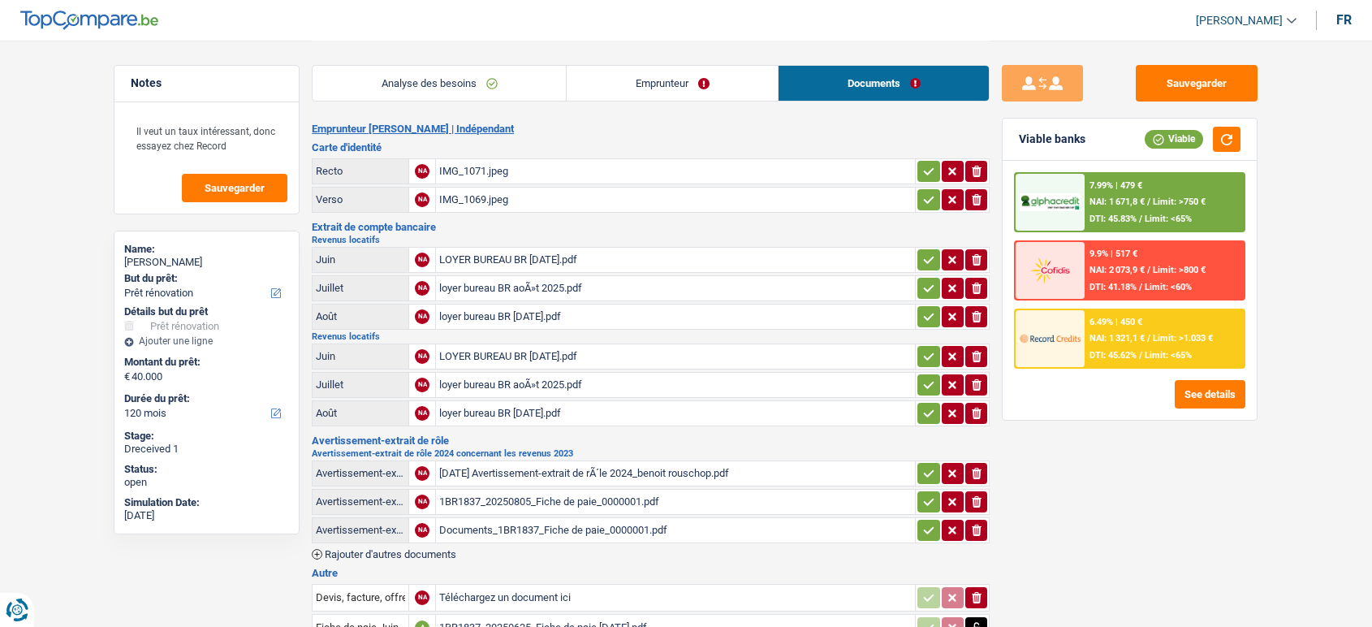
select select "renovation"
select select "120"
click at [1218, 86] on button "Sauvegarder" at bounding box center [1197, 83] width 122 height 37
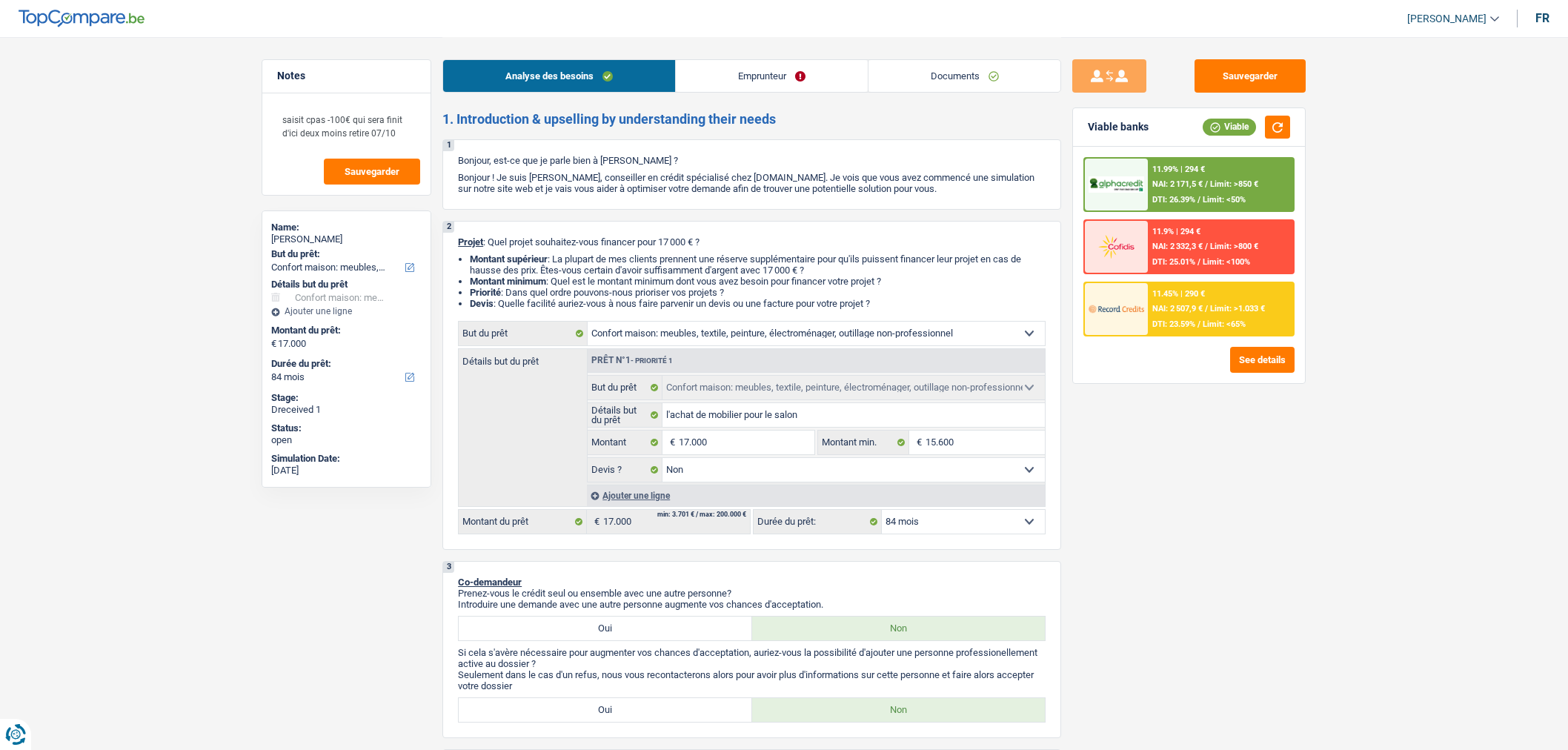
select select "household"
select select "84"
select select "household"
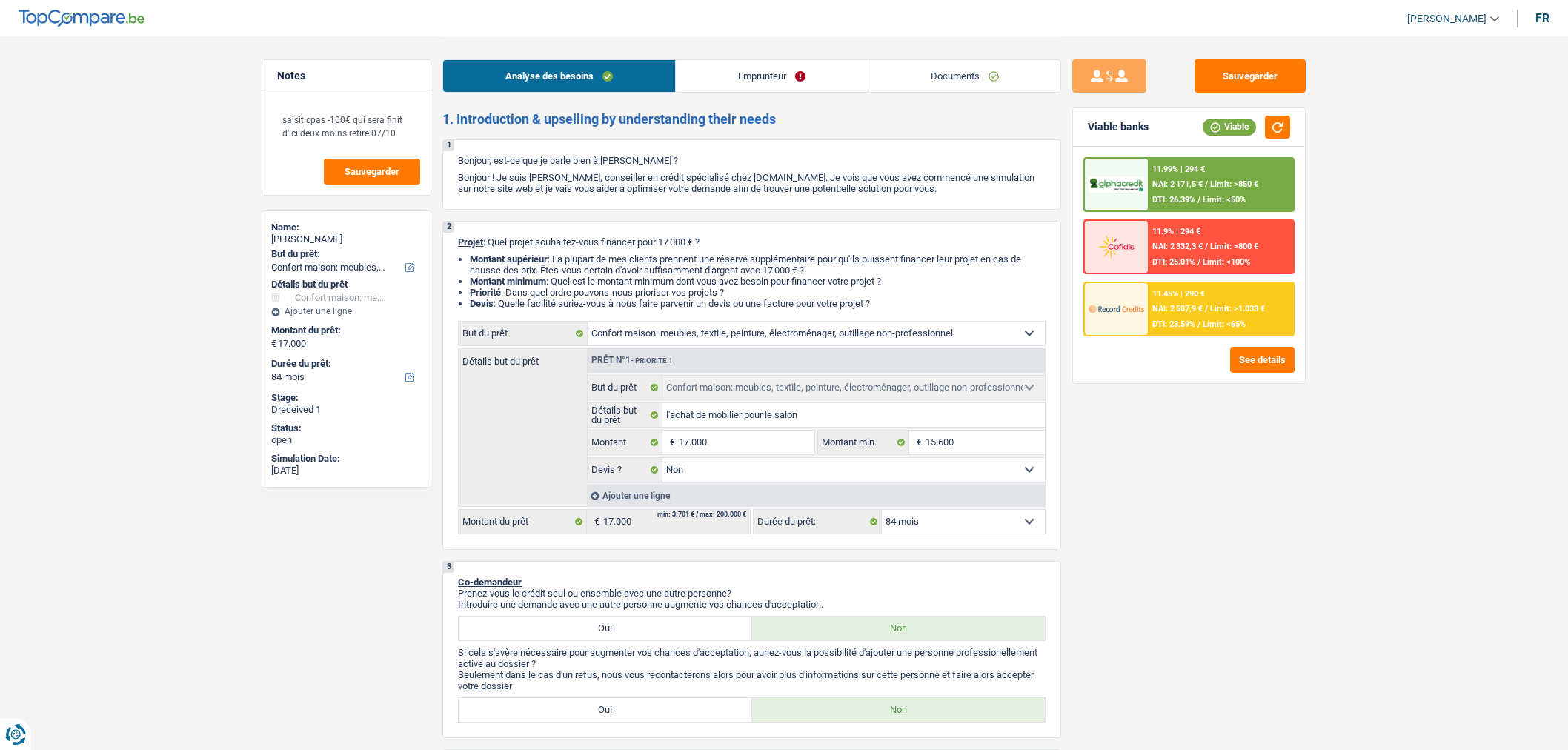
select select "false"
select select "84"
select select "publicEmployee"
select select "netSalary"
select select "other"
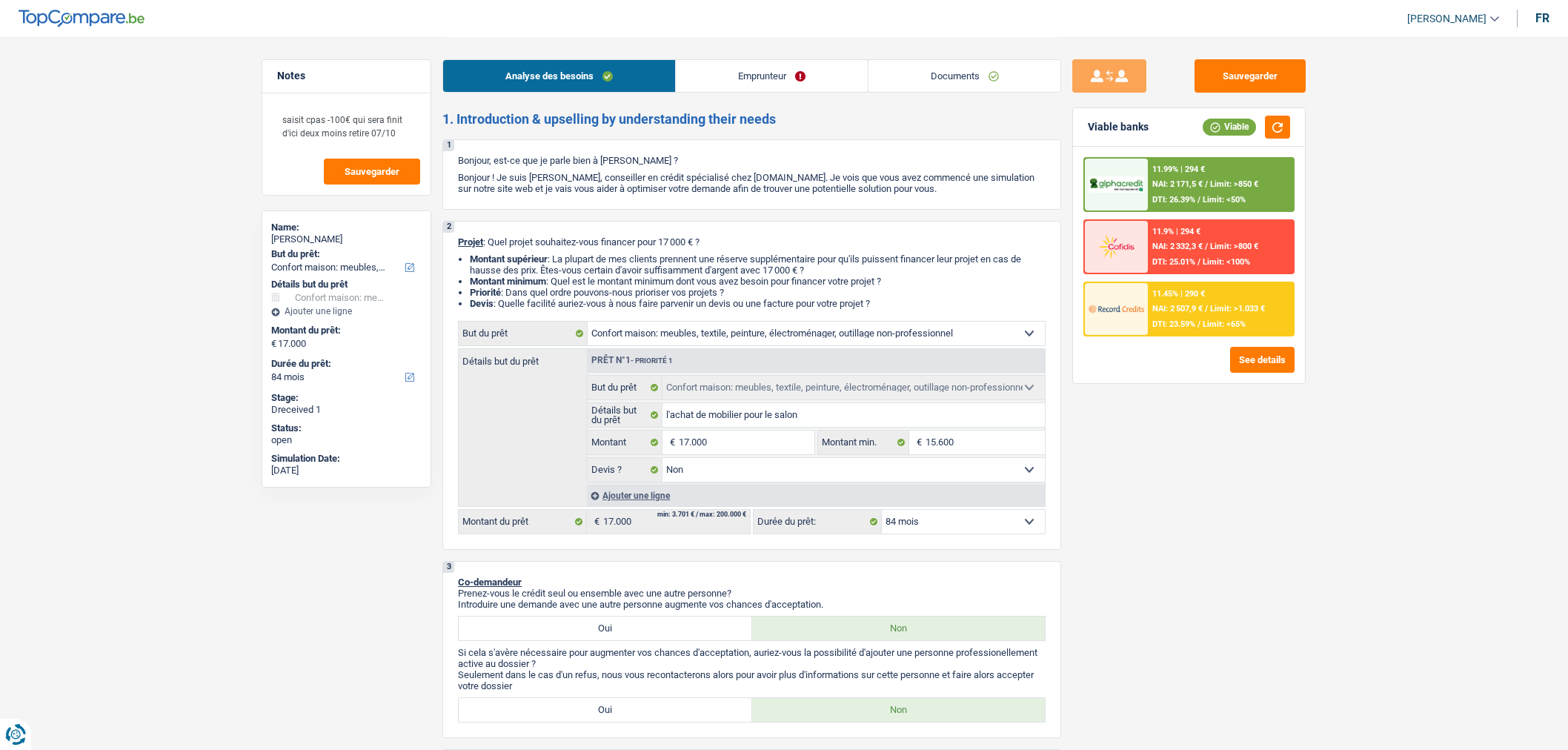
select select "mealVouchers"
select select "rents"
select select "household"
select select "false"
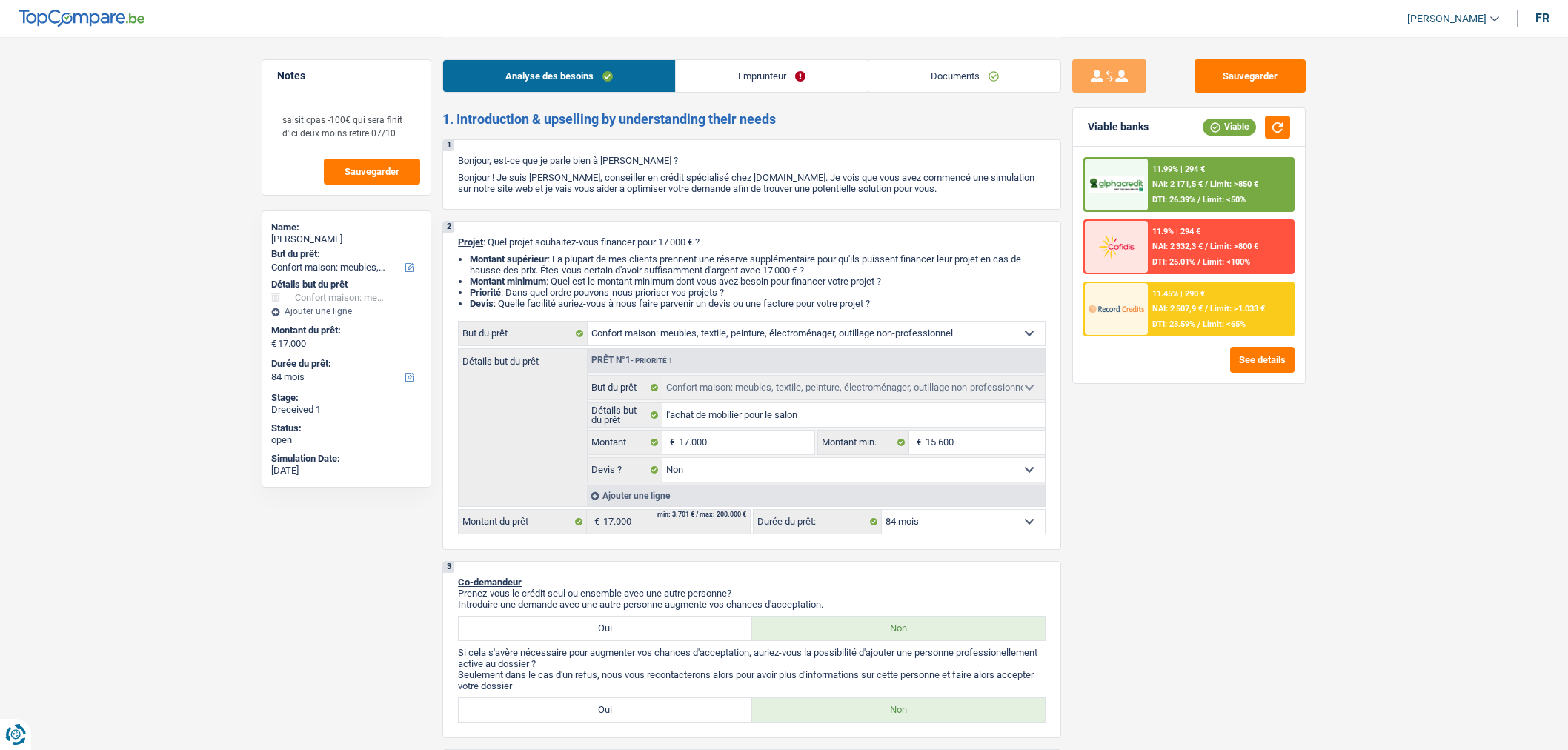
select select "84"
click at [956, 80] on link "Documents" at bounding box center [965, 76] width 193 height 32
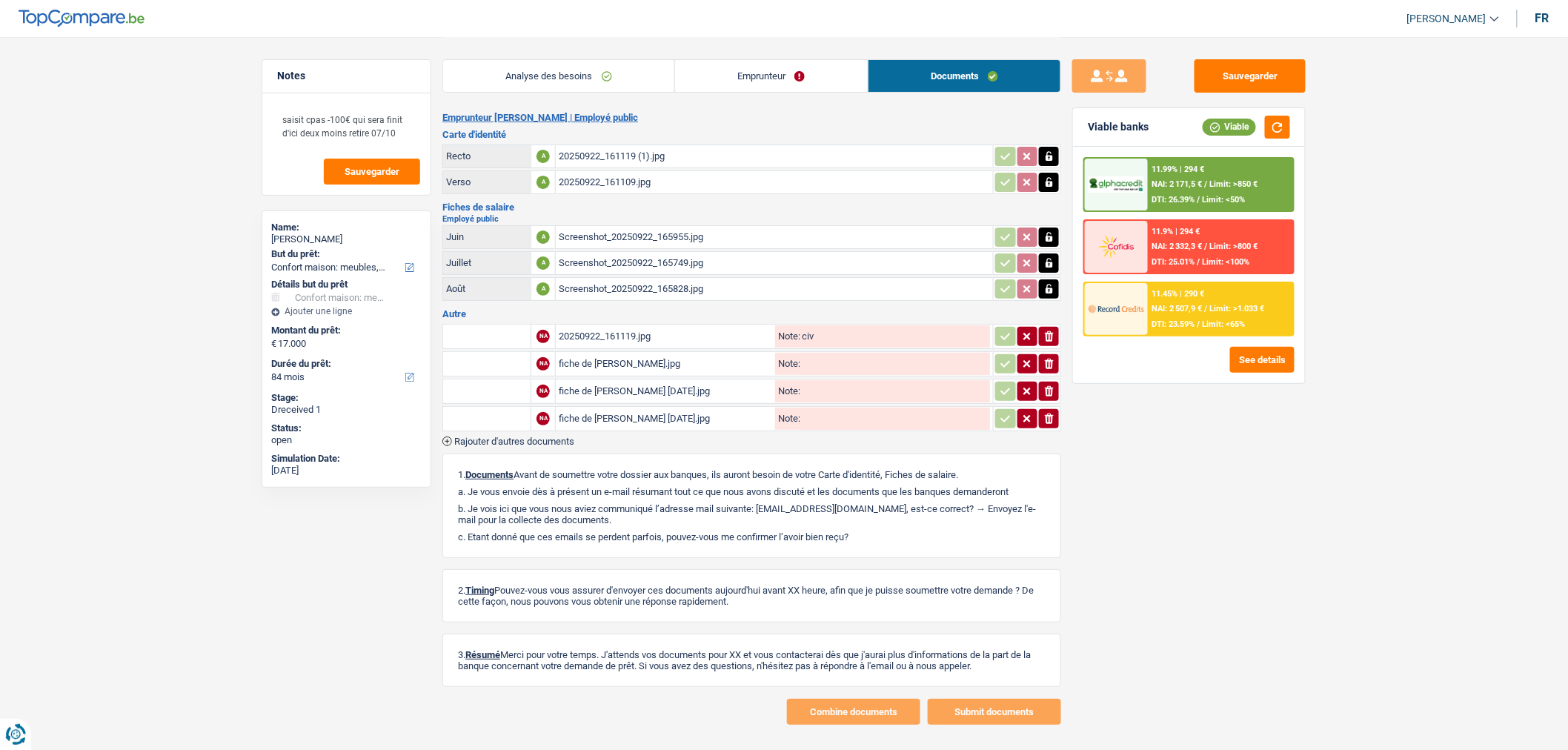
click at [702, 360] on div "fiche de paie aout.jpg" at bounding box center [665, 364] width 214 height 22
drag, startPoint x: 628, startPoint y: 264, endPoint x: 661, endPoint y: 297, distance: 46.7
click at [661, 297] on table "Juin A Screenshot_20250922_165955.jpg Juillet A Screenshot_20250922_165749.jpg …" at bounding box center [752, 263] width 619 height 80
click at [660, 391] on div "fiche de paie aout 5.jpg" at bounding box center [665, 391] width 214 height 22
click at [632, 408] on div "fiche de paie aout 6.jpg" at bounding box center [665, 419] width 214 height 22
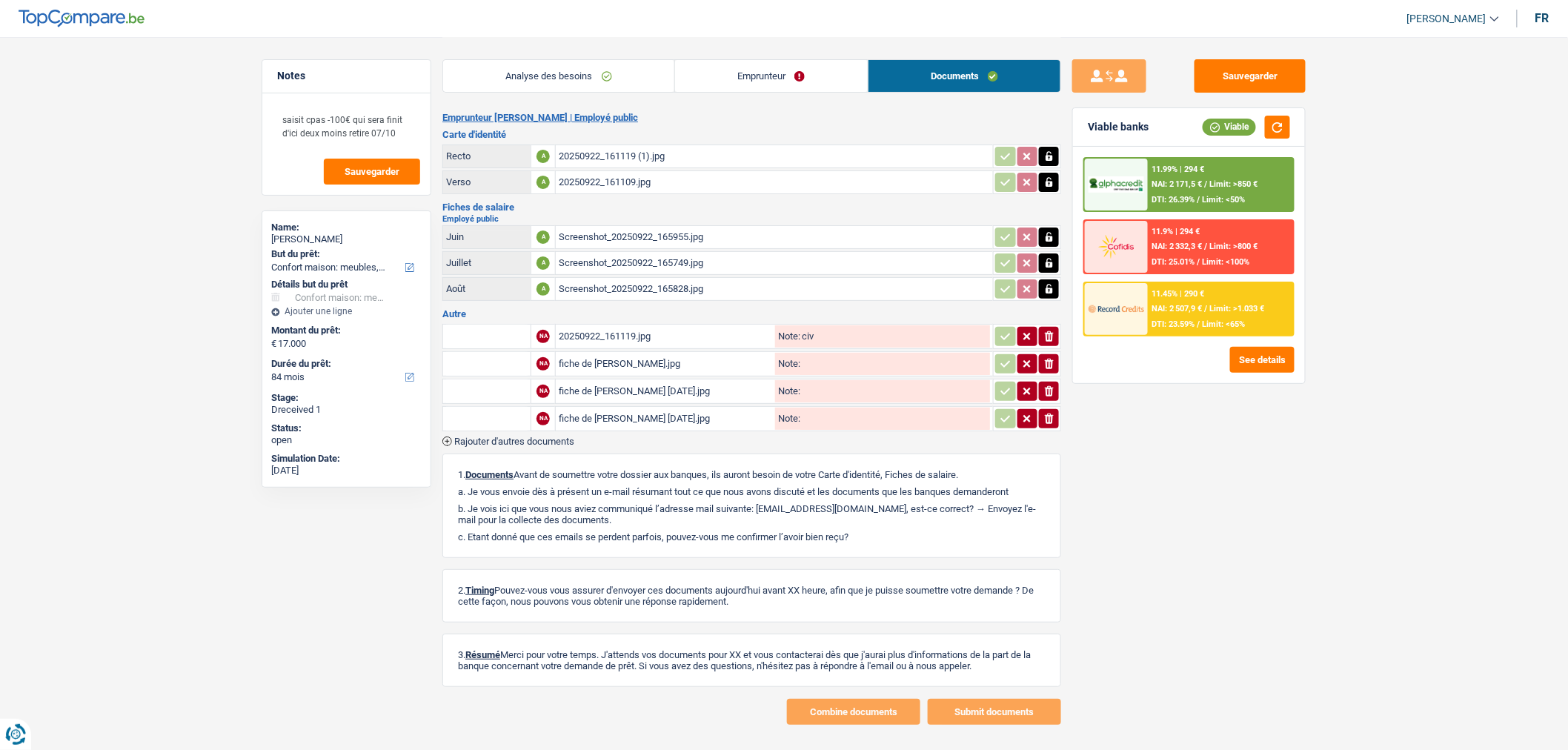
click at [750, 69] on link "Emprunteur" at bounding box center [771, 76] width 193 height 32
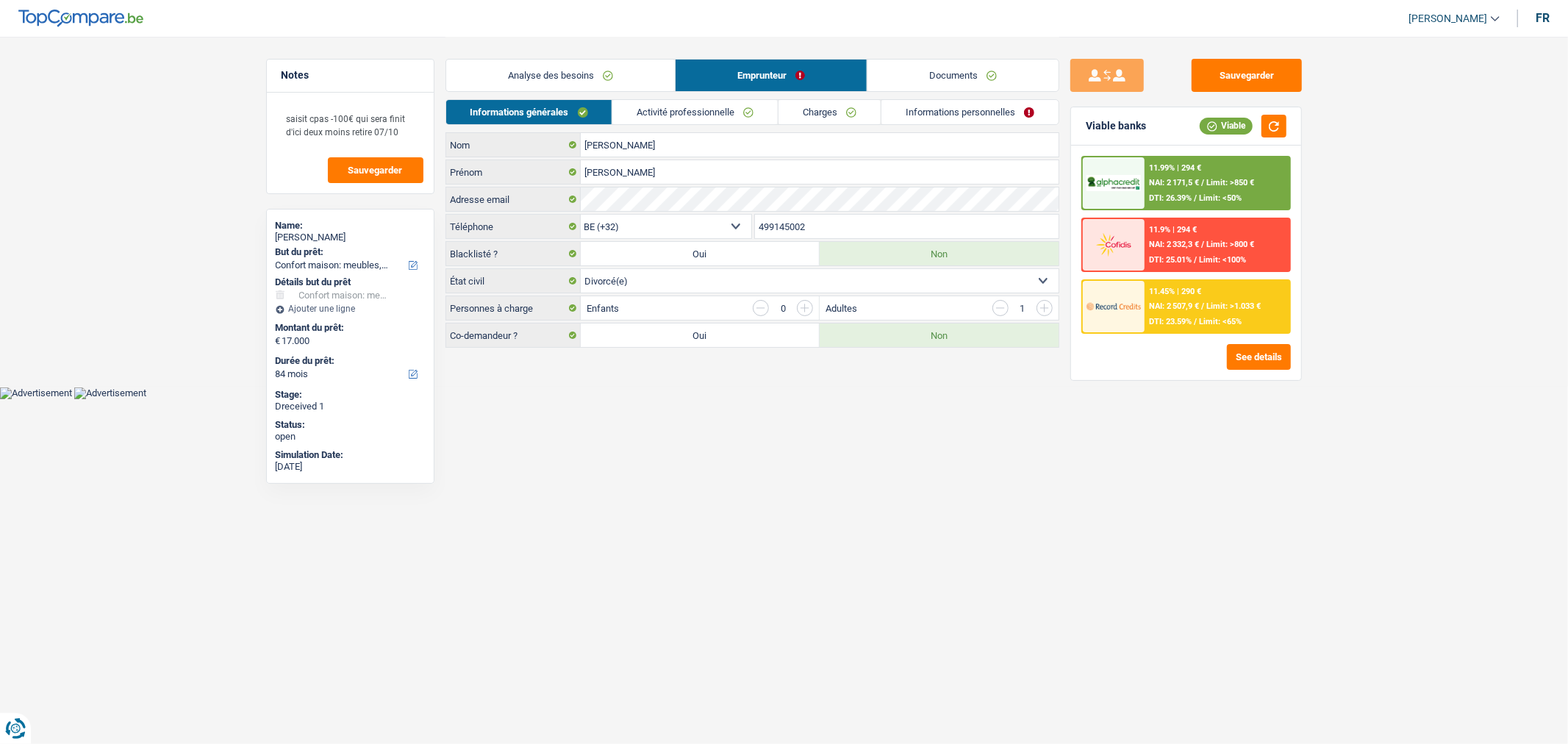
click at [593, 71] on link "Analyse des besoins" at bounding box center [560, 75] width 229 height 32
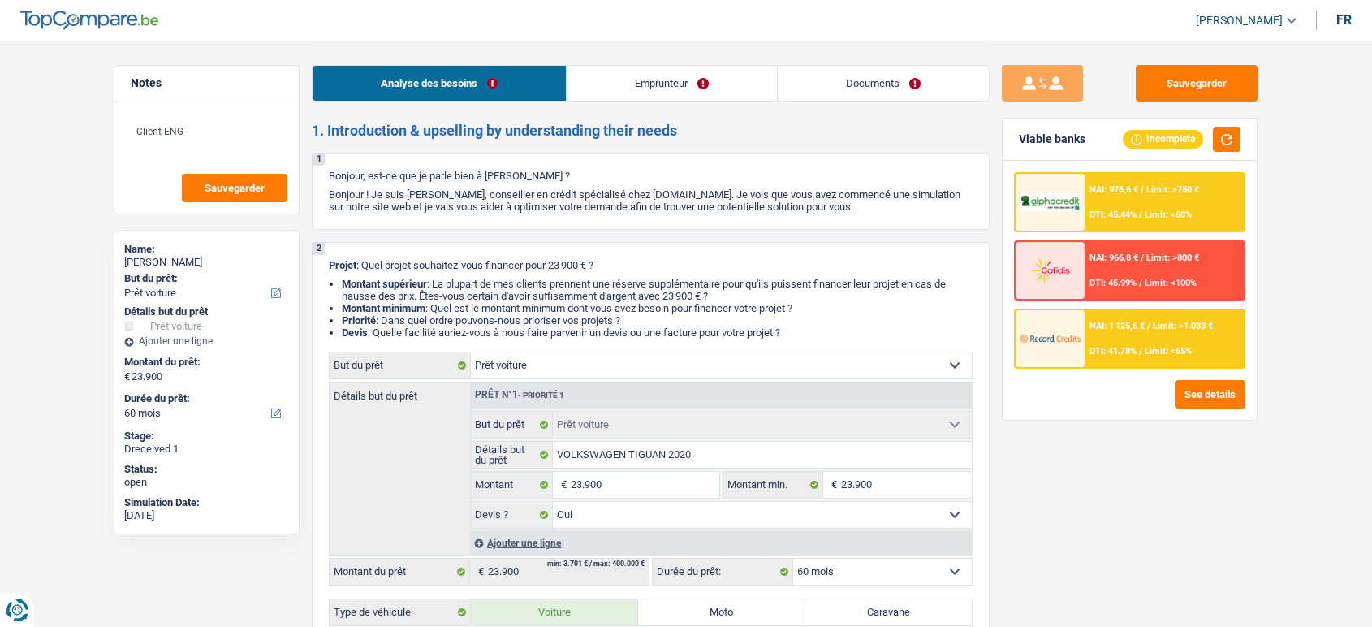
select select "car"
select select "60"
select select "car"
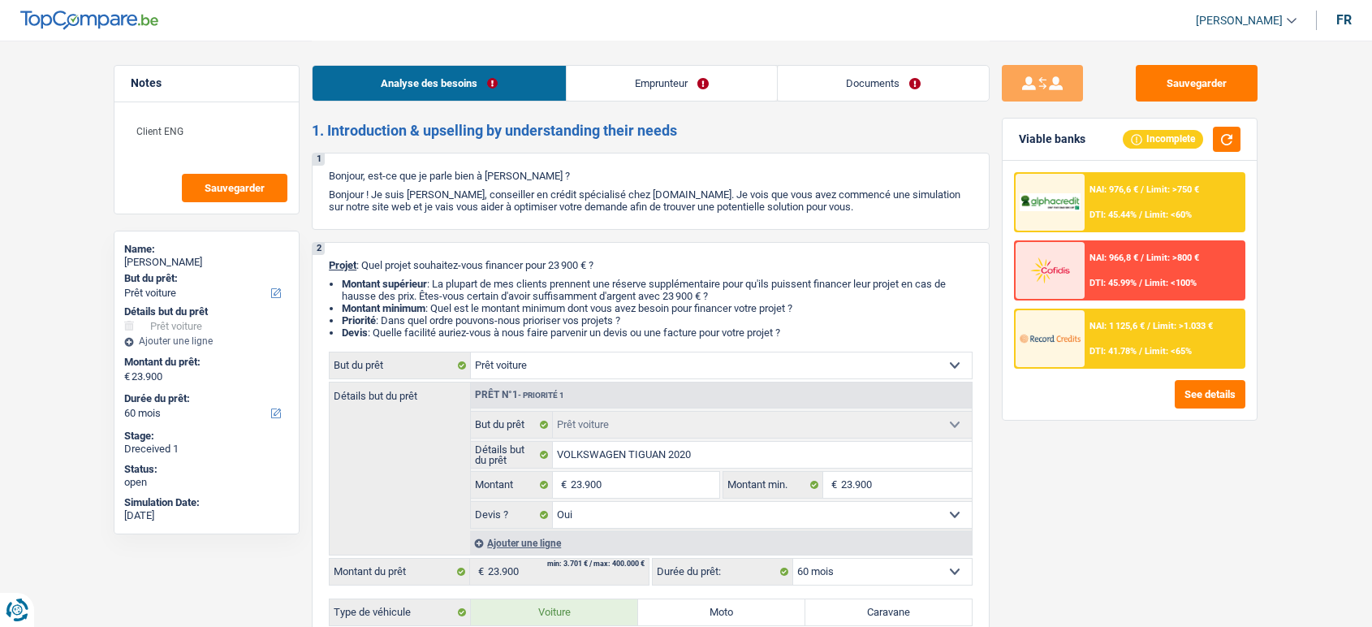
select select "yes"
select select "60"
select select "worker"
select select "netSalary"
select select "rents"
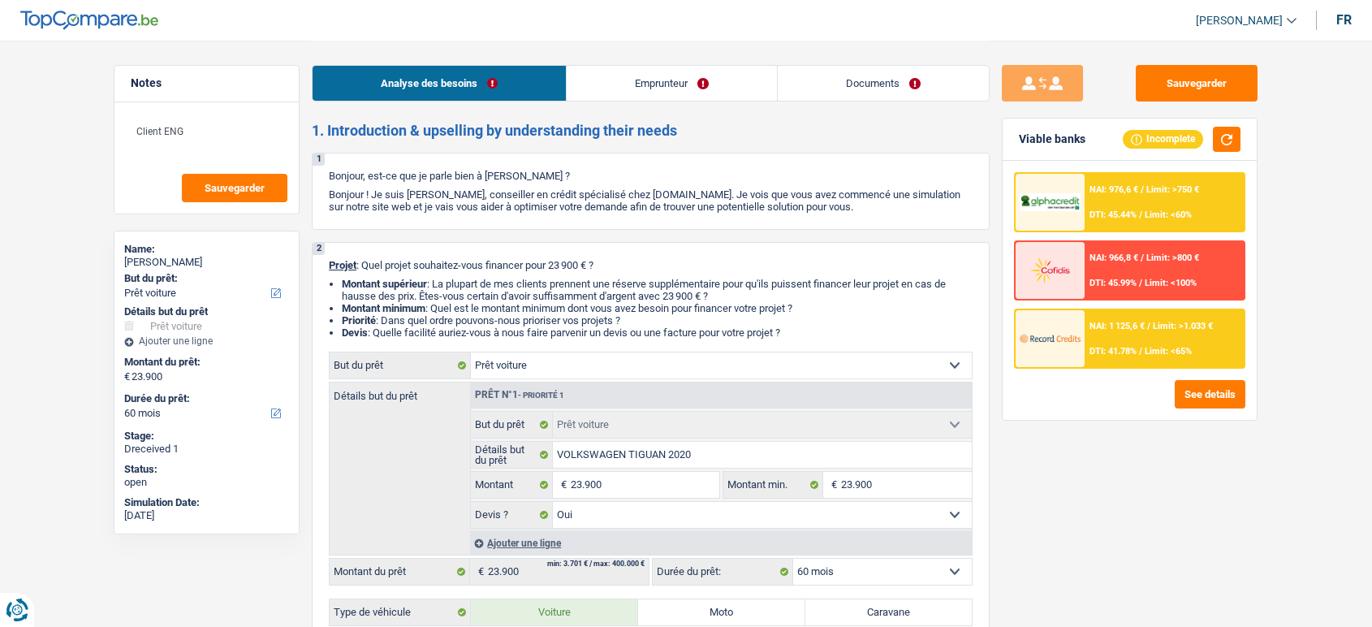
select select "car"
select select "yes"
select select "60"
click at [905, 71] on link "Documents" at bounding box center [883, 83] width 211 height 35
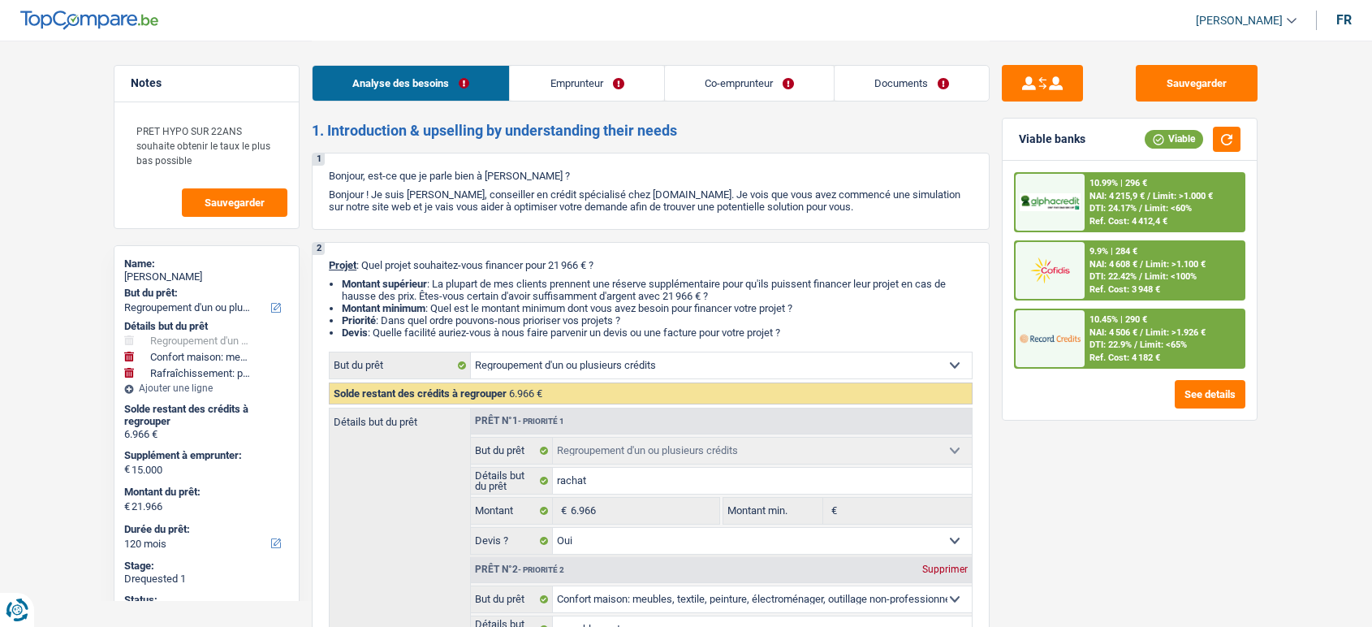
select select "refinancing"
select select "household"
select select "houseOrGarden"
select select "120"
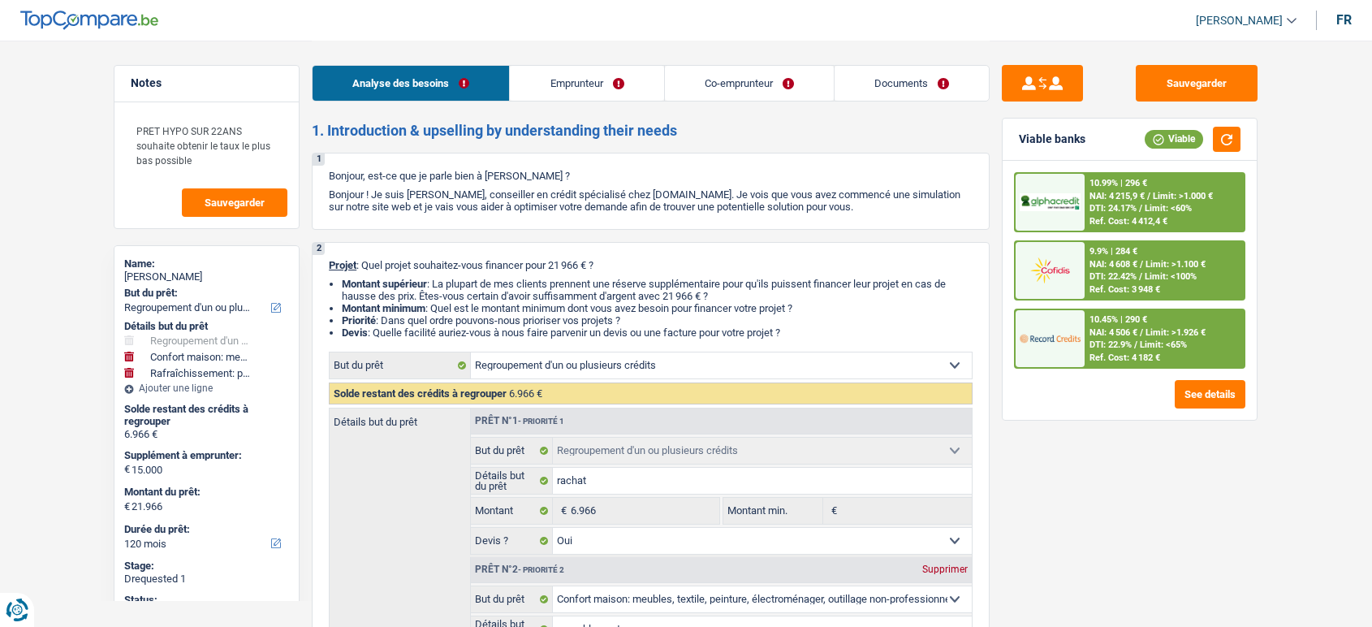
select select "refinancing"
select select "yes"
select select "household"
select select "not_answered"
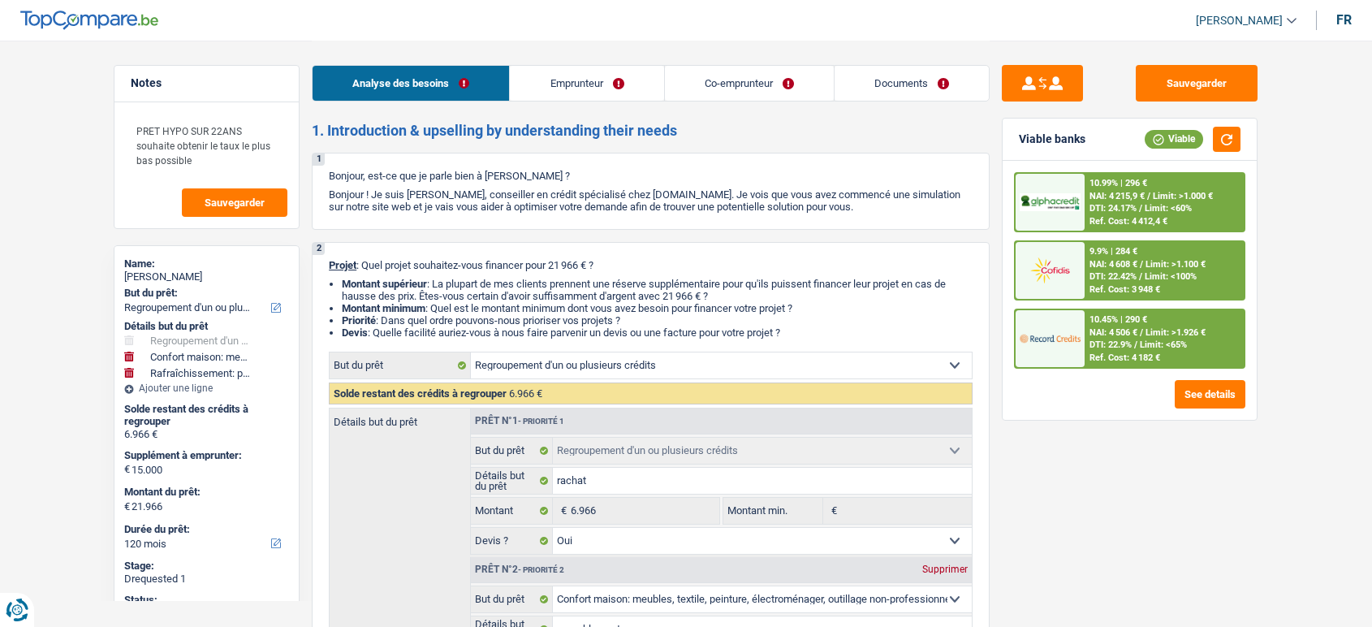
select select "houseOrGarden"
select select "not_answered"
select select "120"
select select "worker"
select select "publicEmployee"
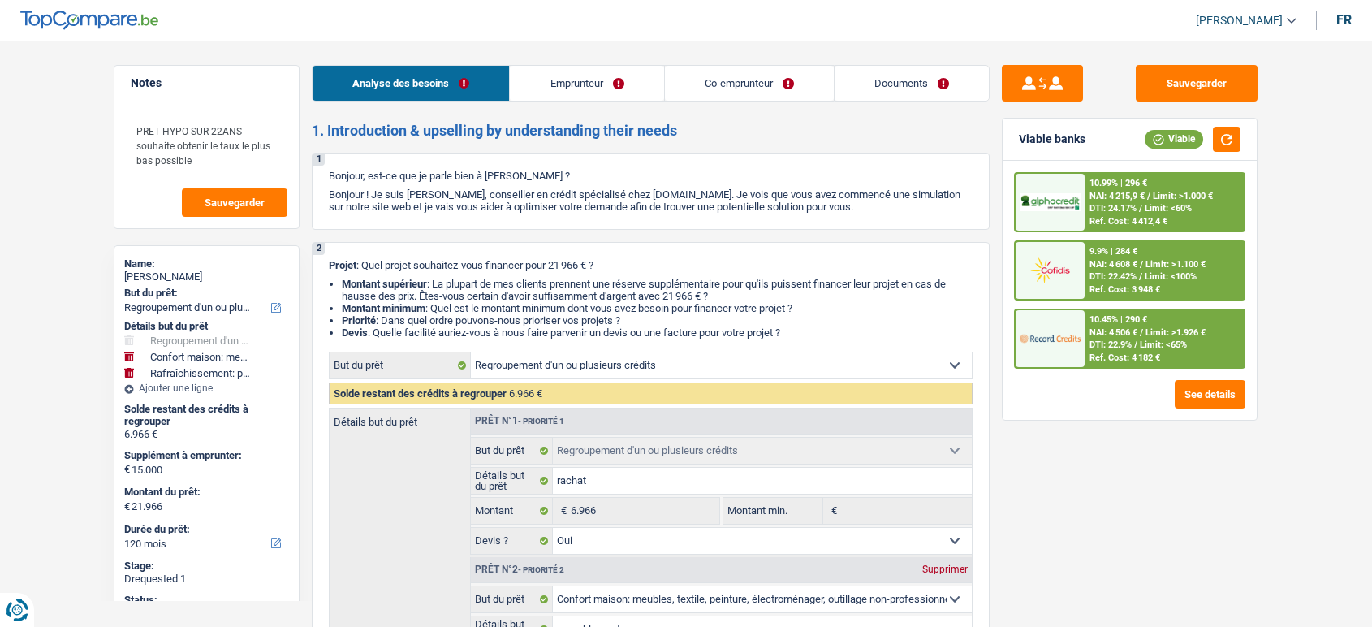
select select "netSalary"
select select "familyAllowances"
select select "netSalary"
select select "mealVouchers"
select select "familyAllowances"
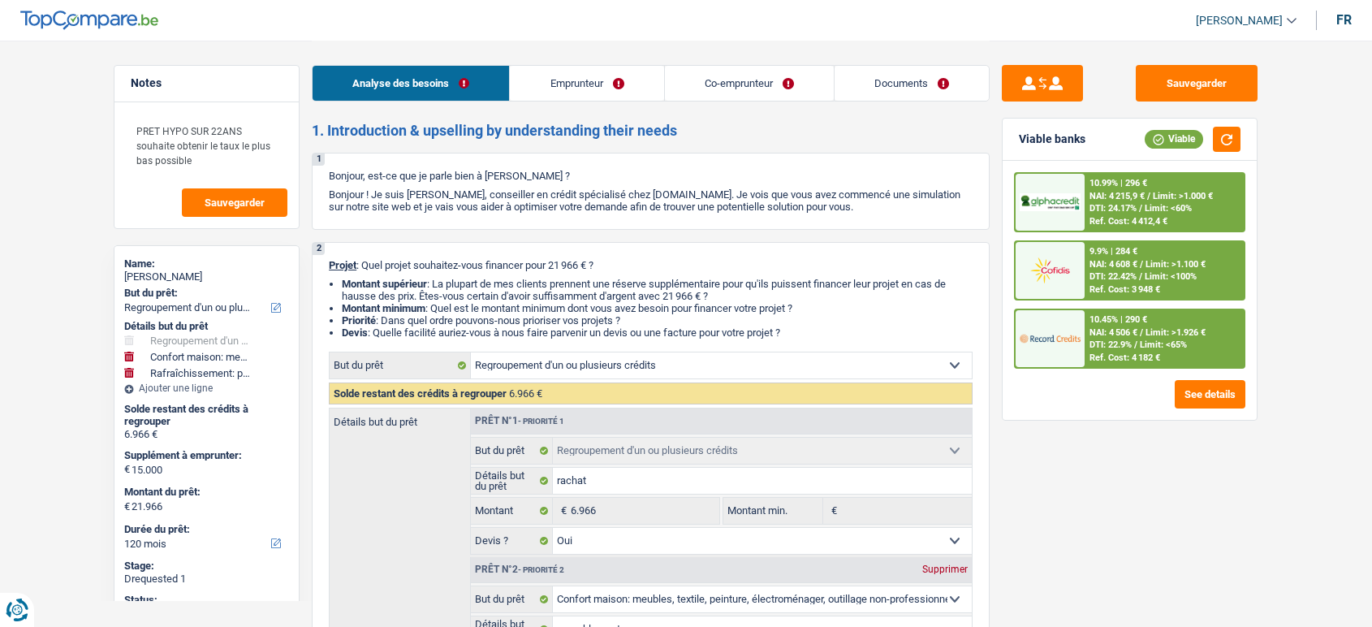
select select "ownerWithMortgage"
select select "personalLoan"
select select "homeFurnishingOrRelocation"
select select "48"
select select "mortgage"
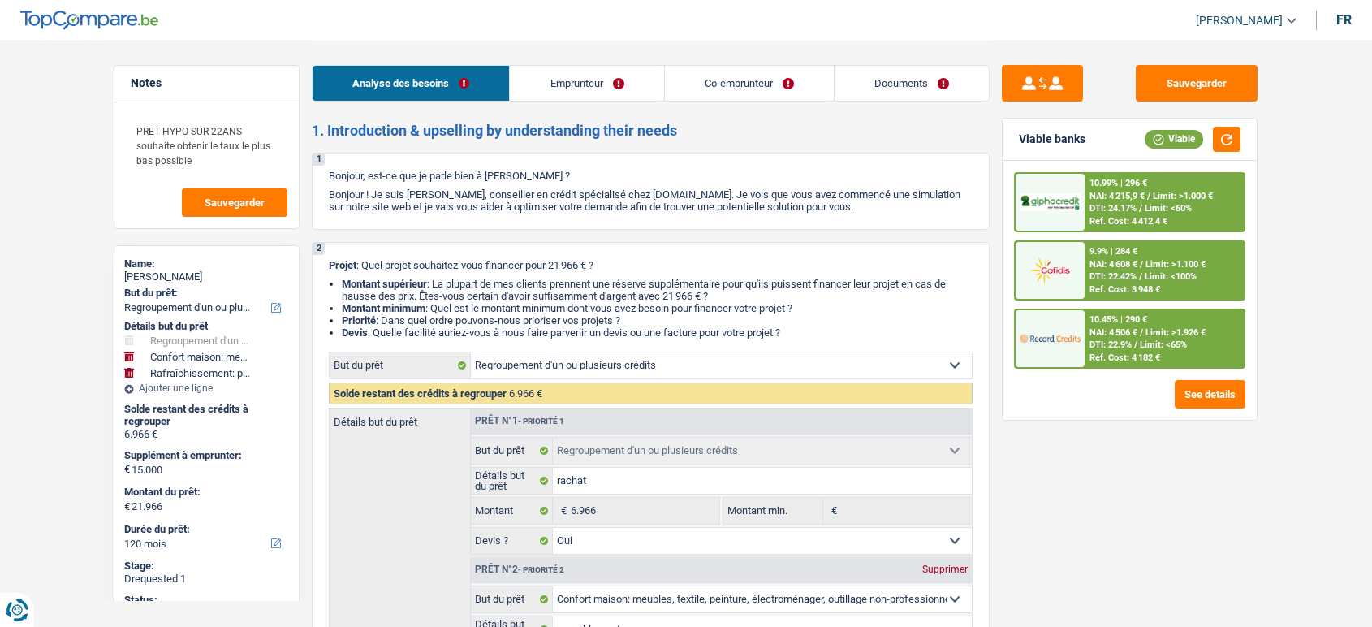
select select "300"
select select "renovationLoan"
select select "120"
select select "refinancing"
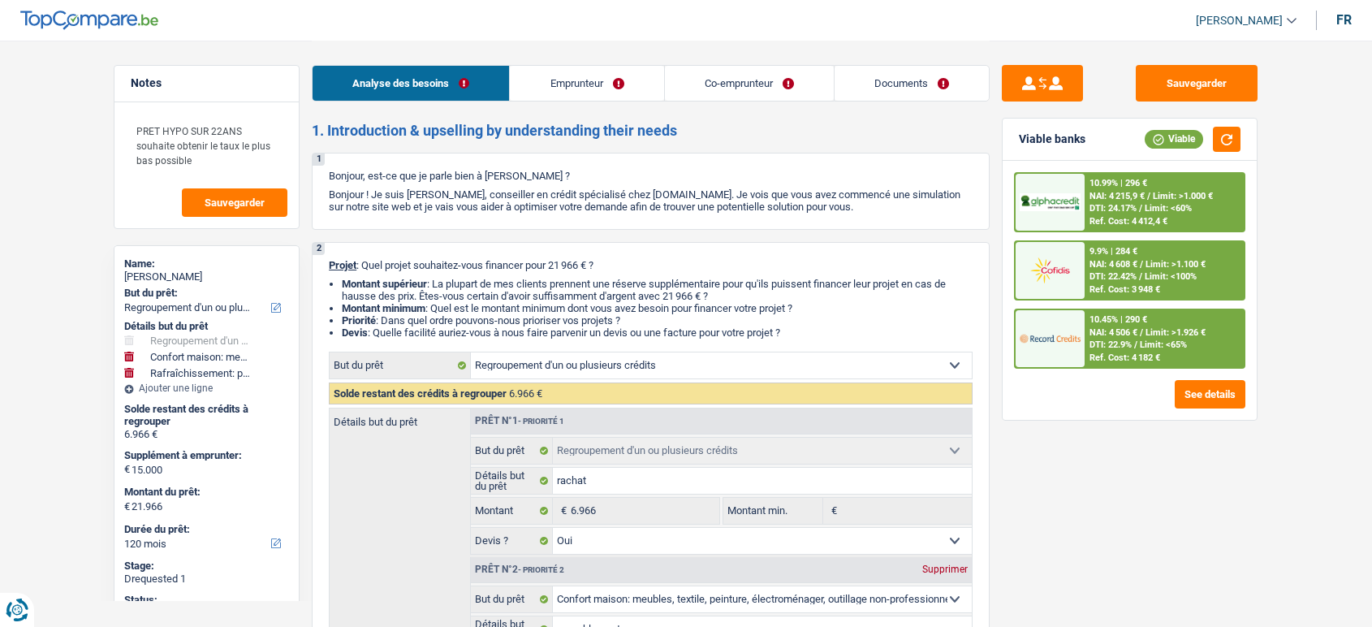
select select "yes"
select select "household"
select select "not_answered"
select select "houseOrGarden"
select select "not_answered"
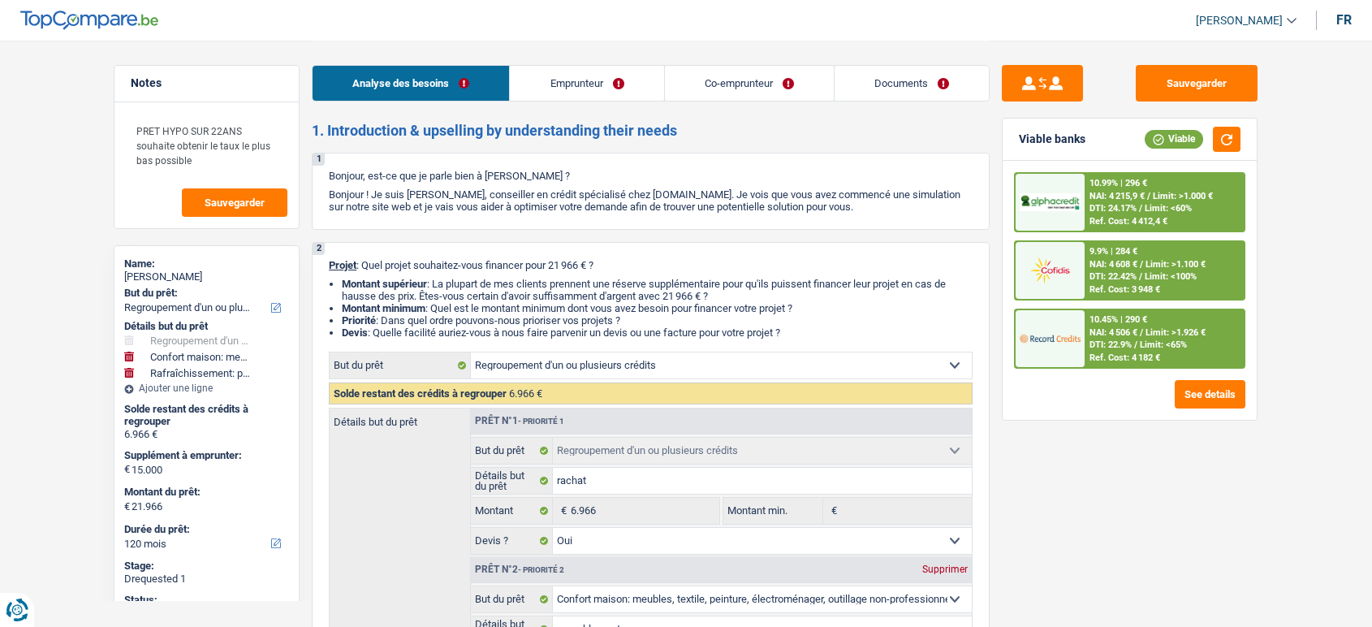
select select "120"
click at [903, 83] on link "Documents" at bounding box center [912, 83] width 154 height 35
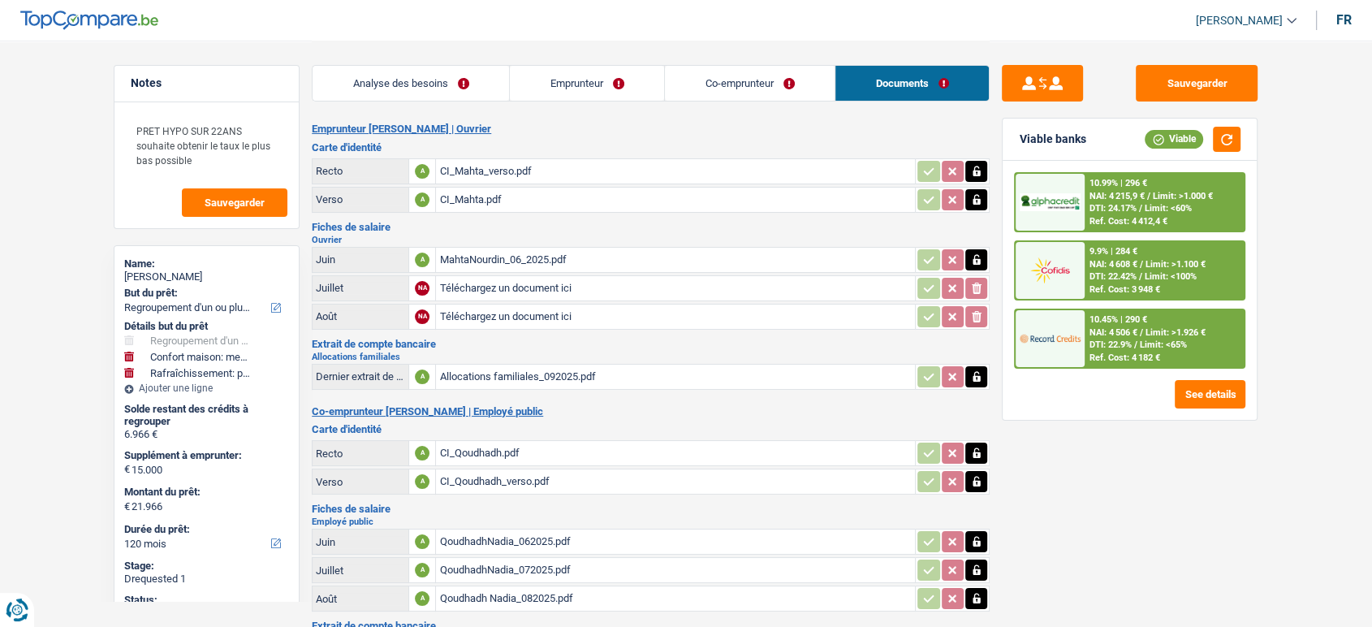
click at [568, 264] on div "MahtaNourdin_06_2025.pdf" at bounding box center [675, 260] width 473 height 24
